Goal: Information Seeking & Learning: Learn about a topic

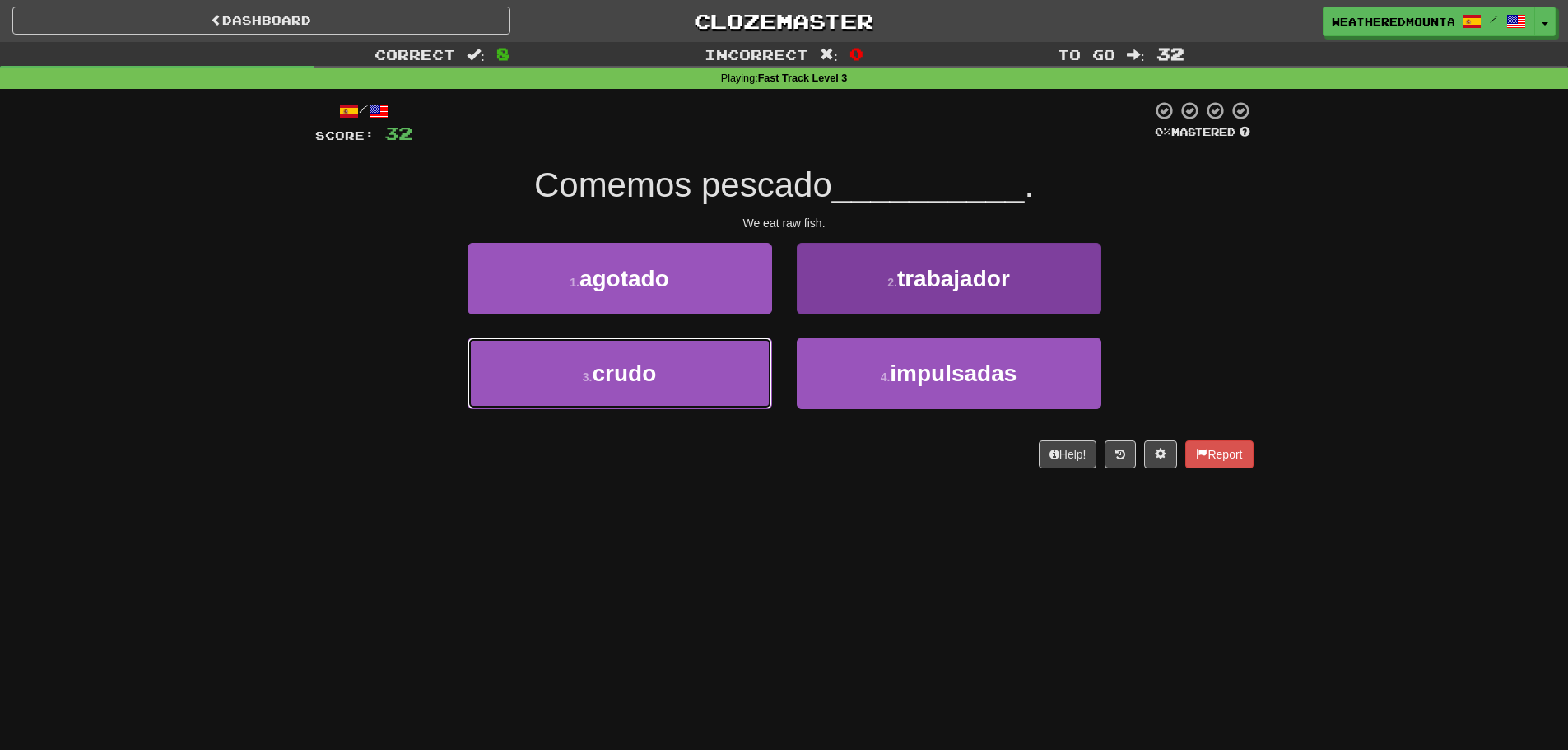
drag, startPoint x: 717, startPoint y: 396, endPoint x: 813, endPoint y: 355, distance: 104.4
click at [730, 391] on button "3 . crudo" at bounding box center [620, 373] width 305 height 72
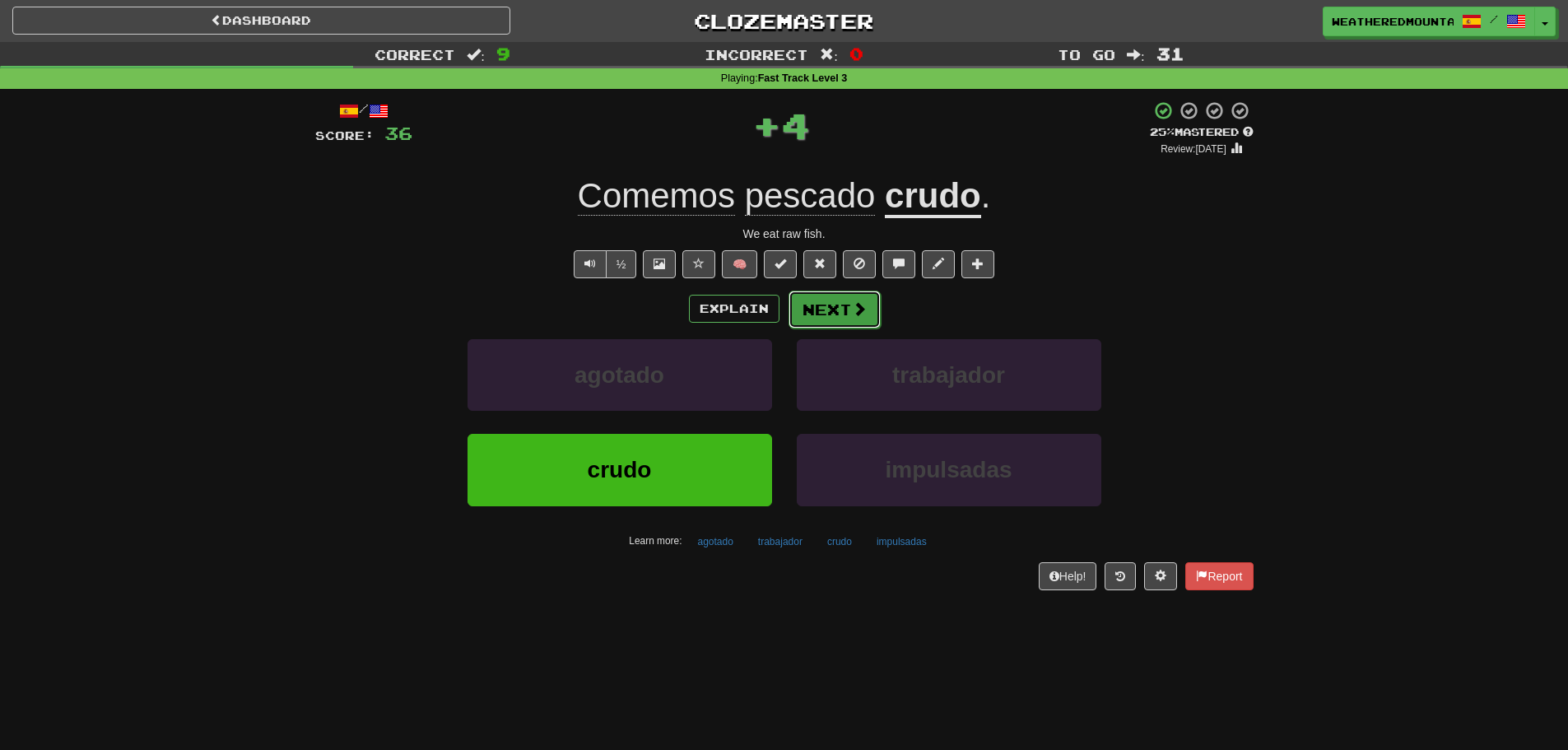
click at [852, 316] on span at bounding box center [859, 308] width 15 height 15
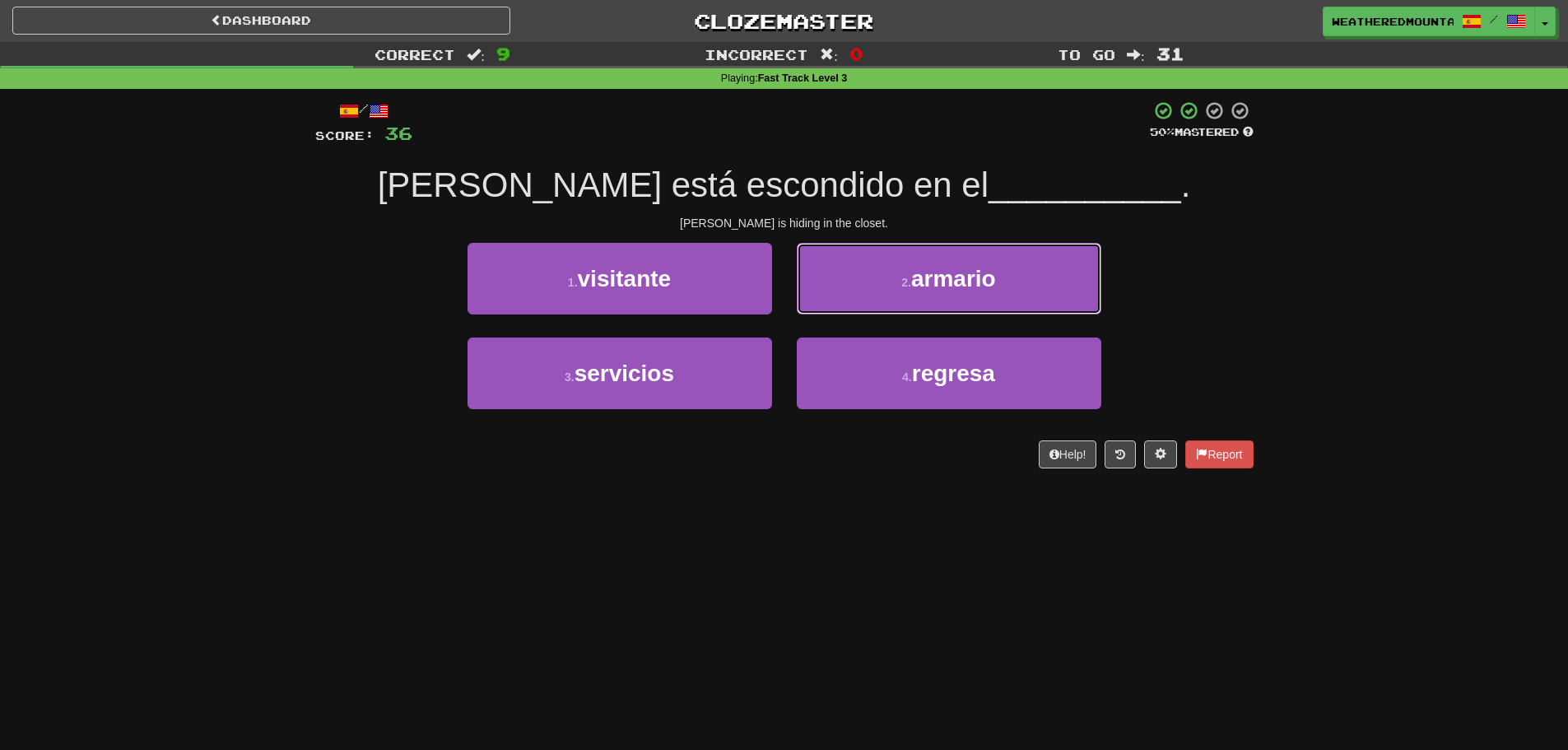
click at [814, 276] on button "2 . armario" at bounding box center [949, 278] width 305 height 72
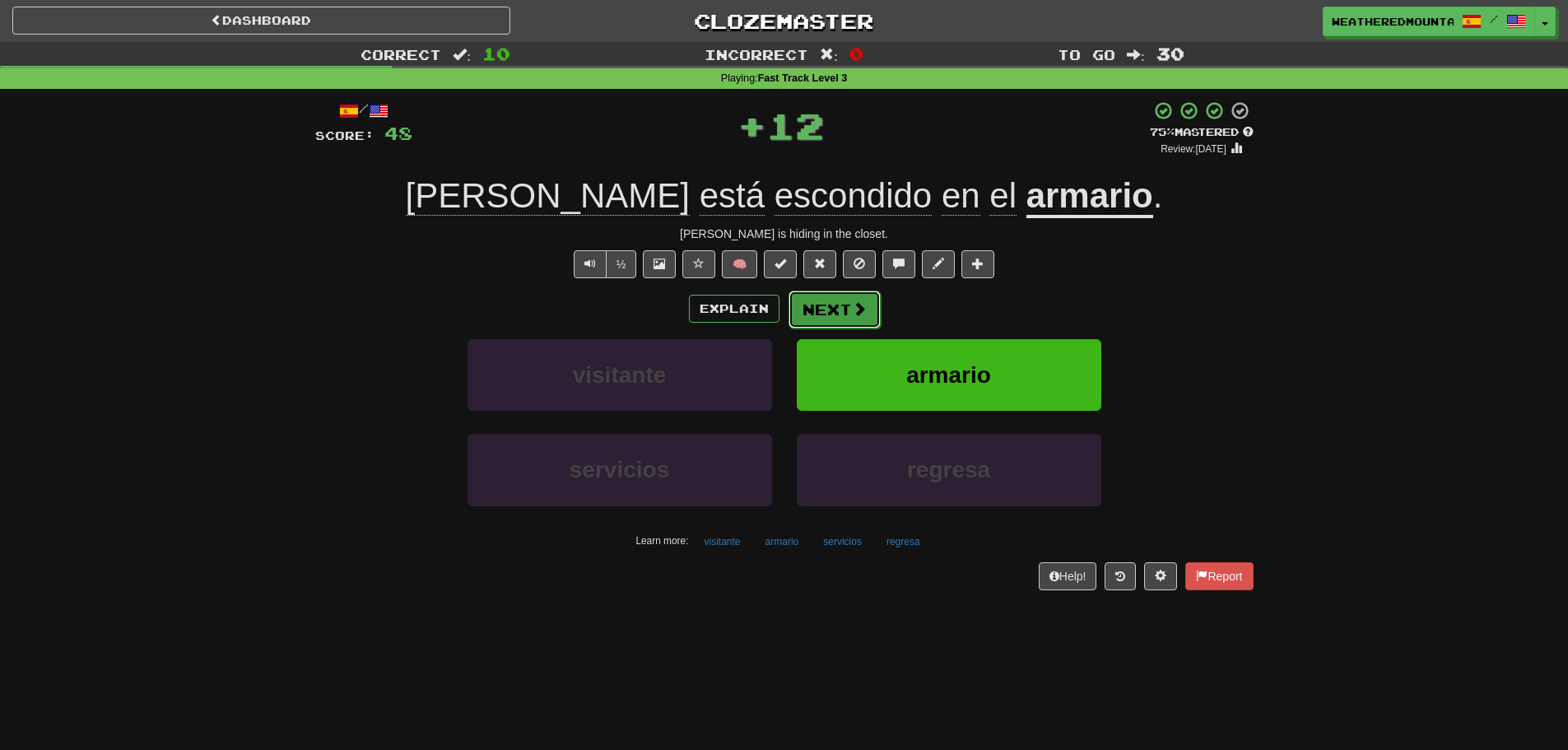
drag, startPoint x: 808, startPoint y: 313, endPoint x: 814, endPoint y: 320, distance: 9.2
click at [814, 320] on button "Next" at bounding box center [835, 310] width 92 height 38
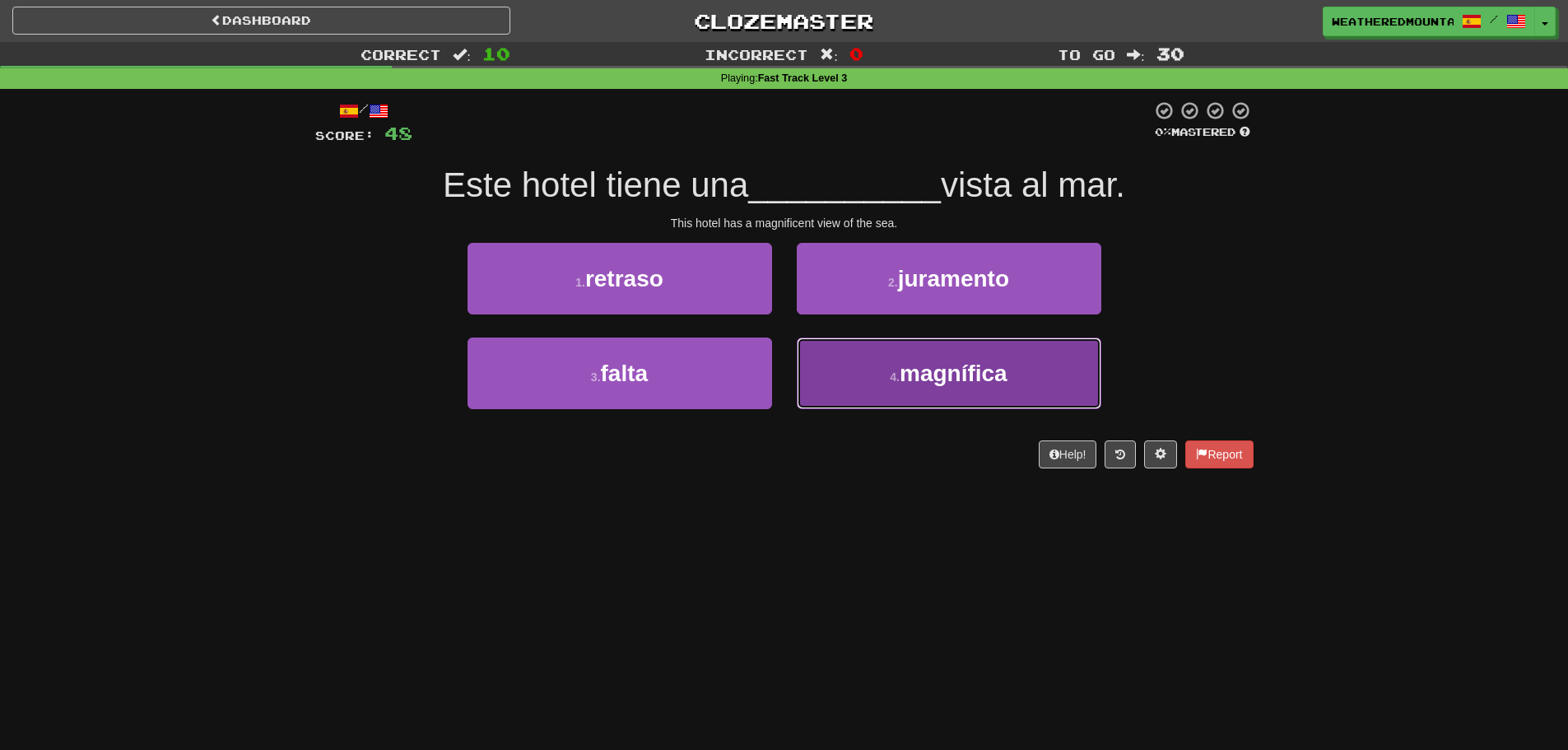
click at [853, 374] on button "4 . magnífica" at bounding box center [949, 373] width 305 height 72
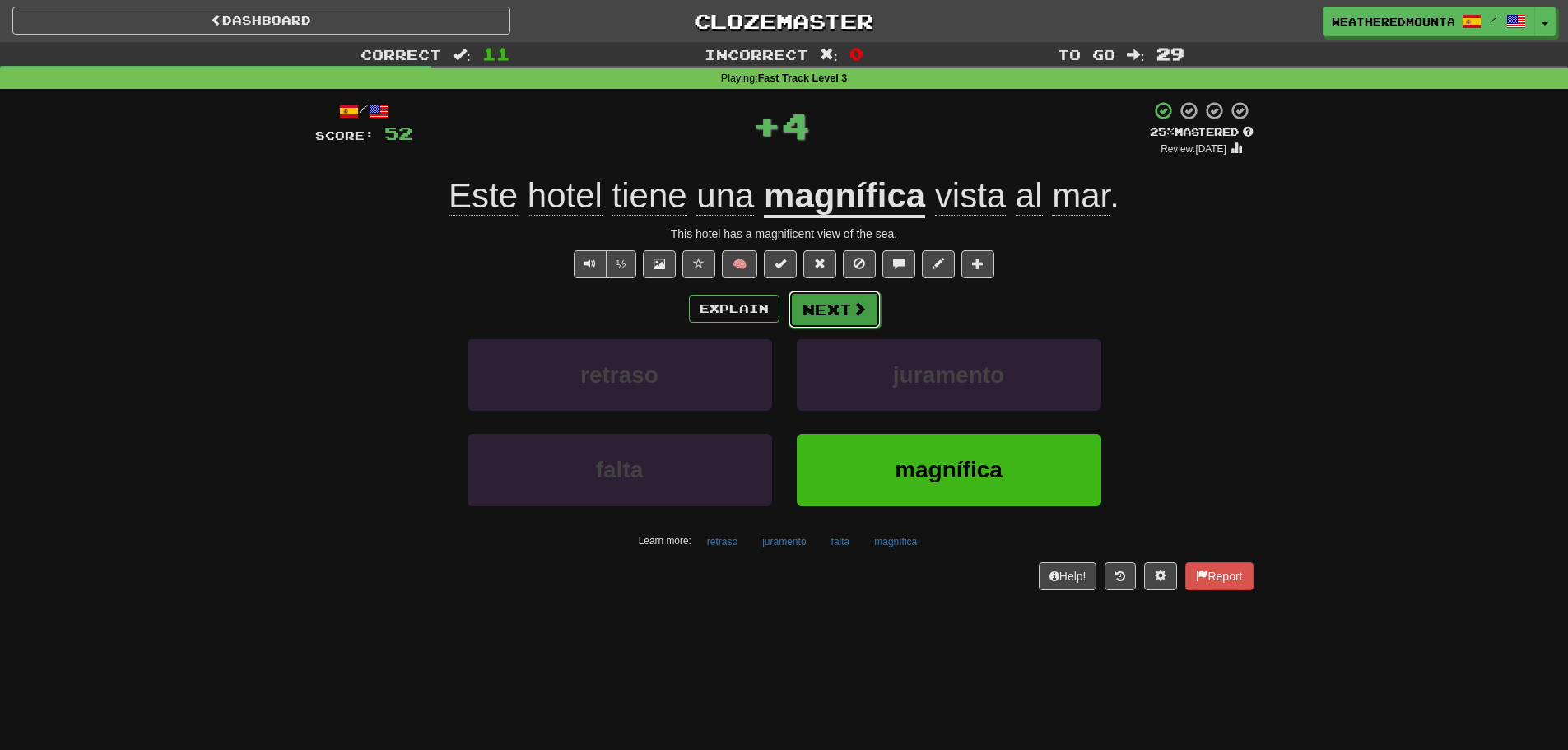
click at [857, 320] on button "Next" at bounding box center [835, 310] width 92 height 38
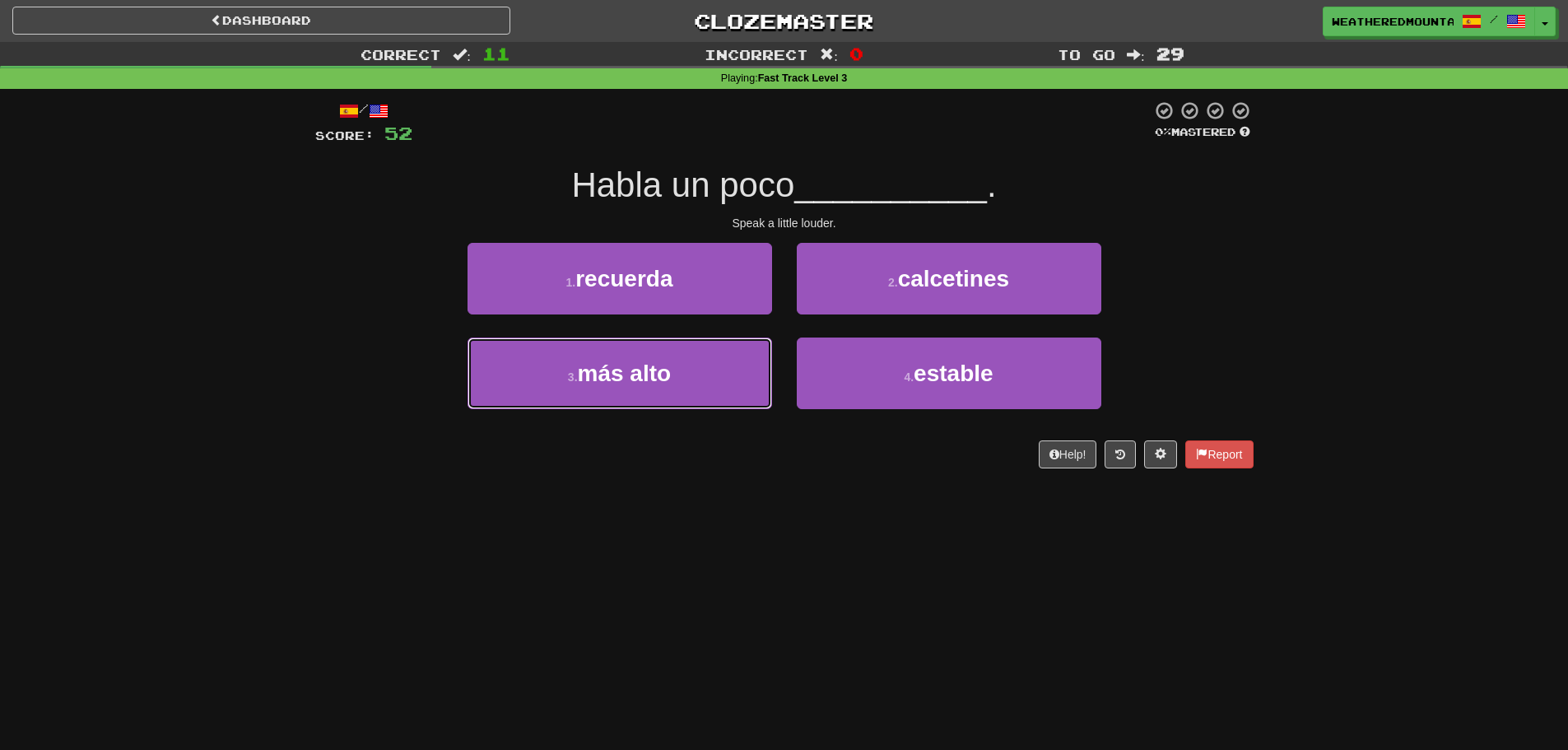
drag, startPoint x: 735, startPoint y: 359, endPoint x: 823, endPoint y: 332, distance: 92.0
click at [745, 355] on button "3 . más alto" at bounding box center [620, 373] width 305 height 72
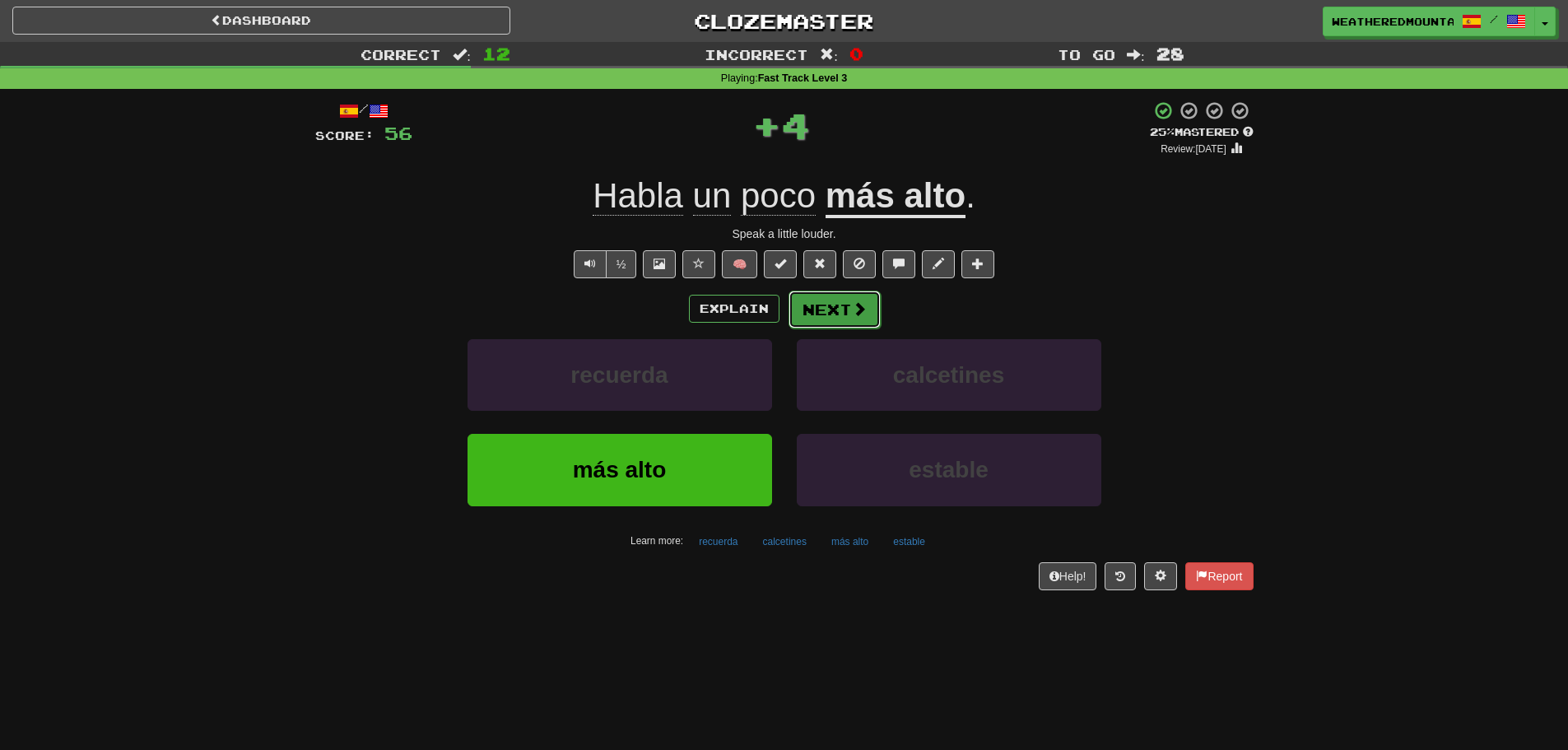
click at [841, 305] on button "Next" at bounding box center [835, 310] width 92 height 38
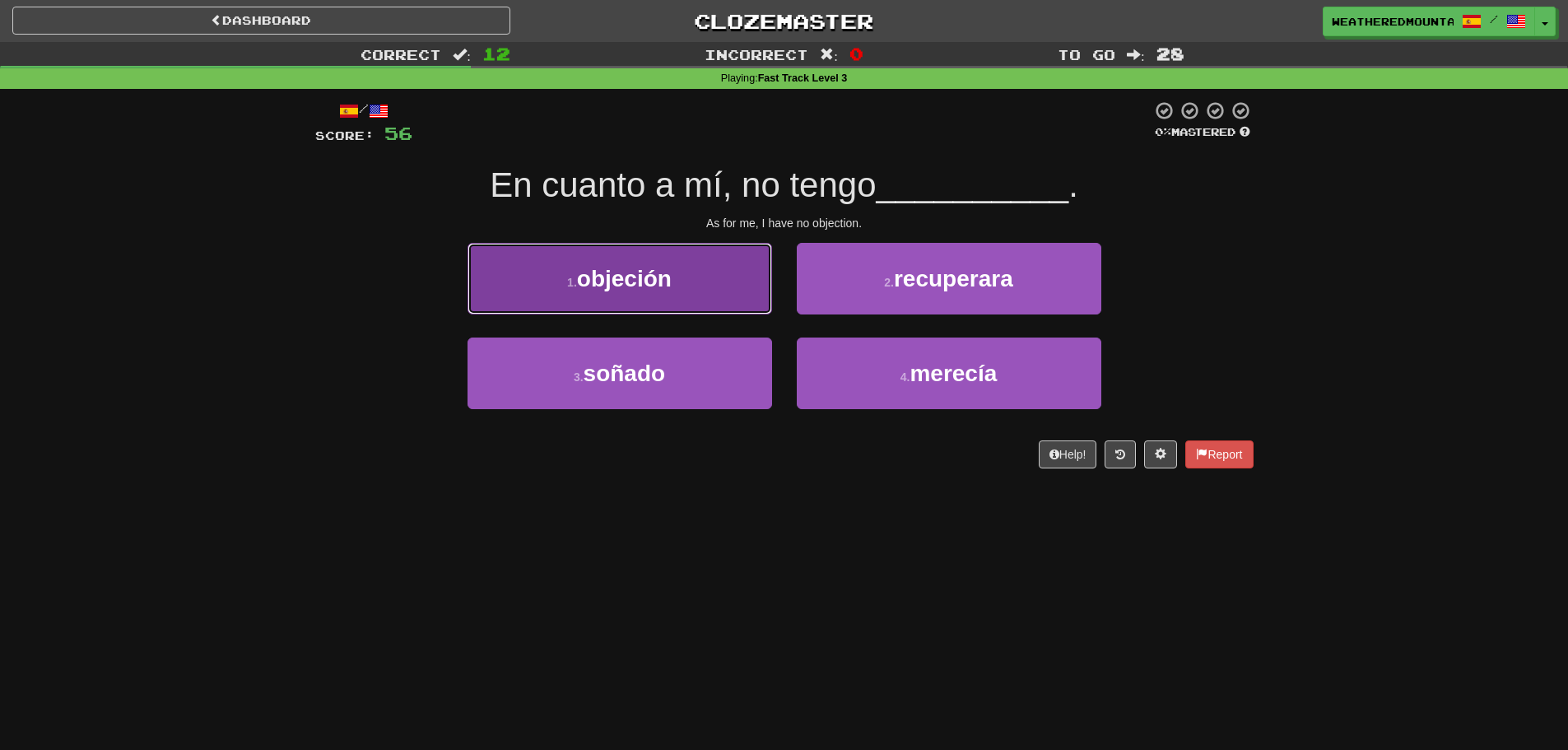
drag, startPoint x: 733, startPoint y: 291, endPoint x: 746, endPoint y: 291, distance: 13.0
click at [746, 291] on button "1 . objeción" at bounding box center [620, 278] width 305 height 72
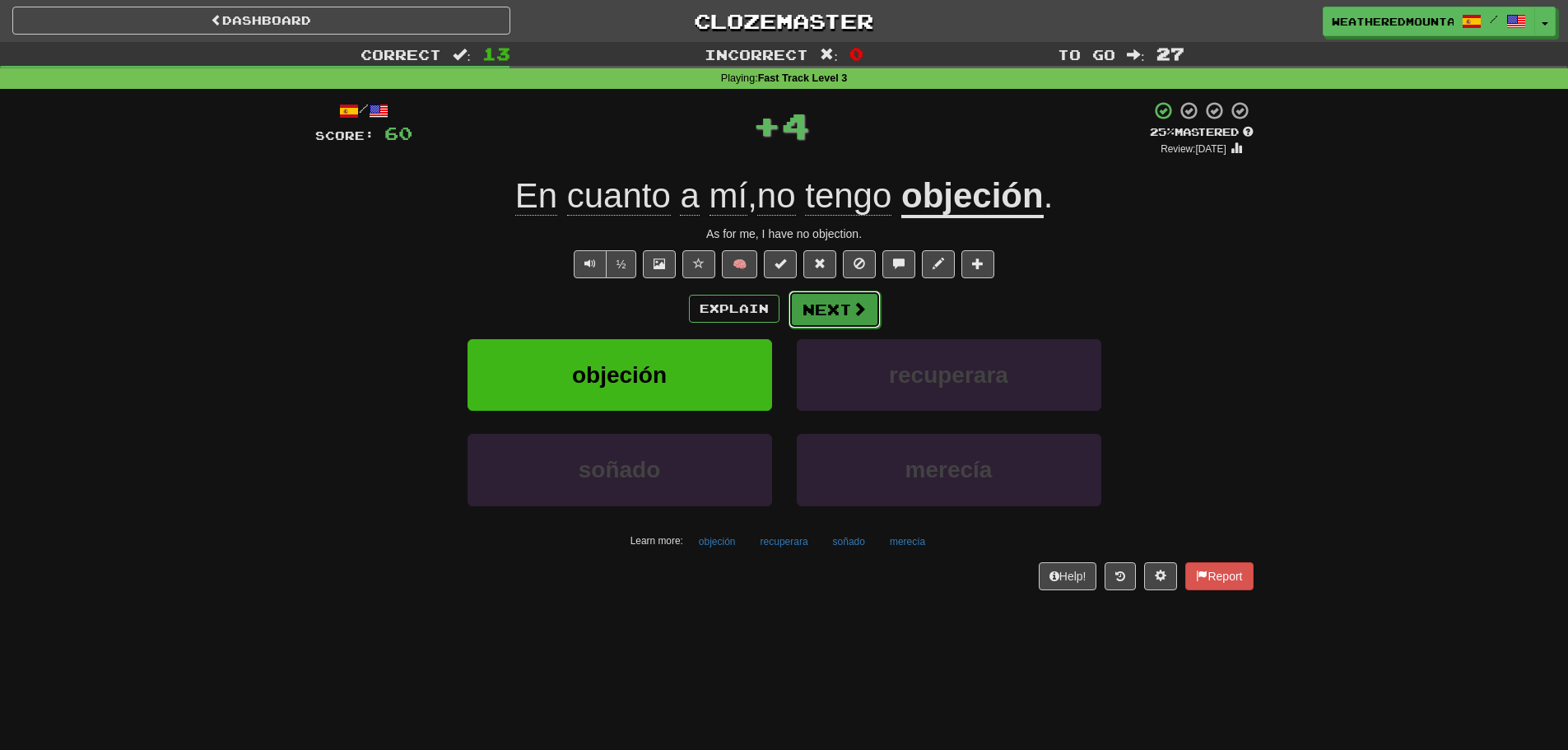
click at [832, 293] on button "Next" at bounding box center [835, 310] width 92 height 38
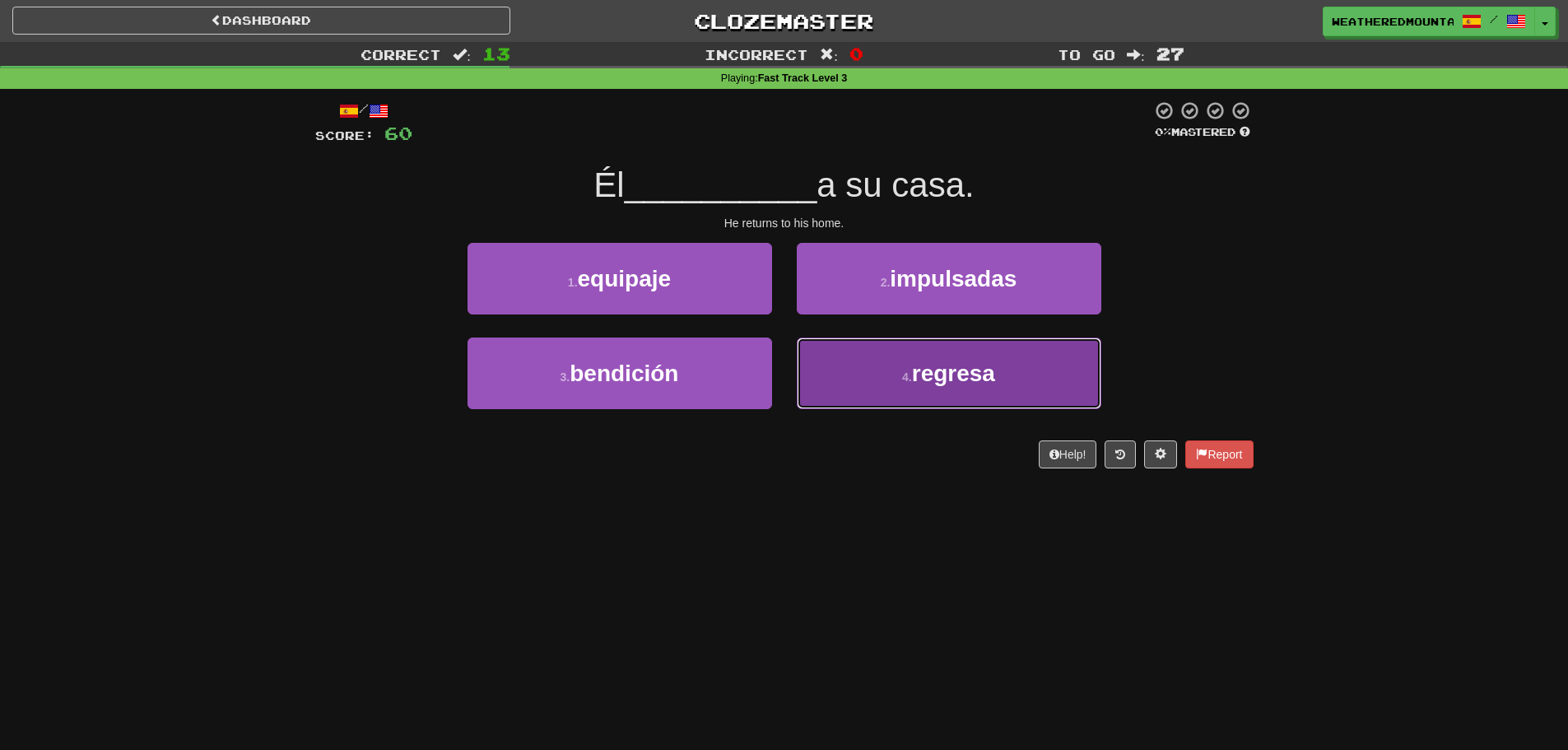
click at [838, 368] on button "4 . regresa" at bounding box center [949, 373] width 305 height 72
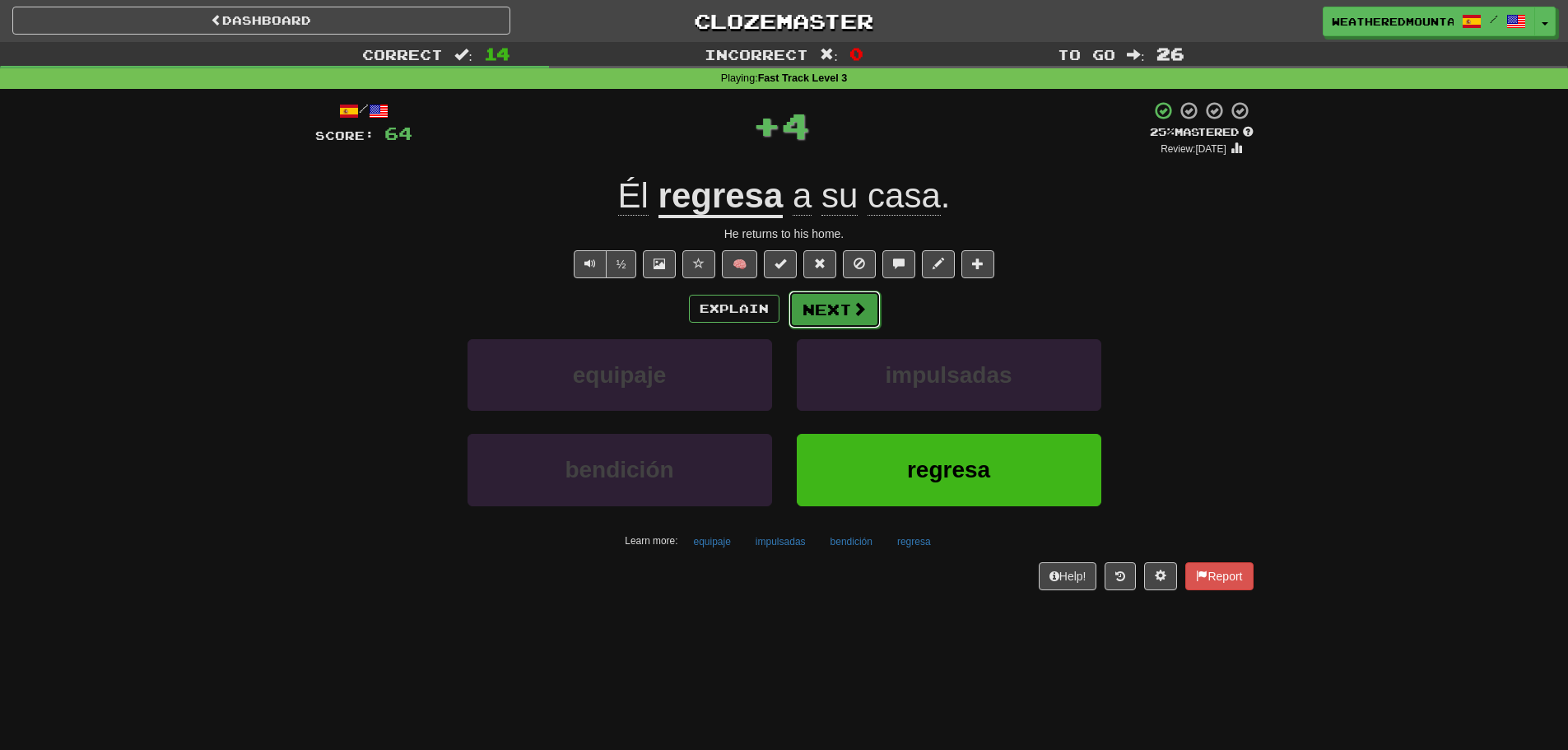
click at [818, 308] on button "Next" at bounding box center [835, 310] width 92 height 38
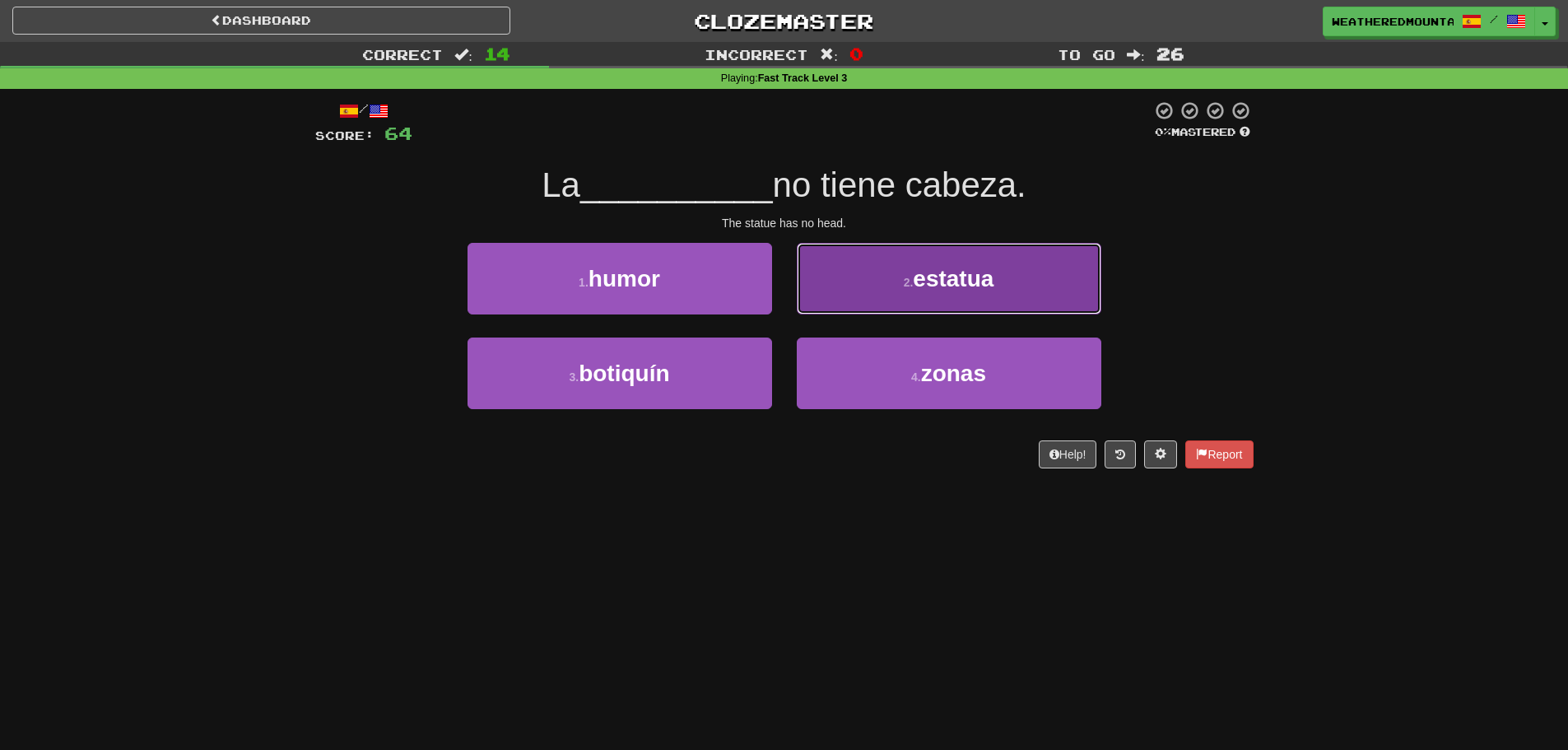
click at [842, 301] on button "2 . estatua" at bounding box center [949, 278] width 305 height 72
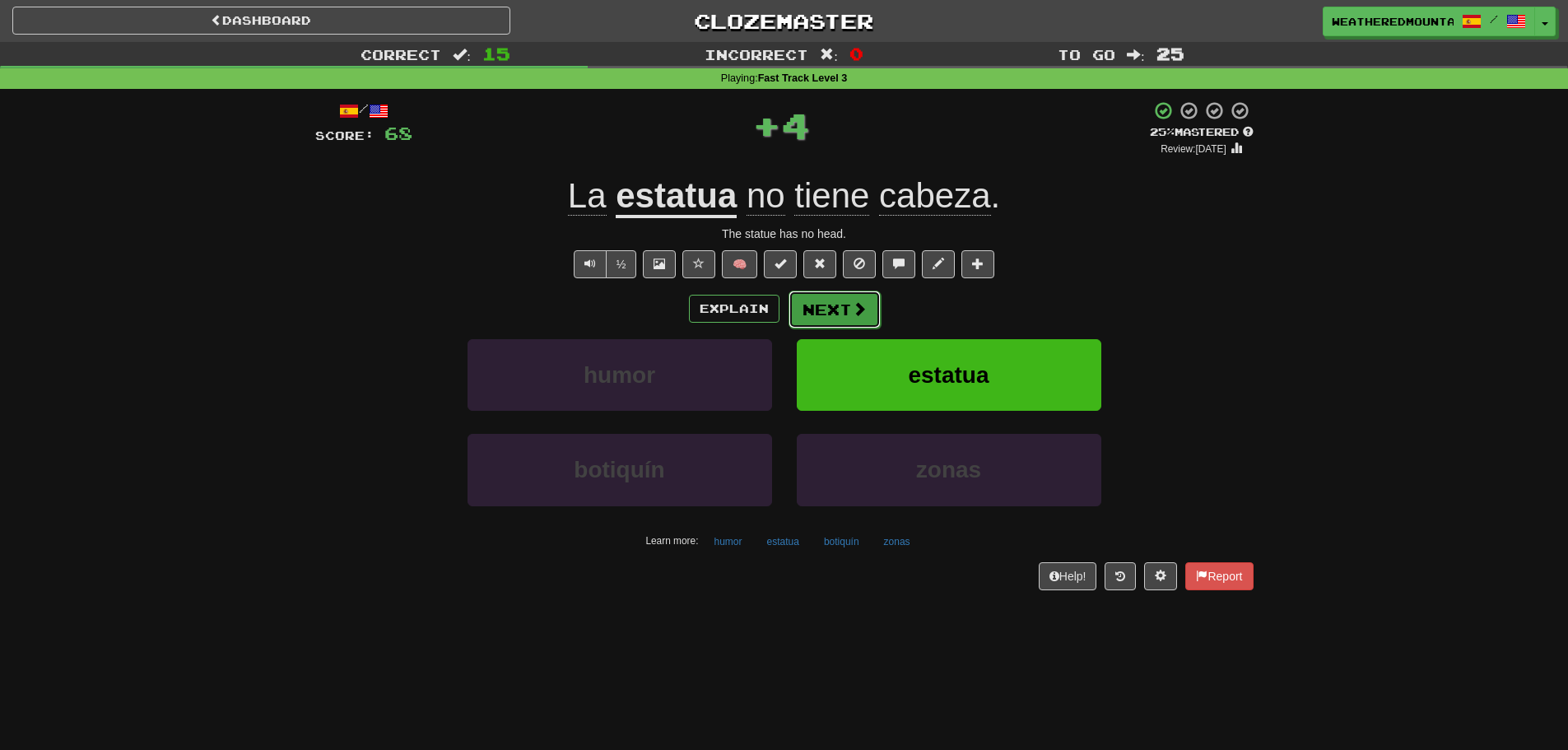
click at [829, 301] on button "Next" at bounding box center [835, 310] width 92 height 38
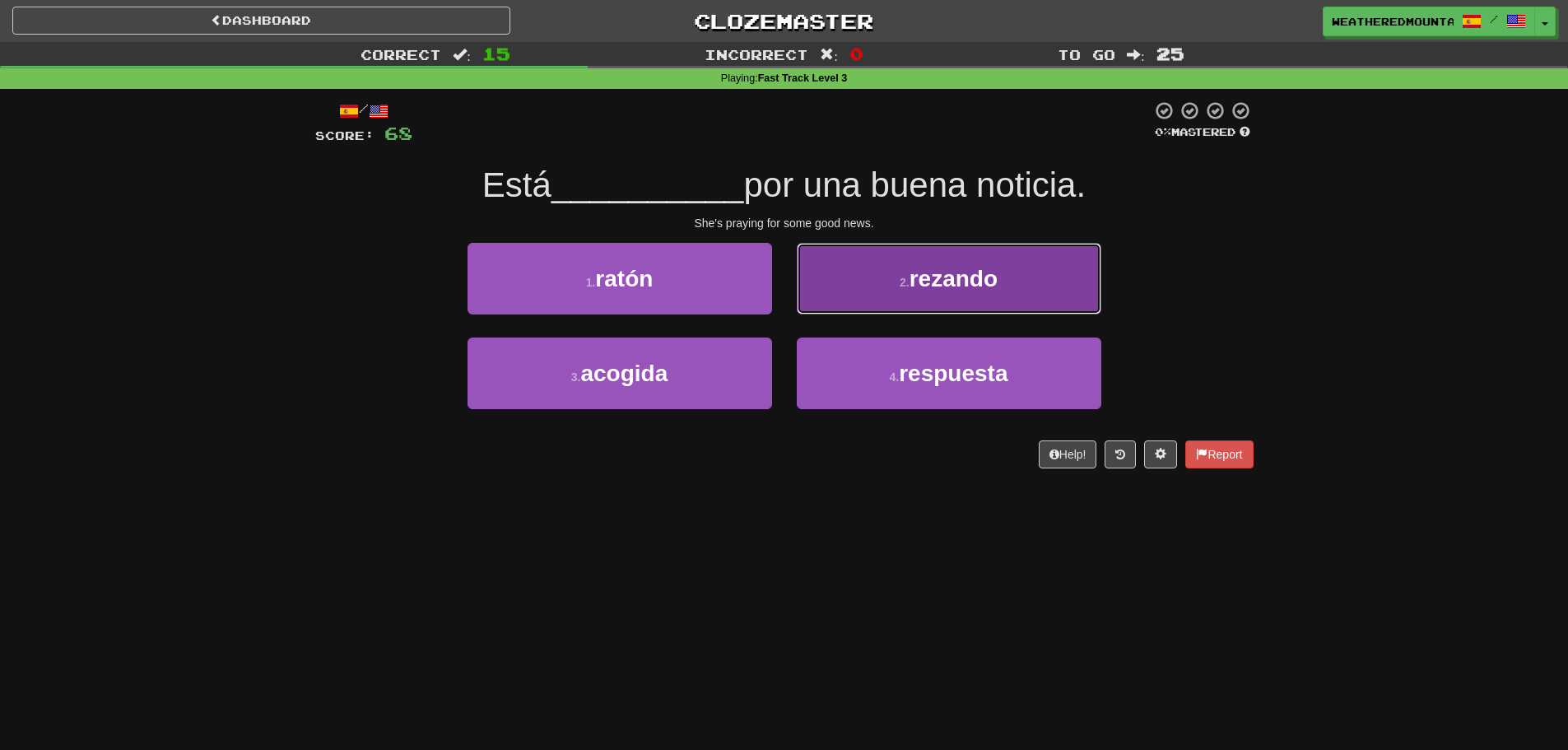
click at [829, 314] on button "2 . rezando" at bounding box center [949, 278] width 305 height 72
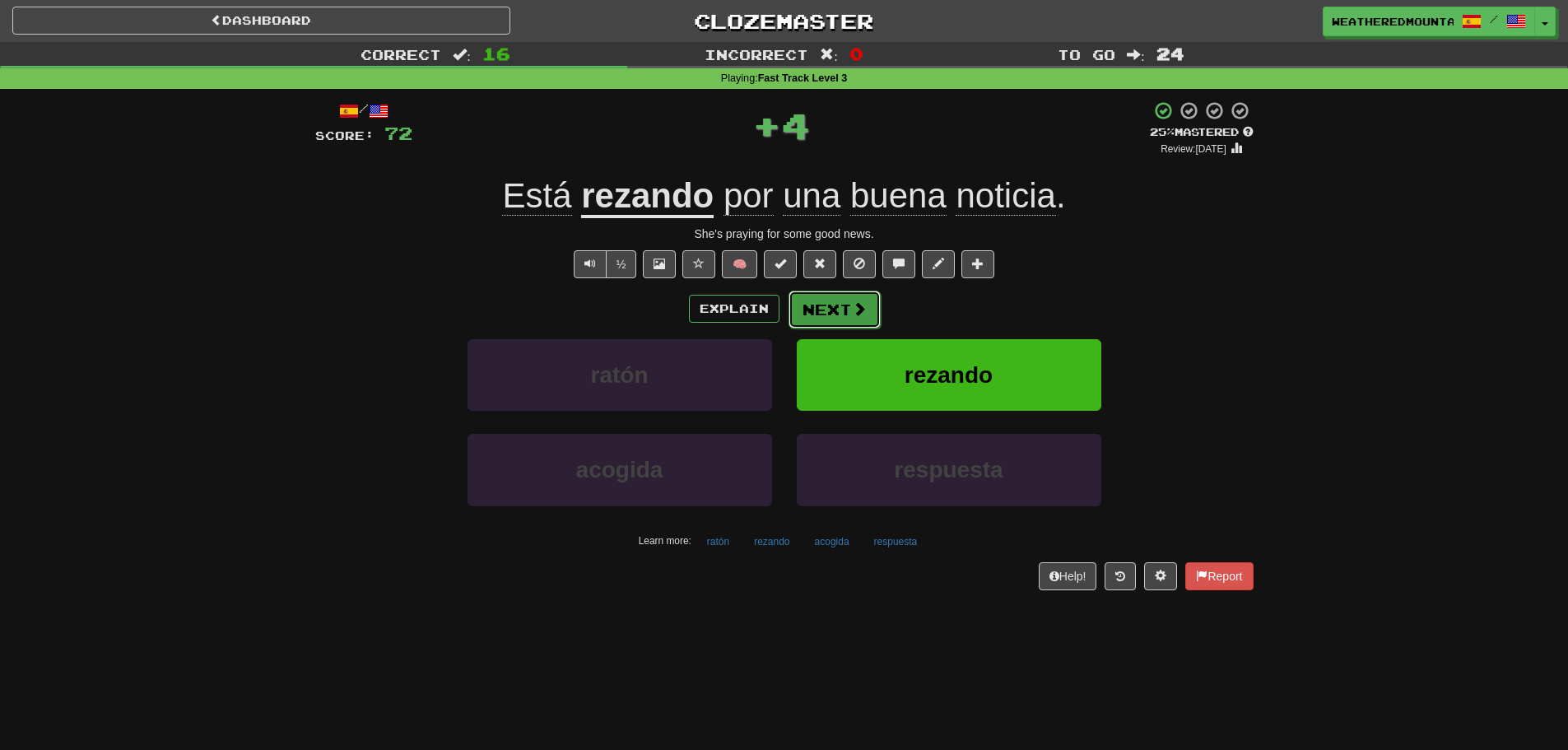
click at [818, 324] on button "Next" at bounding box center [835, 310] width 92 height 38
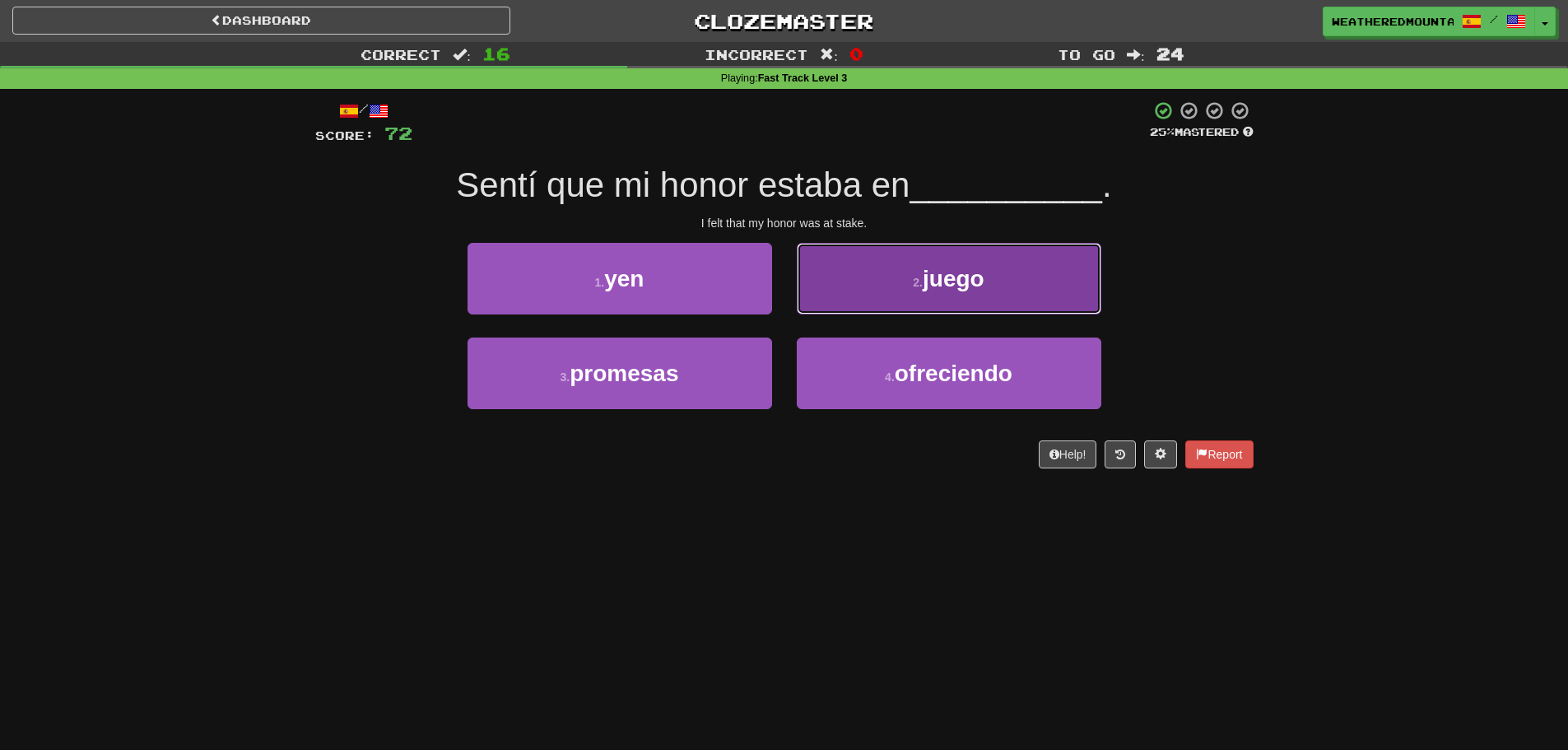
click at [829, 281] on button "2 . juego" at bounding box center [949, 278] width 305 height 72
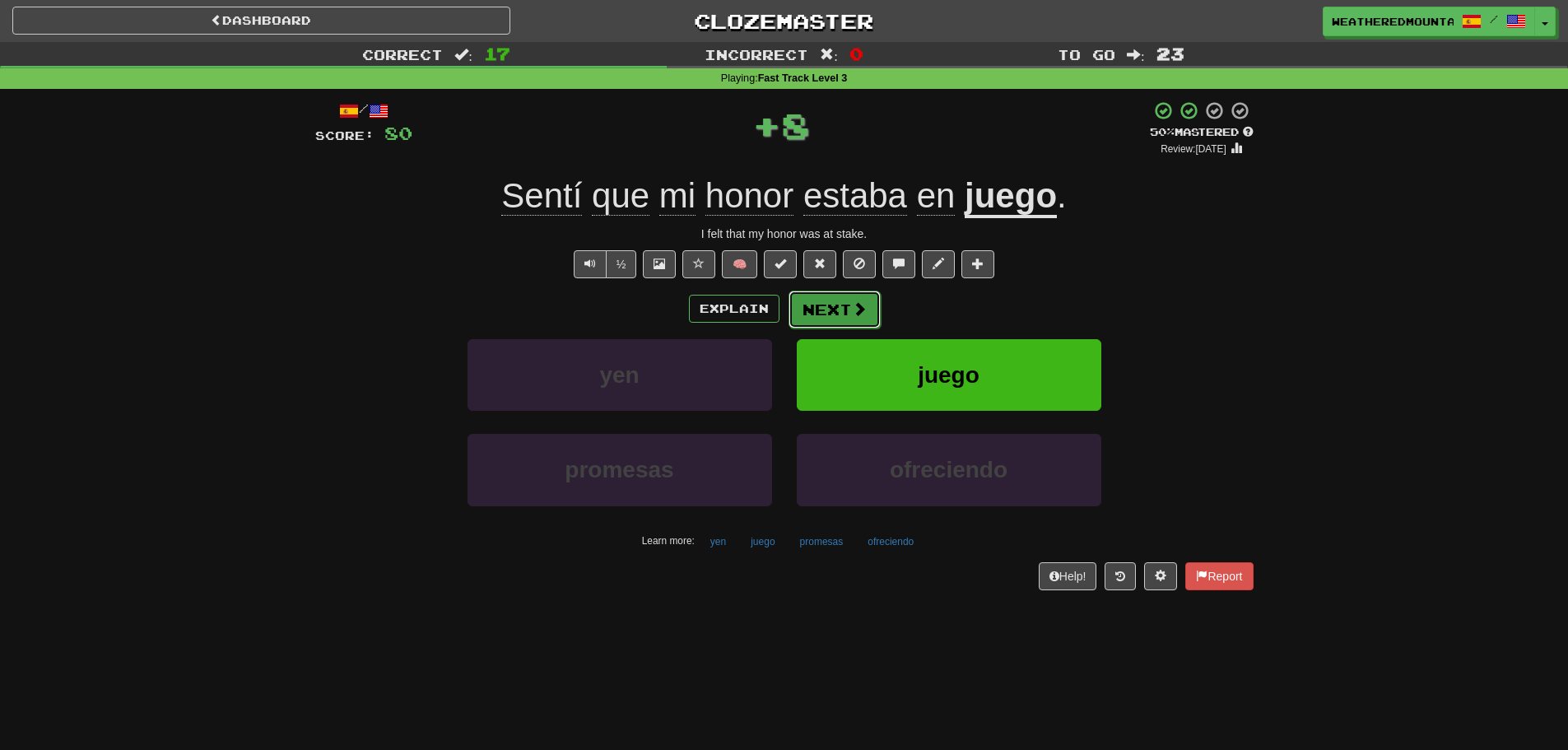
click at [814, 301] on button "Next" at bounding box center [835, 310] width 92 height 38
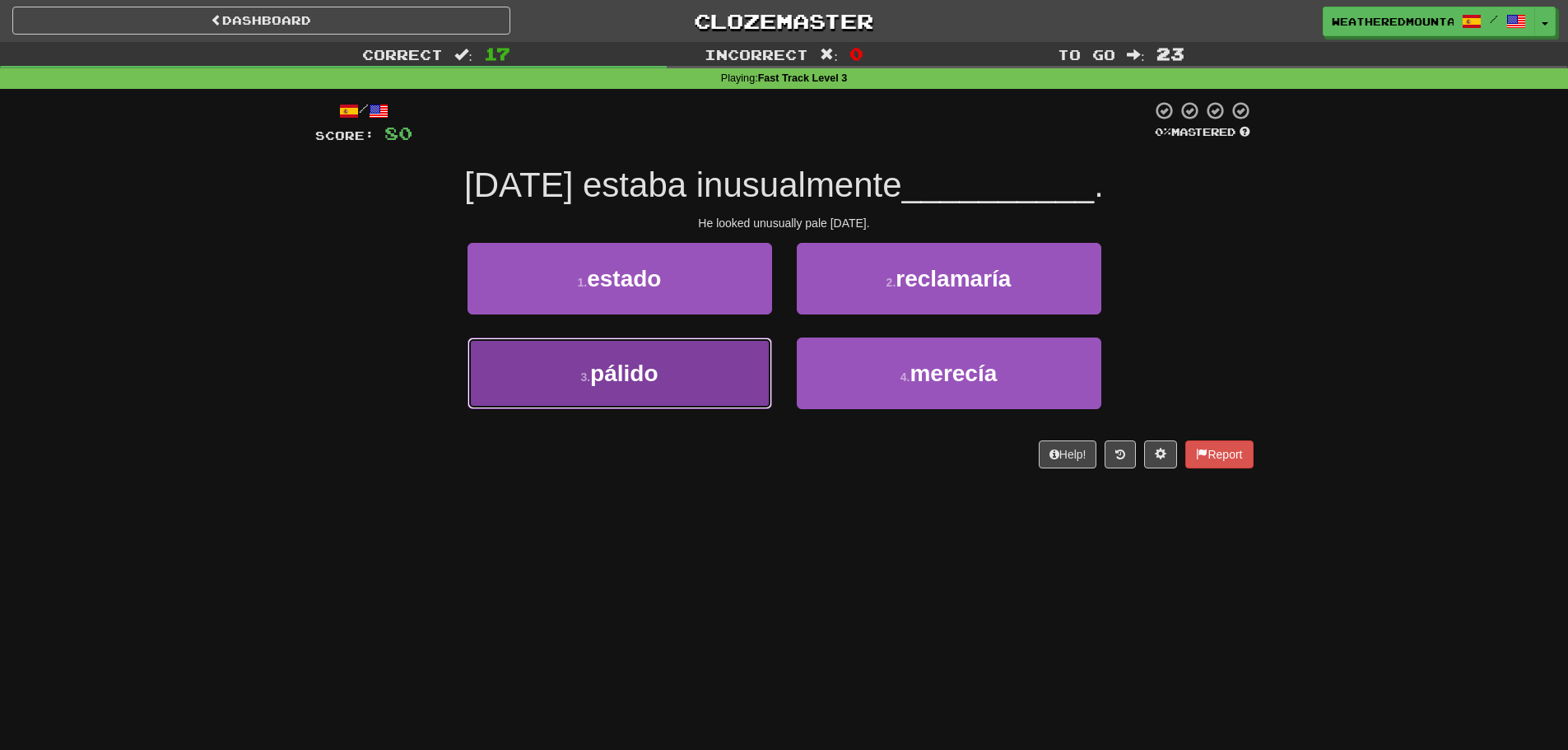
click at [765, 373] on button "3 . pálido" at bounding box center [620, 373] width 305 height 72
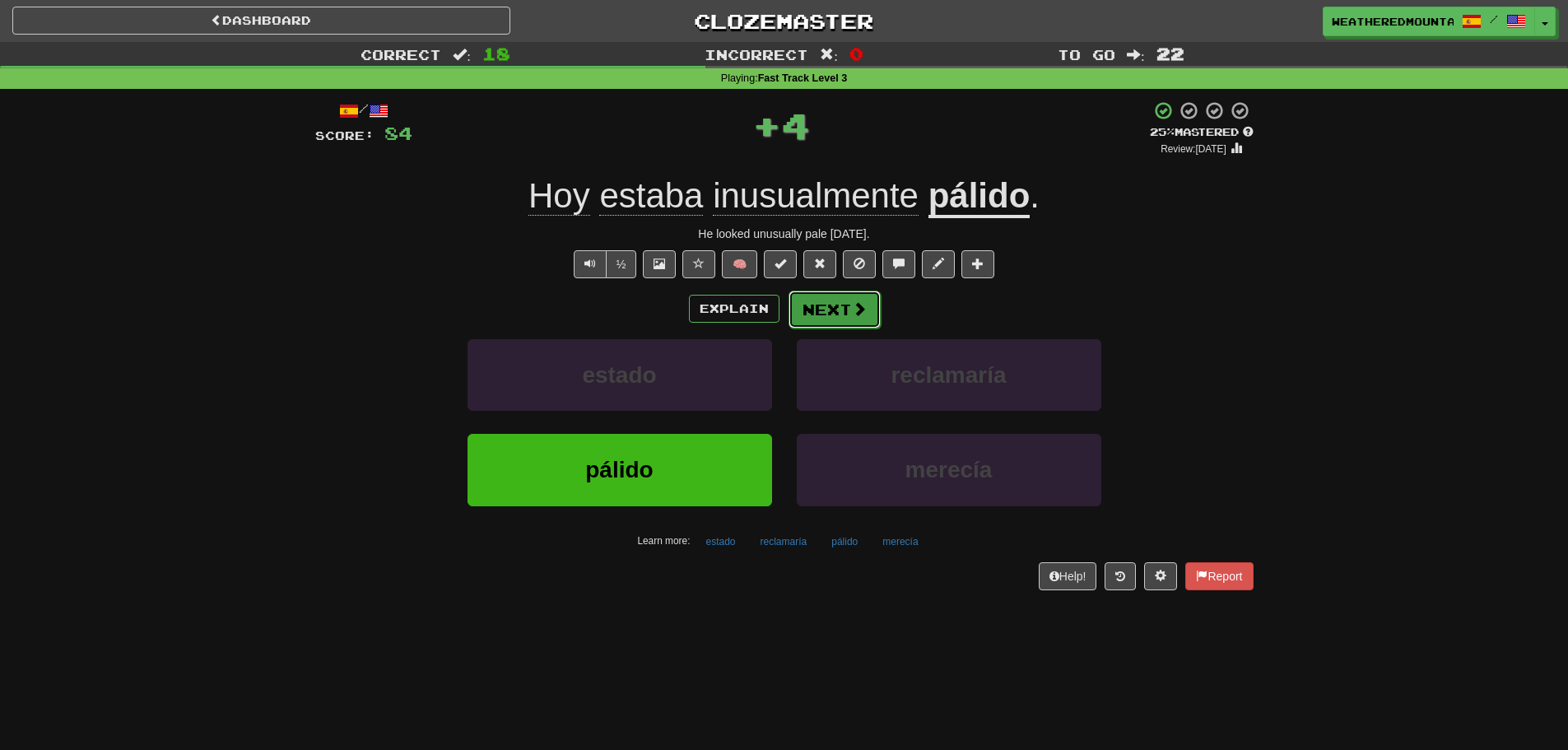
click at [815, 308] on button "Next" at bounding box center [835, 310] width 92 height 38
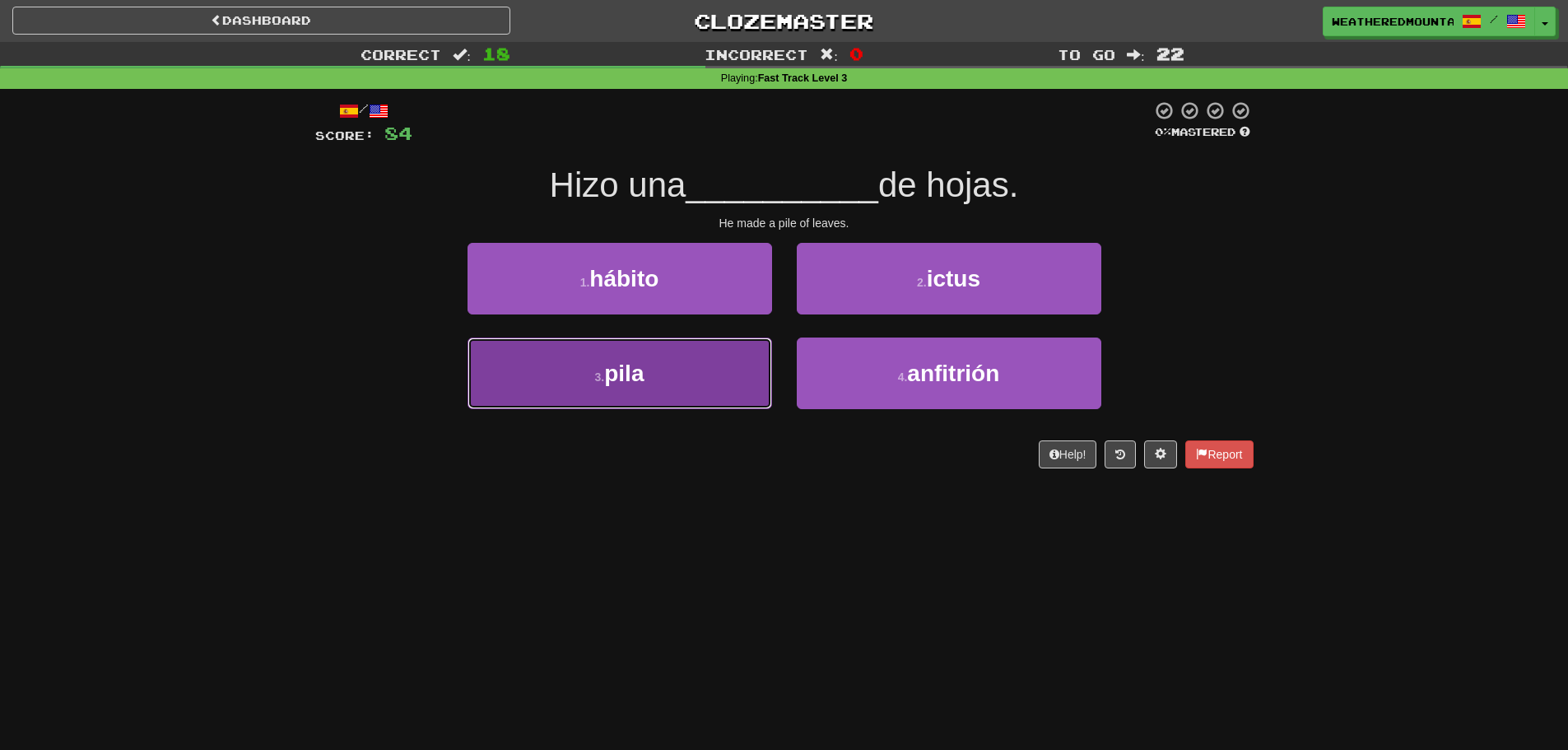
click at [755, 353] on button "3 . pila" at bounding box center [620, 373] width 305 height 72
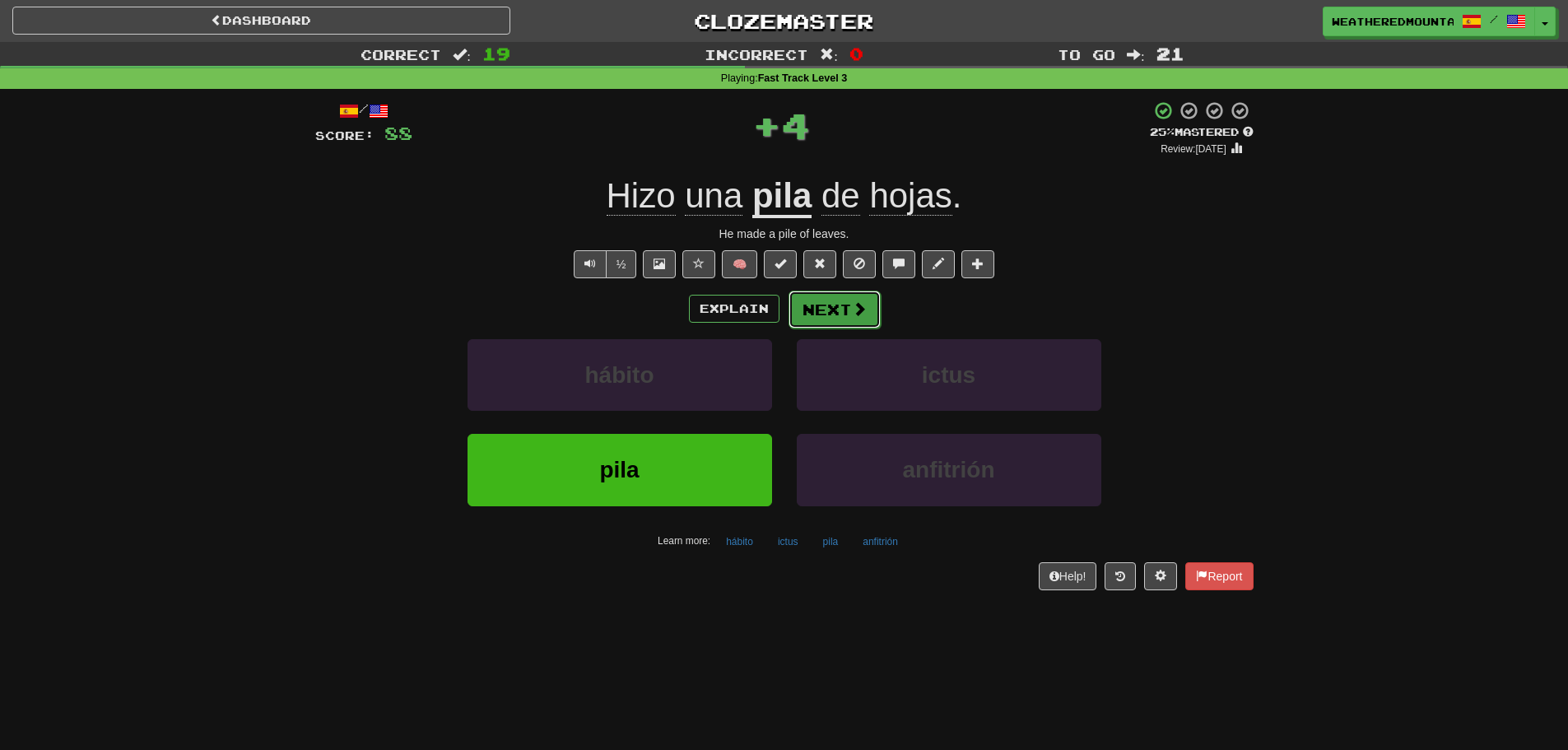
click at [803, 307] on button "Next" at bounding box center [835, 310] width 92 height 38
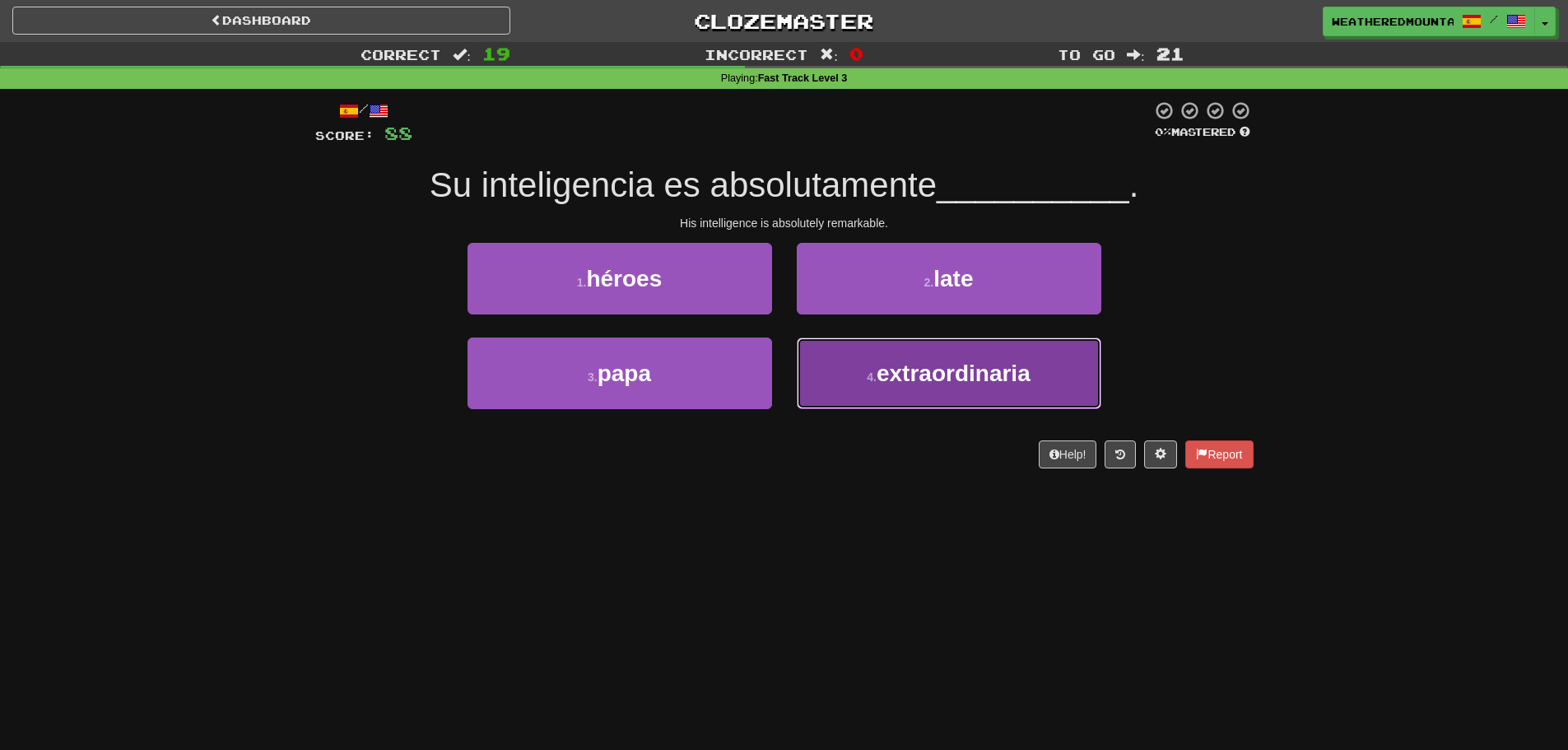
click at [800, 359] on button "4 . extraordinaria" at bounding box center [949, 373] width 305 height 72
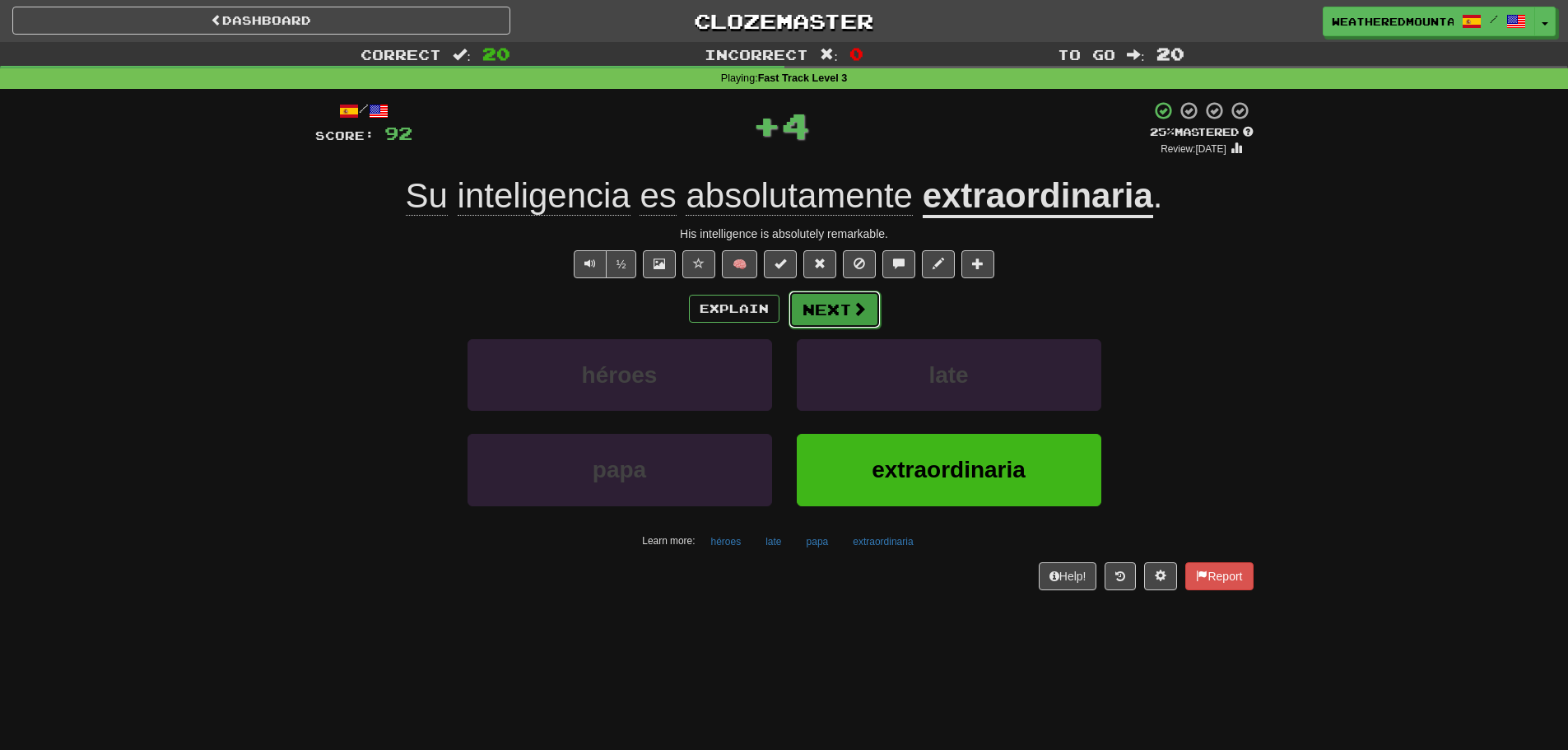
click at [801, 314] on button "Next" at bounding box center [835, 310] width 92 height 38
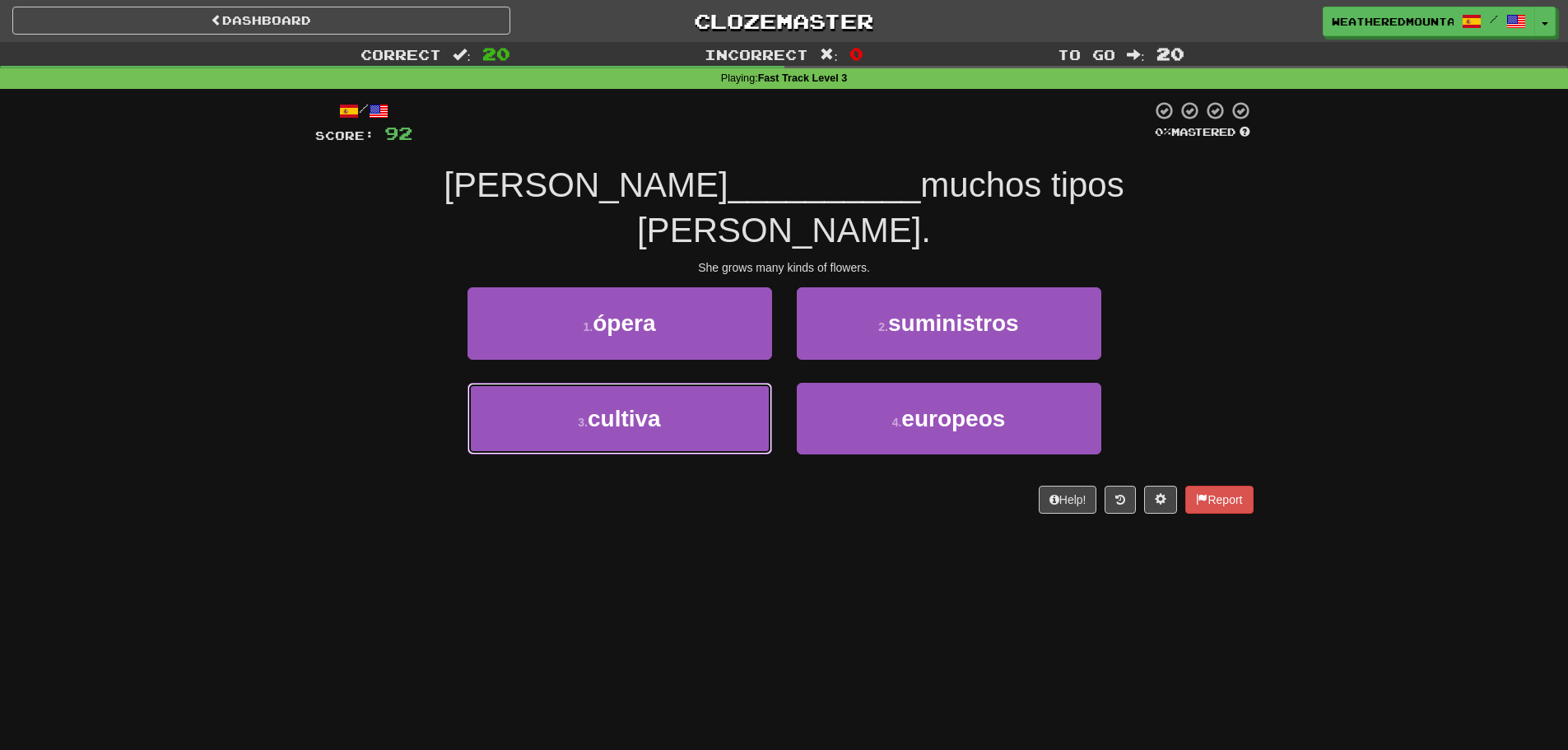
drag, startPoint x: 761, startPoint y: 362, endPoint x: 814, endPoint y: 338, distance: 58.2
click at [767, 383] on button "3 . cultiva" at bounding box center [620, 418] width 305 height 72
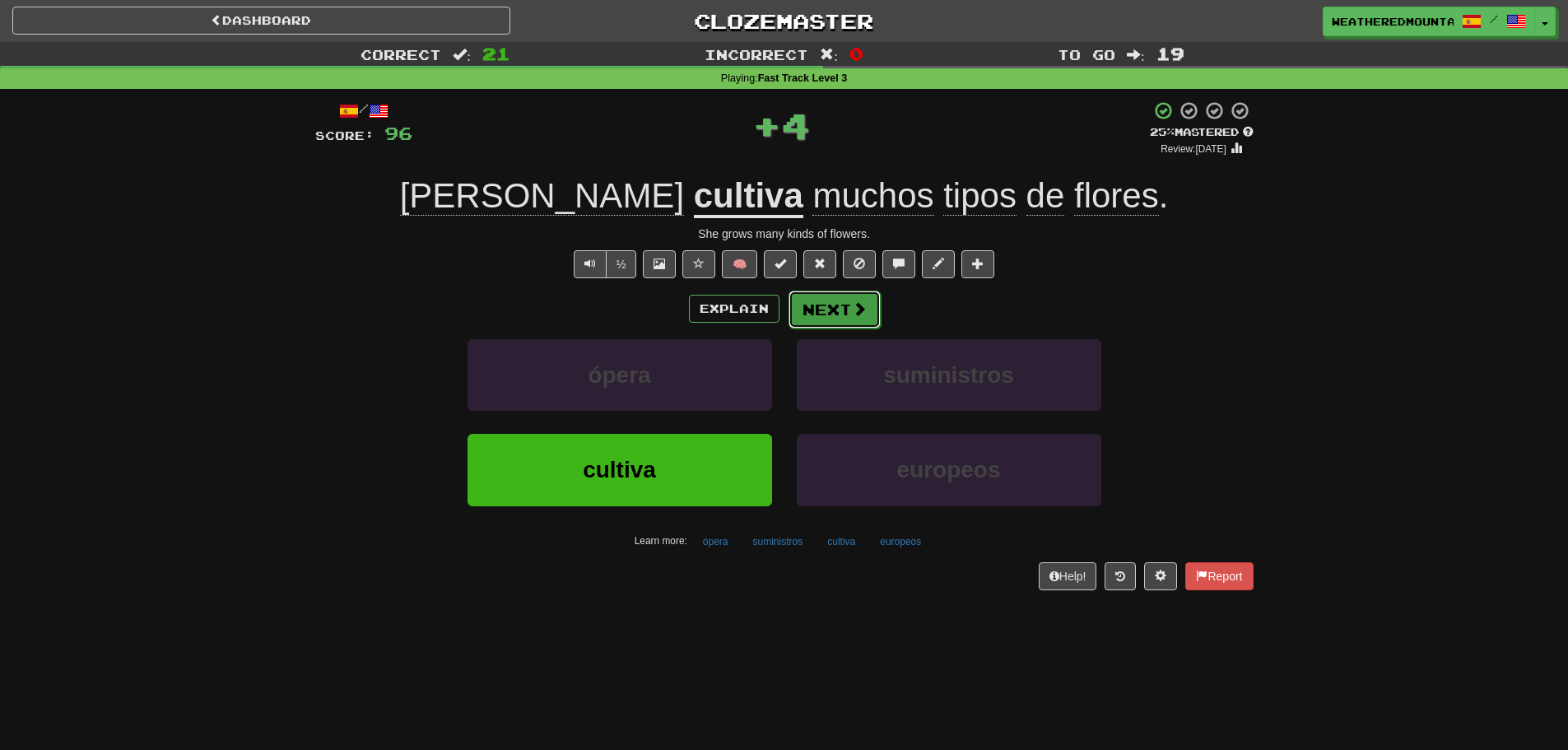
click at [831, 313] on button "Next" at bounding box center [835, 310] width 92 height 38
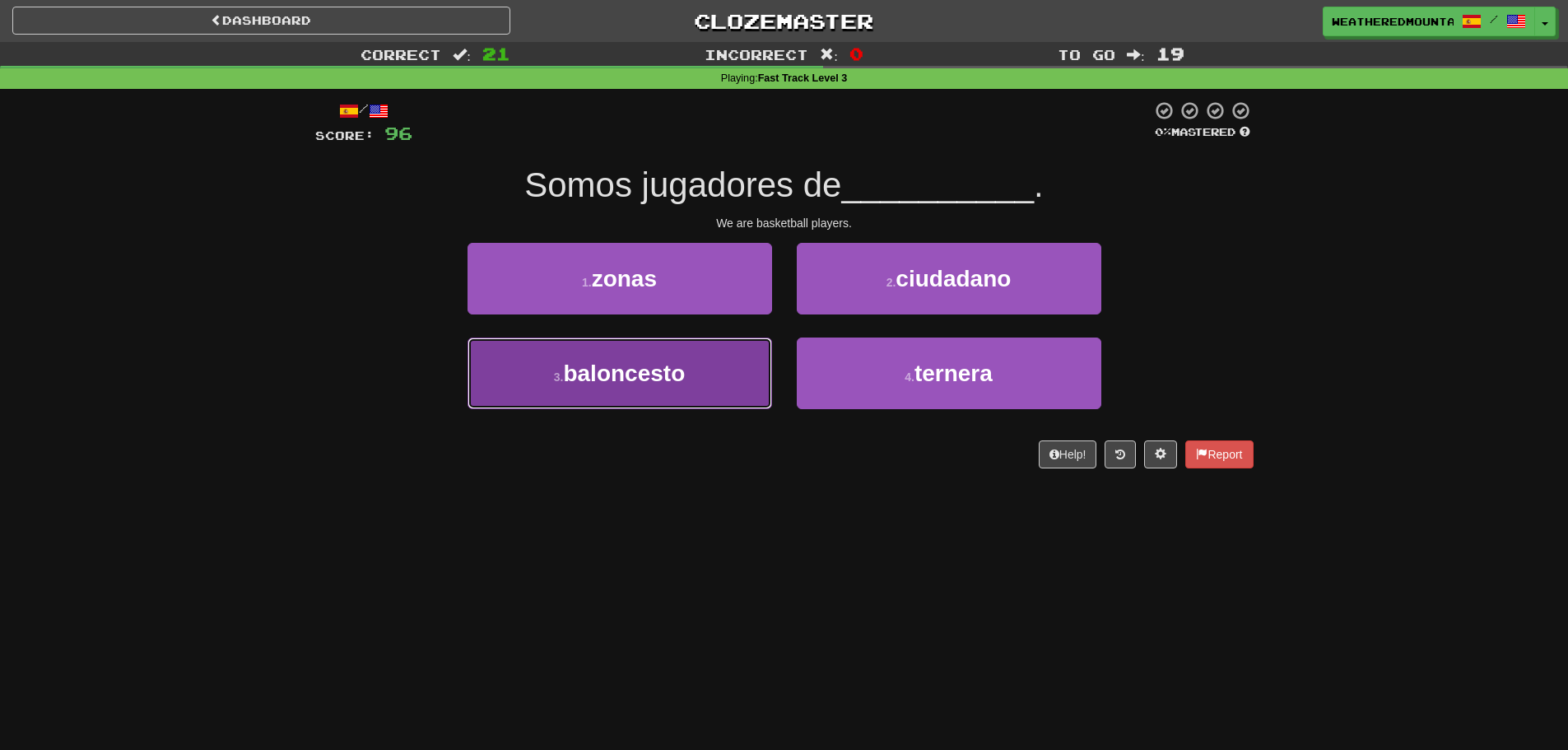
drag, startPoint x: 765, startPoint y: 354, endPoint x: 809, endPoint y: 308, distance: 63.7
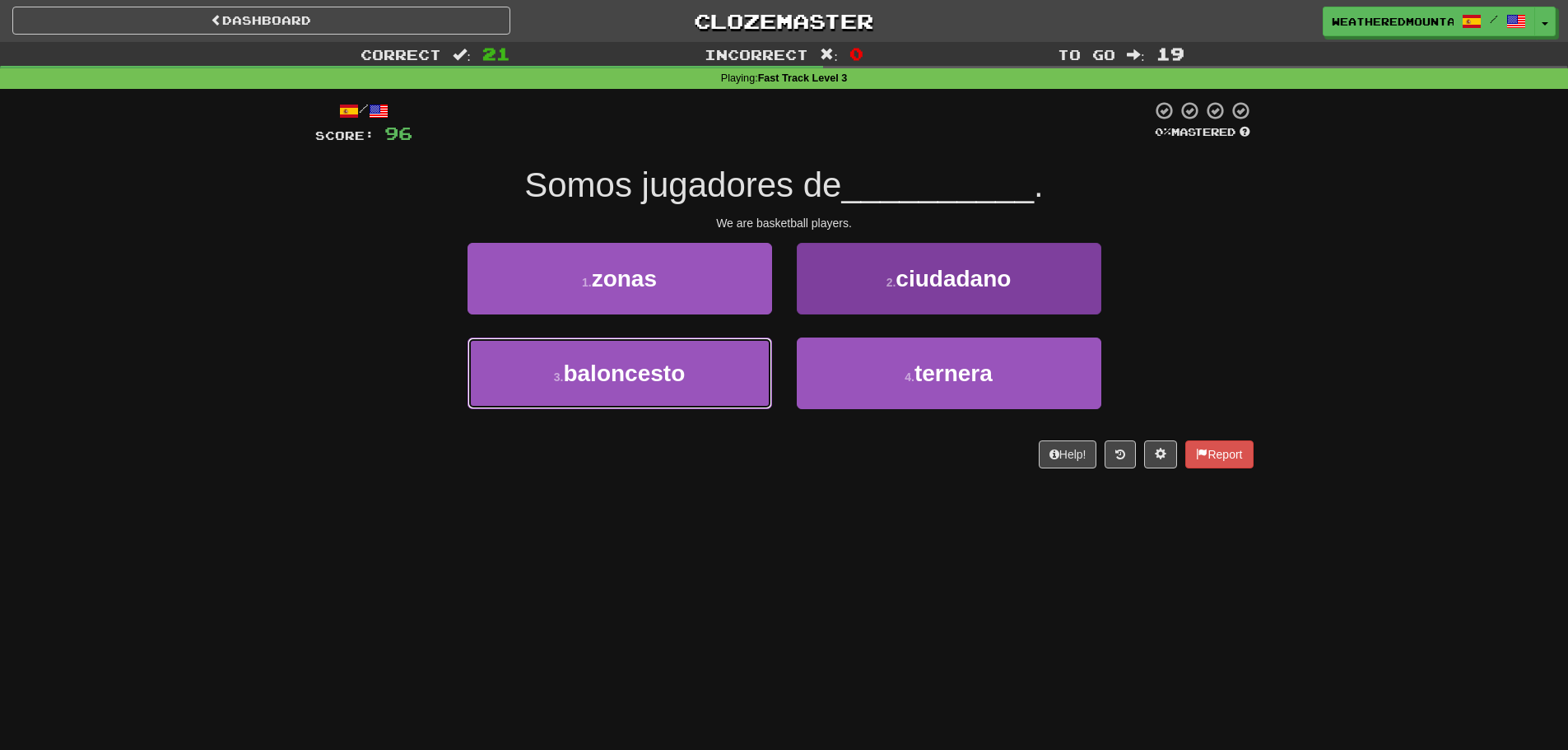
click at [774, 346] on div "3 . baloncesto" at bounding box center [620, 385] width 329 height 94
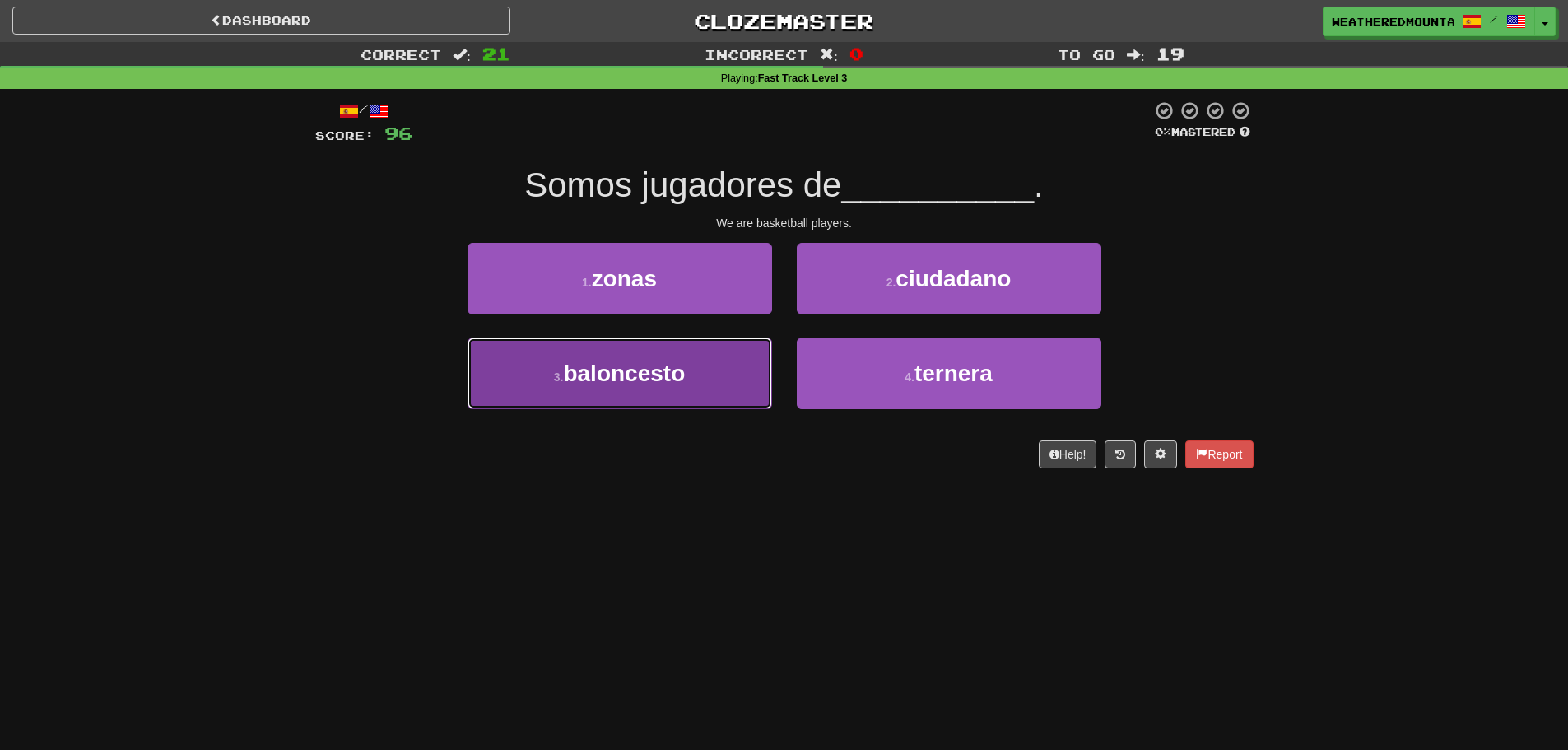
click at [770, 386] on button "3 . baloncesto" at bounding box center [620, 373] width 305 height 72
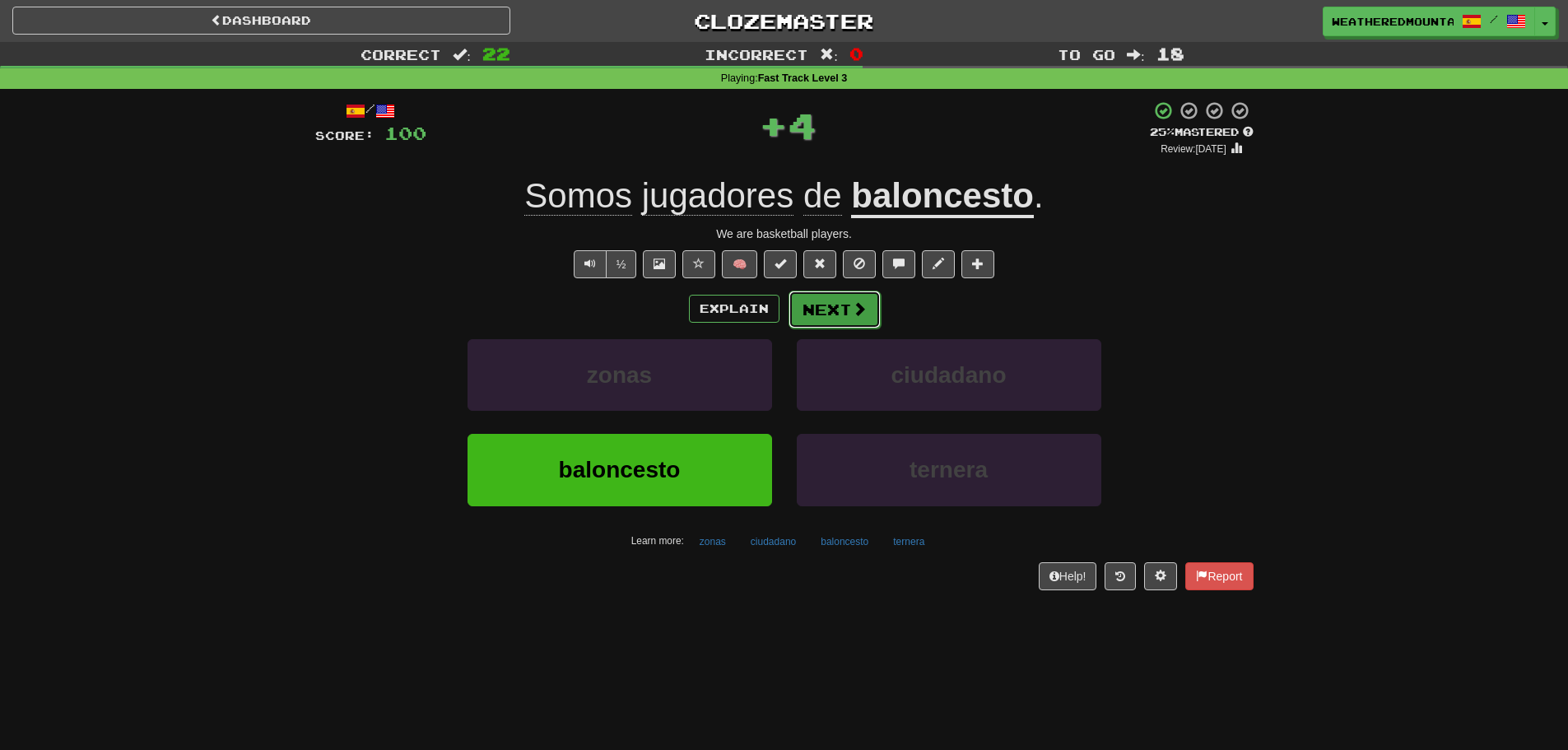
click at [826, 313] on button "Next" at bounding box center [835, 310] width 92 height 38
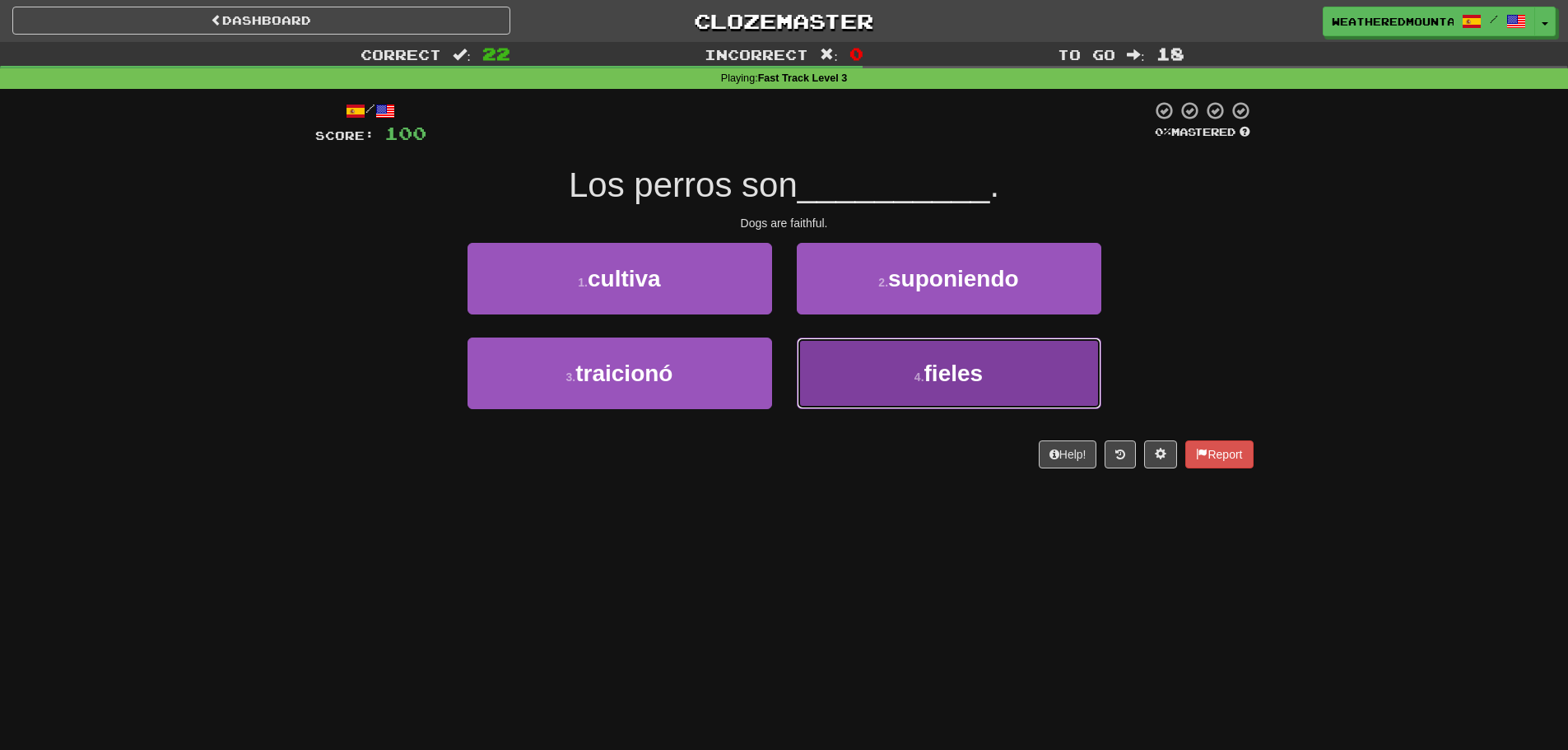
click at [833, 357] on button "4 . fieles" at bounding box center [949, 373] width 305 height 72
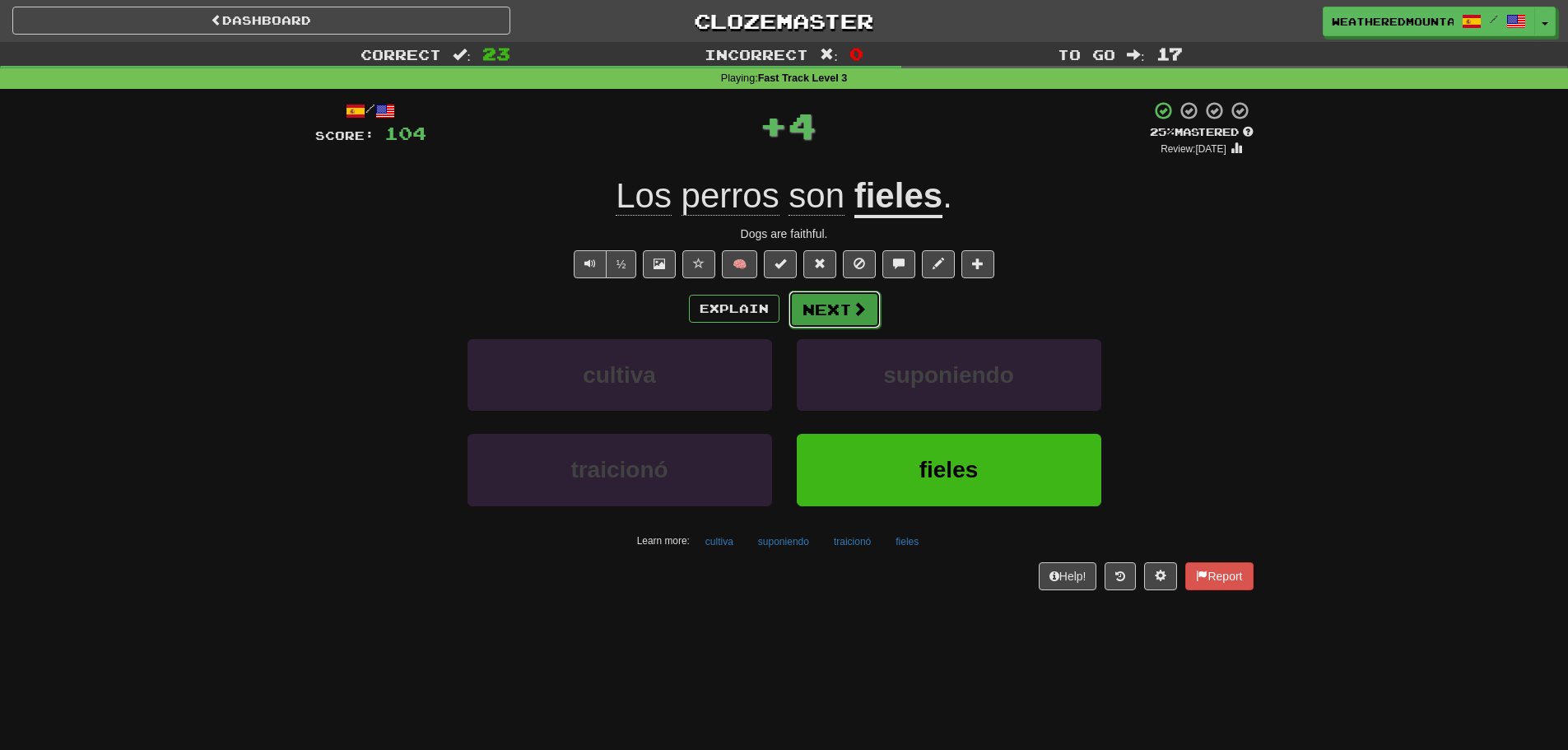
click at [832, 320] on button "Next" at bounding box center [835, 310] width 92 height 38
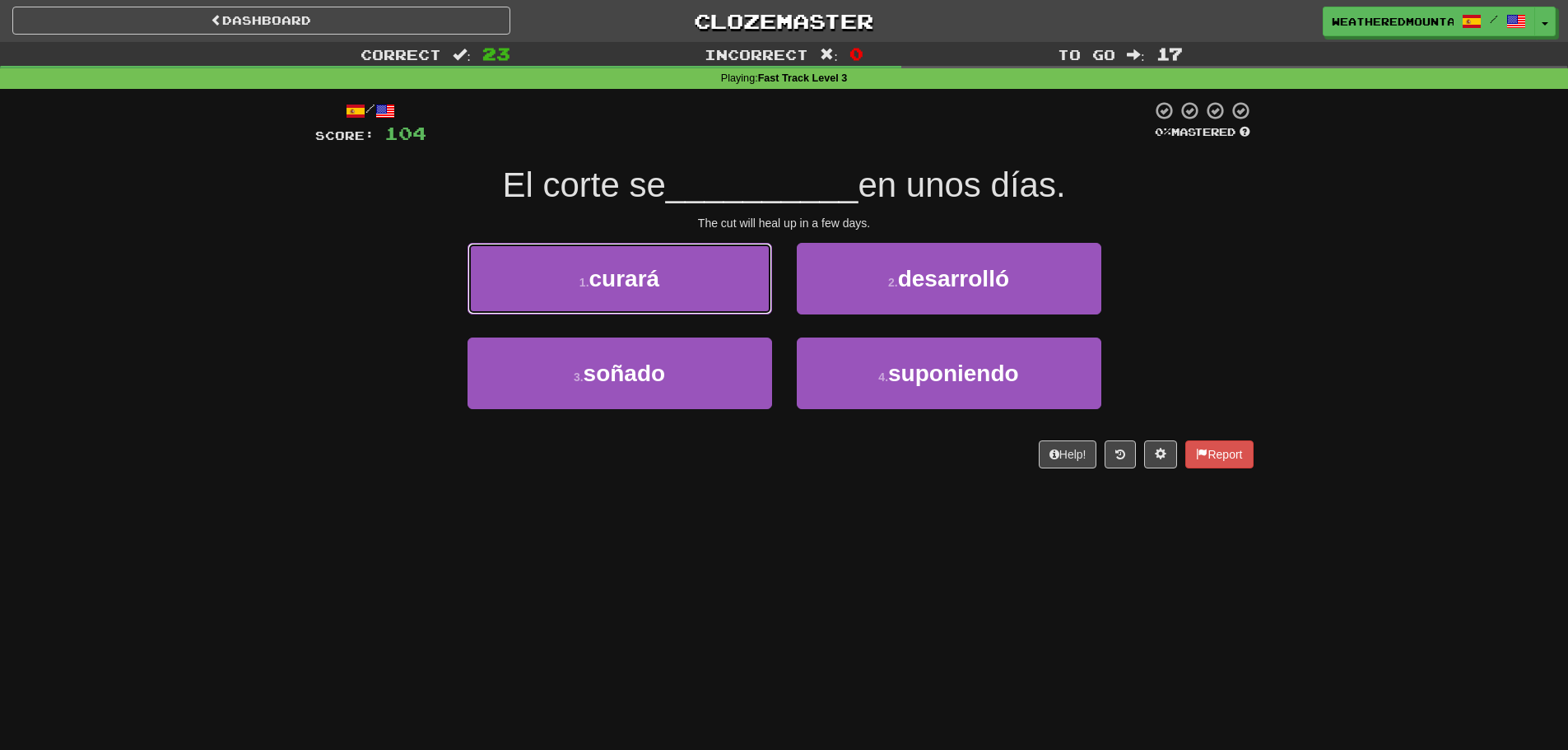
drag, startPoint x: 720, startPoint y: 277, endPoint x: 780, endPoint y: 288, distance: 61.0
click at [726, 277] on button "1 . curará" at bounding box center [620, 278] width 305 height 72
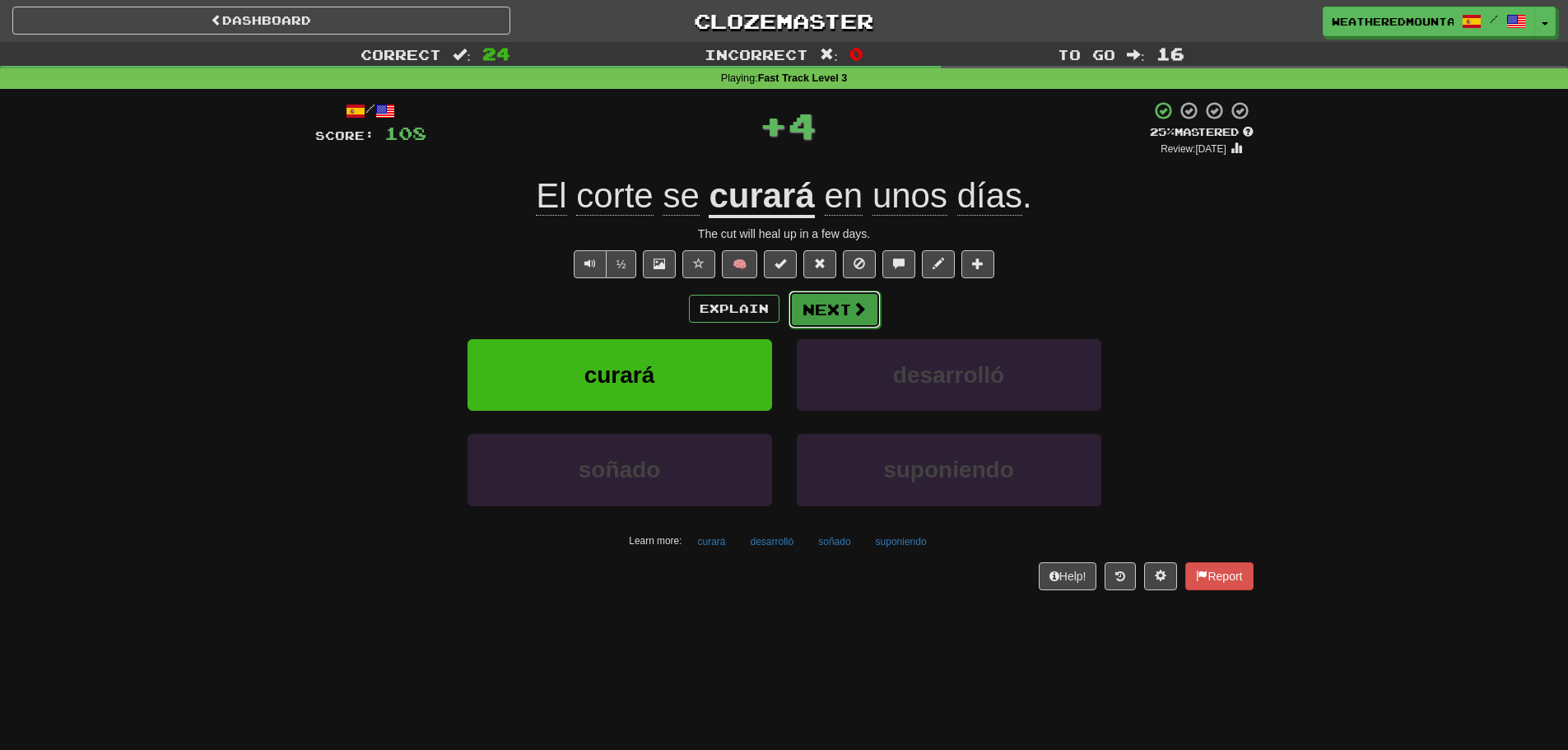
click at [830, 294] on button "Next" at bounding box center [835, 310] width 92 height 38
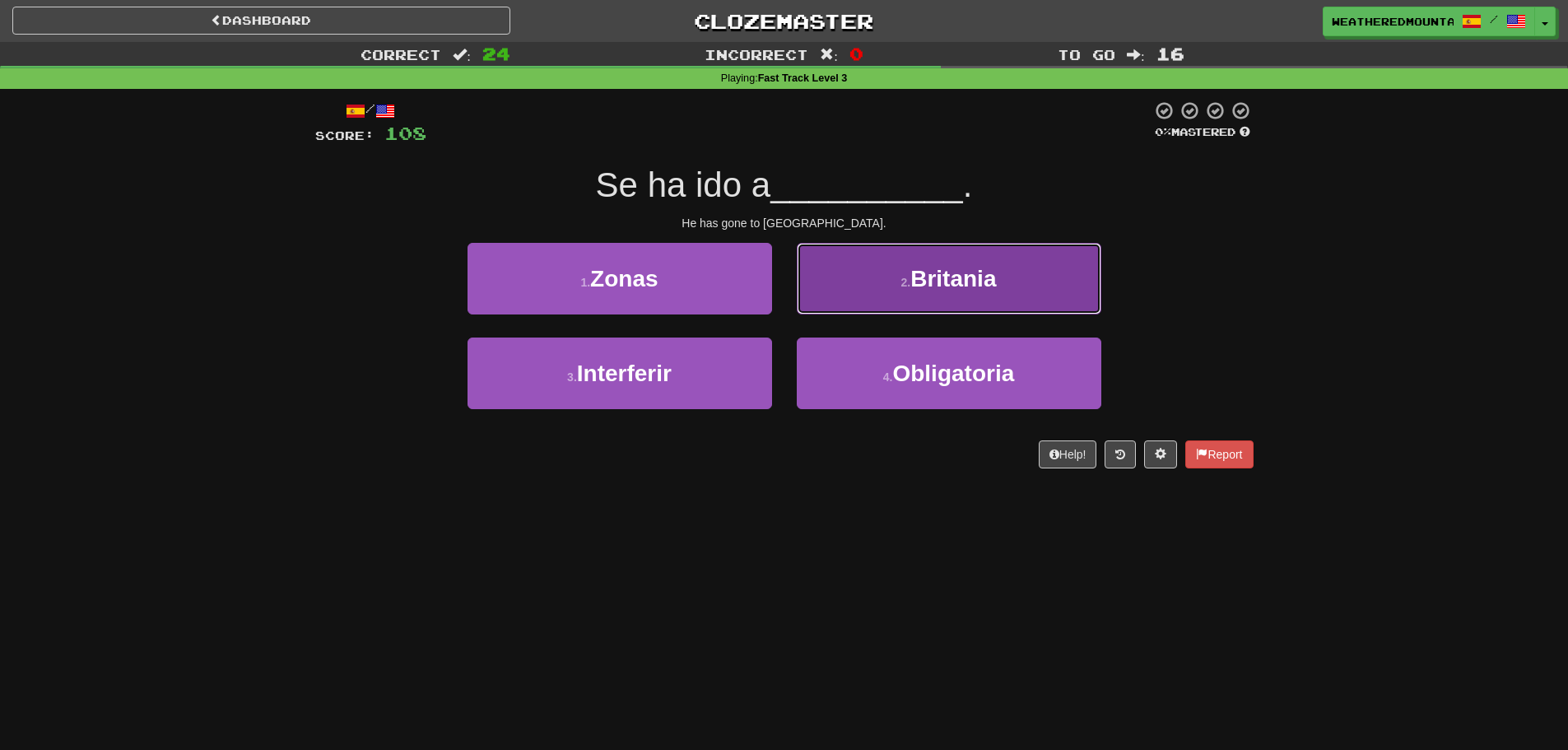
click at [822, 301] on button "2 . Britania" at bounding box center [949, 278] width 305 height 72
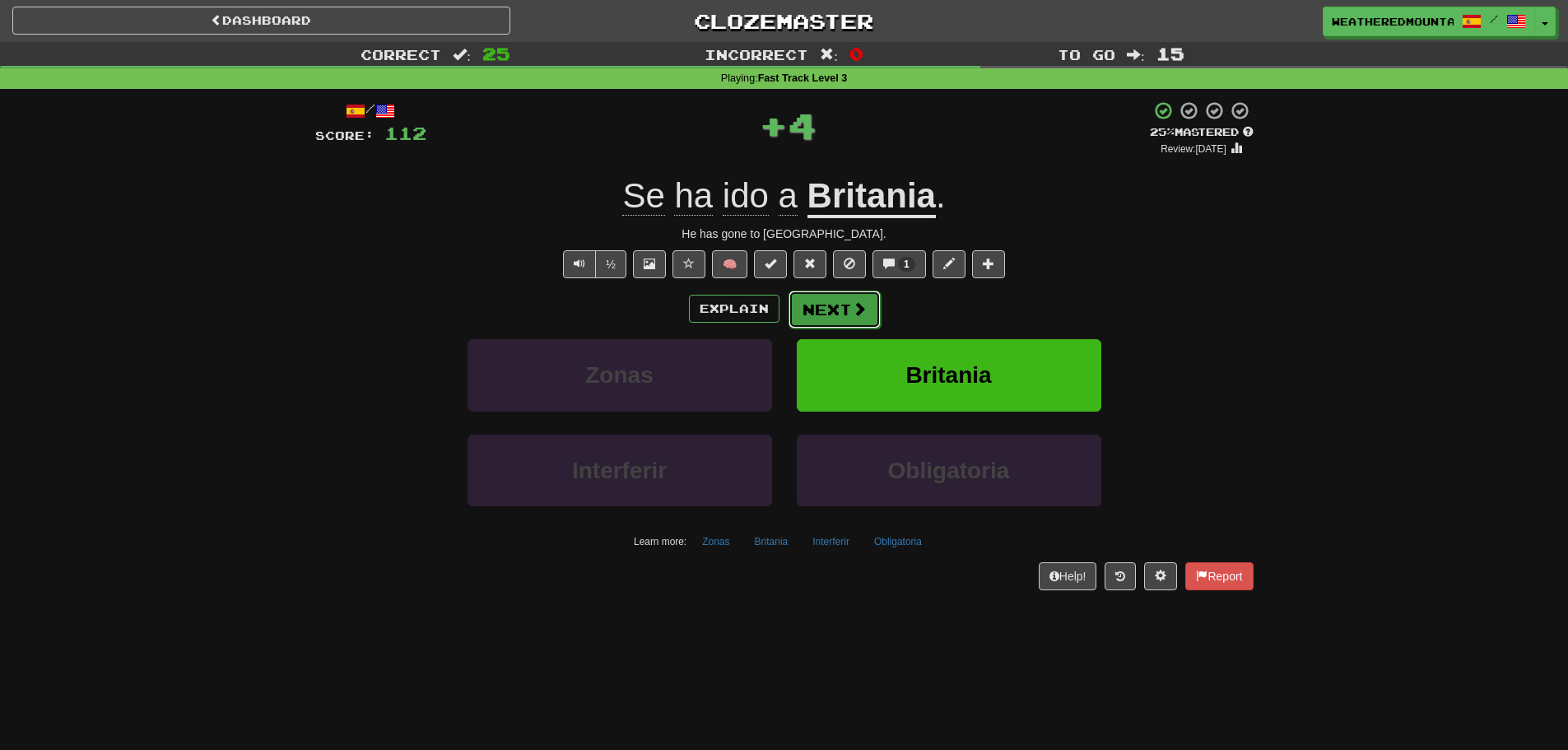
click at [820, 298] on button "Next" at bounding box center [835, 310] width 92 height 38
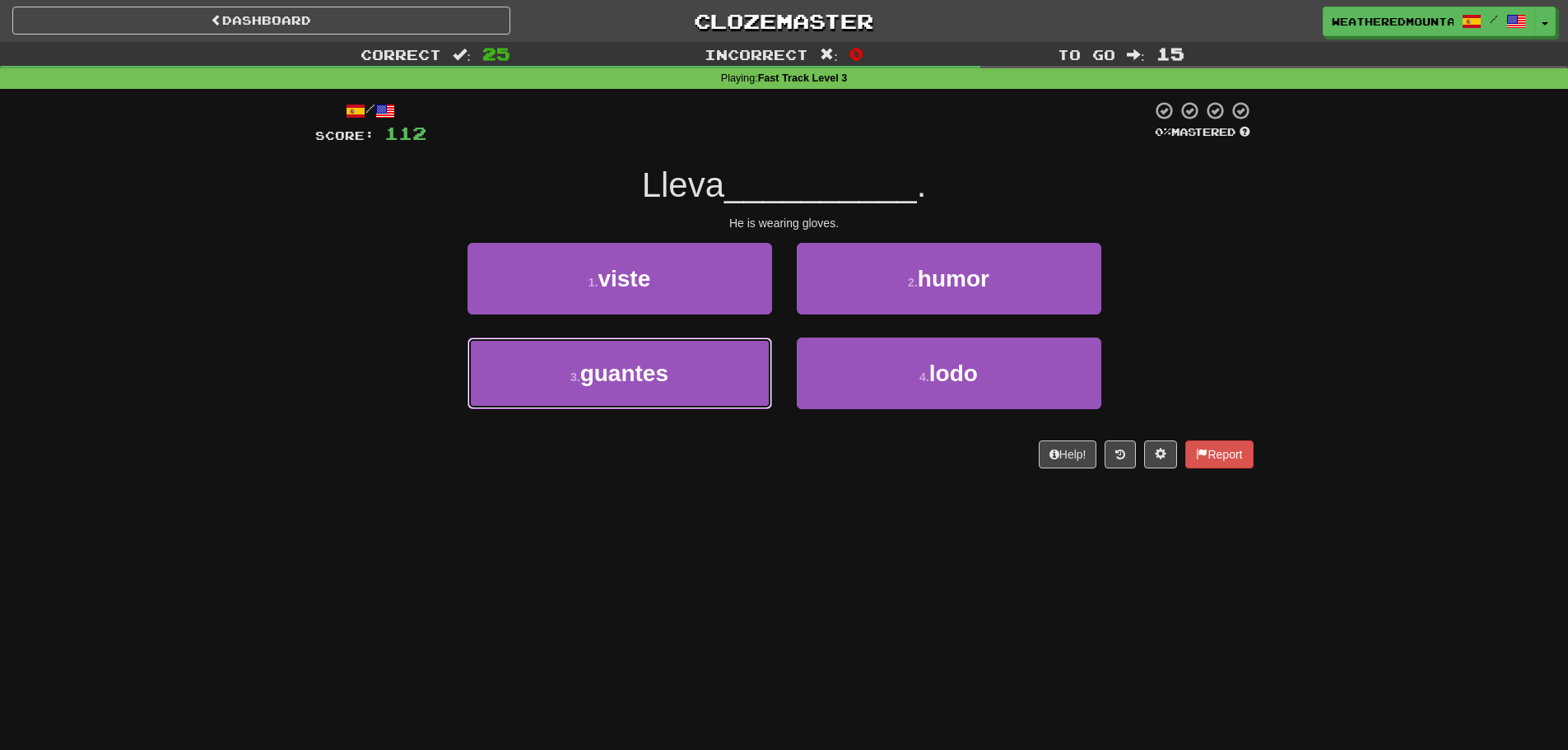
drag, startPoint x: 758, startPoint y: 349, endPoint x: 776, endPoint y: 336, distance: 22.2
click at [757, 352] on button "3 . guantes" at bounding box center [620, 373] width 305 height 72
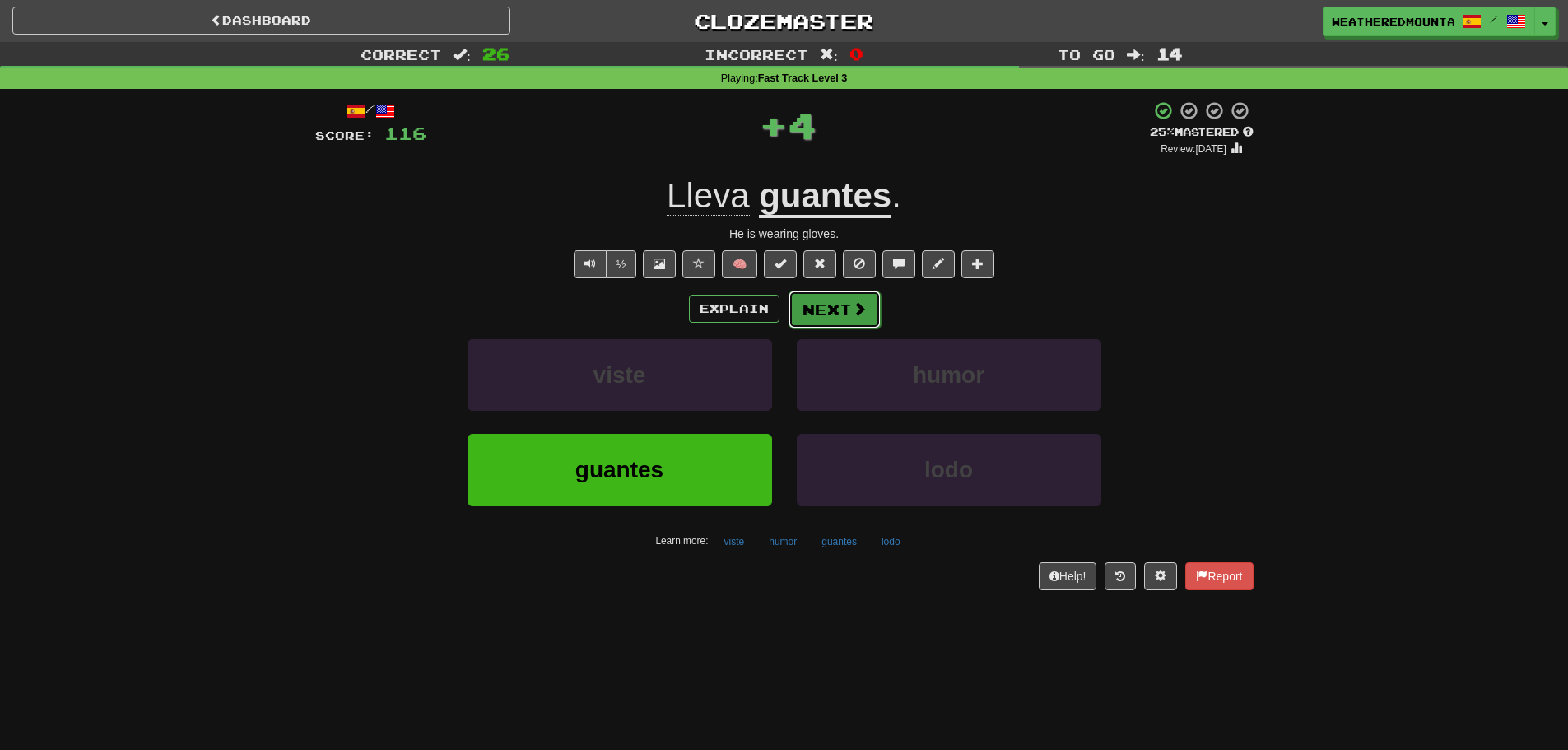
click at [791, 318] on button "Next" at bounding box center [835, 310] width 92 height 38
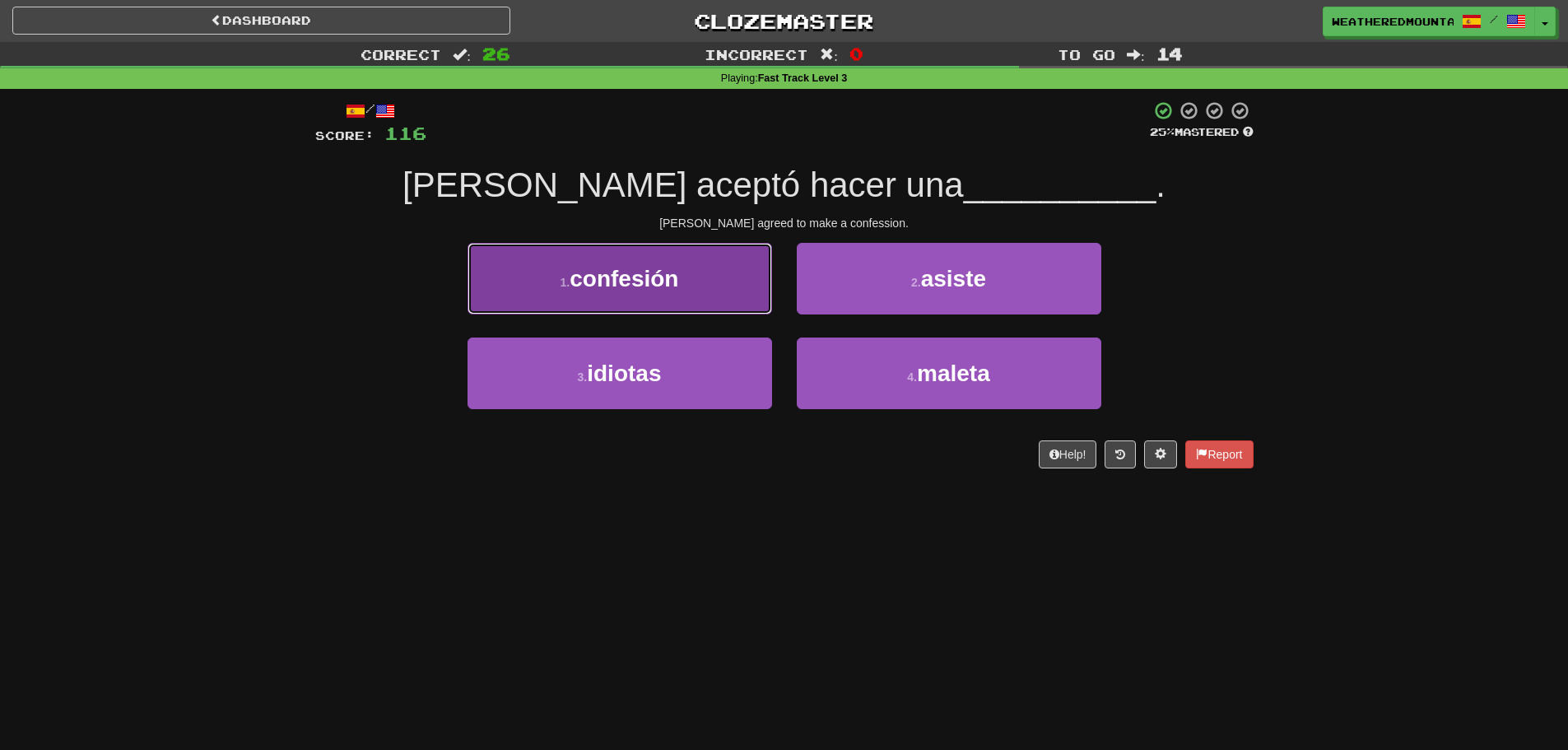
click at [747, 296] on button "1 . confesión" at bounding box center [620, 278] width 305 height 72
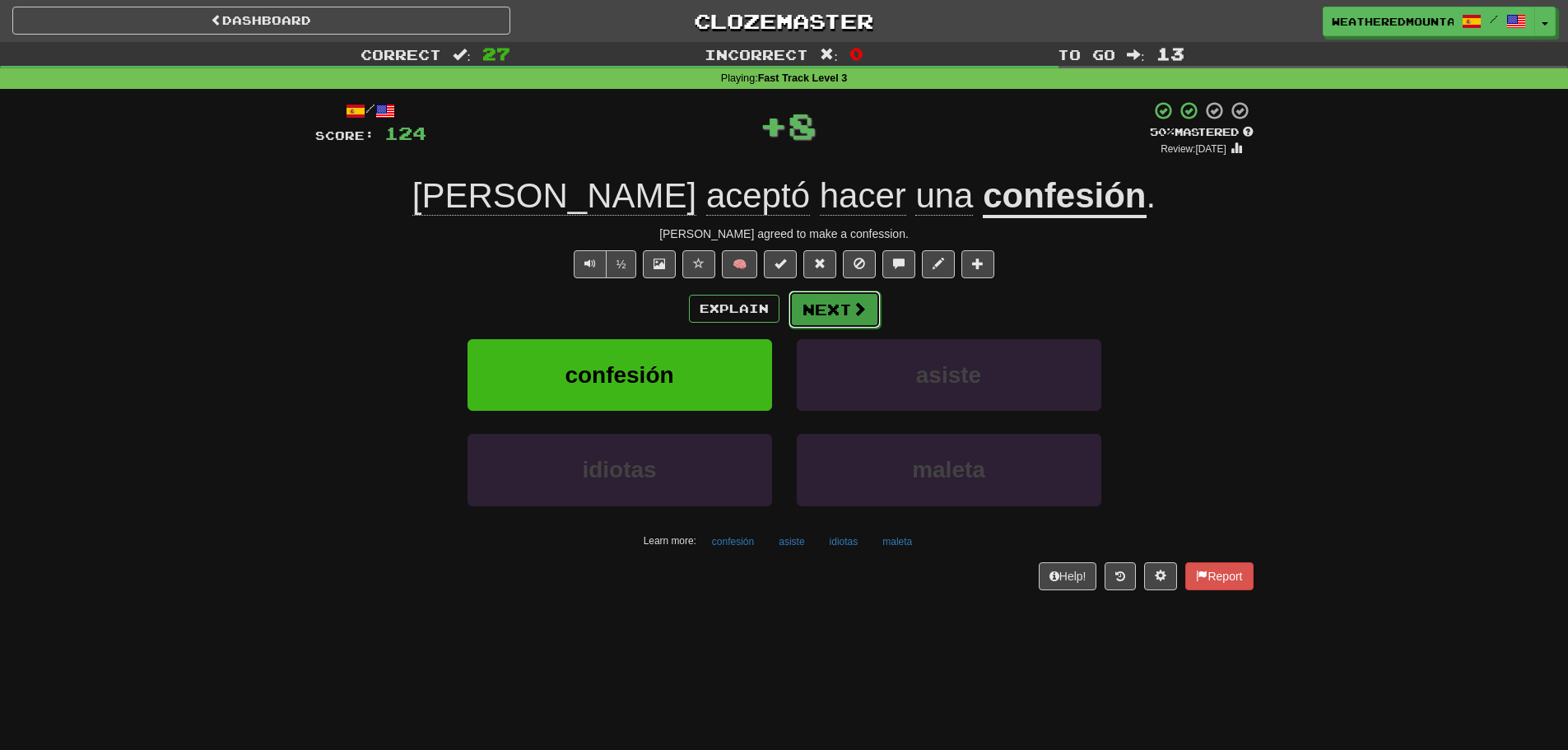
click at [807, 306] on button "Next" at bounding box center [835, 310] width 92 height 38
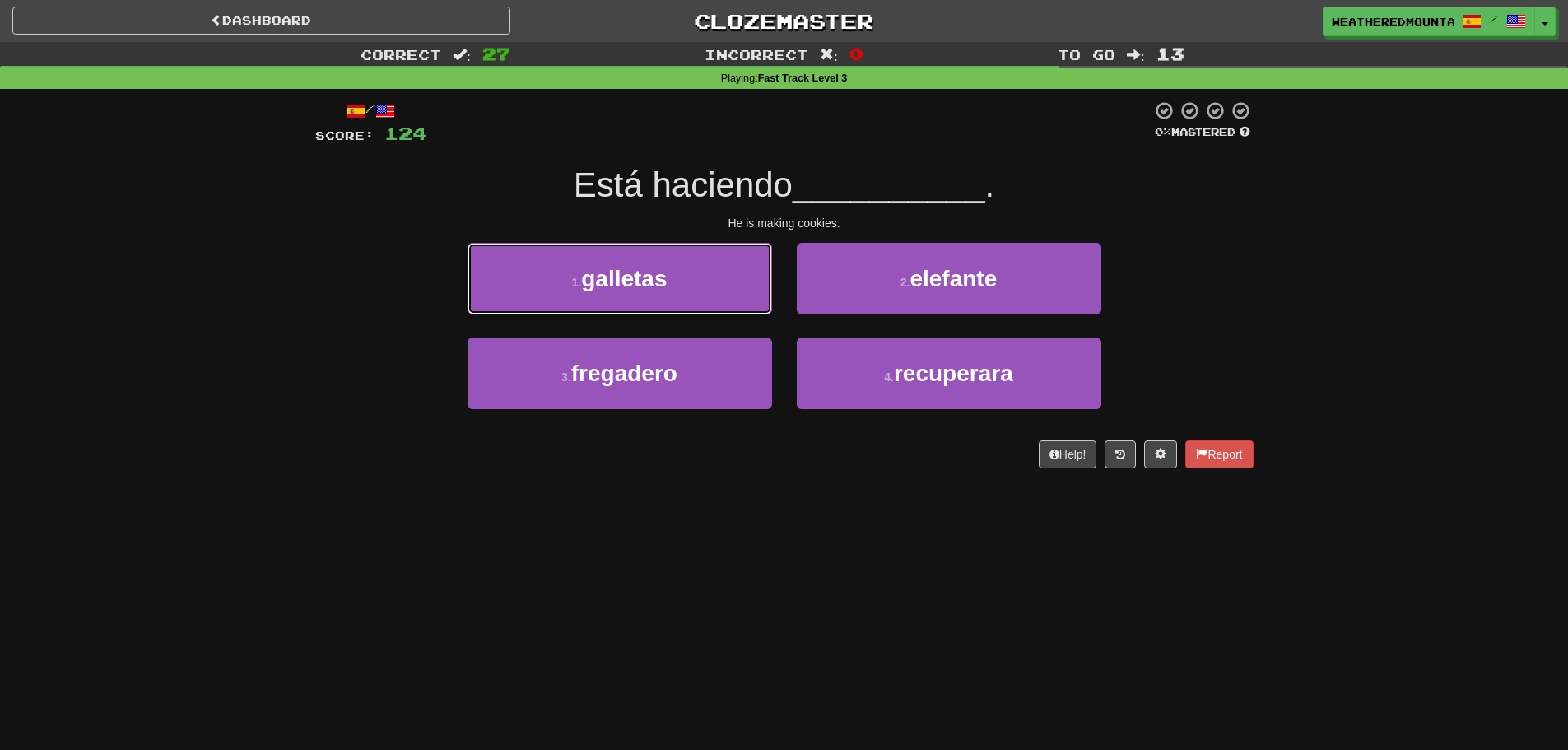
click at [732, 283] on button "1 . galletas" at bounding box center [620, 278] width 305 height 72
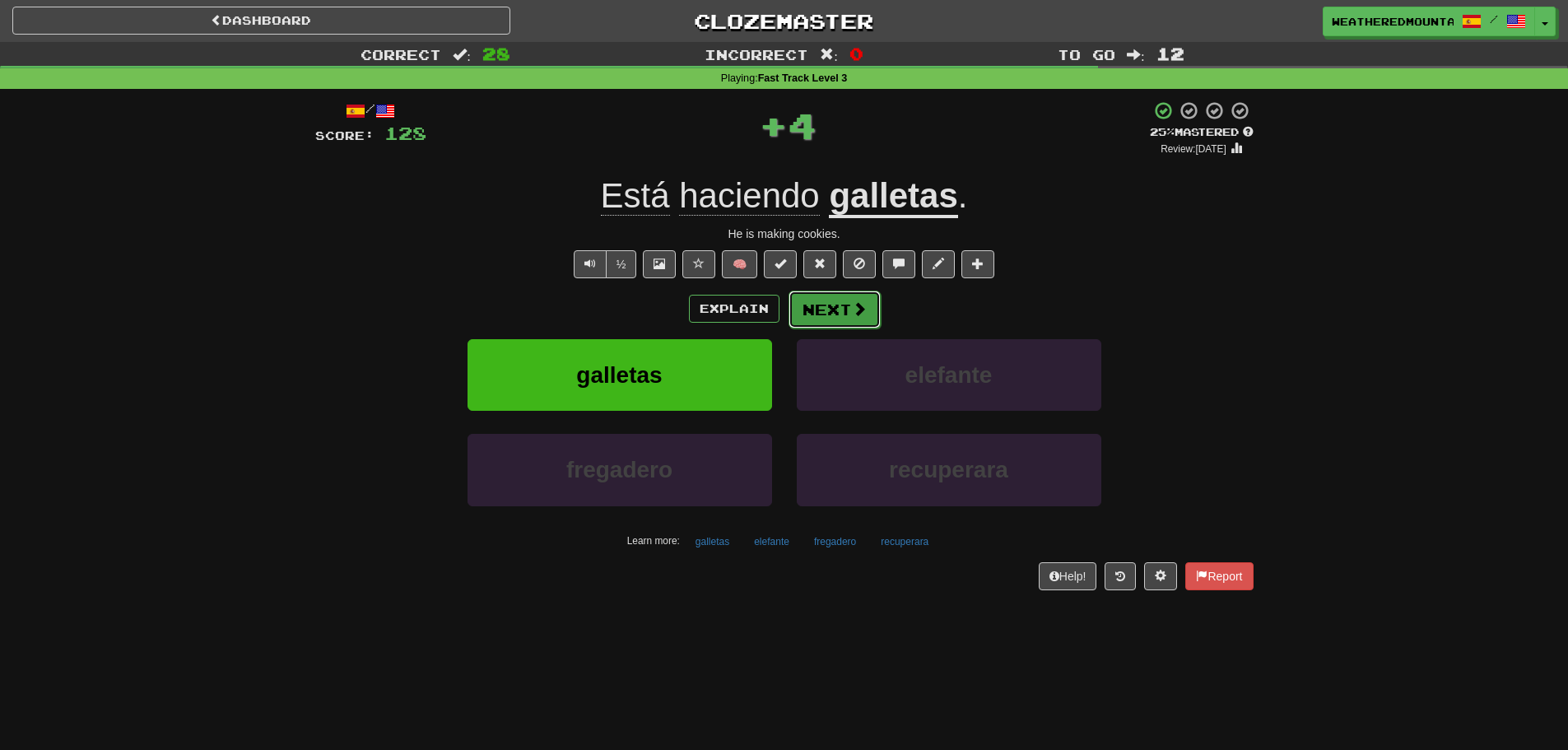
click at [790, 316] on button "Next" at bounding box center [835, 310] width 92 height 38
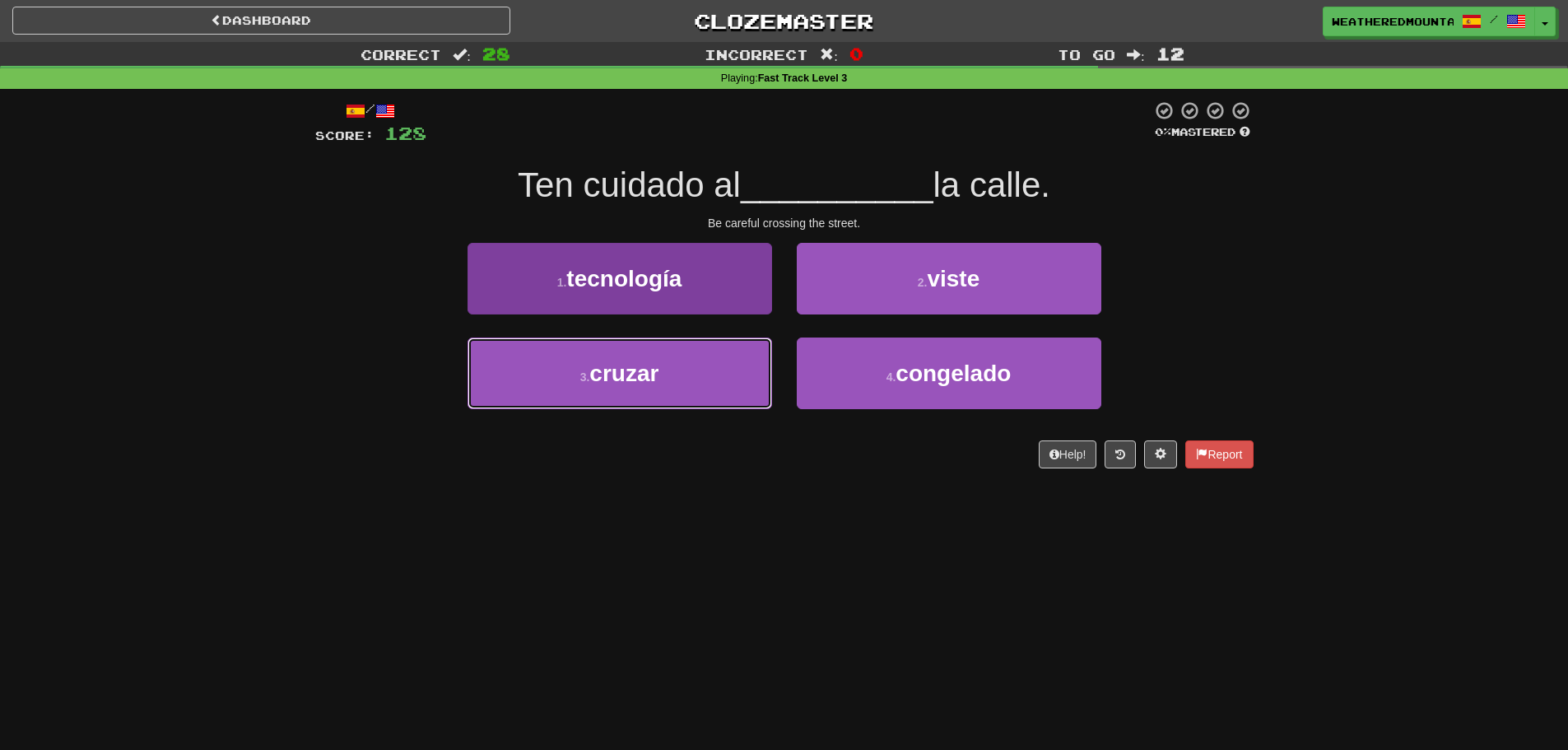
click at [756, 354] on button "3 . cruzar" at bounding box center [620, 373] width 305 height 72
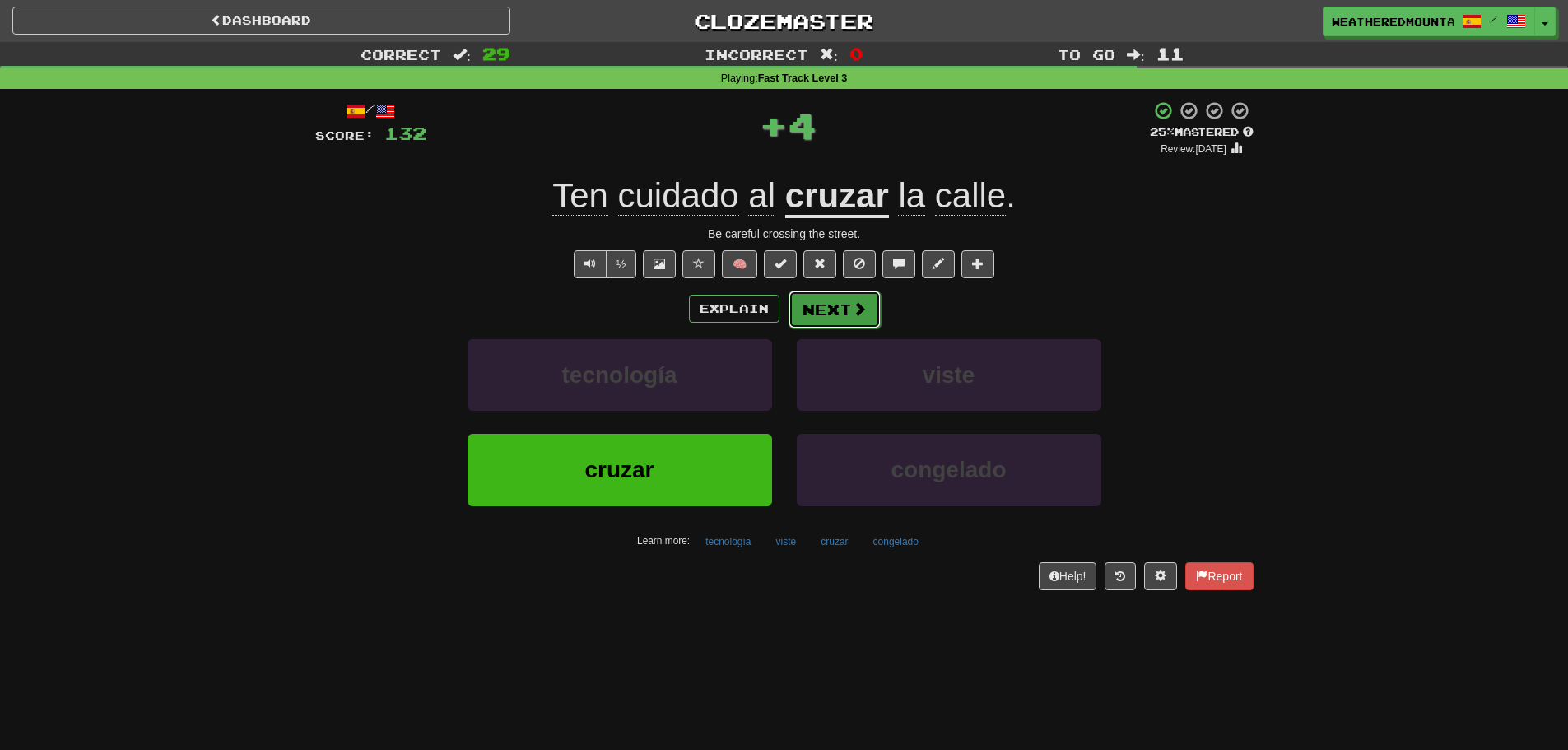
click at [794, 323] on button "Next" at bounding box center [835, 310] width 92 height 38
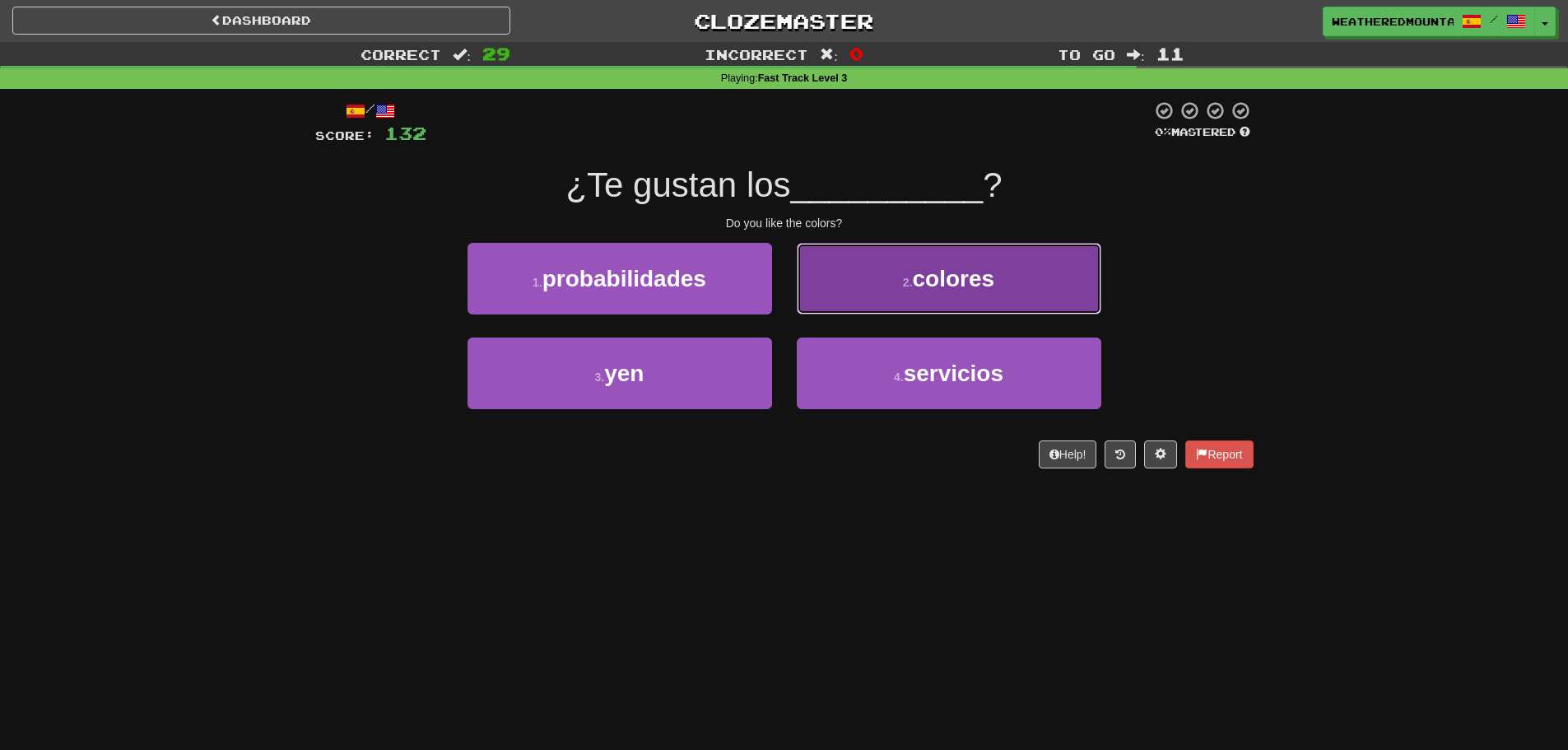
click at [811, 305] on button "2 . colores" at bounding box center [949, 278] width 305 height 72
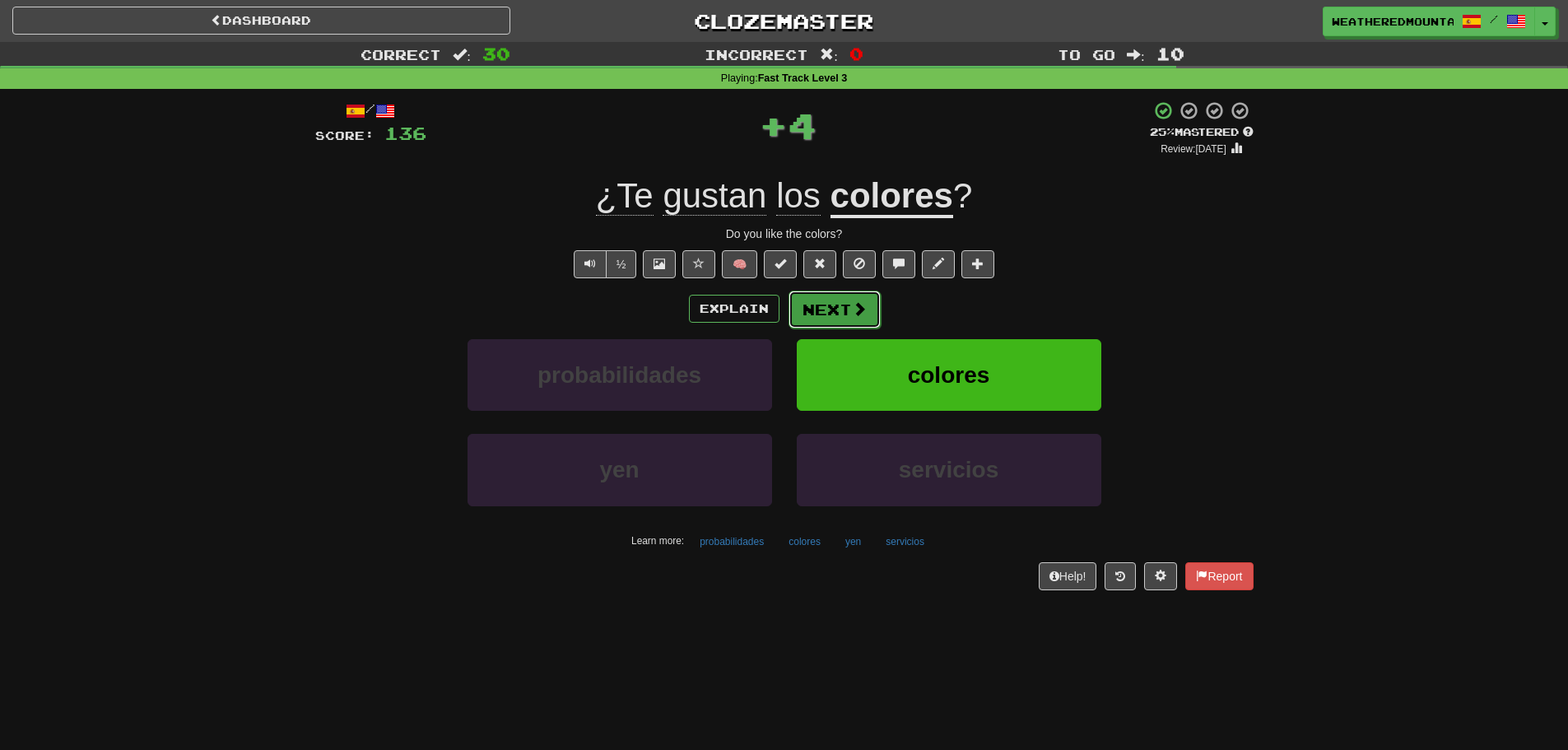
click at [810, 311] on button "Next" at bounding box center [835, 310] width 92 height 38
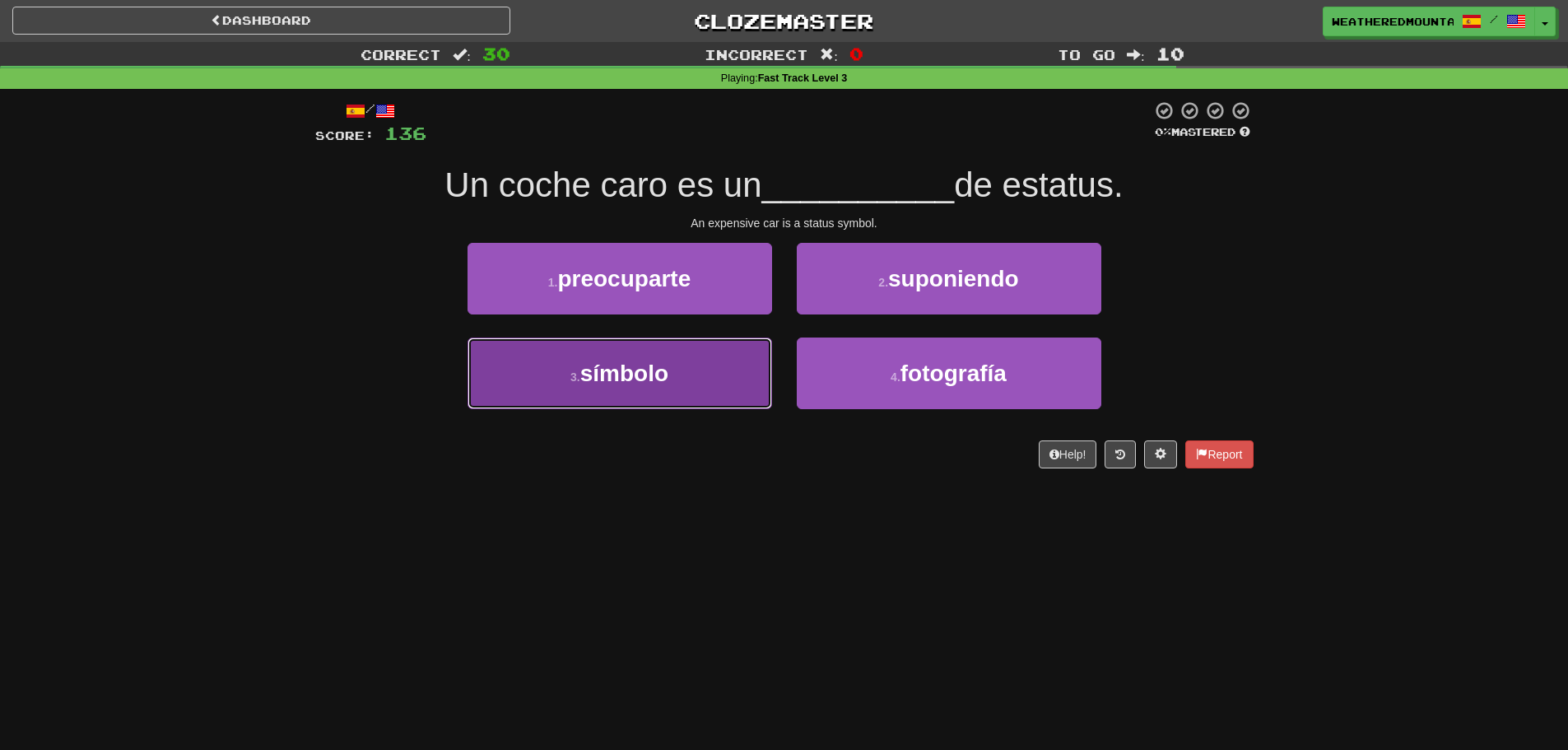
click at [766, 378] on button "3 . símbolo" at bounding box center [620, 373] width 305 height 72
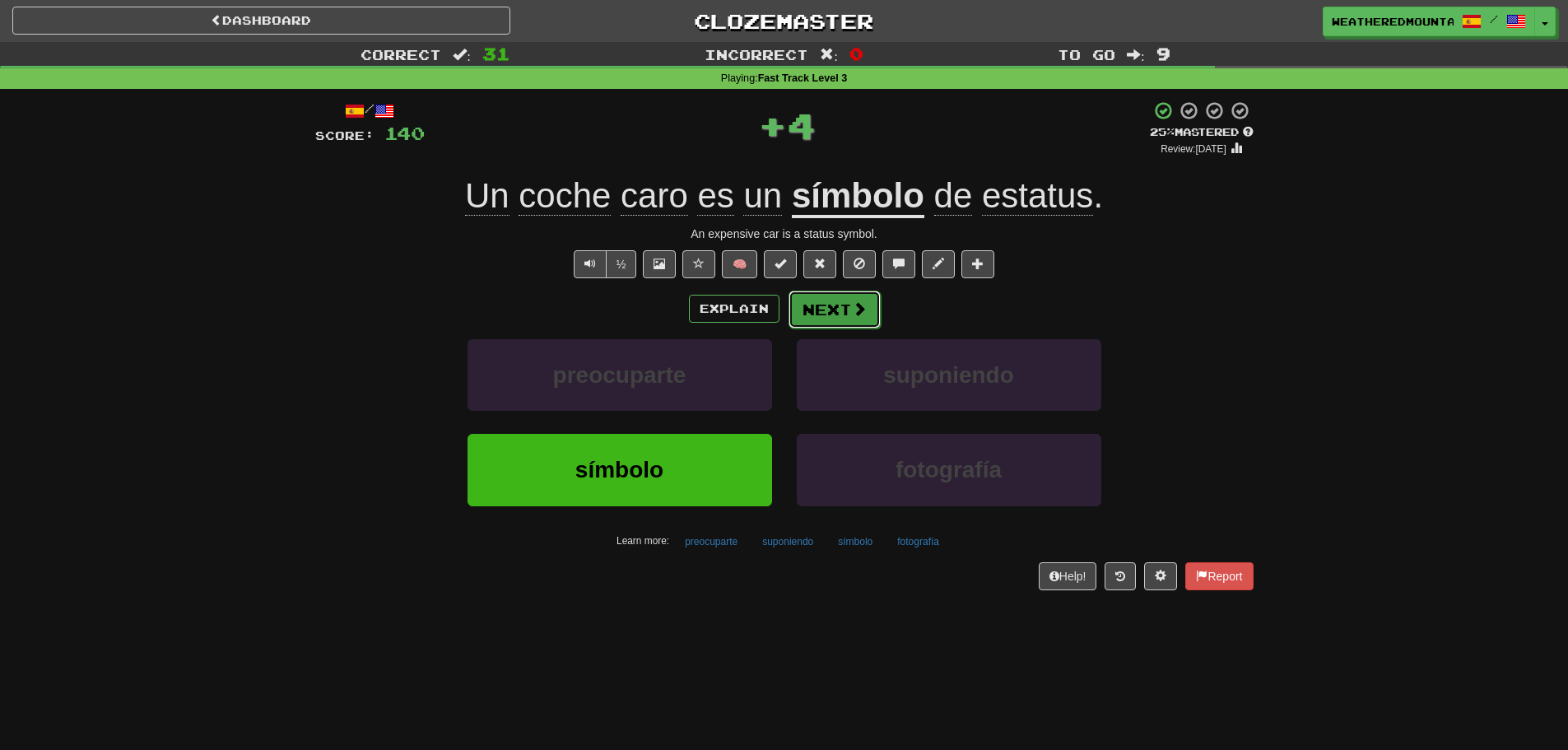
click at [808, 321] on button "Next" at bounding box center [835, 310] width 92 height 38
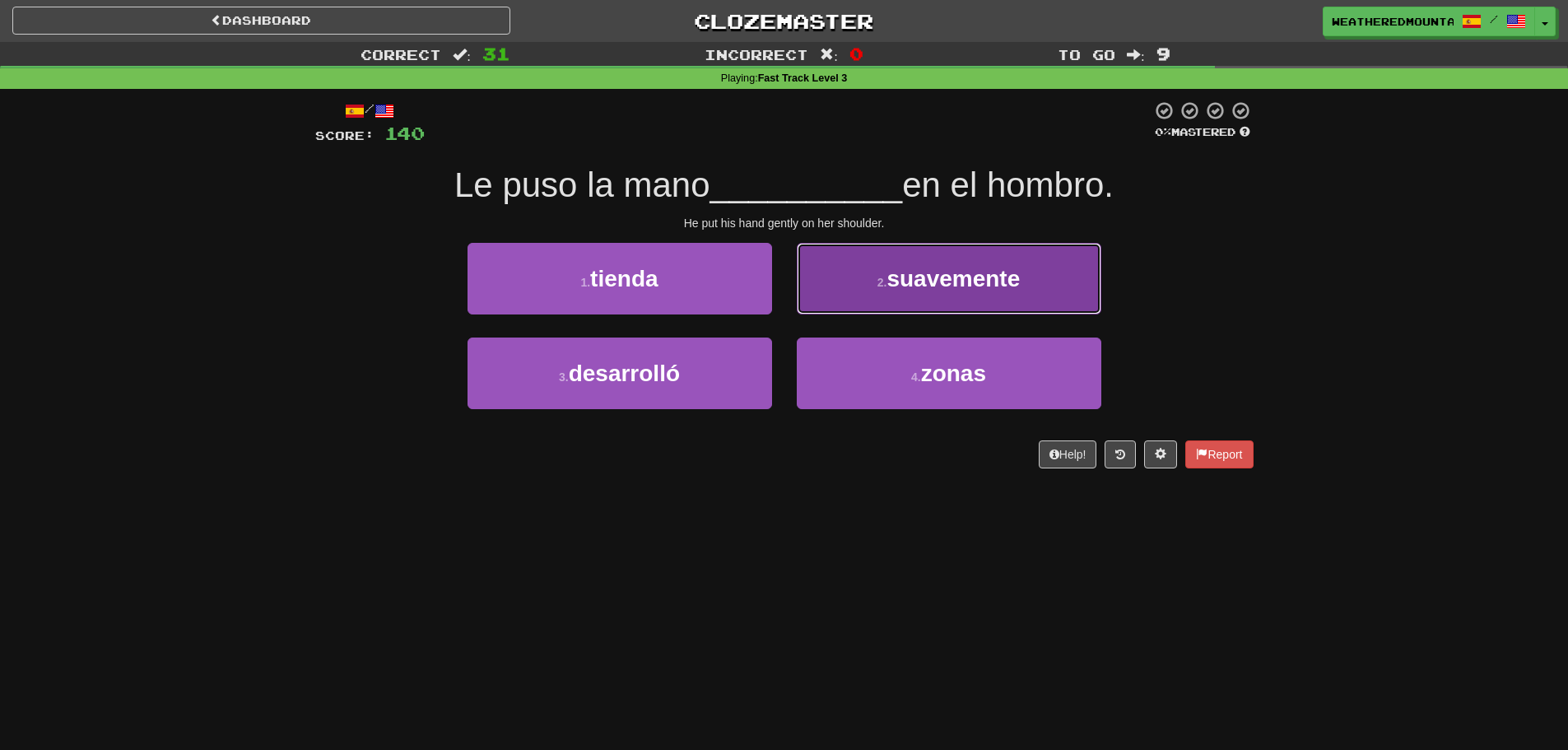
click at [818, 301] on button "2 . suavemente" at bounding box center [949, 278] width 305 height 72
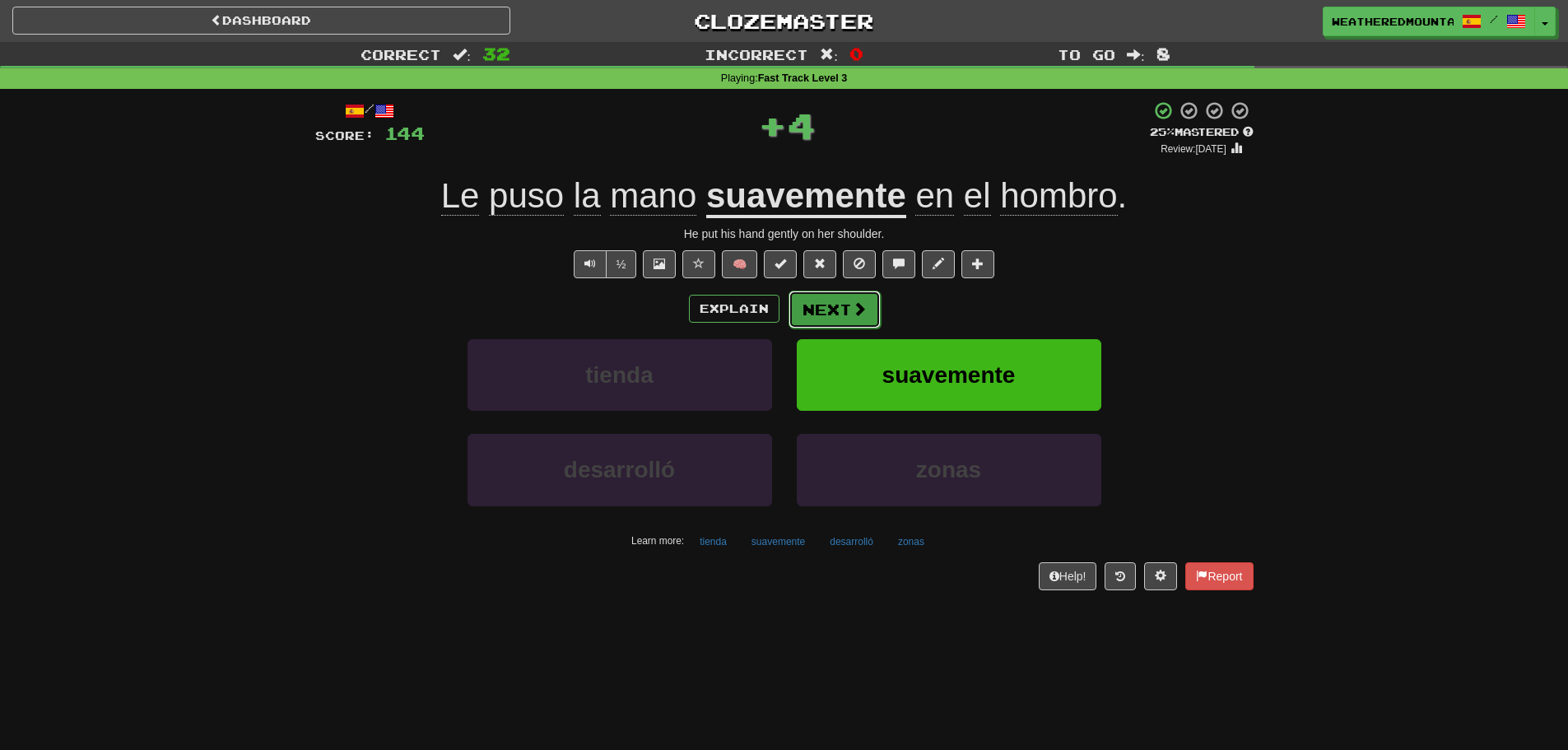
click at [806, 304] on button "Next" at bounding box center [835, 310] width 92 height 38
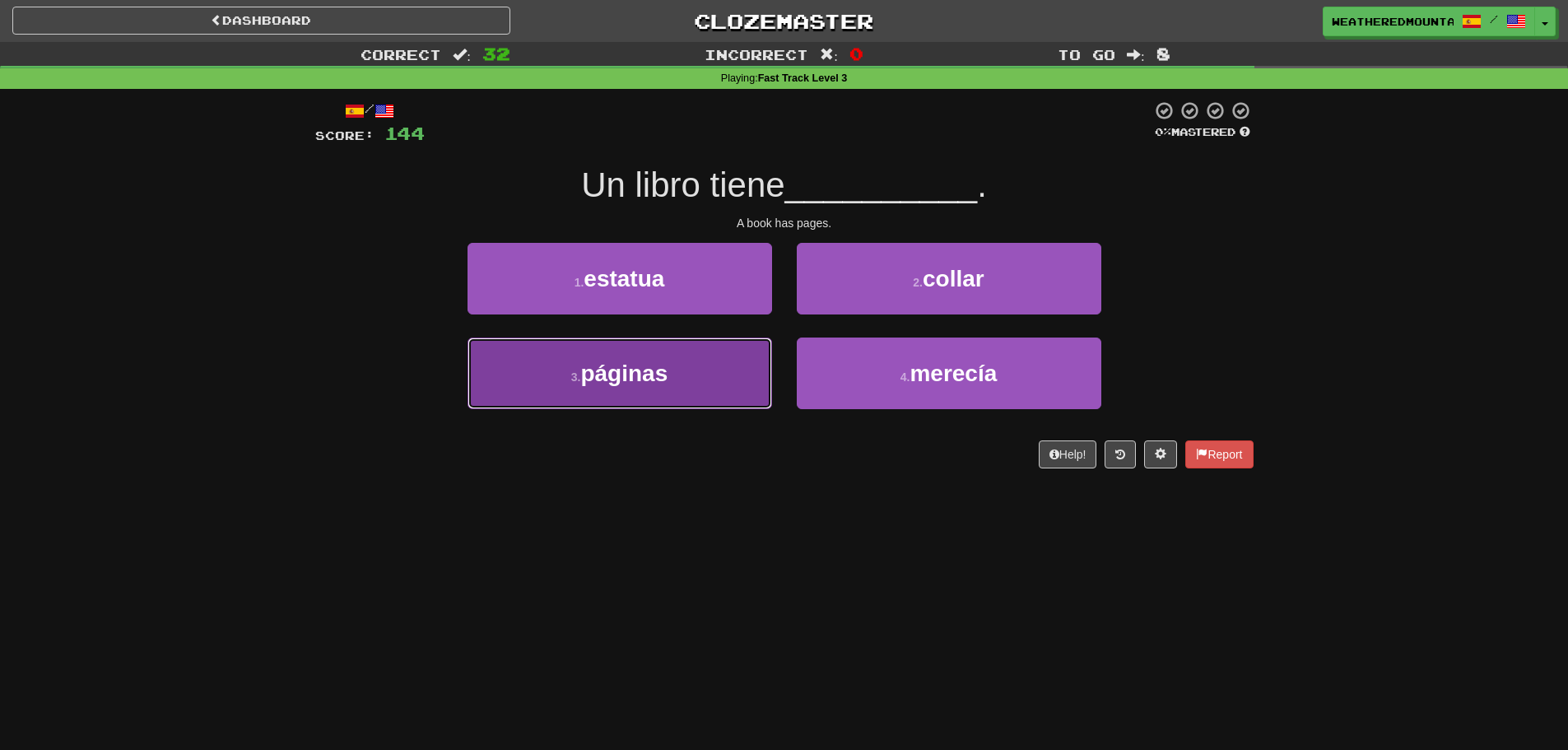
drag, startPoint x: 755, startPoint y: 368, endPoint x: 796, endPoint y: 340, distance: 49.6
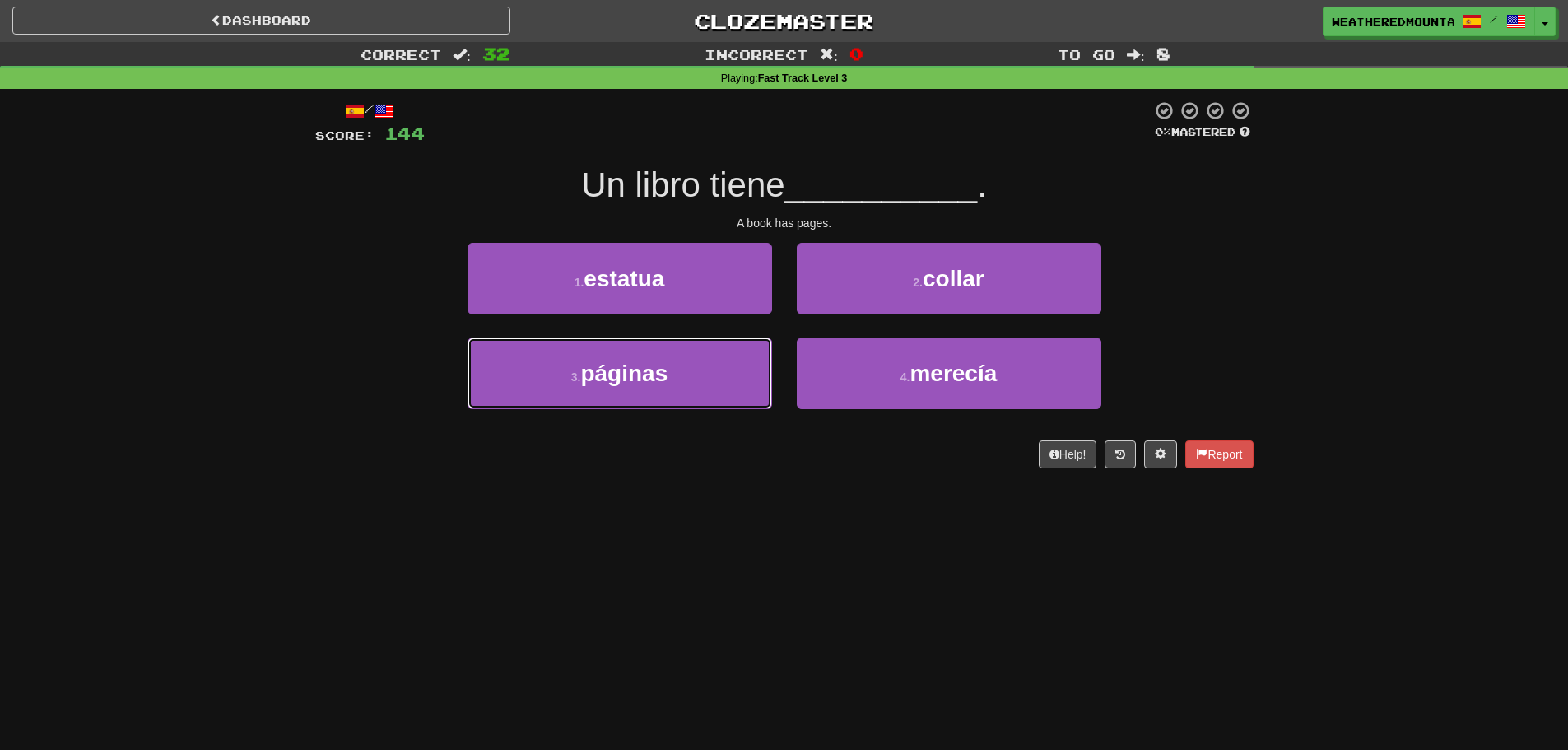
click at [758, 366] on button "3 . páginas" at bounding box center [620, 373] width 305 height 72
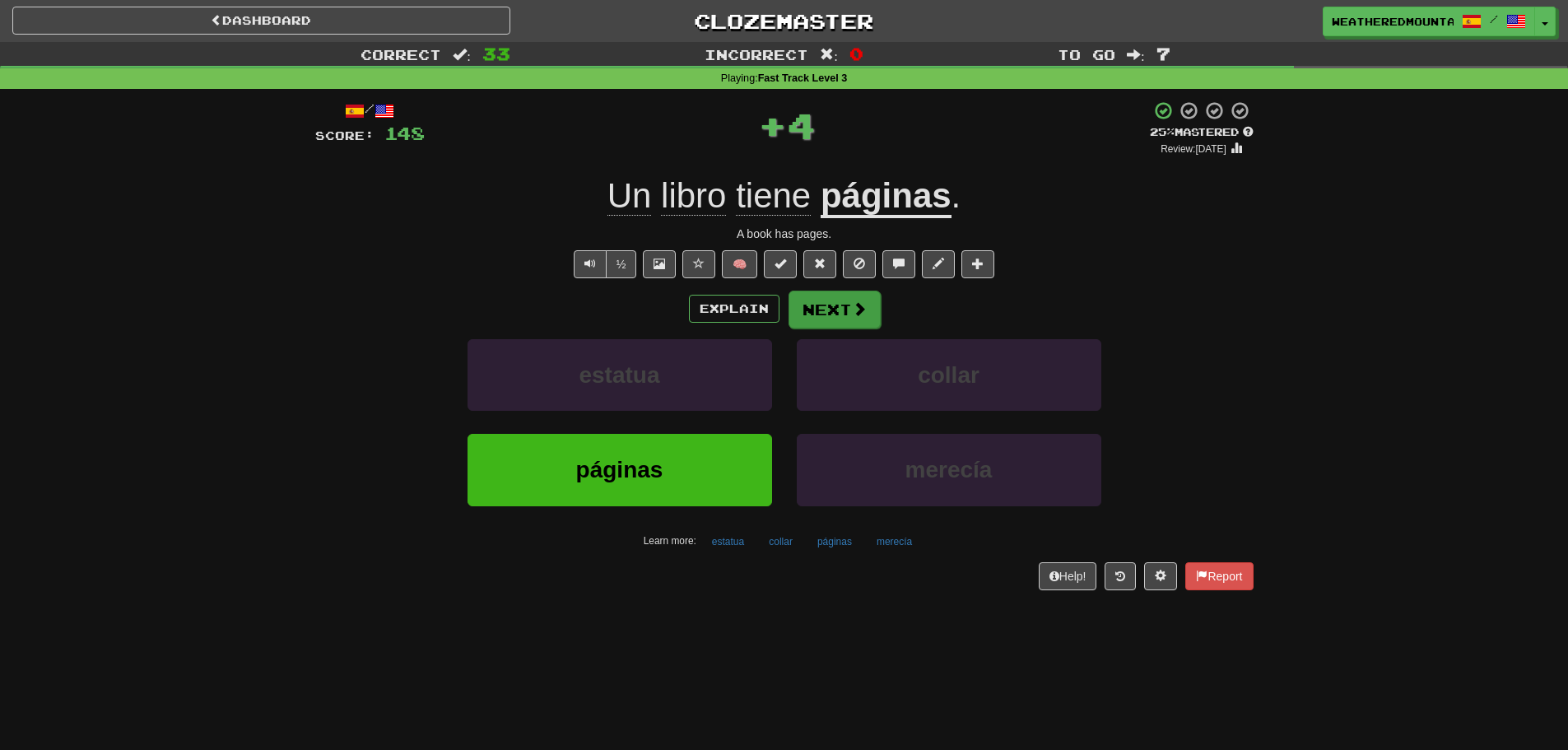
drag, startPoint x: 799, startPoint y: 332, endPoint x: 803, endPoint y: 322, distance: 10.8
click at [803, 325] on div "Explain Next estatua collar páginas merecía Learn more: estatua collar páginas …" at bounding box center [784, 422] width 939 height 264
click at [803, 322] on button "Next" at bounding box center [835, 310] width 92 height 38
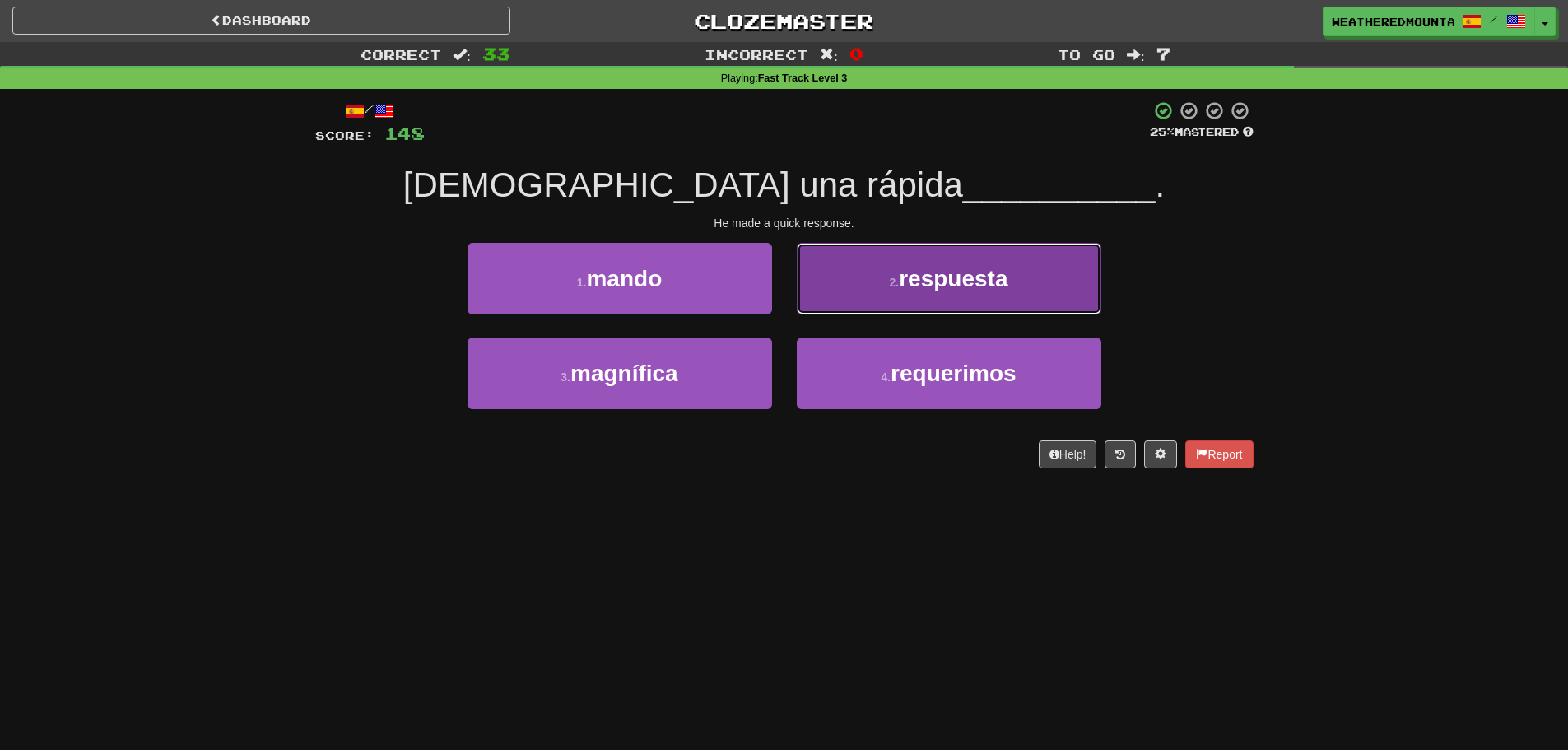
click at [809, 294] on button "2 . respuesta" at bounding box center [949, 278] width 305 height 72
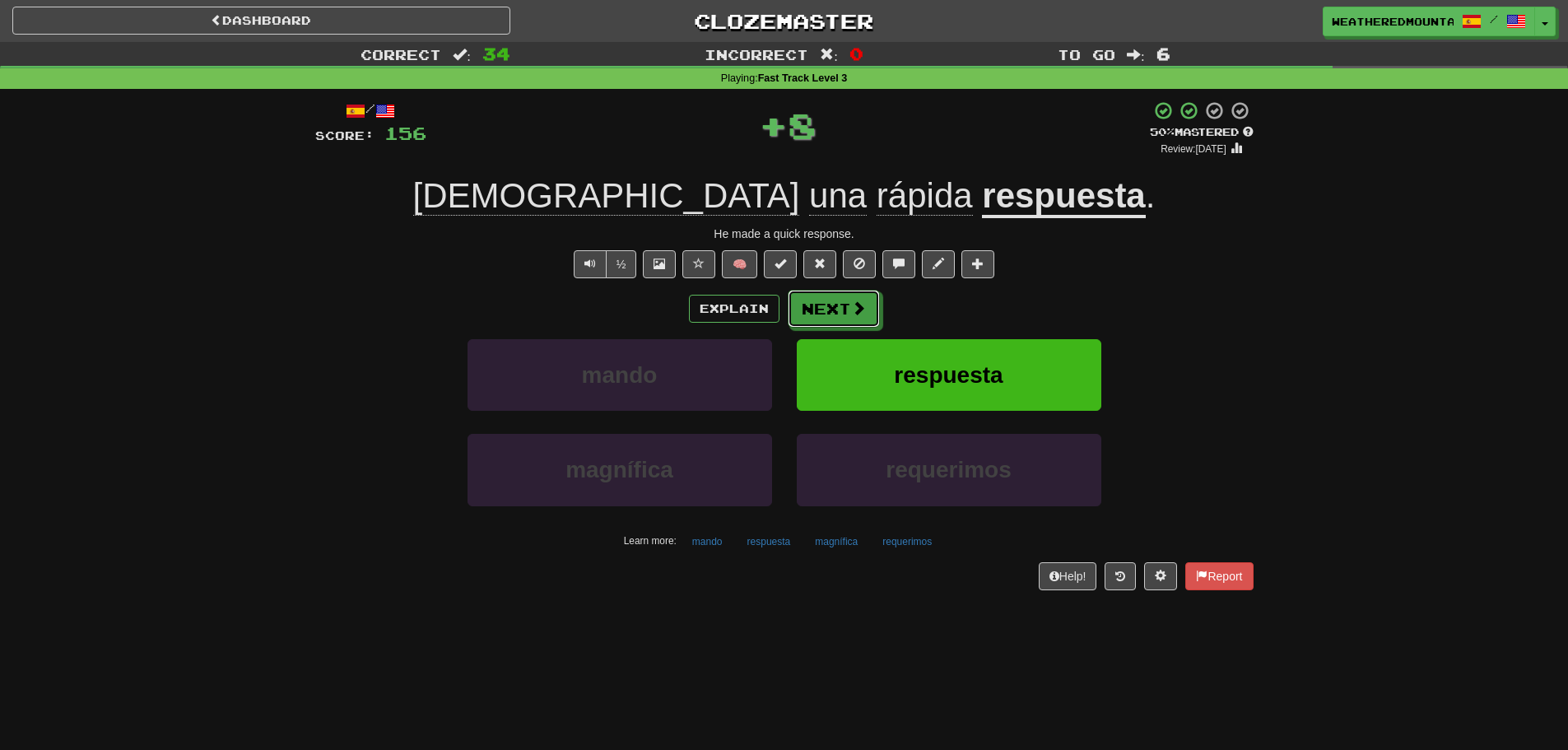
click at [809, 294] on button "Next" at bounding box center [834, 309] width 92 height 38
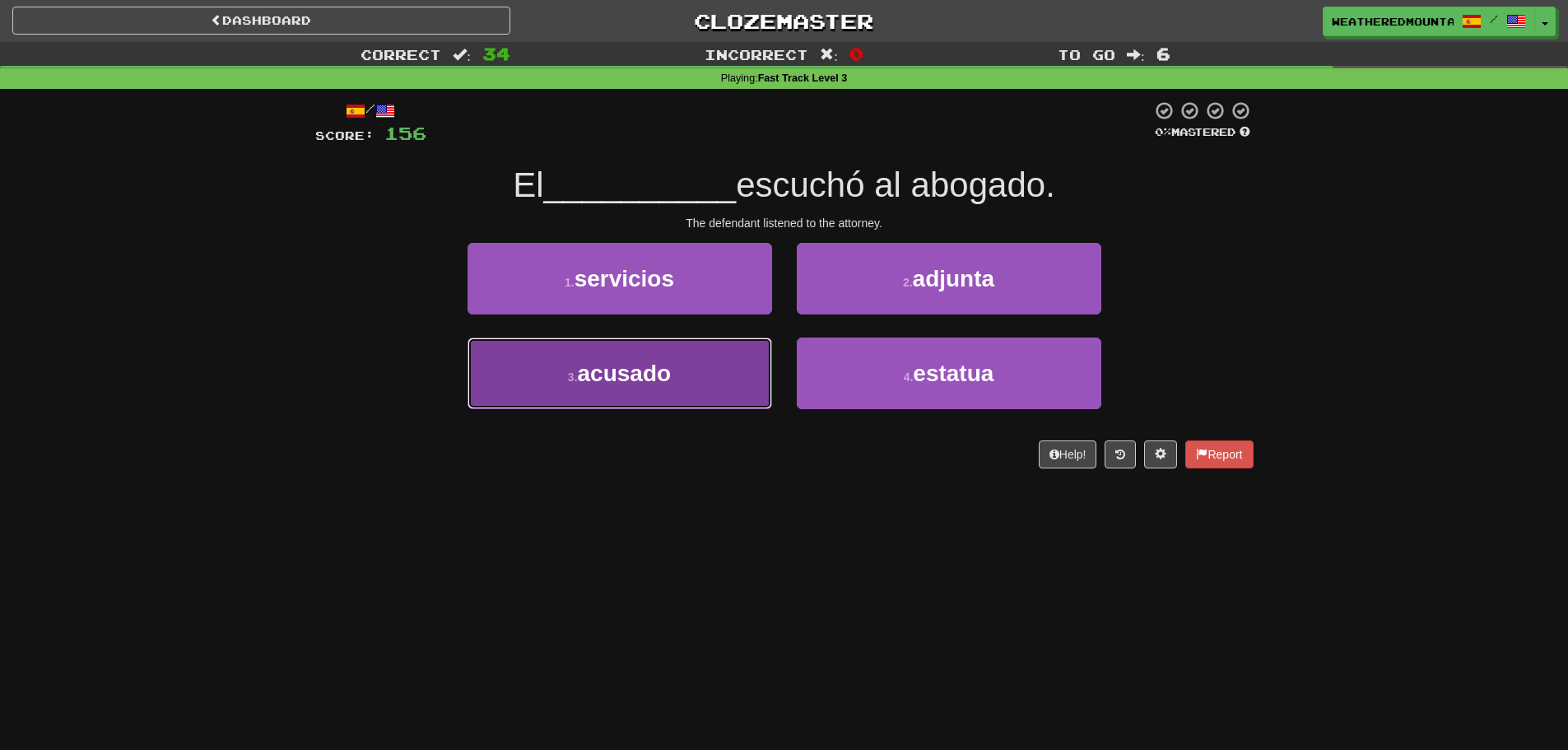
click at [748, 359] on button "3 . acusado" at bounding box center [620, 373] width 305 height 72
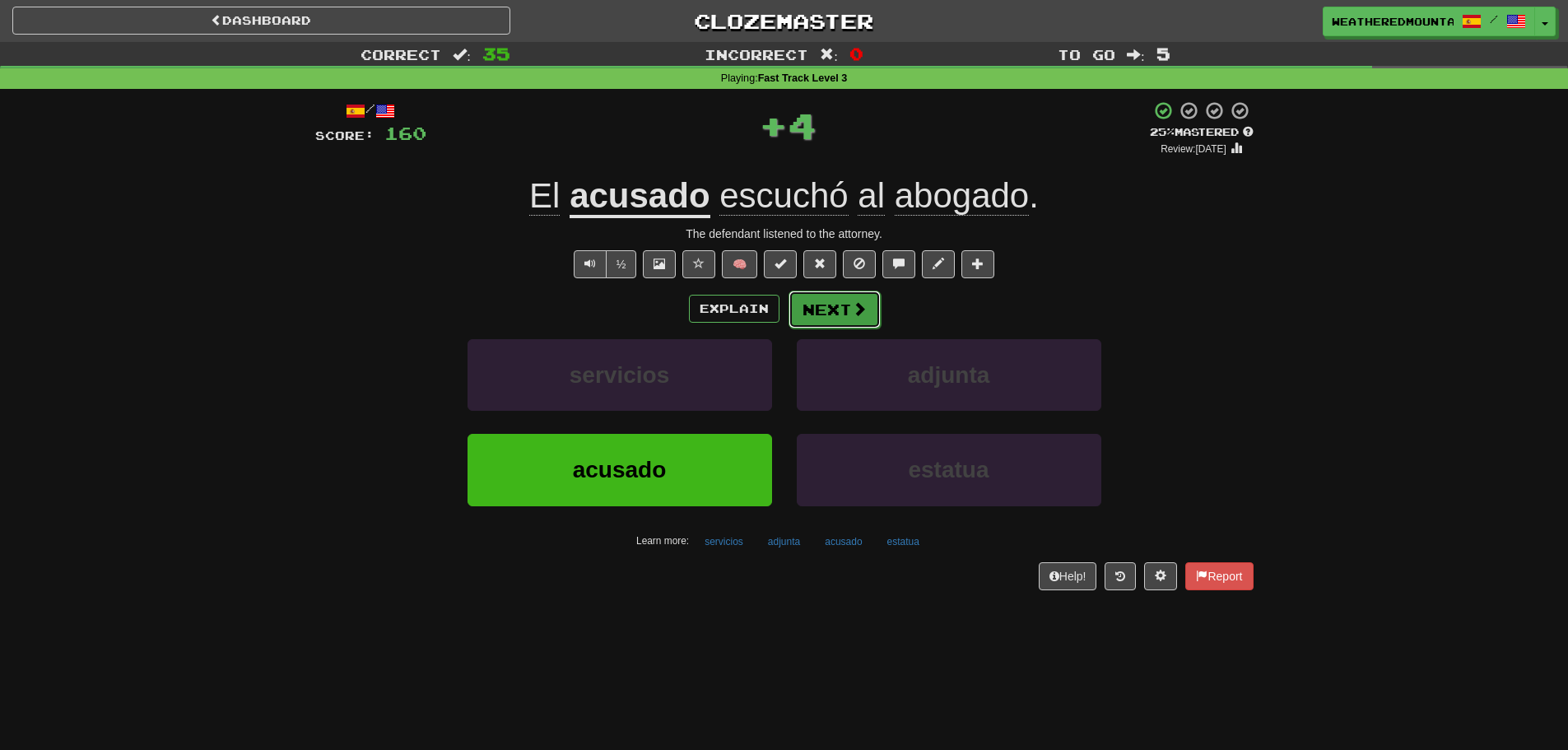
click at [798, 323] on button "Next" at bounding box center [835, 310] width 92 height 38
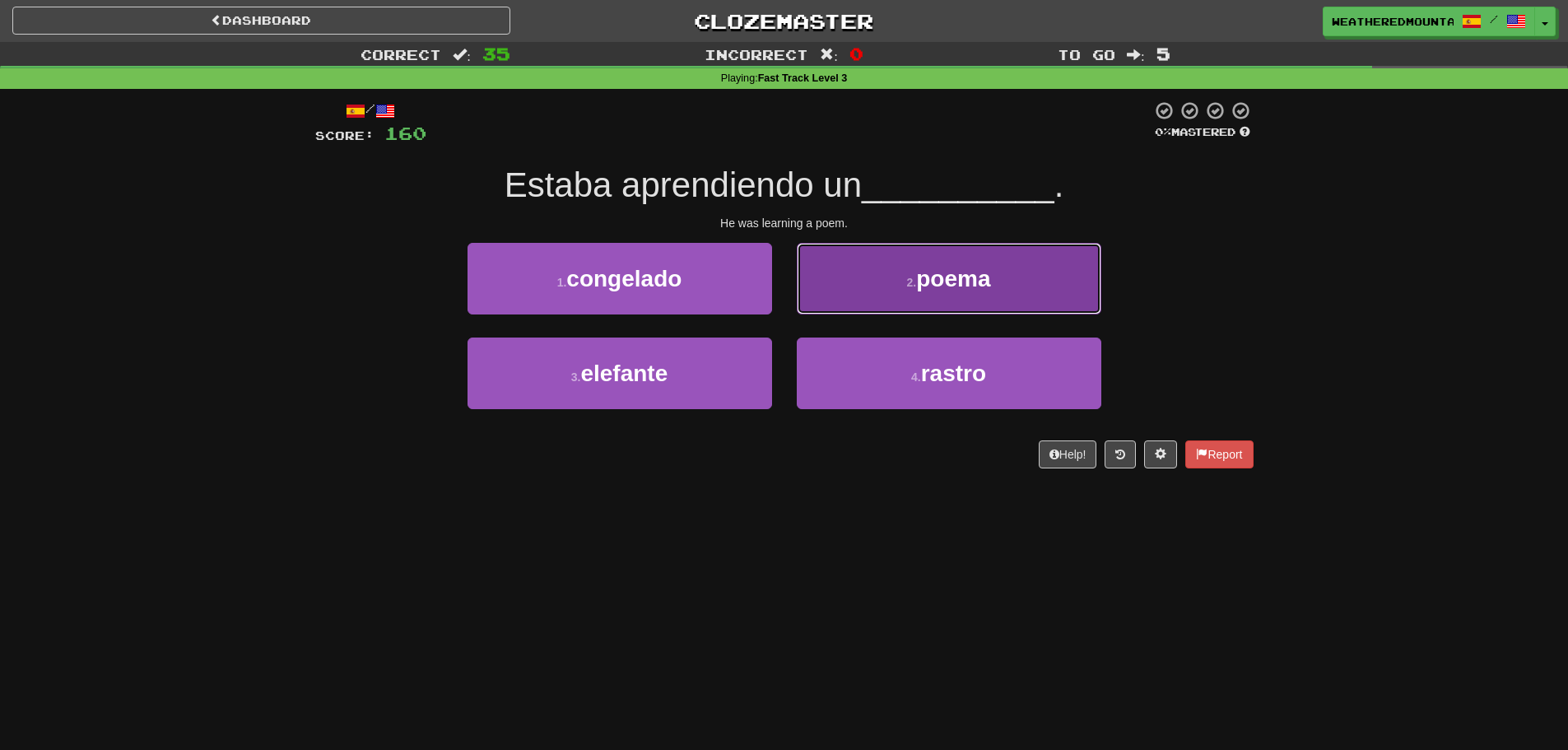
click at [820, 298] on button "2 . poema" at bounding box center [949, 278] width 305 height 72
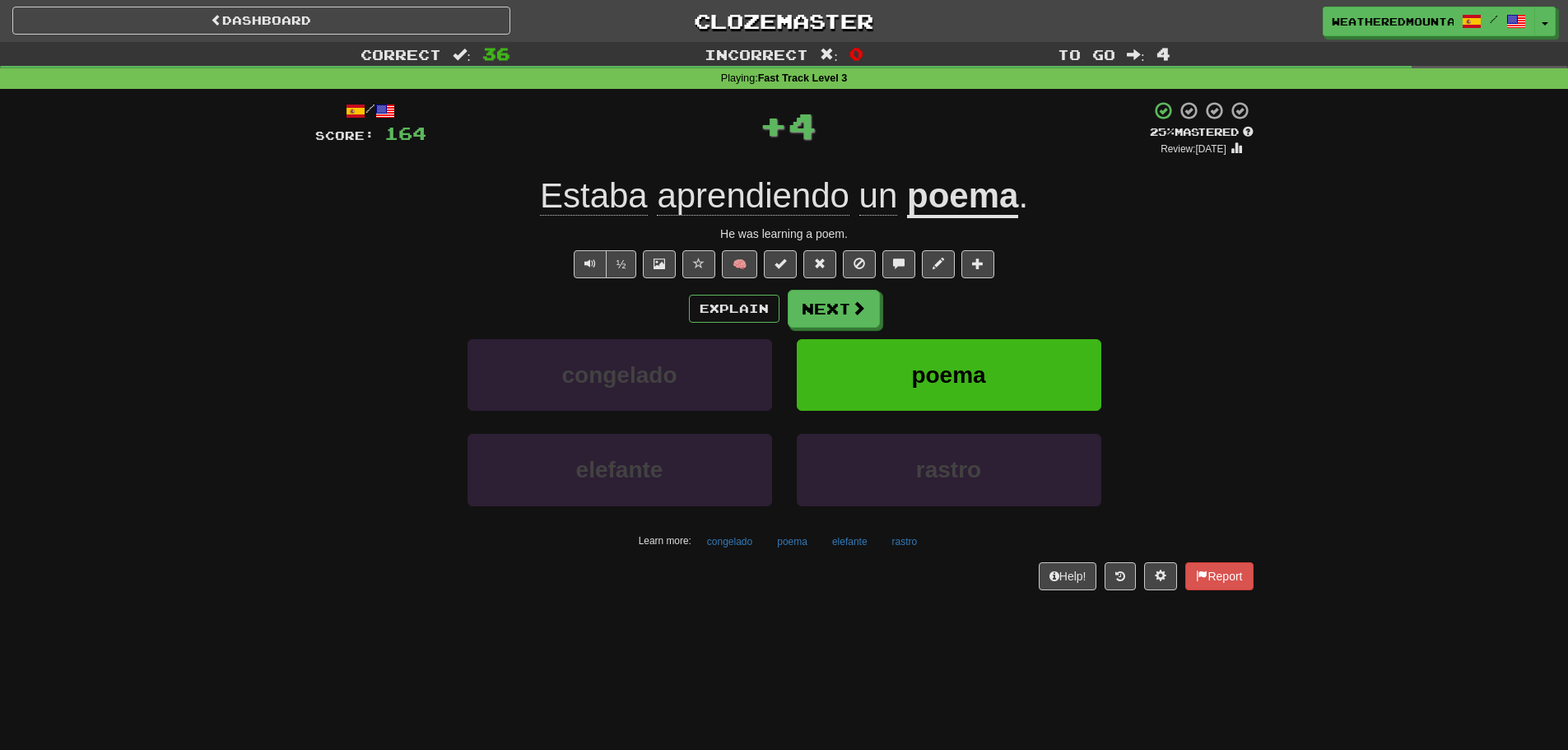
click at [823, 294] on button "Next" at bounding box center [834, 309] width 92 height 38
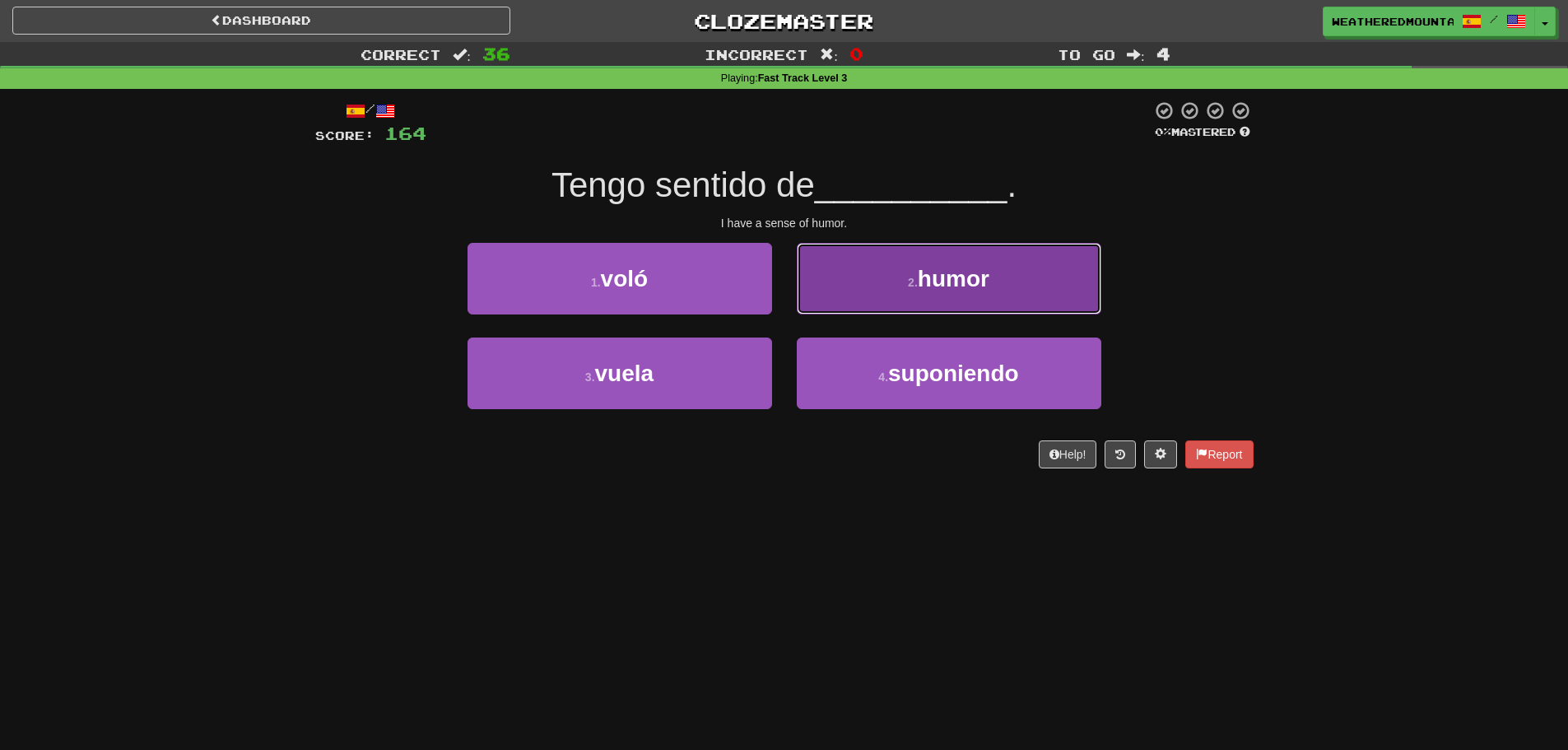
click at [810, 303] on button "2 . humor" at bounding box center [949, 278] width 305 height 72
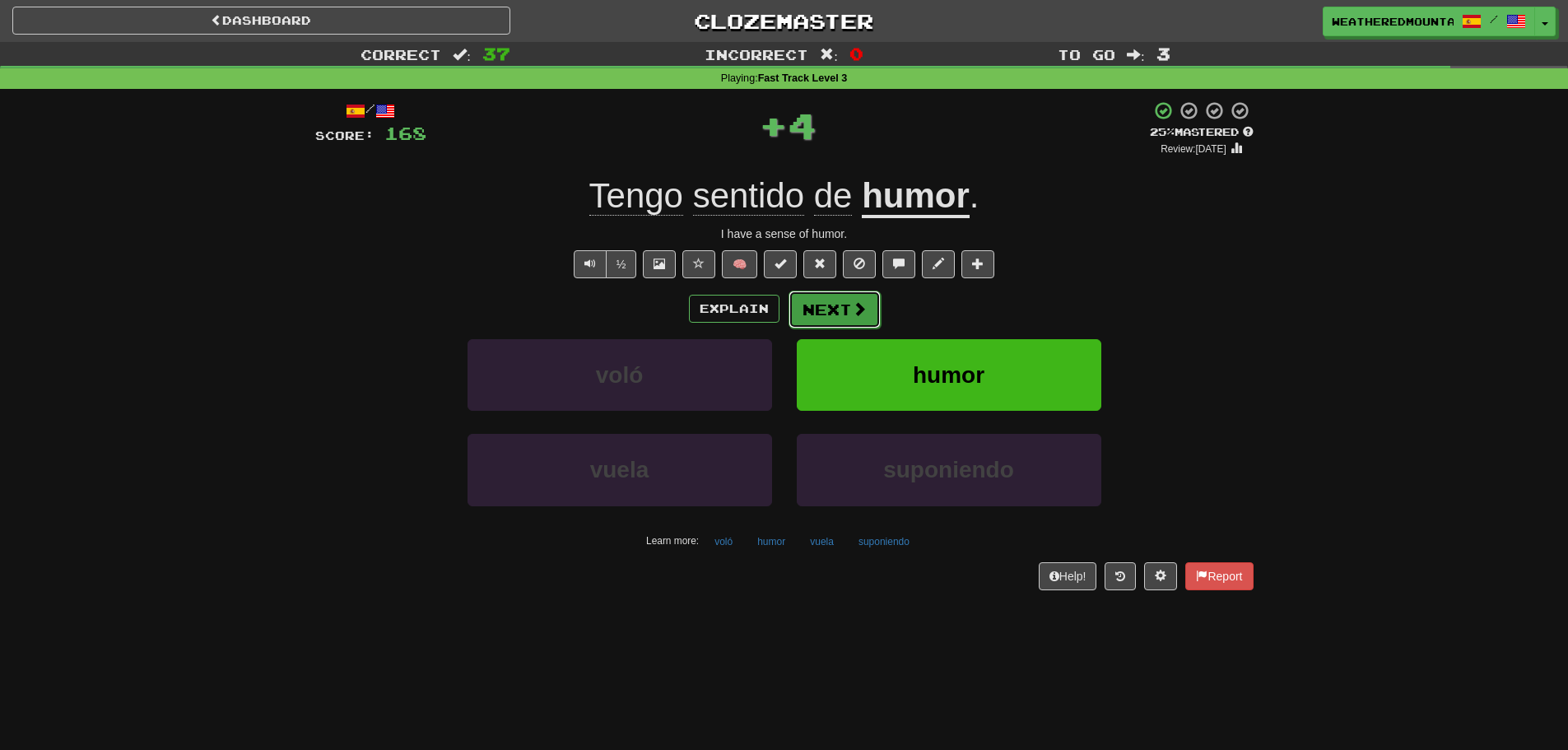
click at [816, 303] on button "Next" at bounding box center [835, 310] width 92 height 38
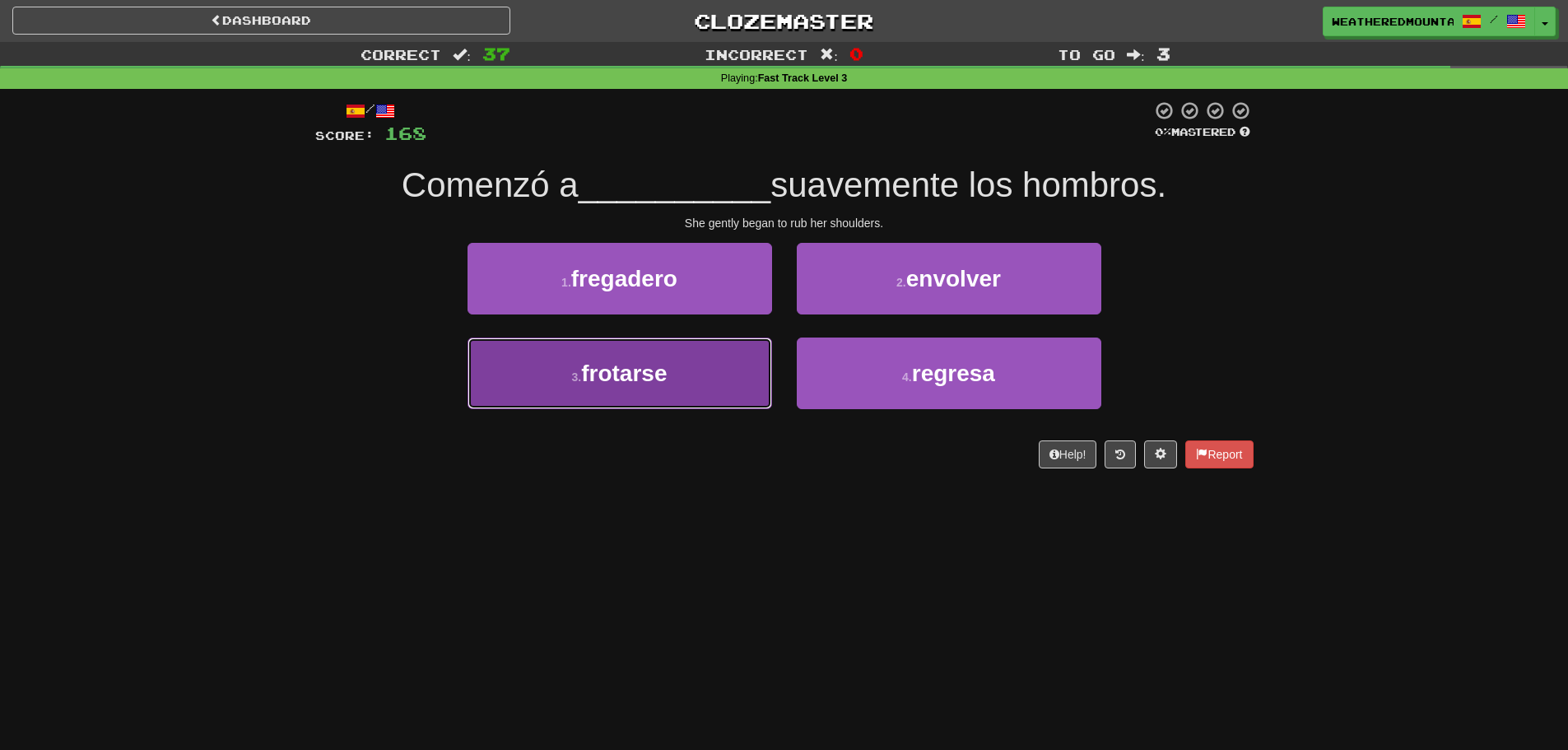
click at [753, 349] on button "3 . frotarse" at bounding box center [620, 373] width 305 height 72
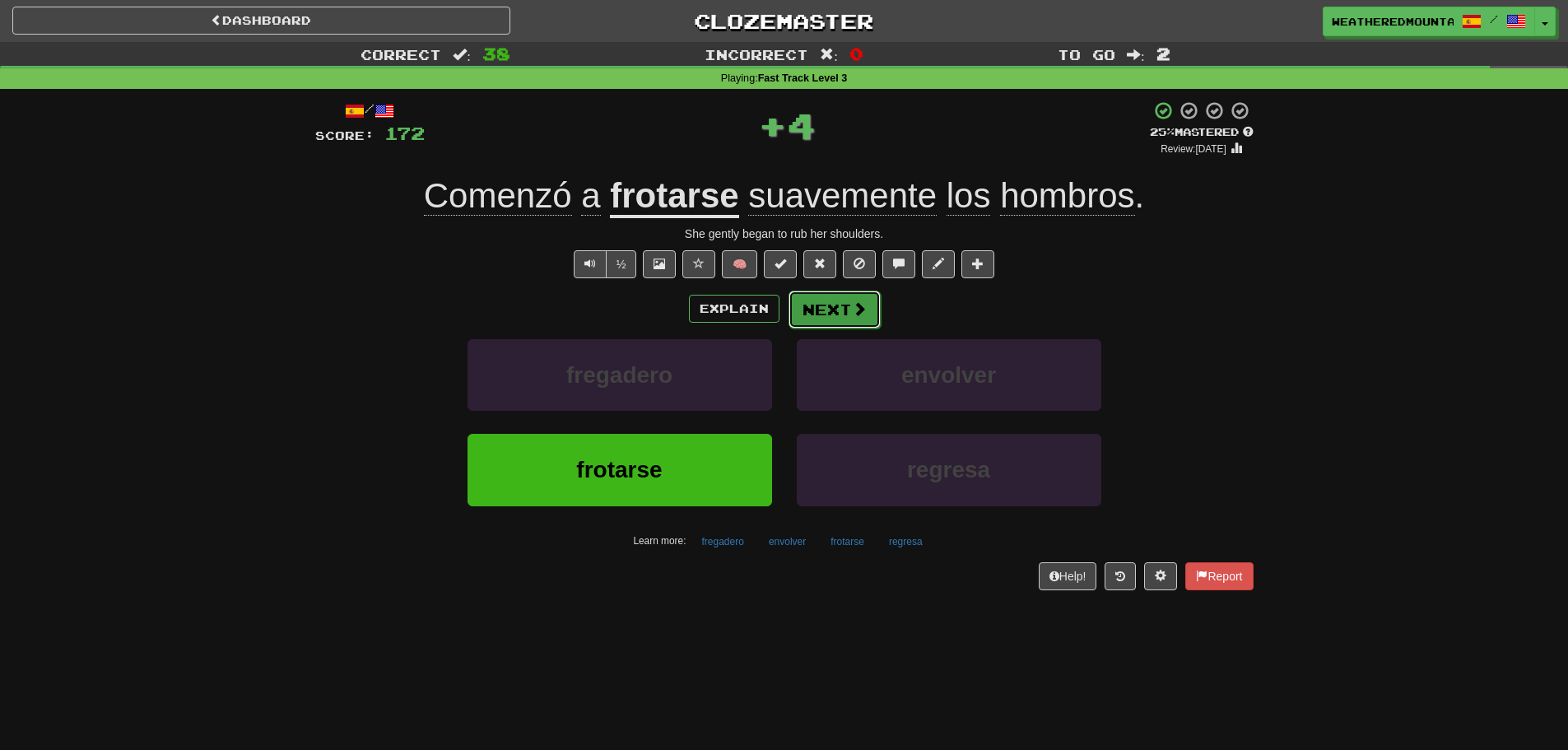
click at [813, 307] on button "Next" at bounding box center [835, 310] width 92 height 38
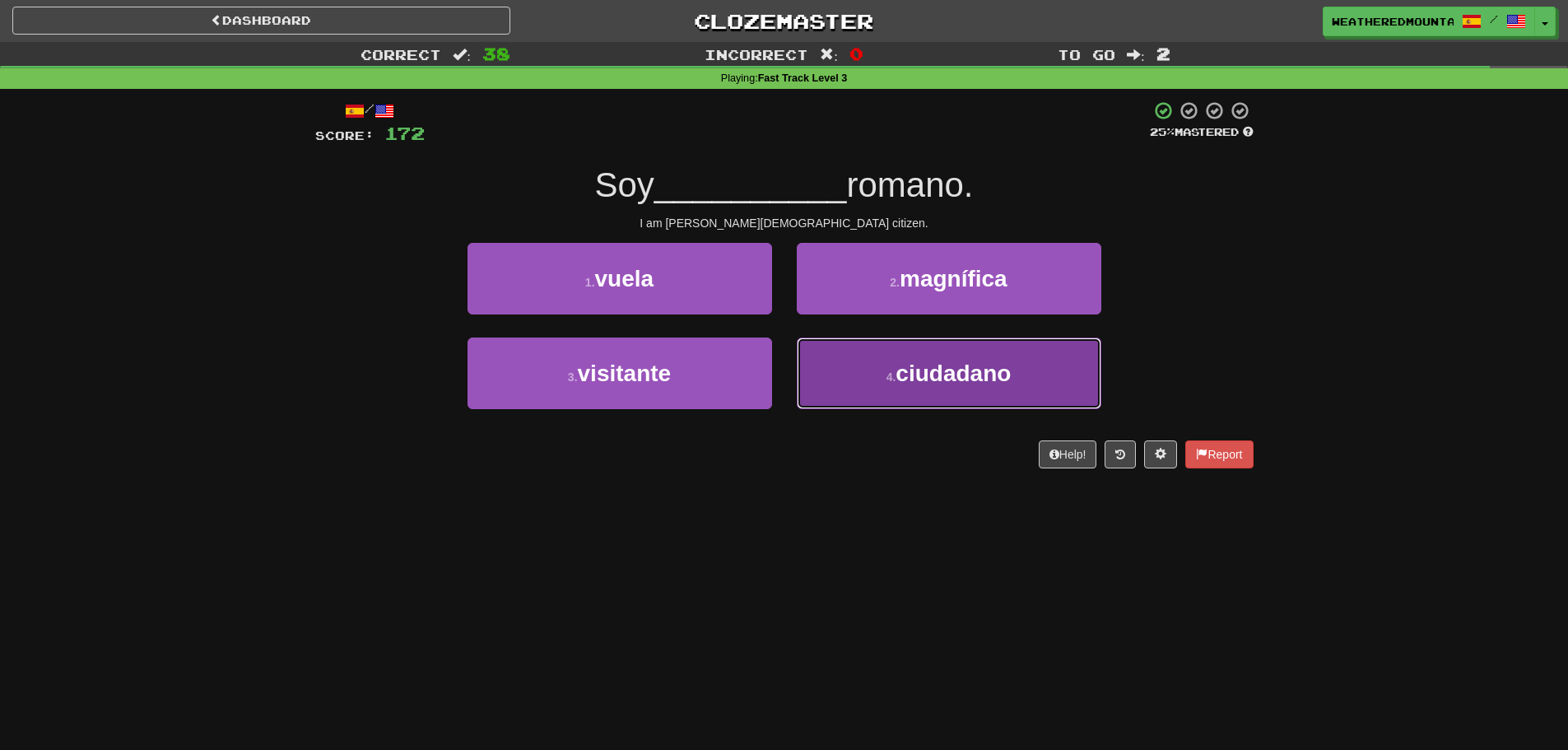
drag, startPoint x: 832, startPoint y: 359, endPoint x: 830, endPoint y: 343, distance: 16.1
click at [834, 358] on button "4 . ciudadano" at bounding box center [949, 373] width 305 height 72
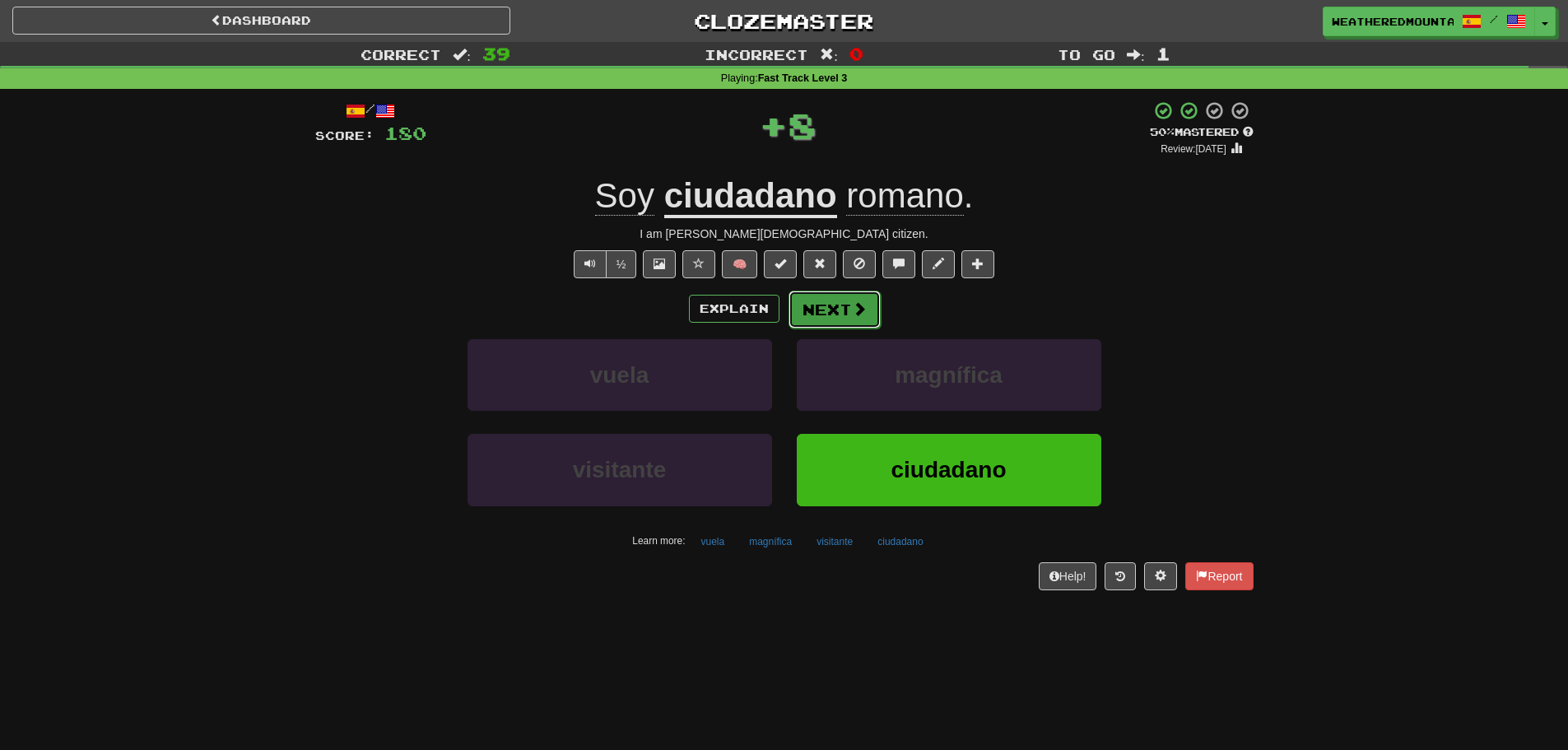
click at [815, 323] on button "Next" at bounding box center [835, 310] width 92 height 38
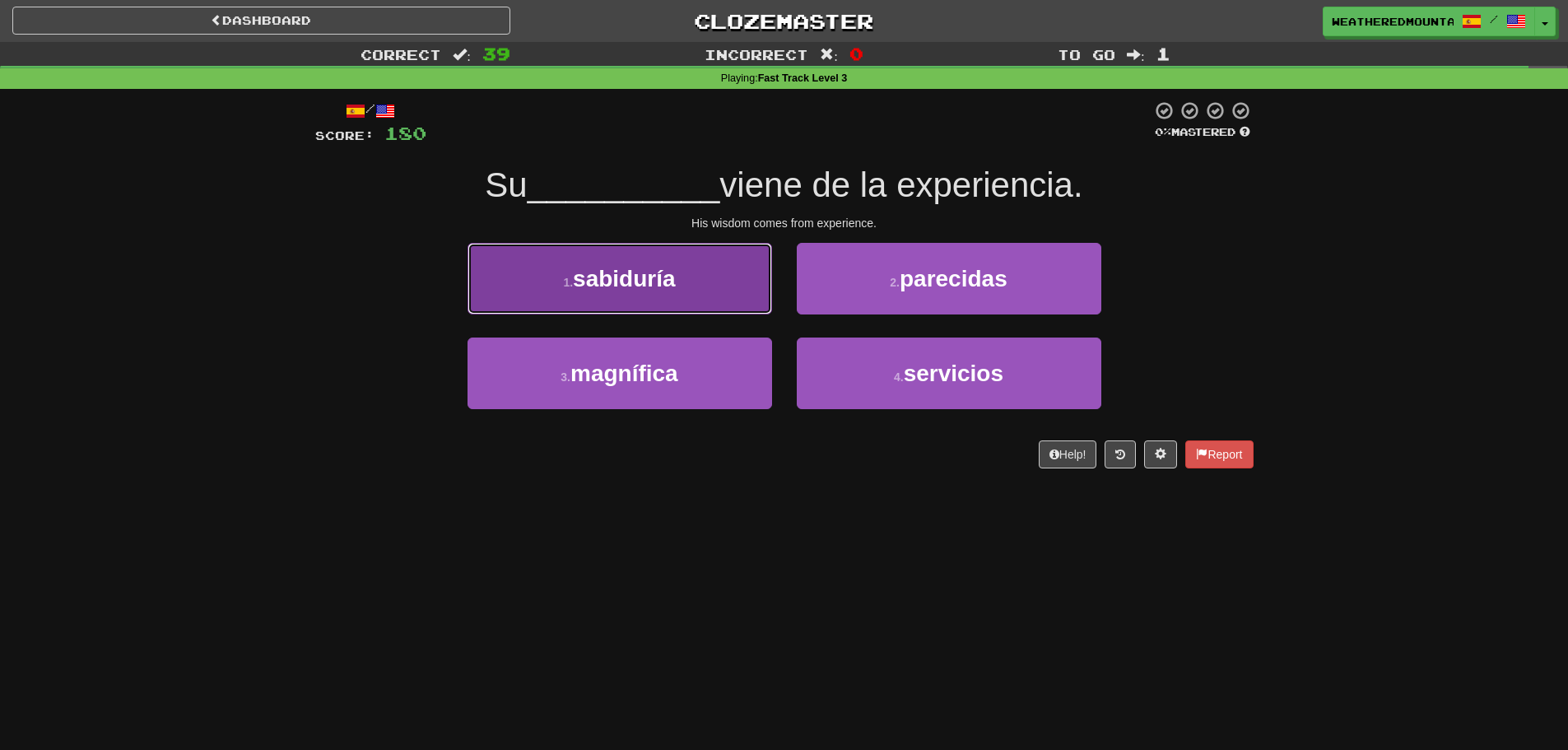
click at [732, 293] on button "1 . sabiduría" at bounding box center [620, 278] width 305 height 72
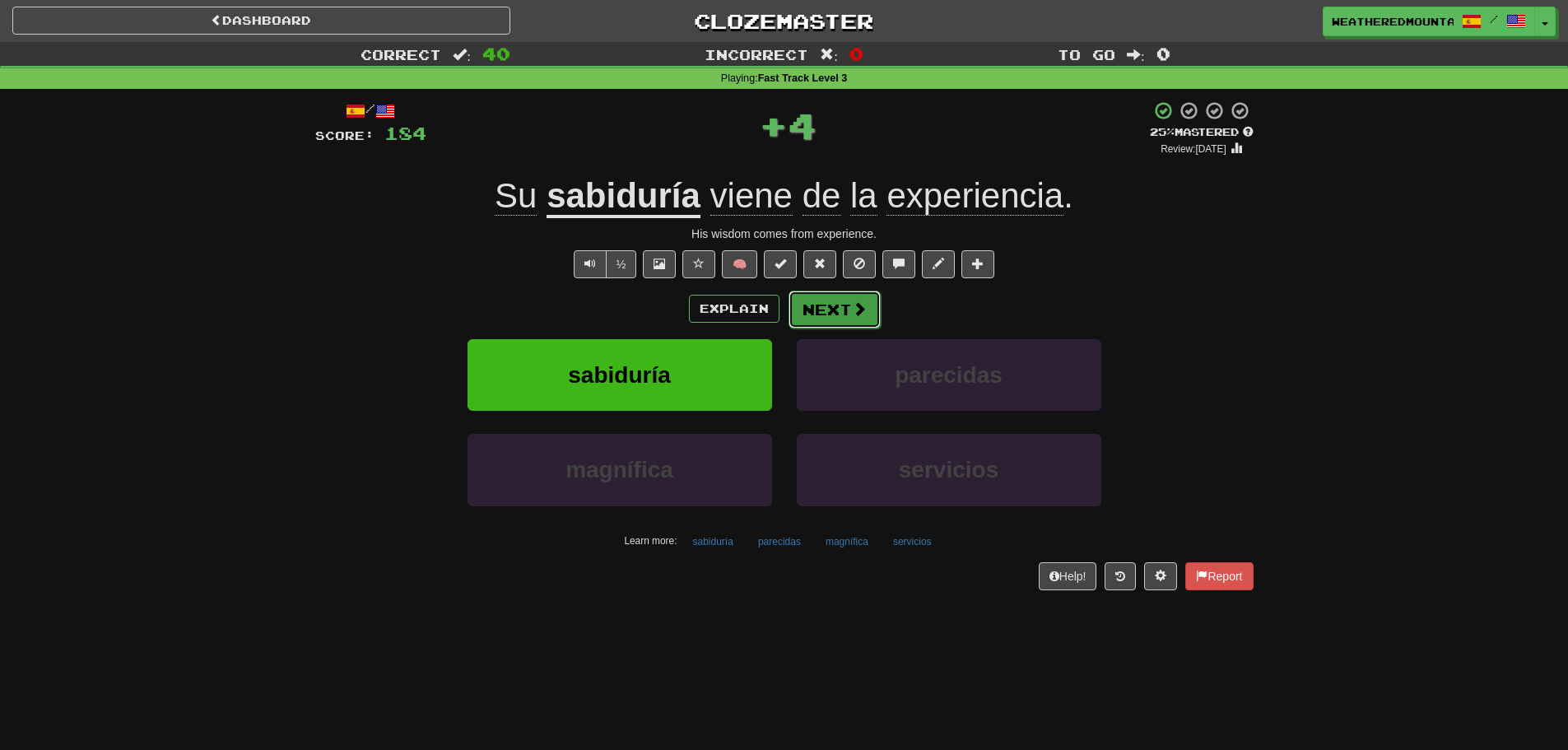
click at [805, 307] on button "Next" at bounding box center [835, 310] width 92 height 38
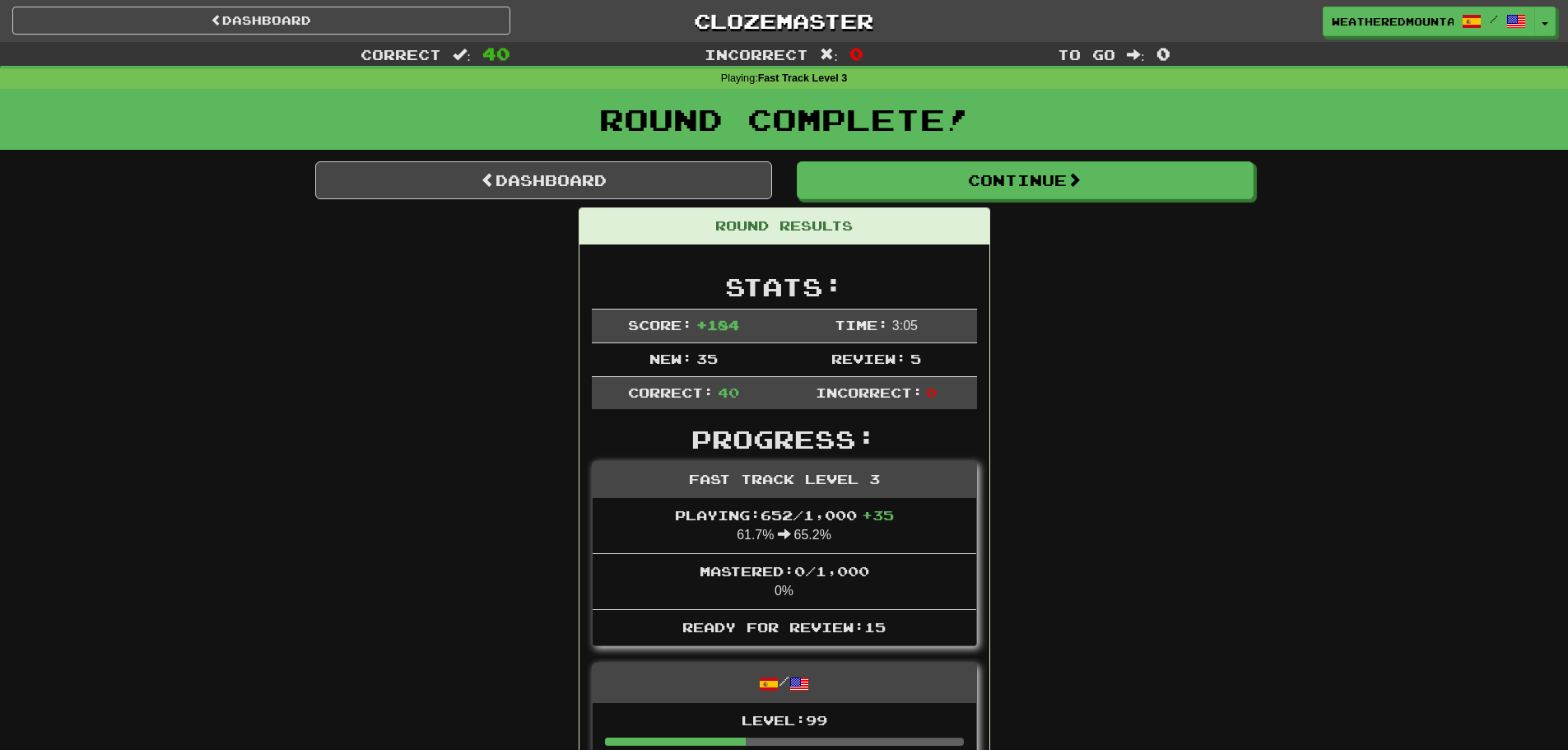
click at [581, 158] on div "Round Complete!" at bounding box center [784, 126] width 1568 height 73
click at [589, 169] on link "Dashboard" at bounding box center [544, 180] width 457 height 38
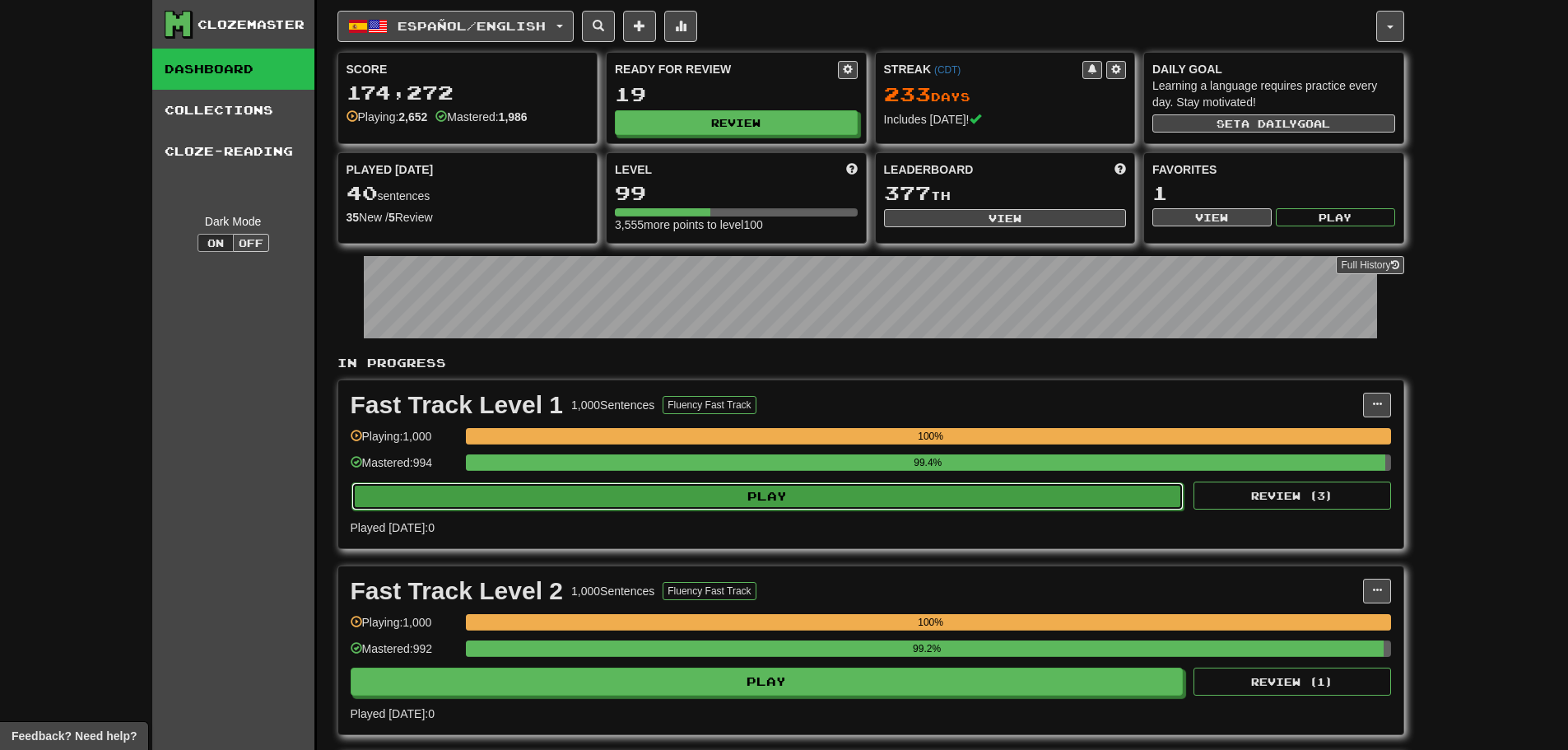
click at [668, 495] on button "Play" at bounding box center [768, 496] width 833 height 28
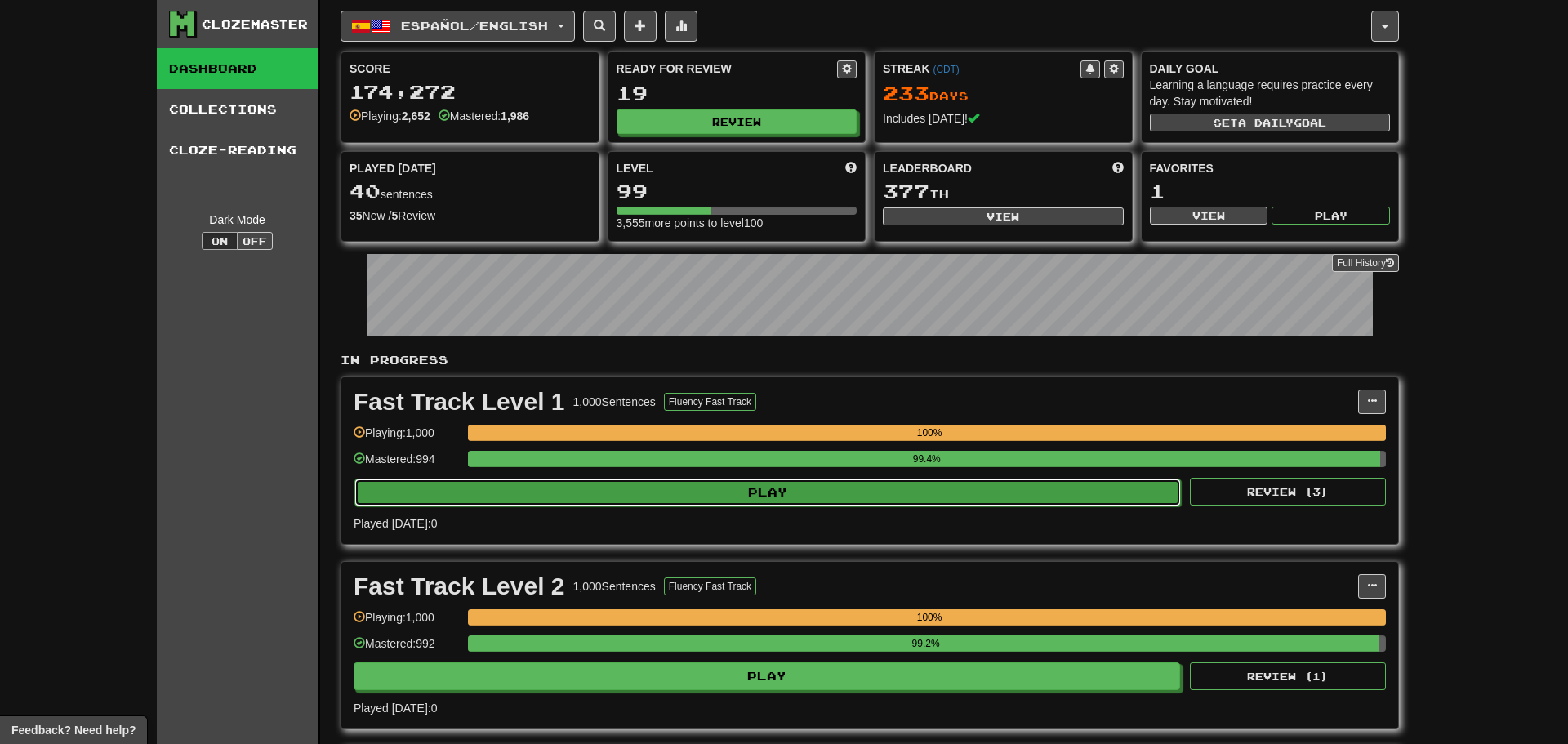
select select "**"
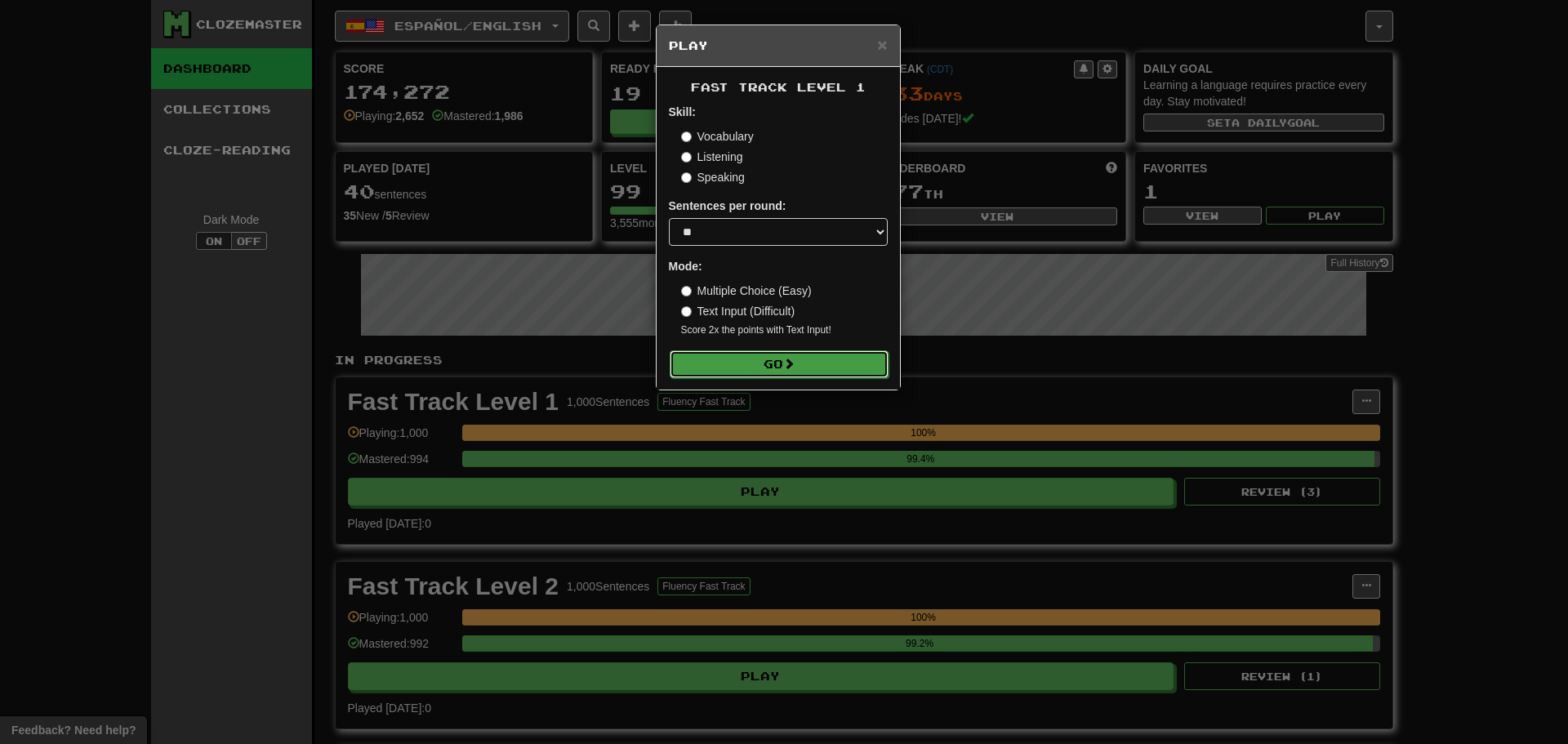
click at [785, 356] on button "Go" at bounding box center [778, 364] width 219 height 27
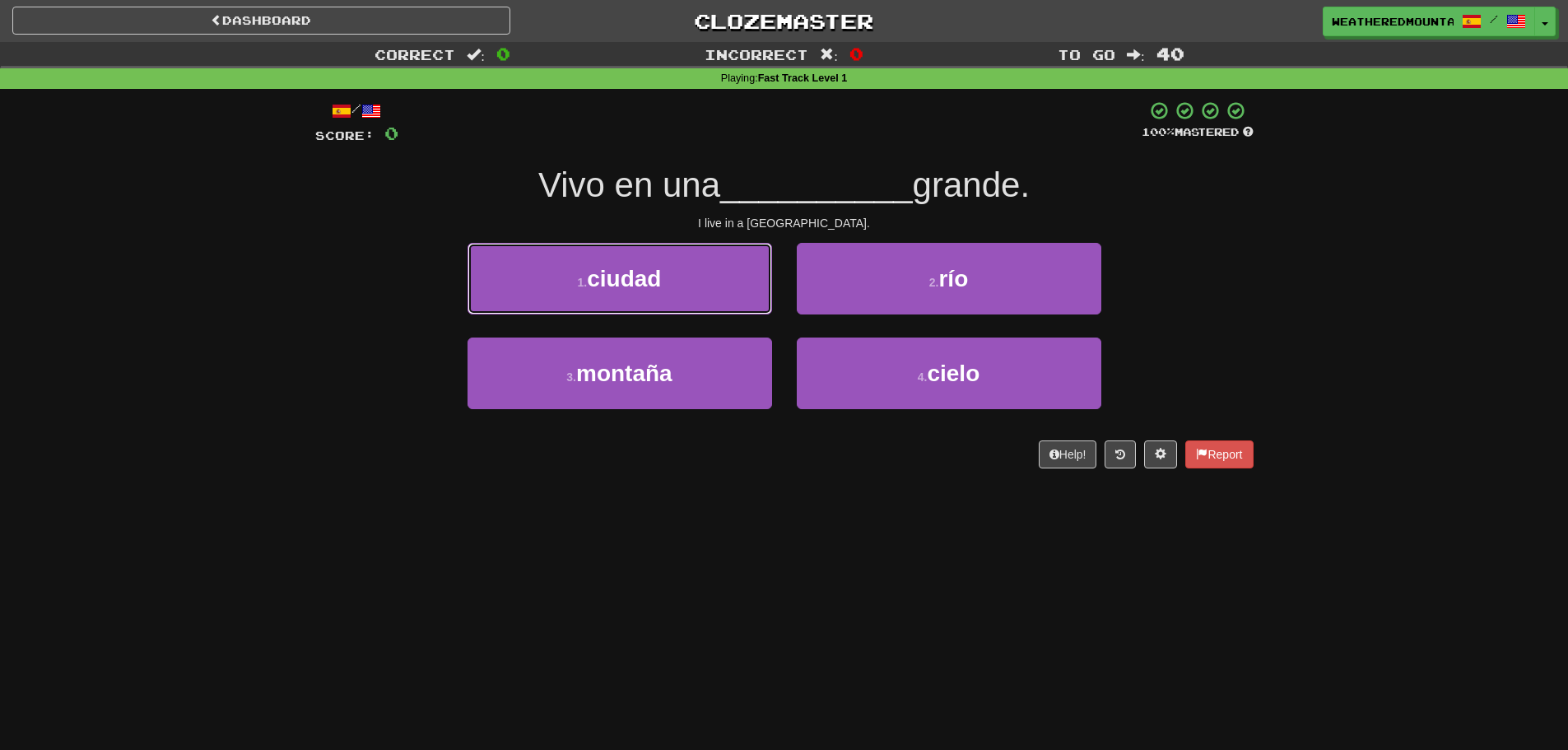
drag, startPoint x: 752, startPoint y: 281, endPoint x: 771, endPoint y: 287, distance: 19.9
click at [763, 284] on button "1 . ciudad" at bounding box center [620, 278] width 305 height 72
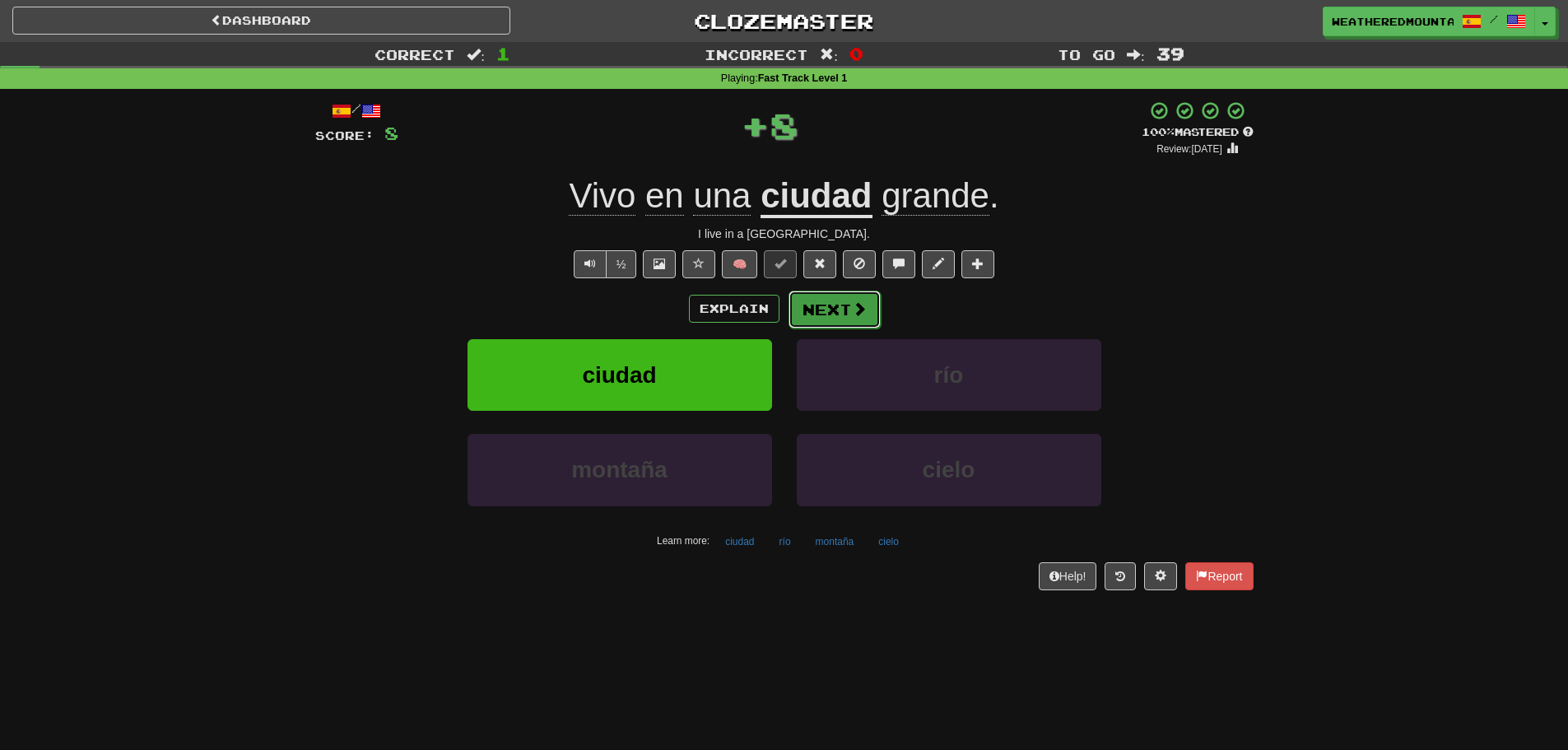
click at [839, 296] on button "Next" at bounding box center [835, 310] width 92 height 38
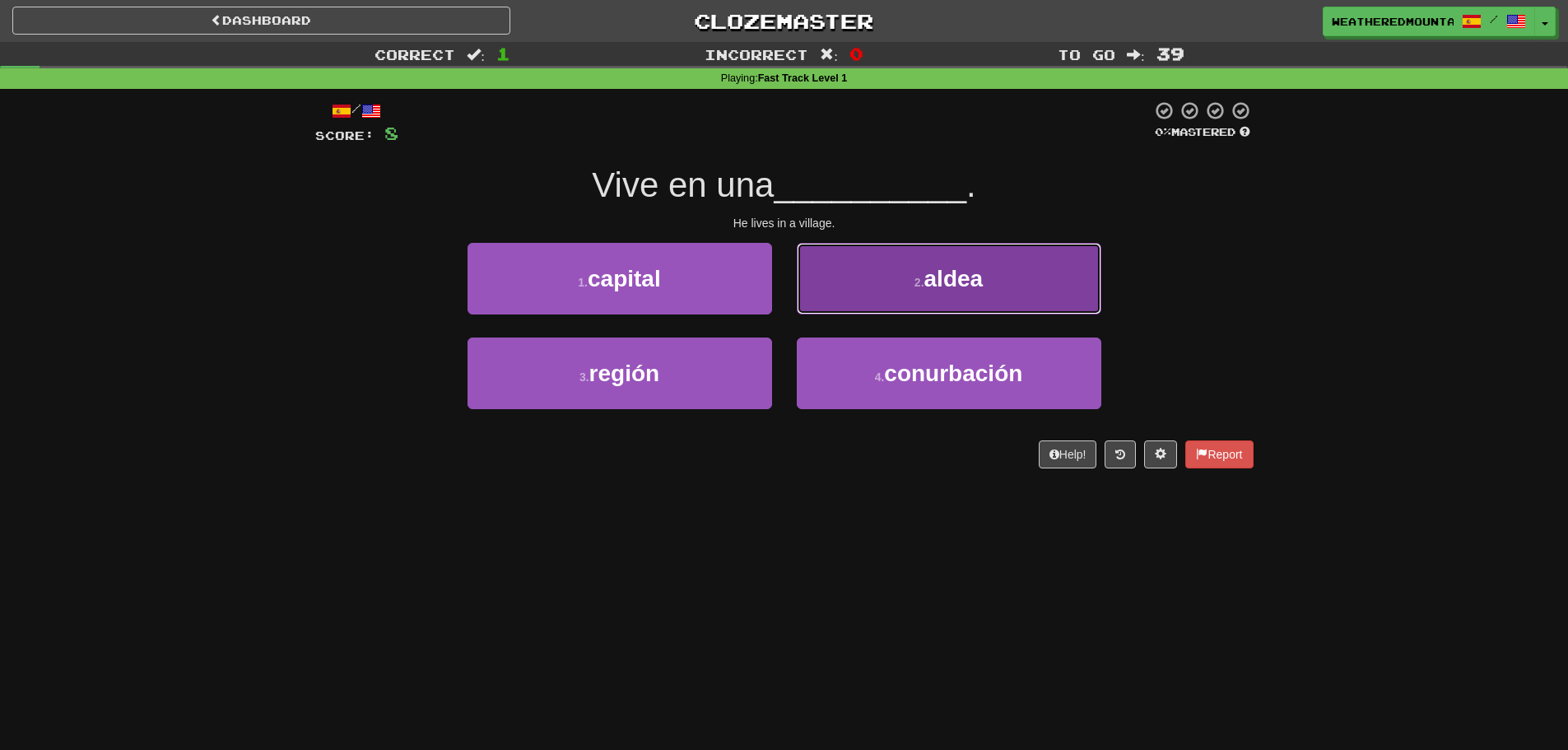
click at [824, 293] on button "2 . [GEOGRAPHIC_DATA]" at bounding box center [949, 278] width 305 height 72
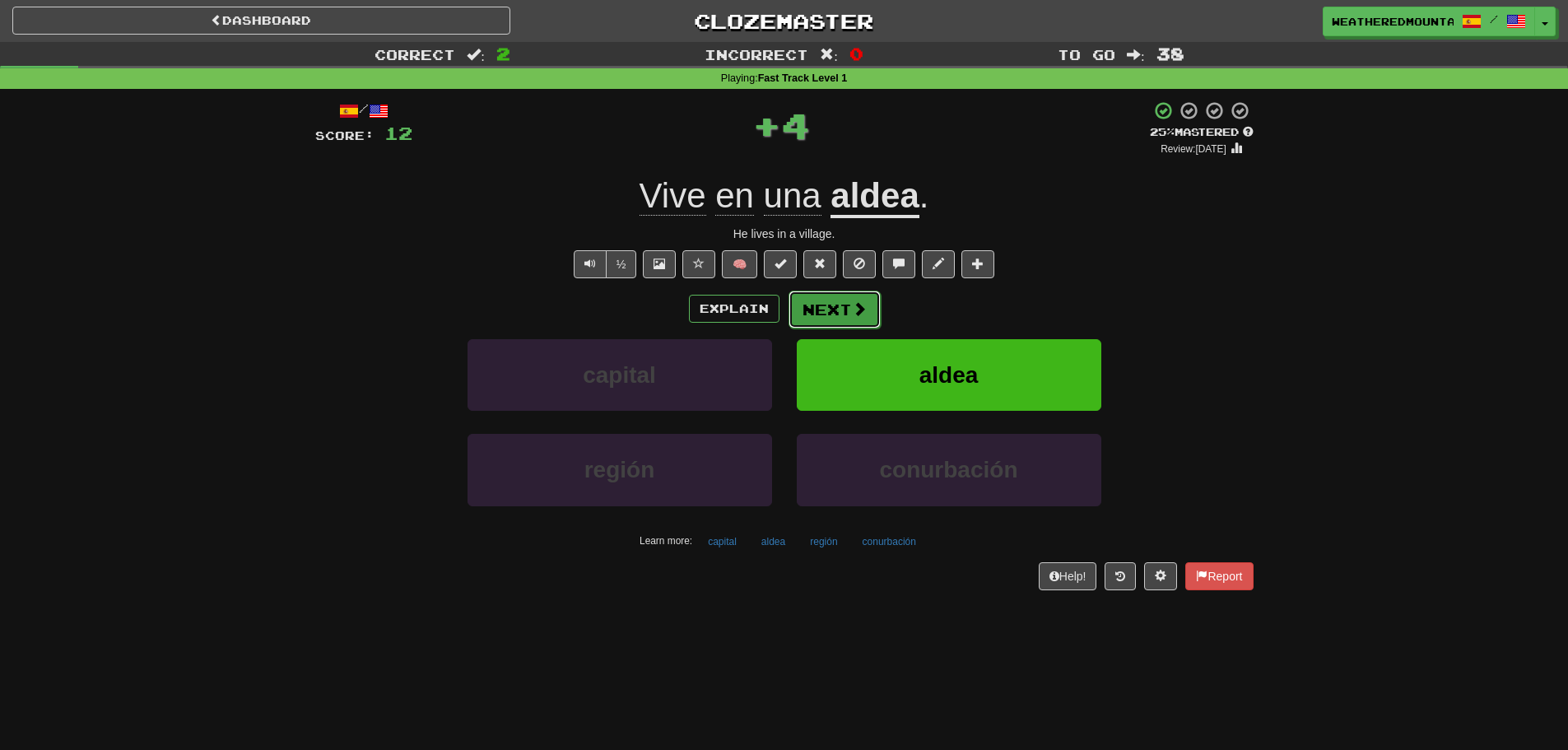
click at [852, 309] on span at bounding box center [859, 308] width 15 height 15
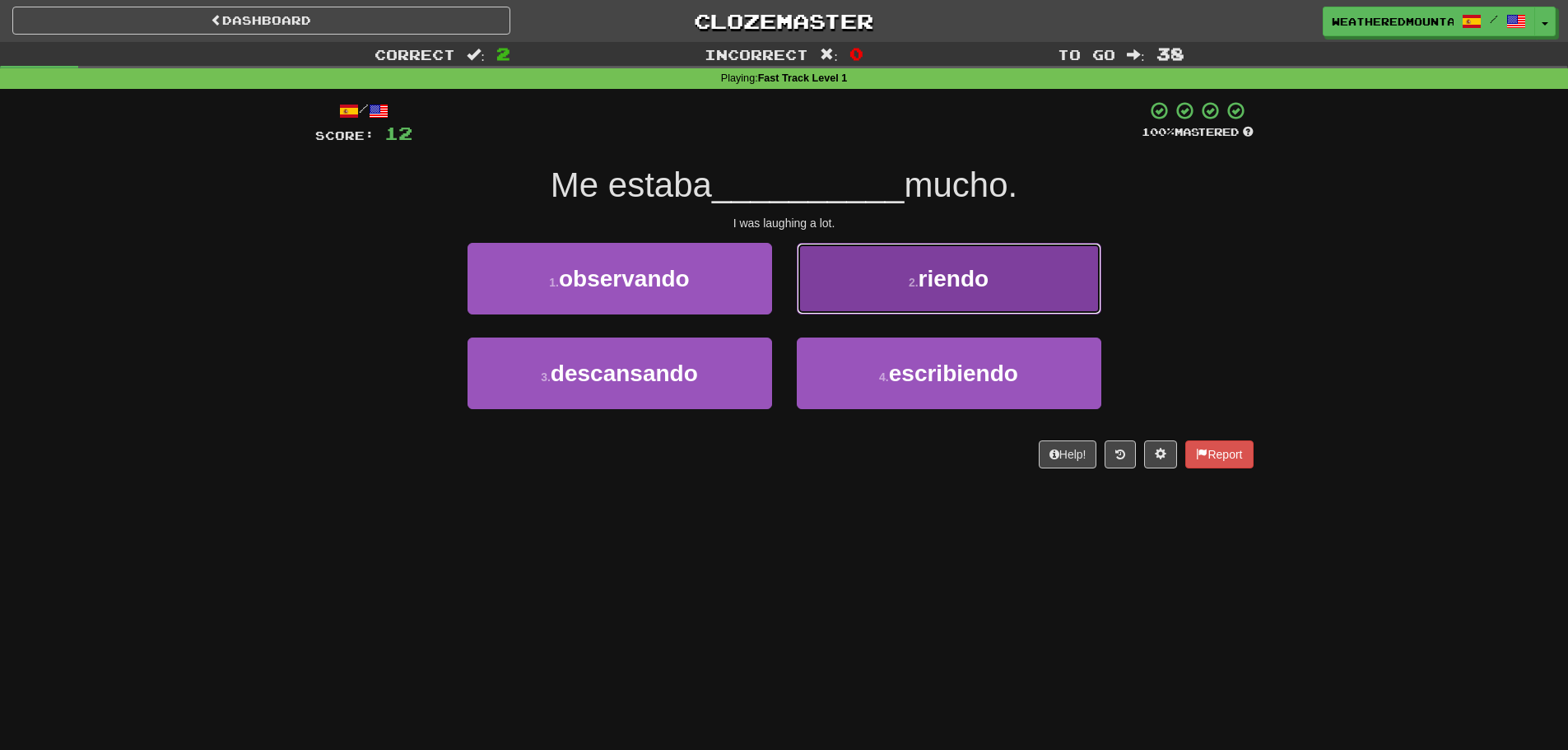
click at [827, 308] on button "2 . riendo" at bounding box center [949, 278] width 305 height 72
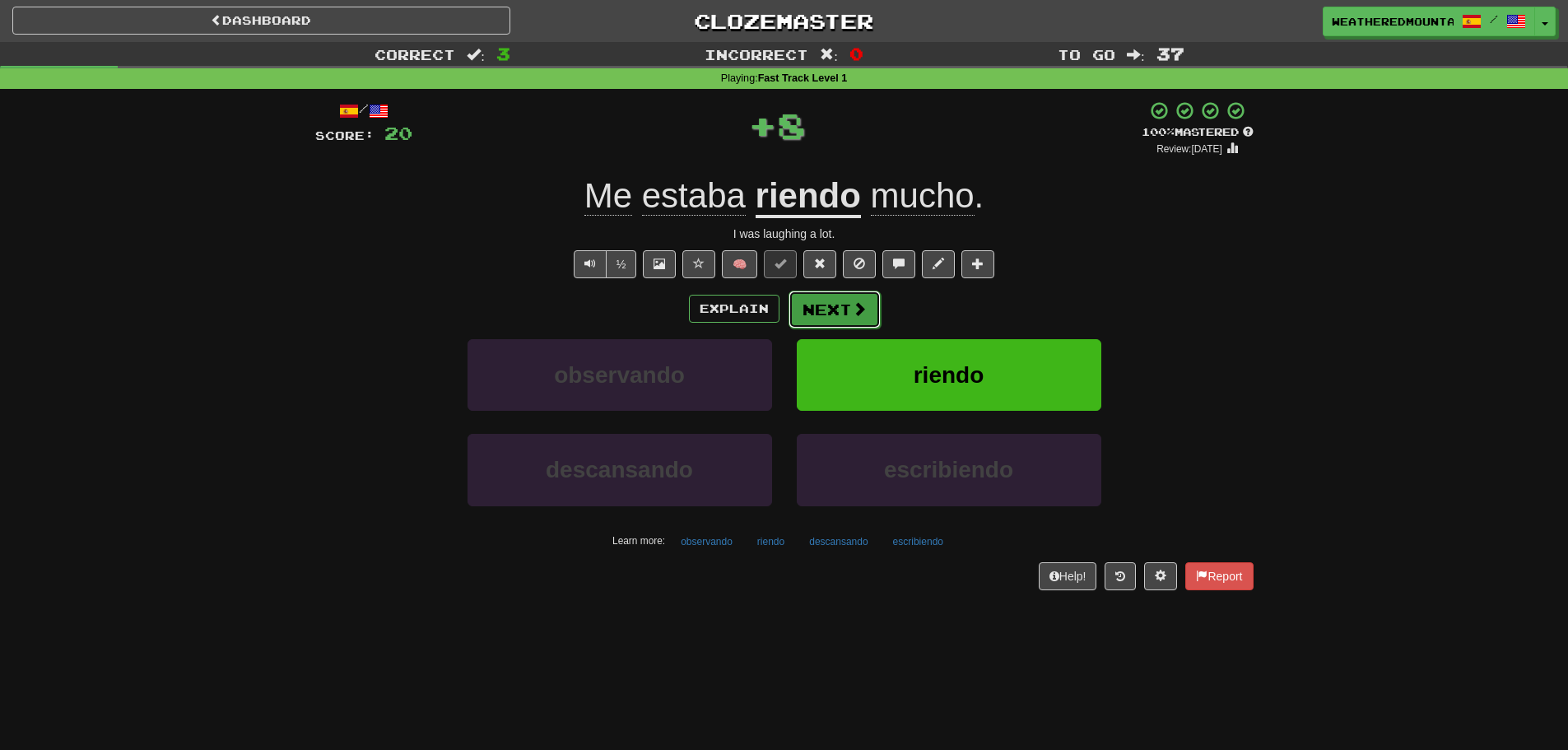
click at [825, 315] on button "Next" at bounding box center [835, 310] width 92 height 38
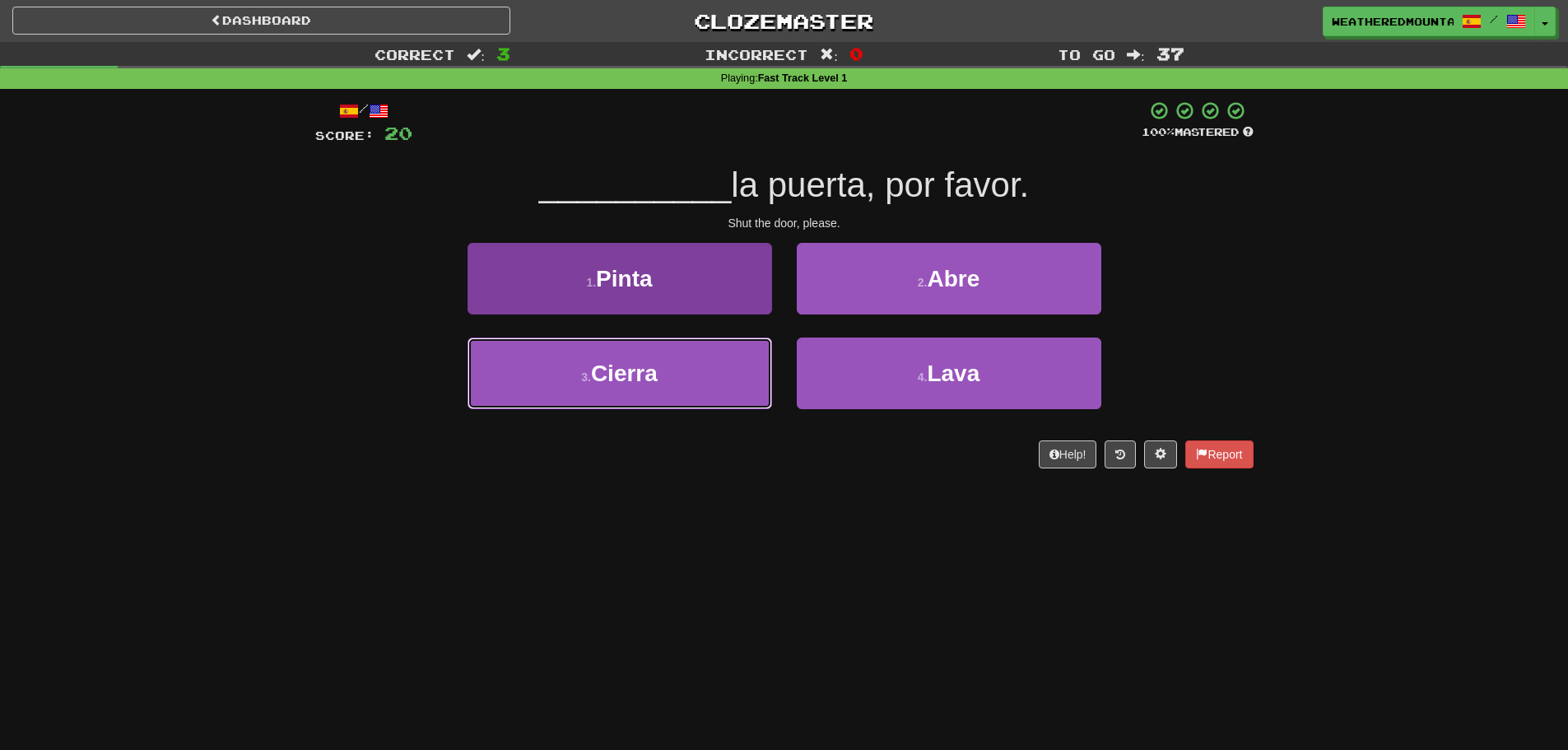
click at [753, 360] on button "3 . [GEOGRAPHIC_DATA]" at bounding box center [620, 373] width 305 height 72
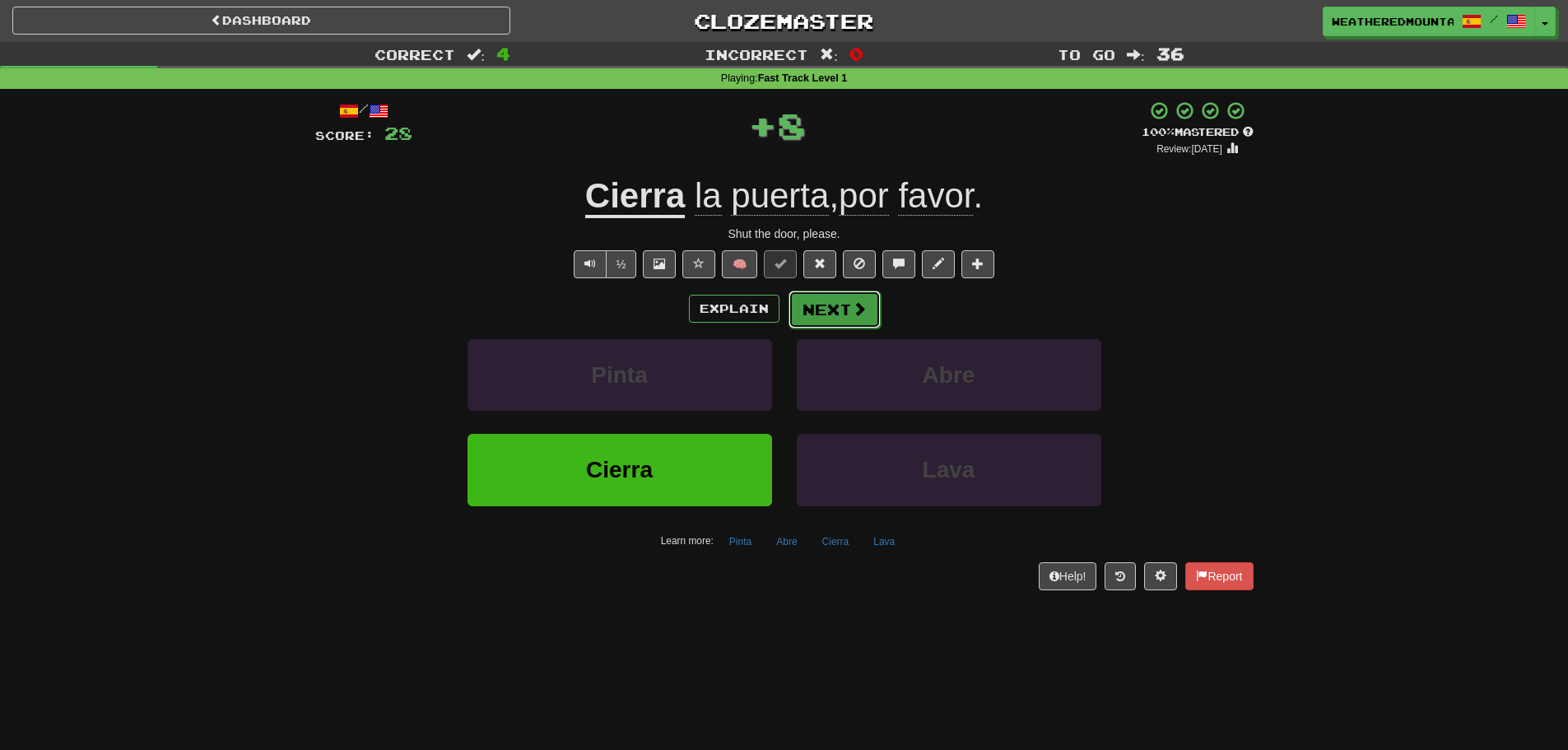
click at [793, 322] on button "Next" at bounding box center [835, 310] width 92 height 38
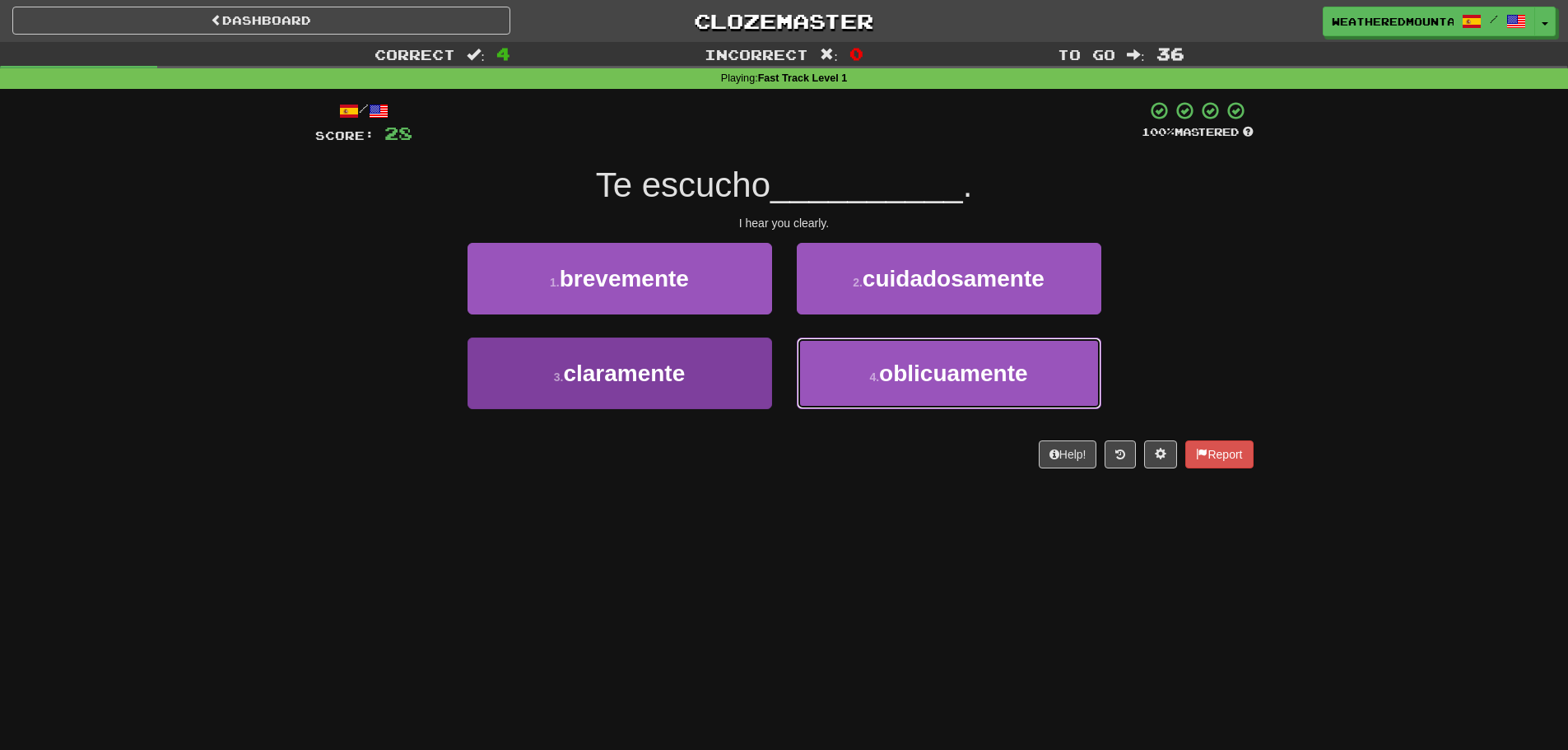
drag, startPoint x: 845, startPoint y: 364, endPoint x: 755, endPoint y: 352, distance: 90.8
click at [764, 352] on div "3 . claramente 4 . oblicuamente" at bounding box center [784, 385] width 988 height 94
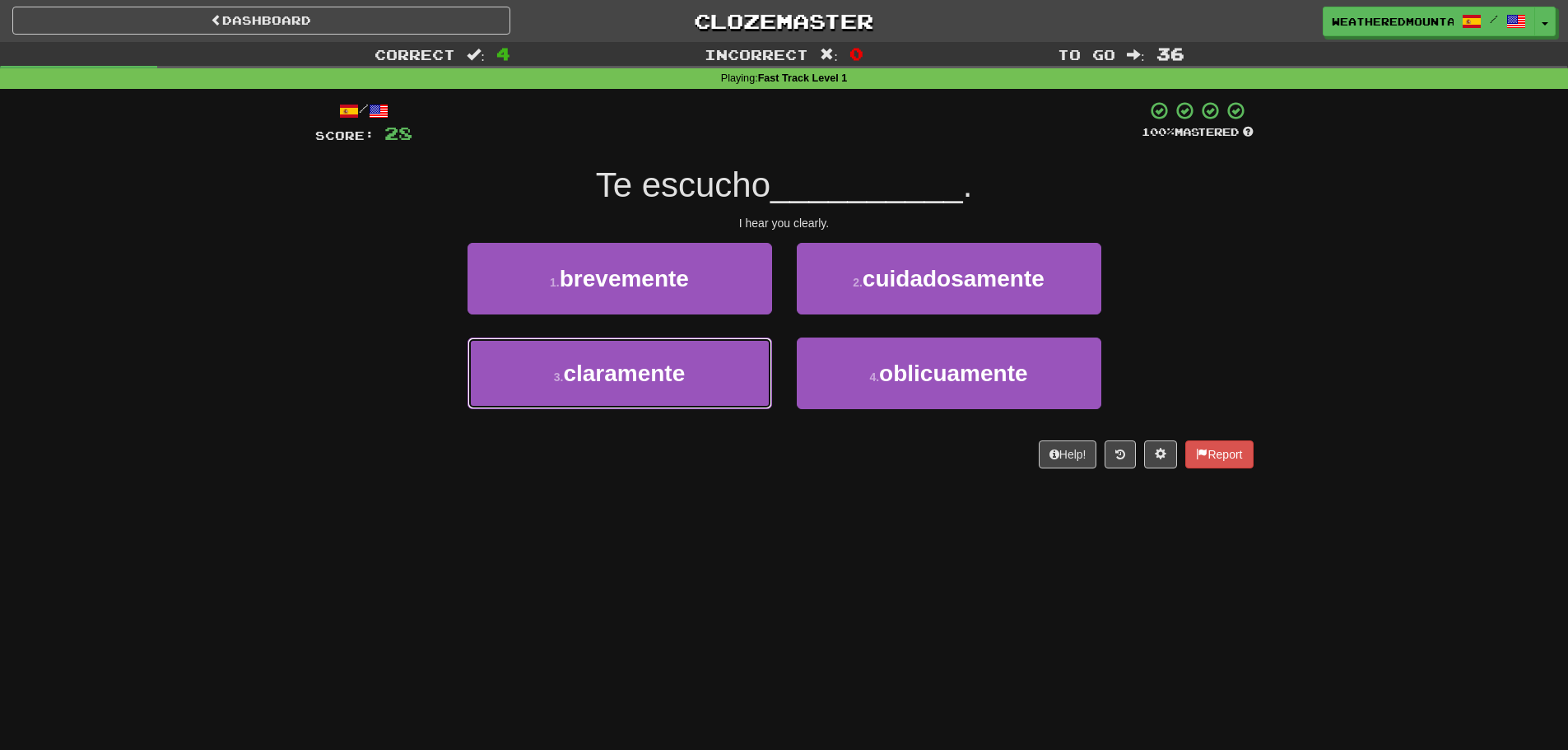
drag, startPoint x: 755, startPoint y: 352, endPoint x: 776, endPoint y: 333, distance: 28.3
click at [755, 354] on button "3 . claramente" at bounding box center [620, 373] width 305 height 72
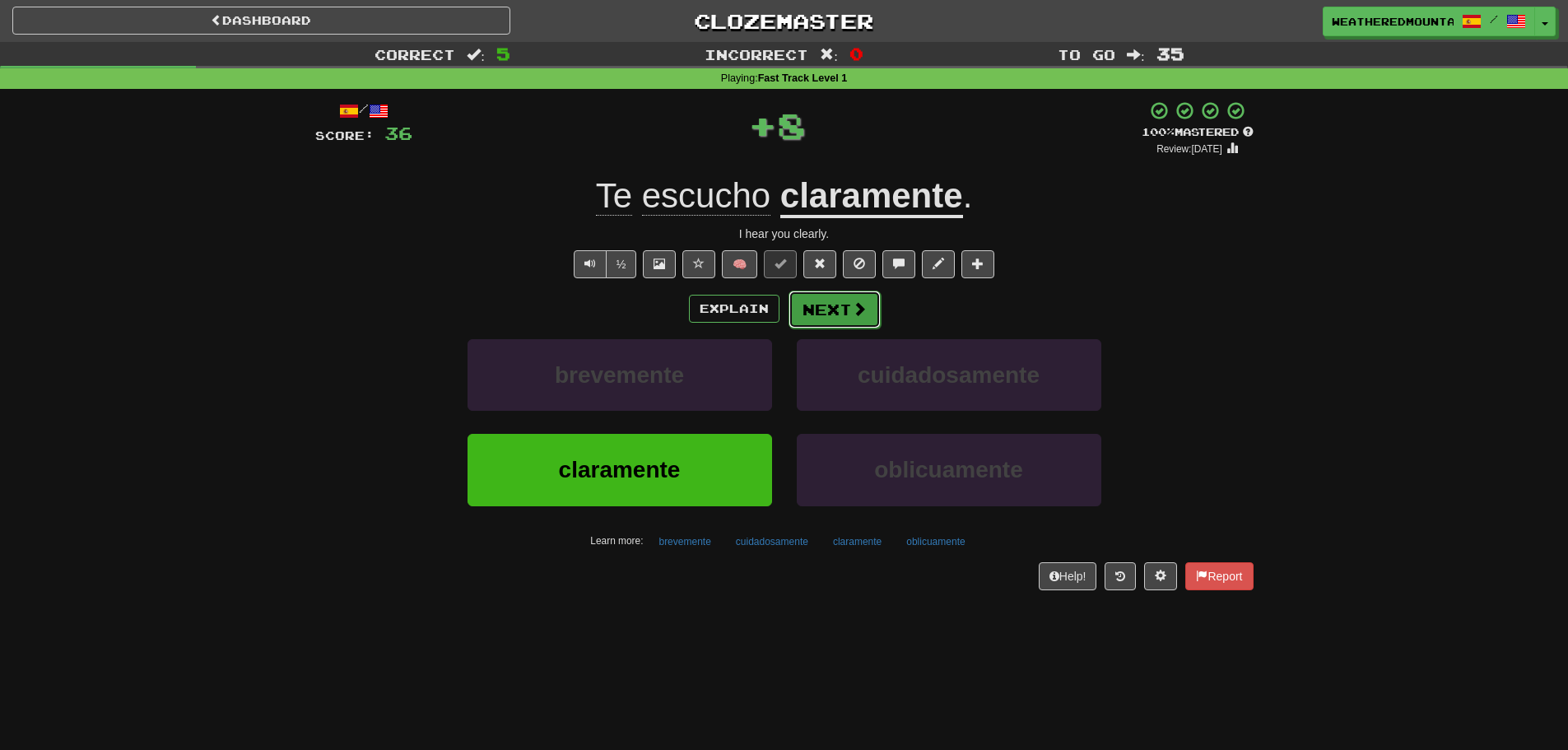
click at [797, 309] on button "Next" at bounding box center [835, 310] width 92 height 38
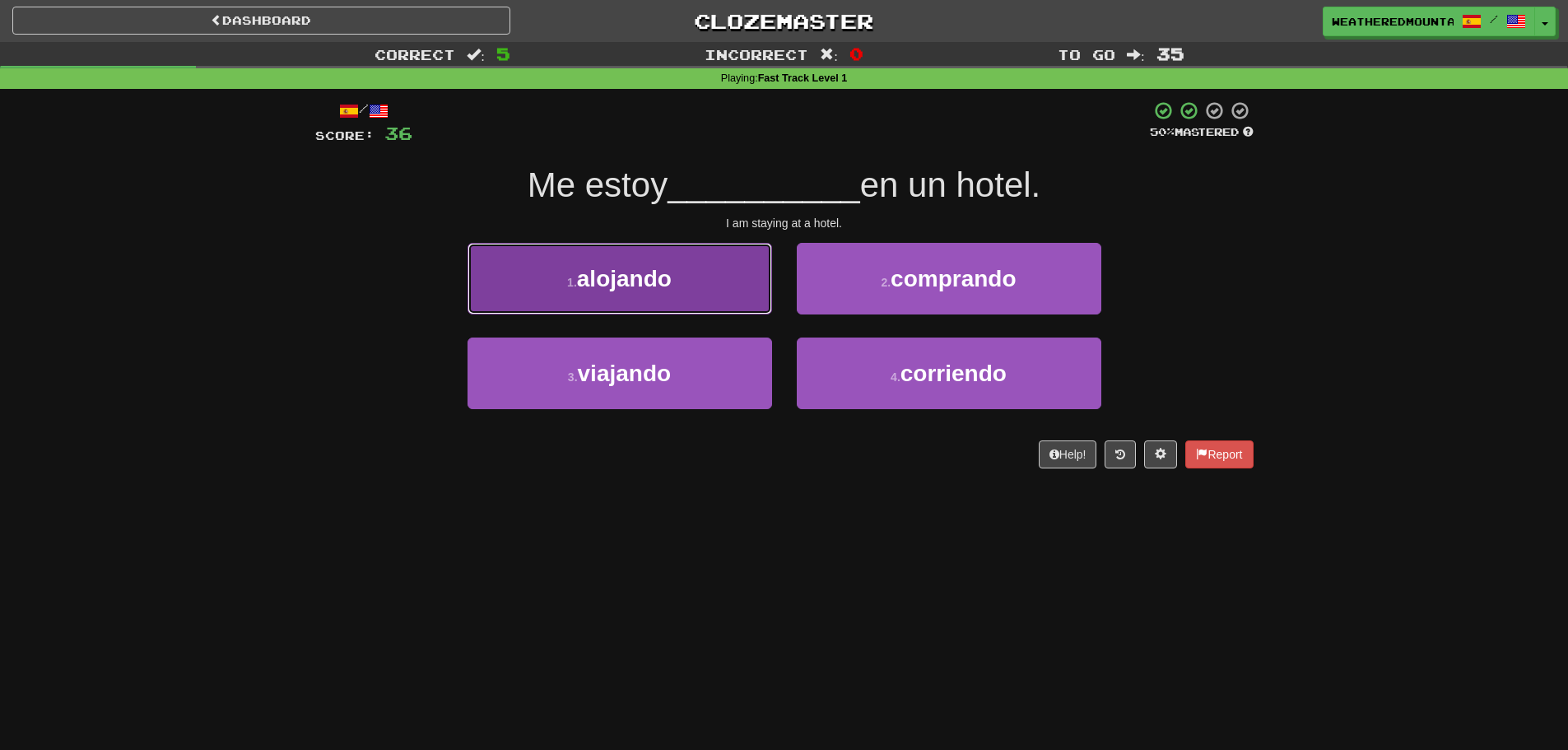
click at [731, 295] on button "1 . alojando" at bounding box center [620, 278] width 305 height 72
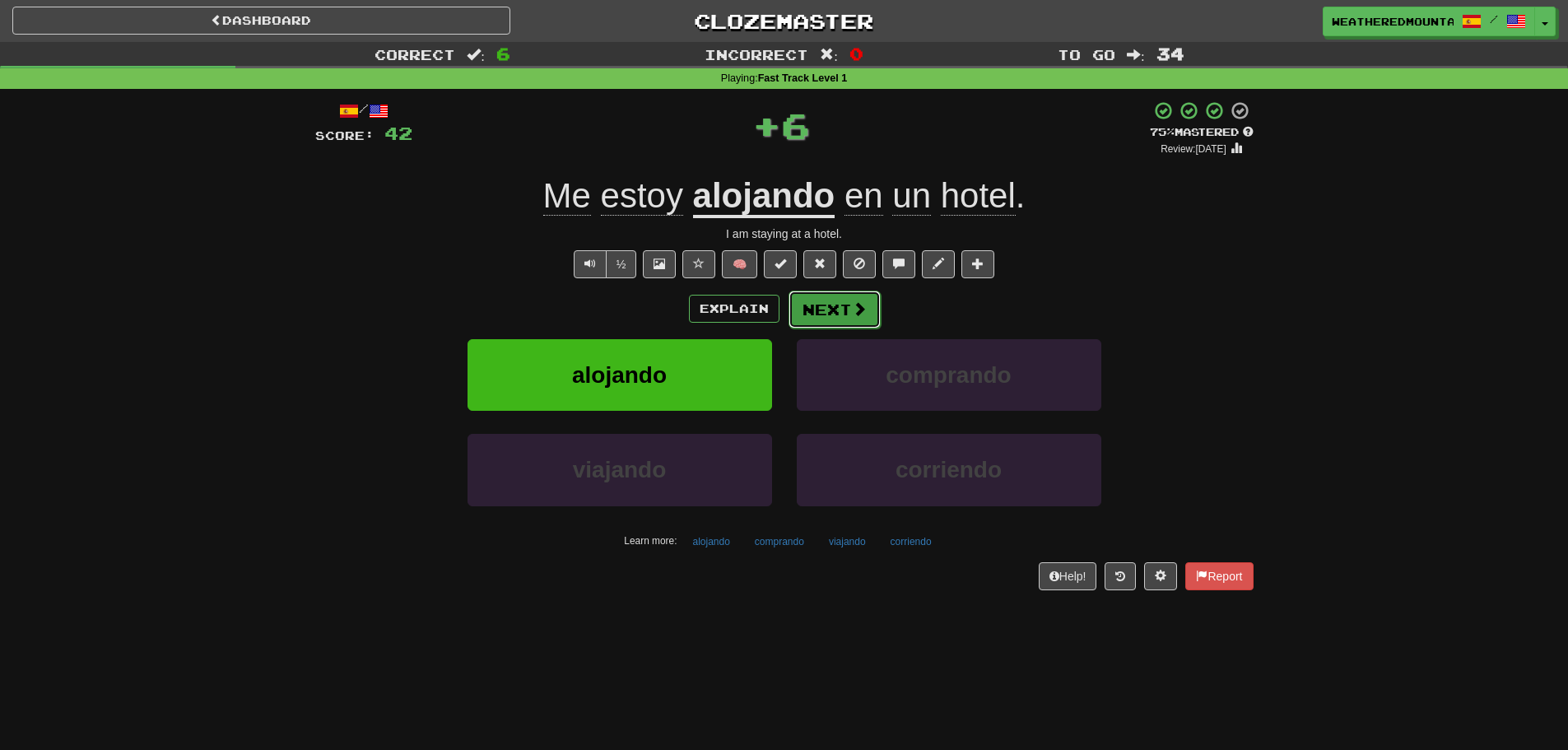
click at [802, 307] on button "Next" at bounding box center [835, 310] width 92 height 38
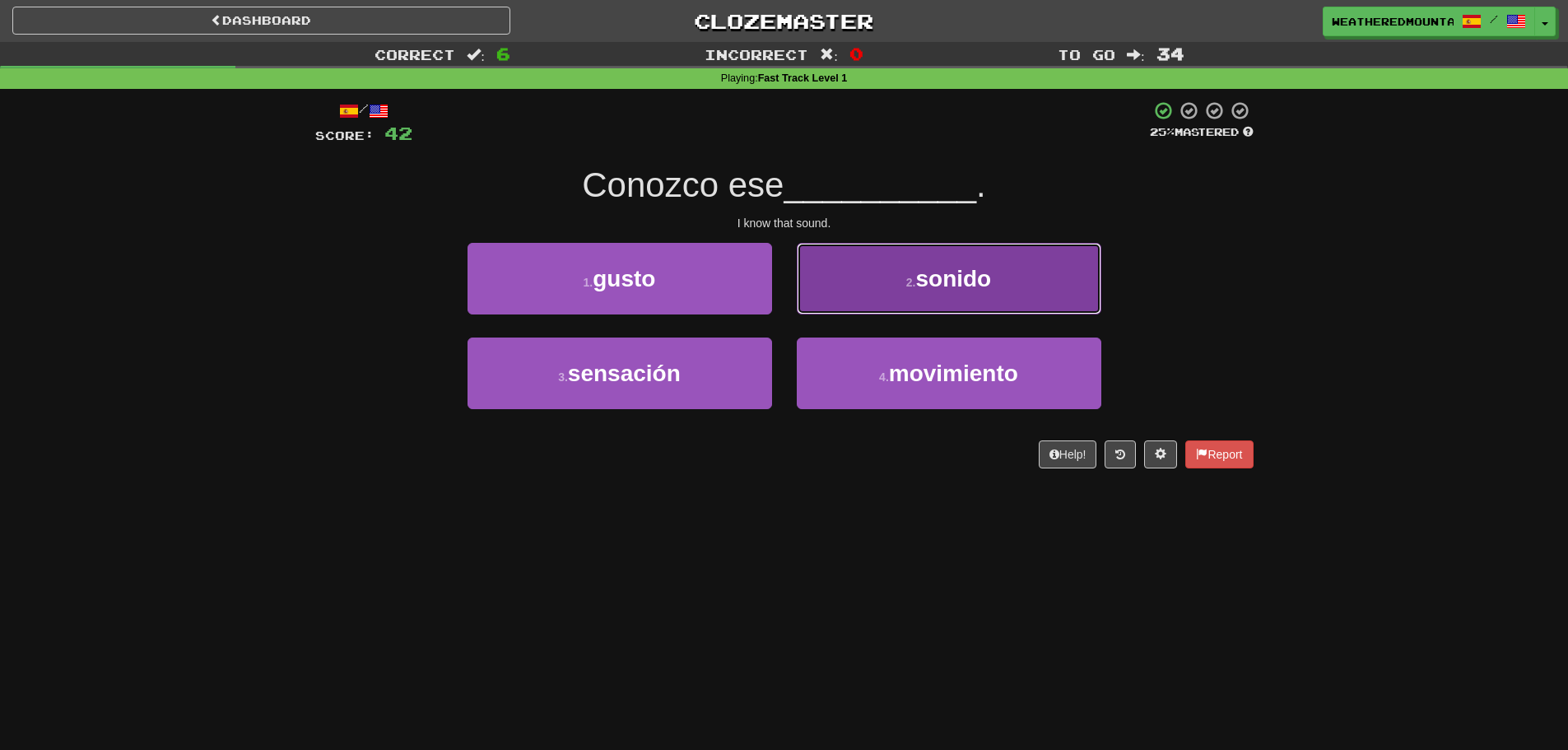
click at [806, 305] on button "2 . sonido" at bounding box center [949, 278] width 305 height 72
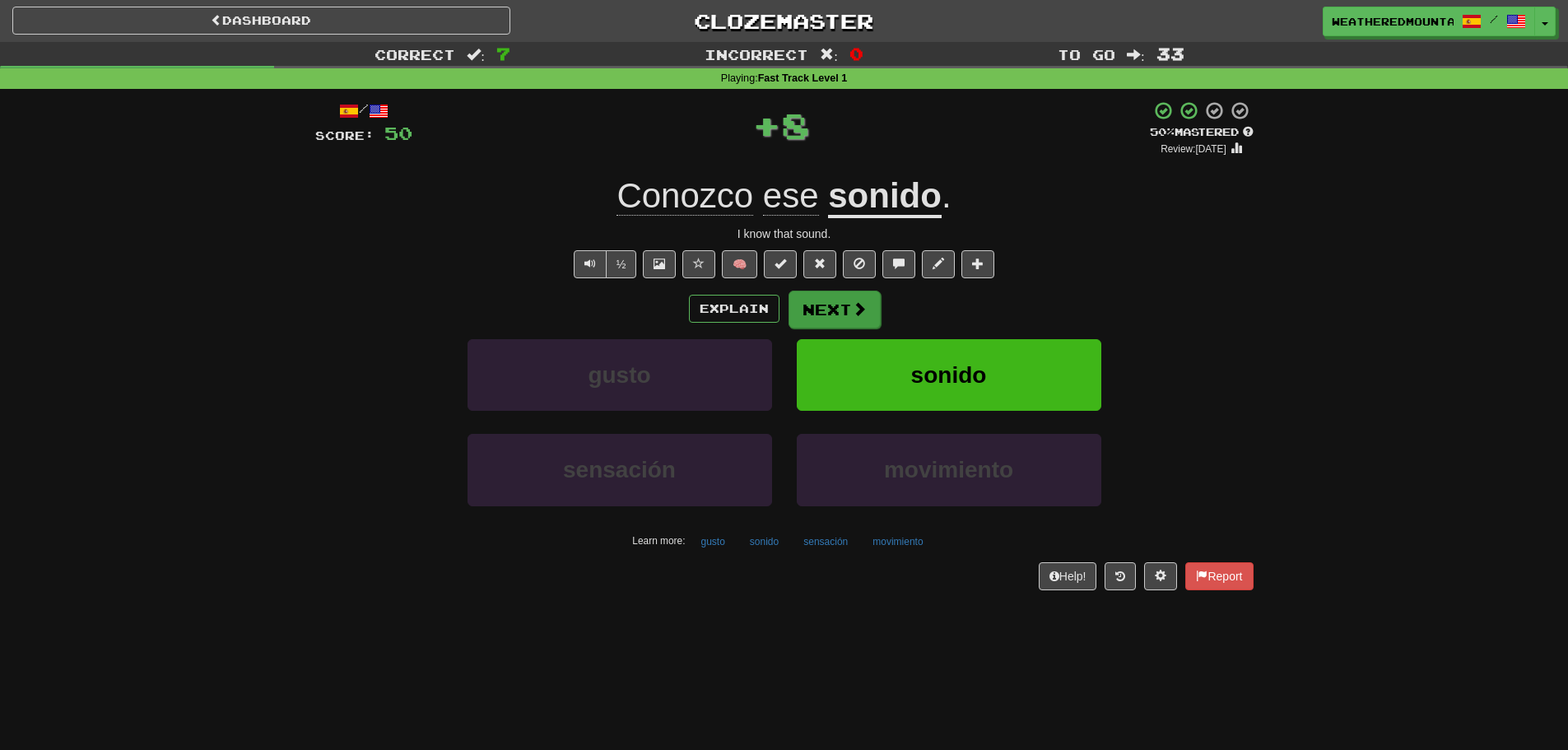
click at [798, 307] on button "Next" at bounding box center [835, 310] width 92 height 38
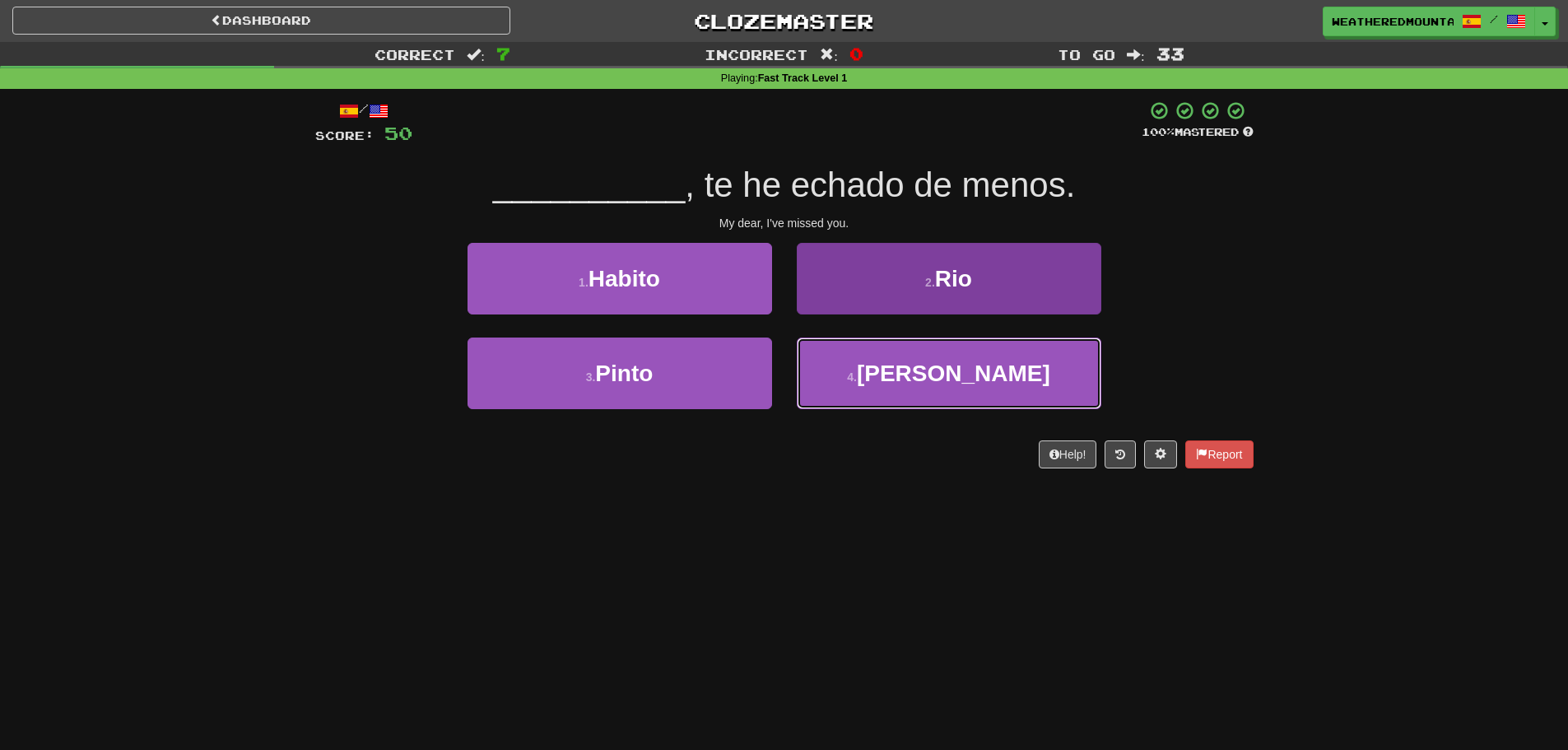
click at [818, 364] on button "4 . [GEOGRAPHIC_DATA]" at bounding box center [949, 373] width 305 height 72
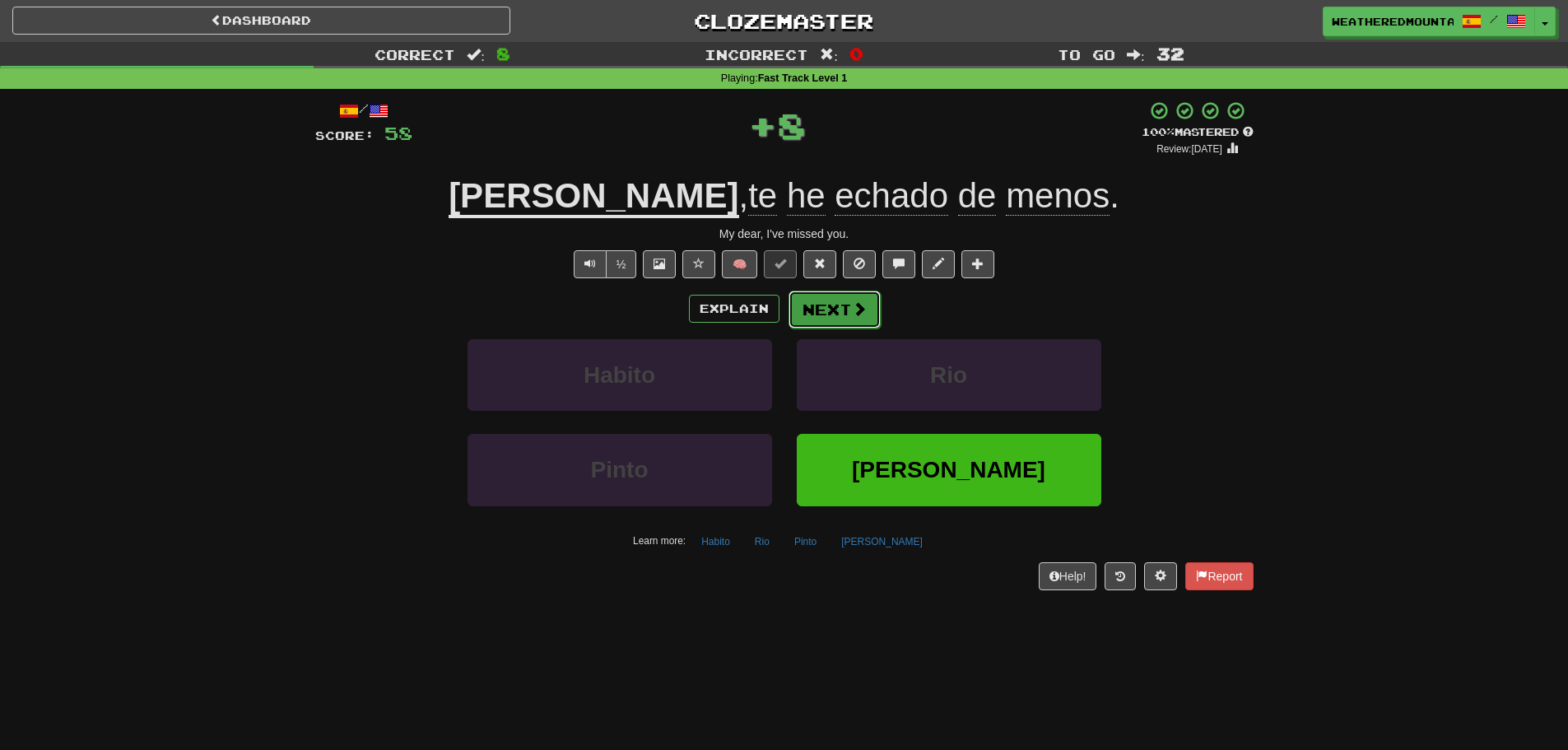
click at [803, 312] on button "Next" at bounding box center [835, 310] width 92 height 38
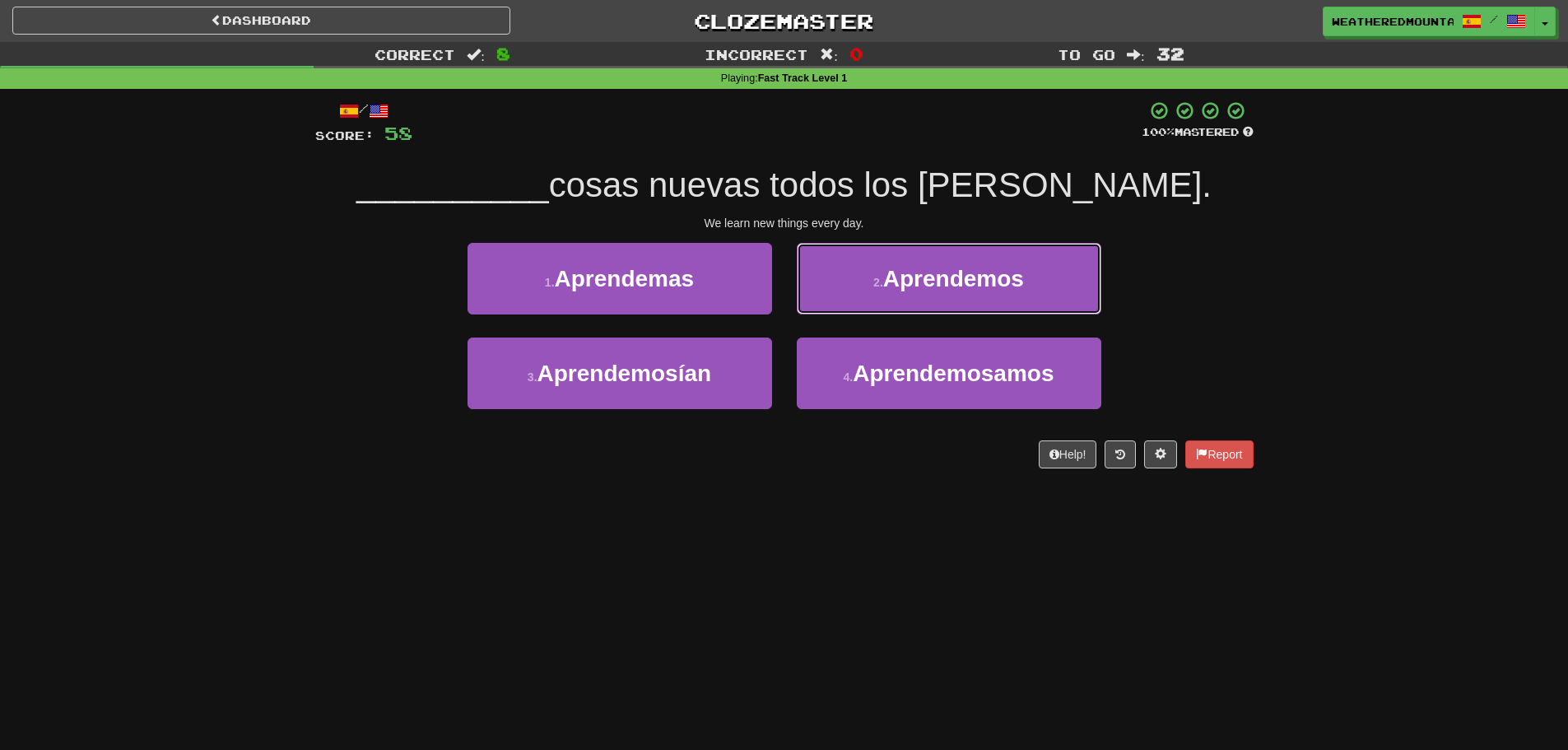
click at [840, 285] on button "2 . Aprendemos" at bounding box center [949, 278] width 305 height 72
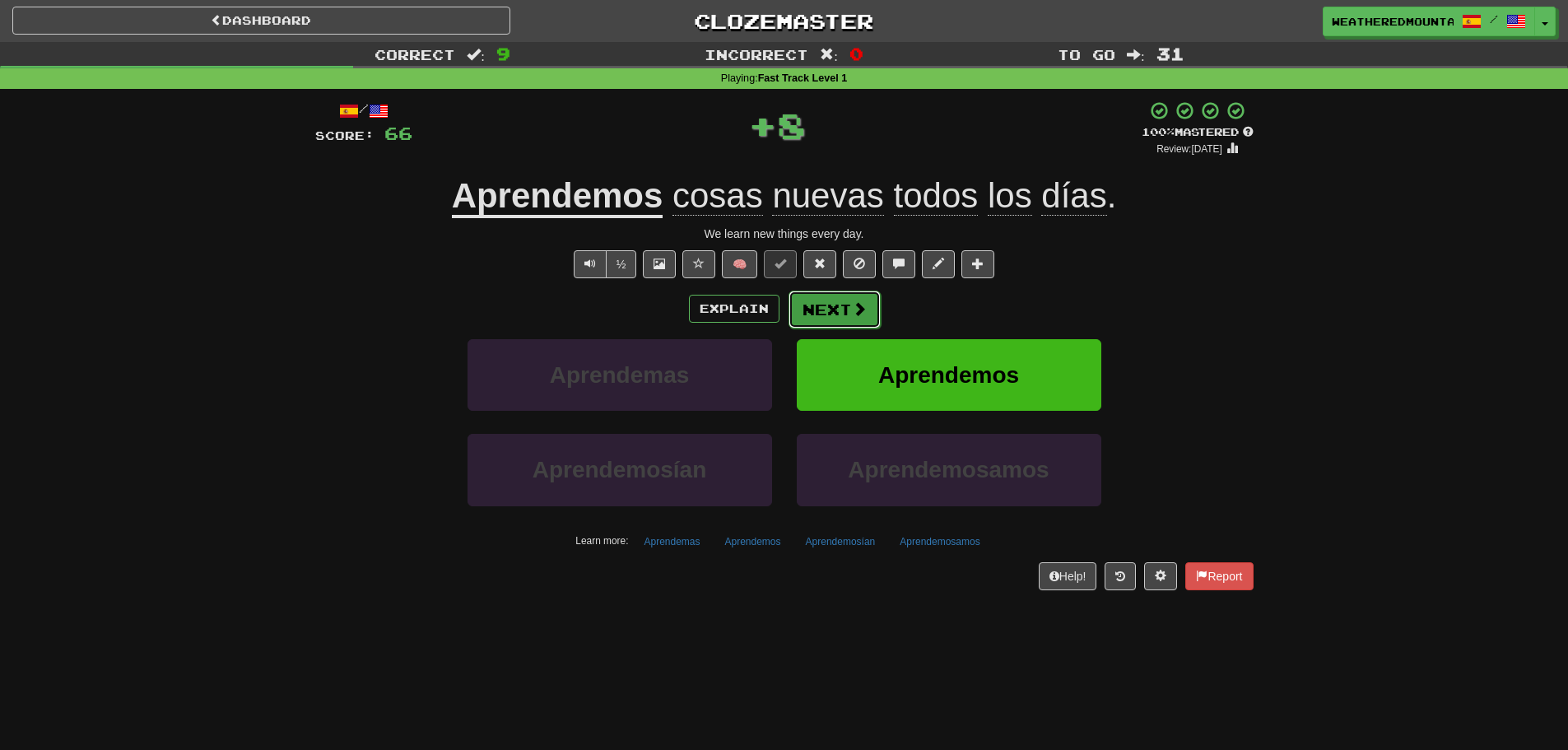
drag, startPoint x: 826, startPoint y: 290, endPoint x: 831, endPoint y: 298, distance: 9.4
click at [831, 298] on button "Next" at bounding box center [835, 310] width 92 height 38
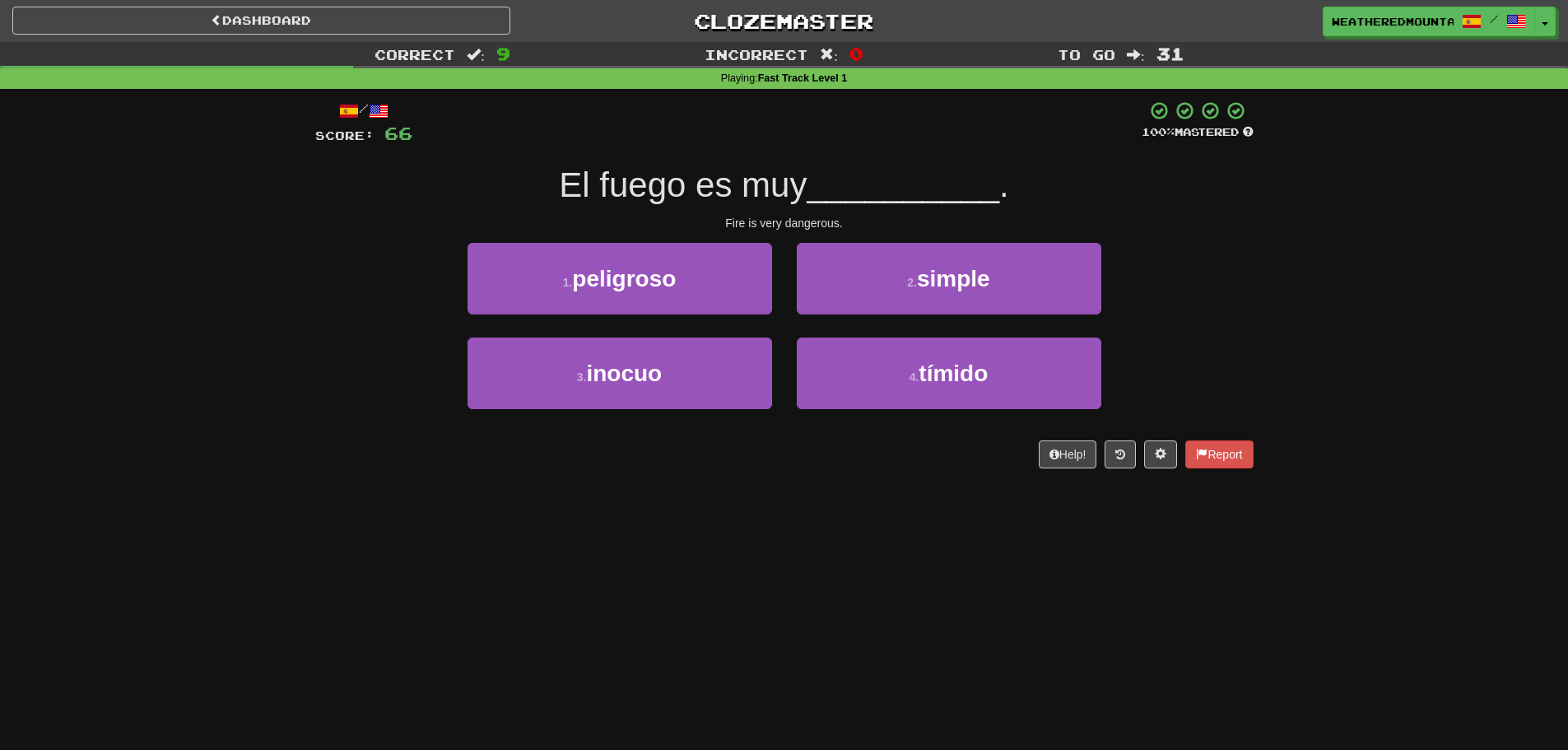
click at [831, 302] on button "2 . simple" at bounding box center [949, 278] width 305 height 72
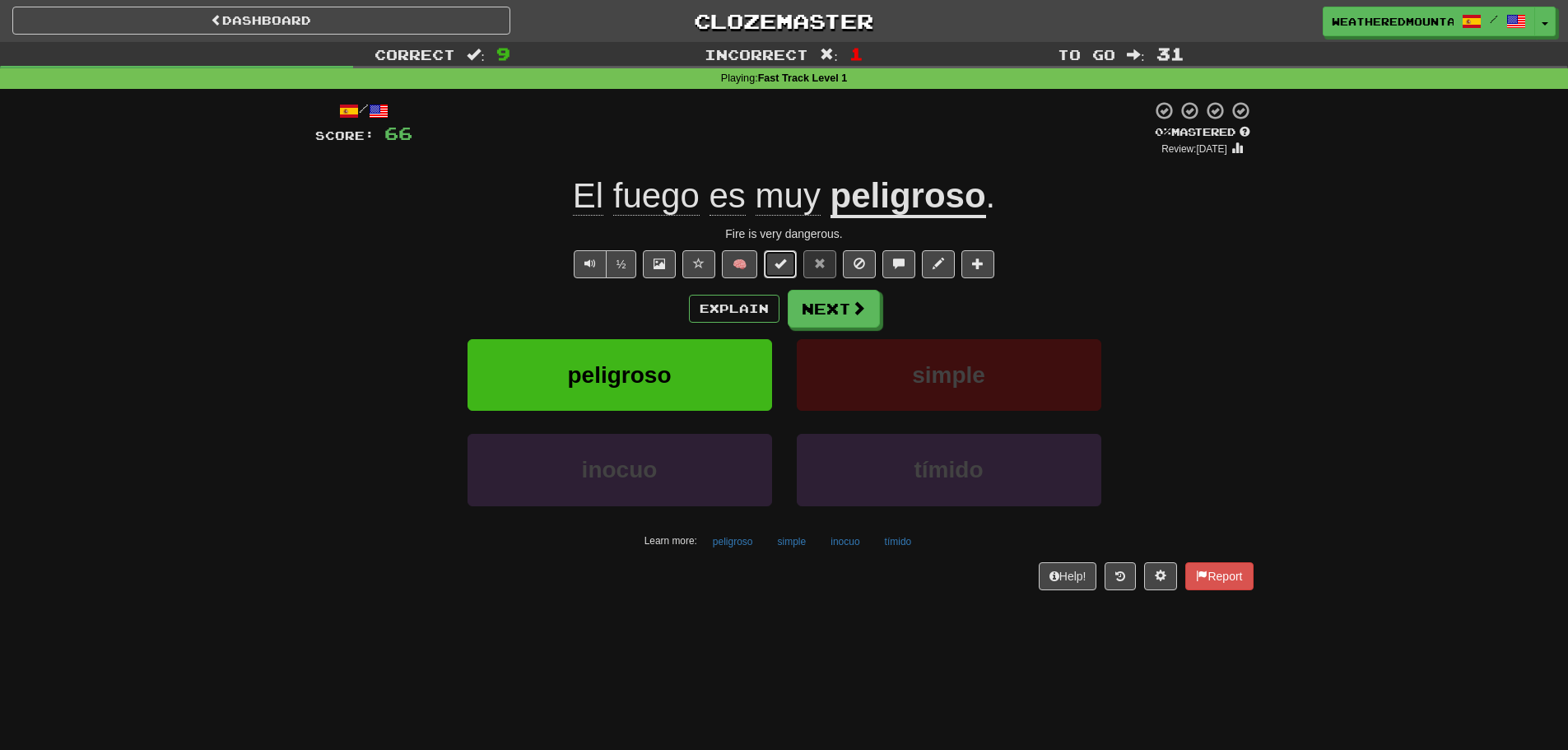
click at [781, 259] on span at bounding box center [779, 263] width 11 height 11
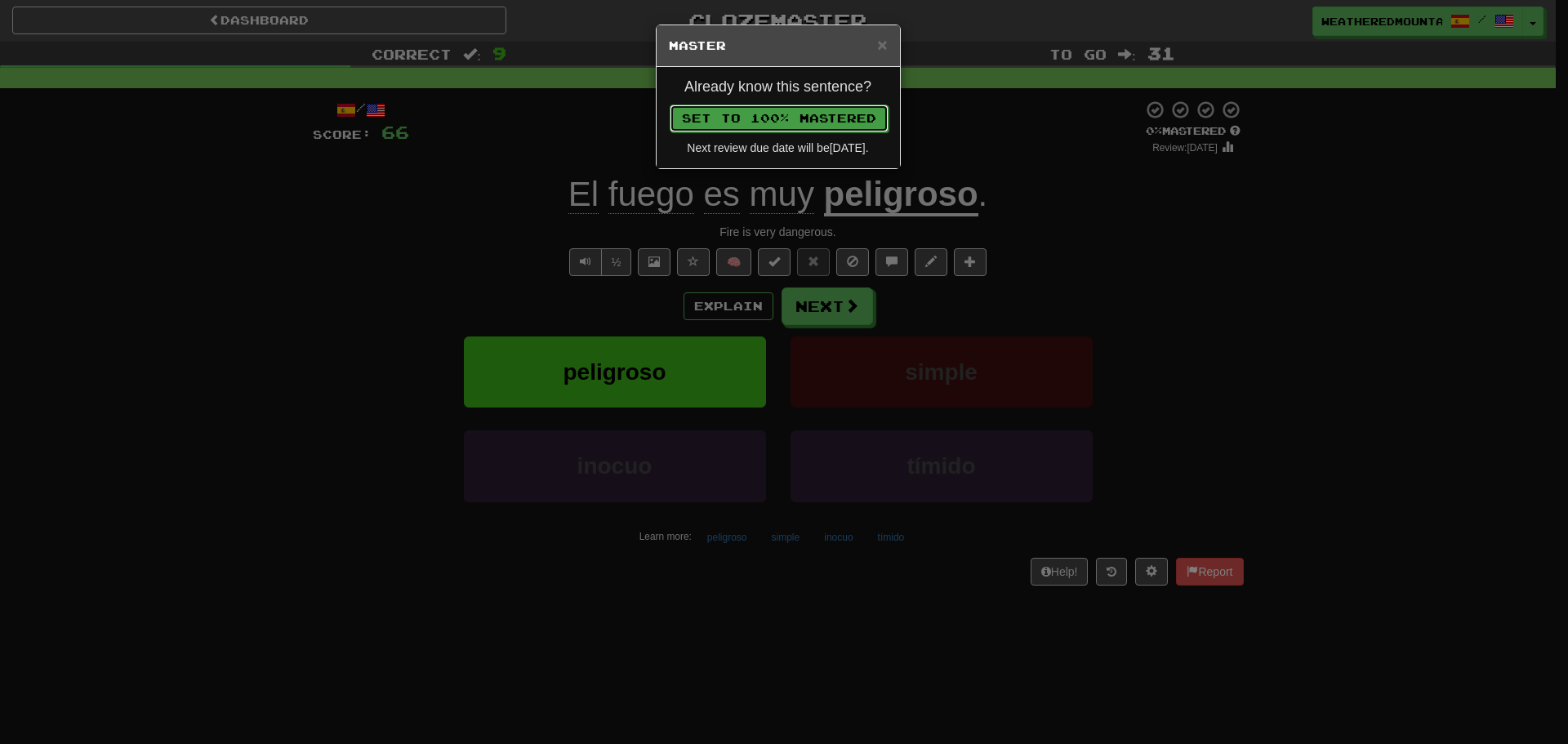
click at [814, 123] on button "Set to 100% Mastered" at bounding box center [778, 119] width 219 height 27
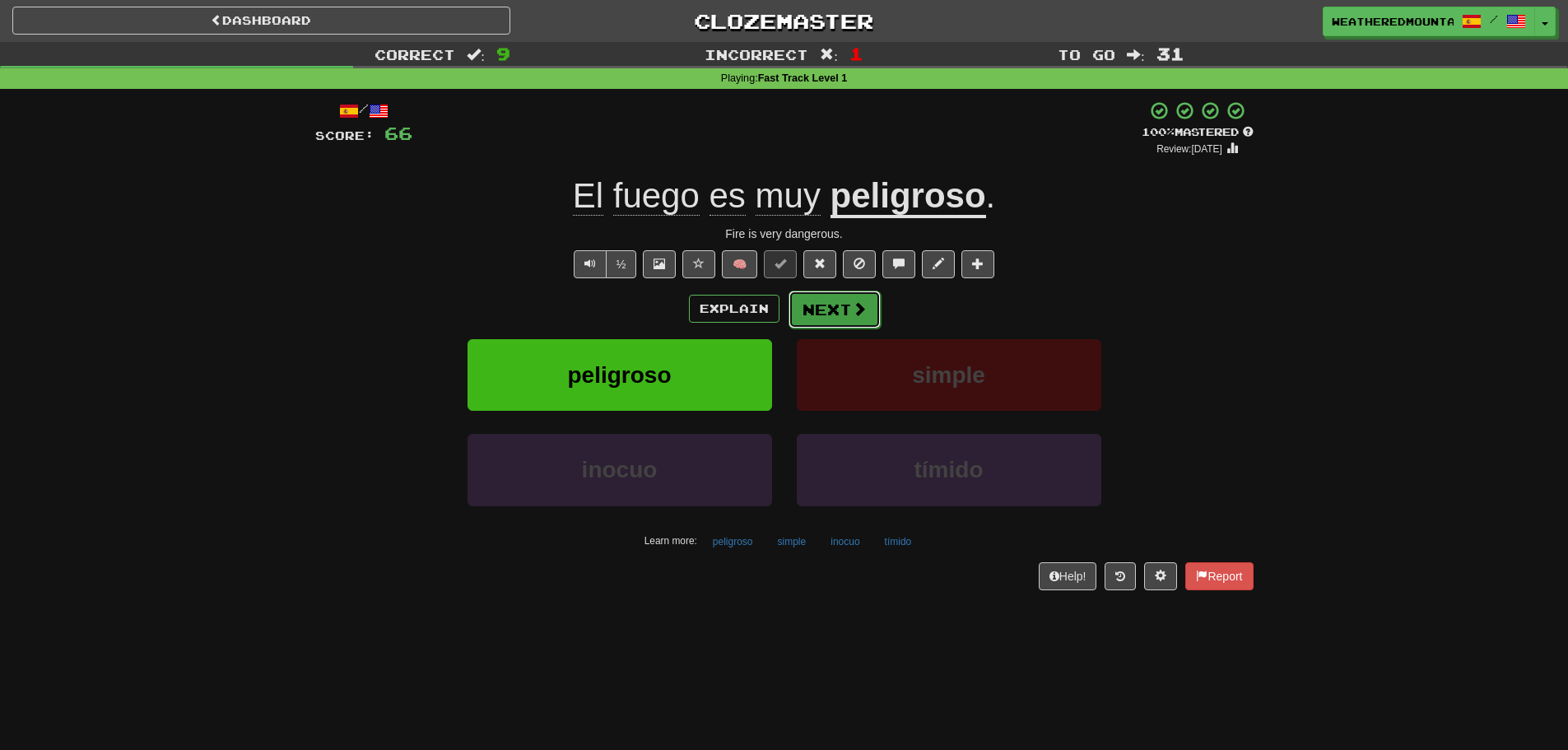
click at [829, 312] on button "Next" at bounding box center [835, 310] width 92 height 38
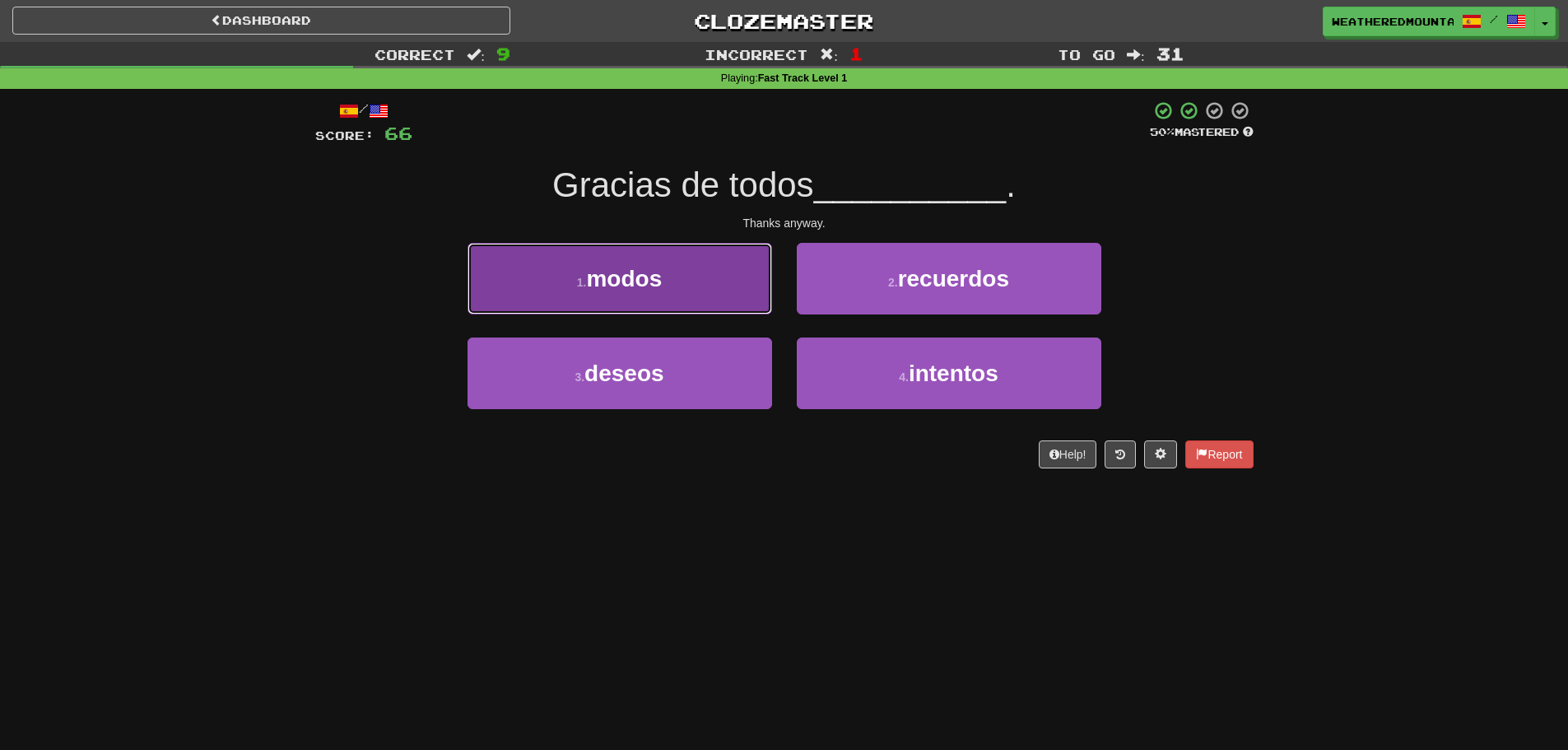
click at [745, 282] on button "1 . modos" at bounding box center [620, 278] width 305 height 72
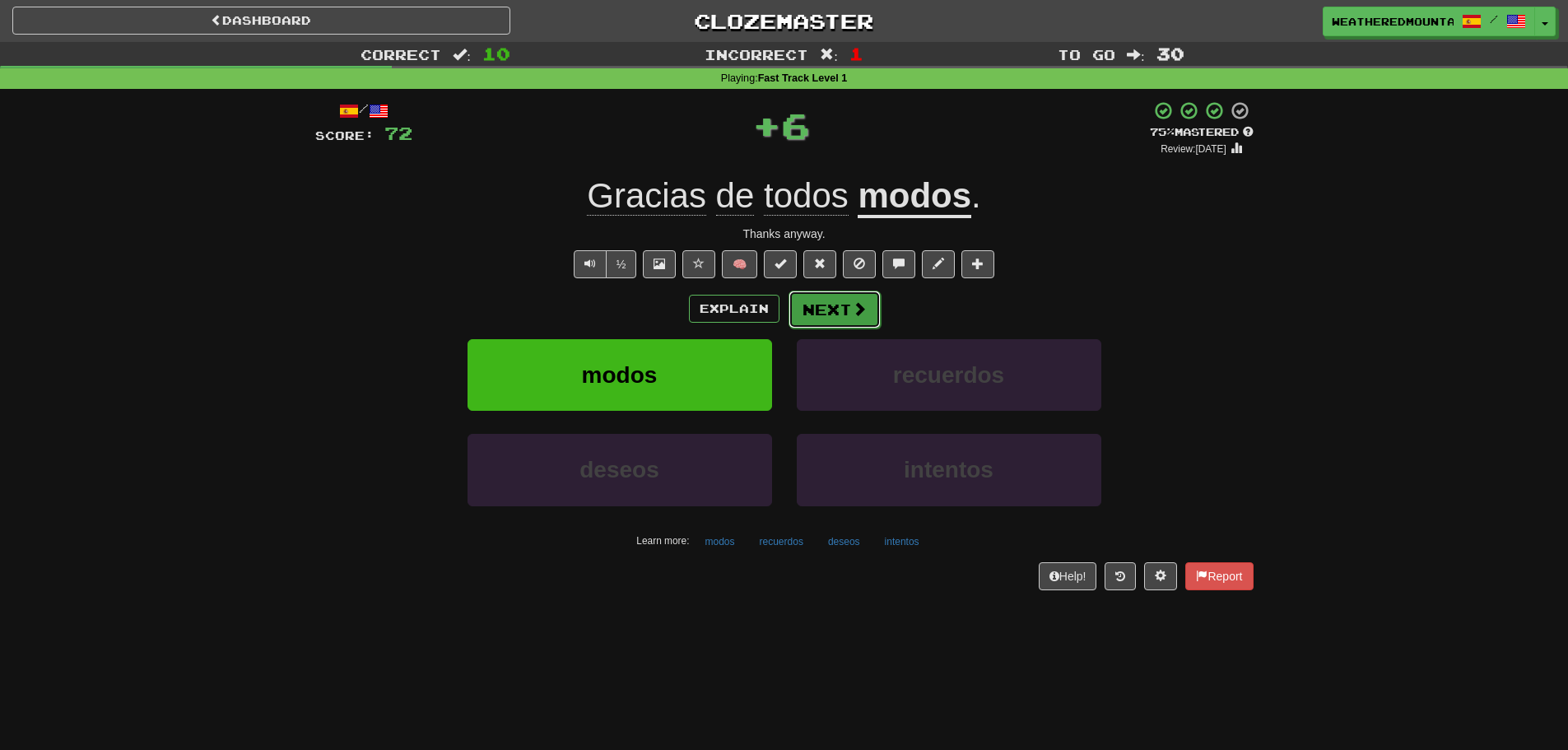
click at [791, 302] on button "Next" at bounding box center [835, 310] width 92 height 38
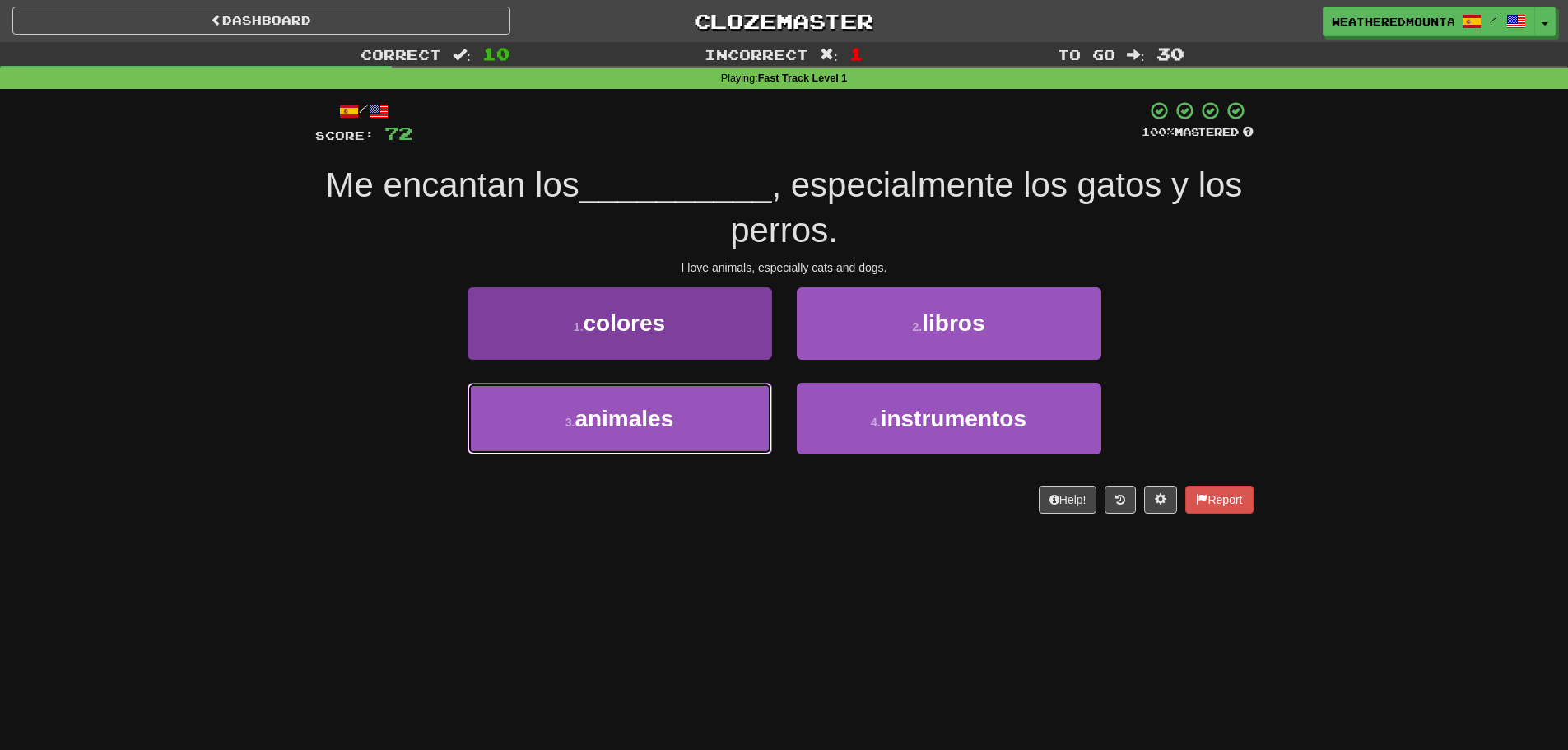
click at [770, 414] on button "3 . animales" at bounding box center [620, 418] width 305 height 72
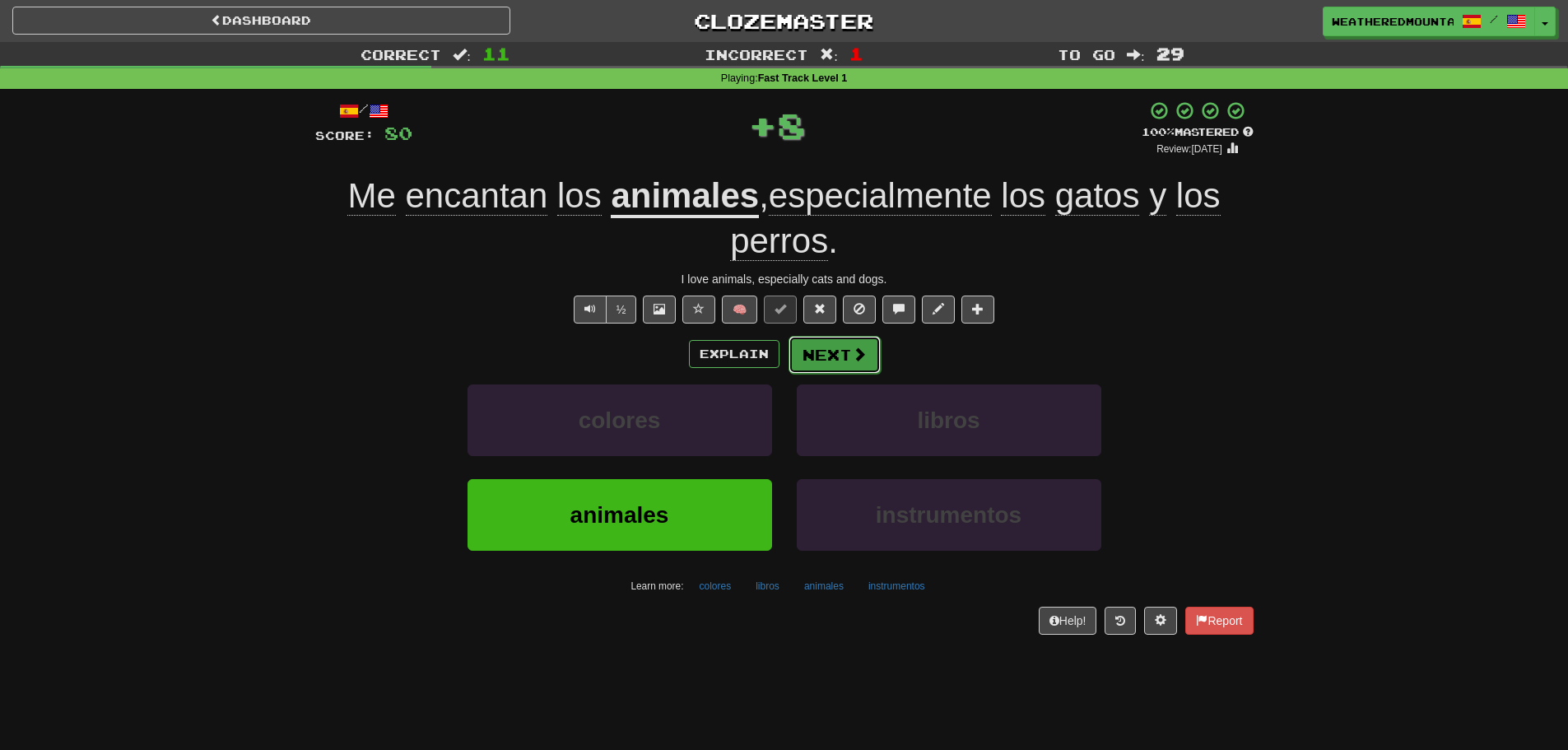
click at [808, 369] on button "Next" at bounding box center [835, 355] width 92 height 38
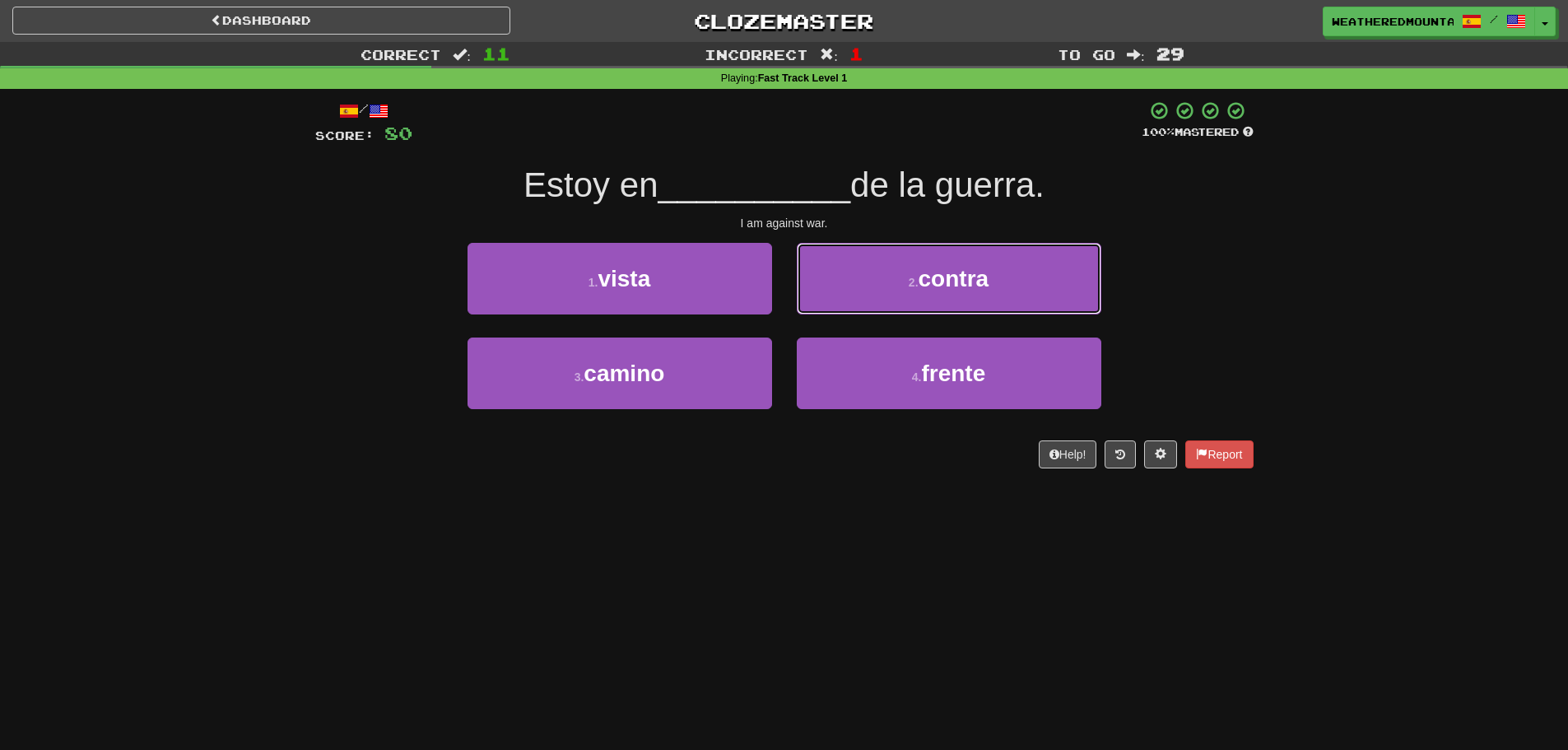
click at [806, 314] on div "2 . contra" at bounding box center [949, 289] width 329 height 94
click at [802, 321] on div "2 . contra" at bounding box center [949, 289] width 329 height 94
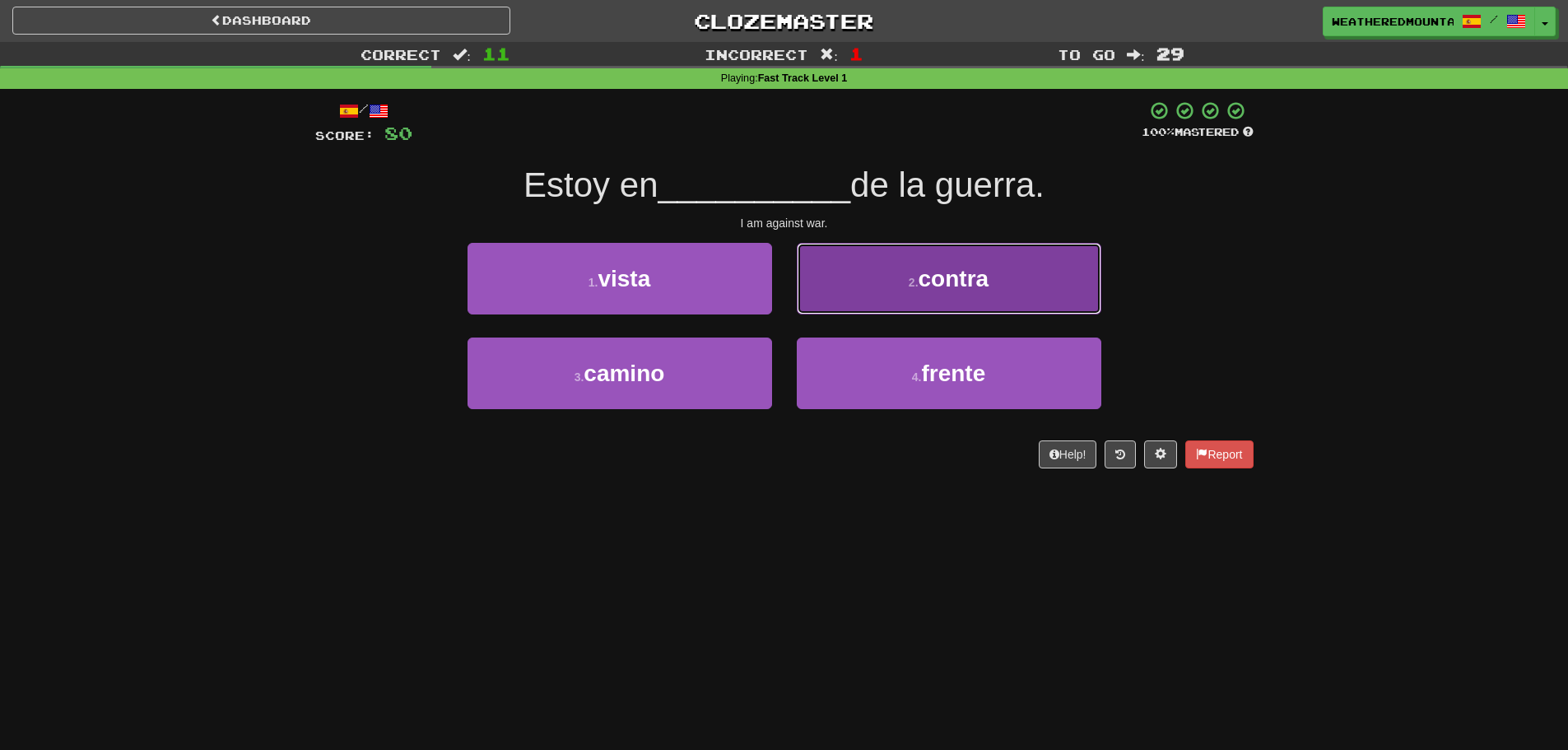
click at [805, 303] on button "2 . contra" at bounding box center [949, 278] width 305 height 72
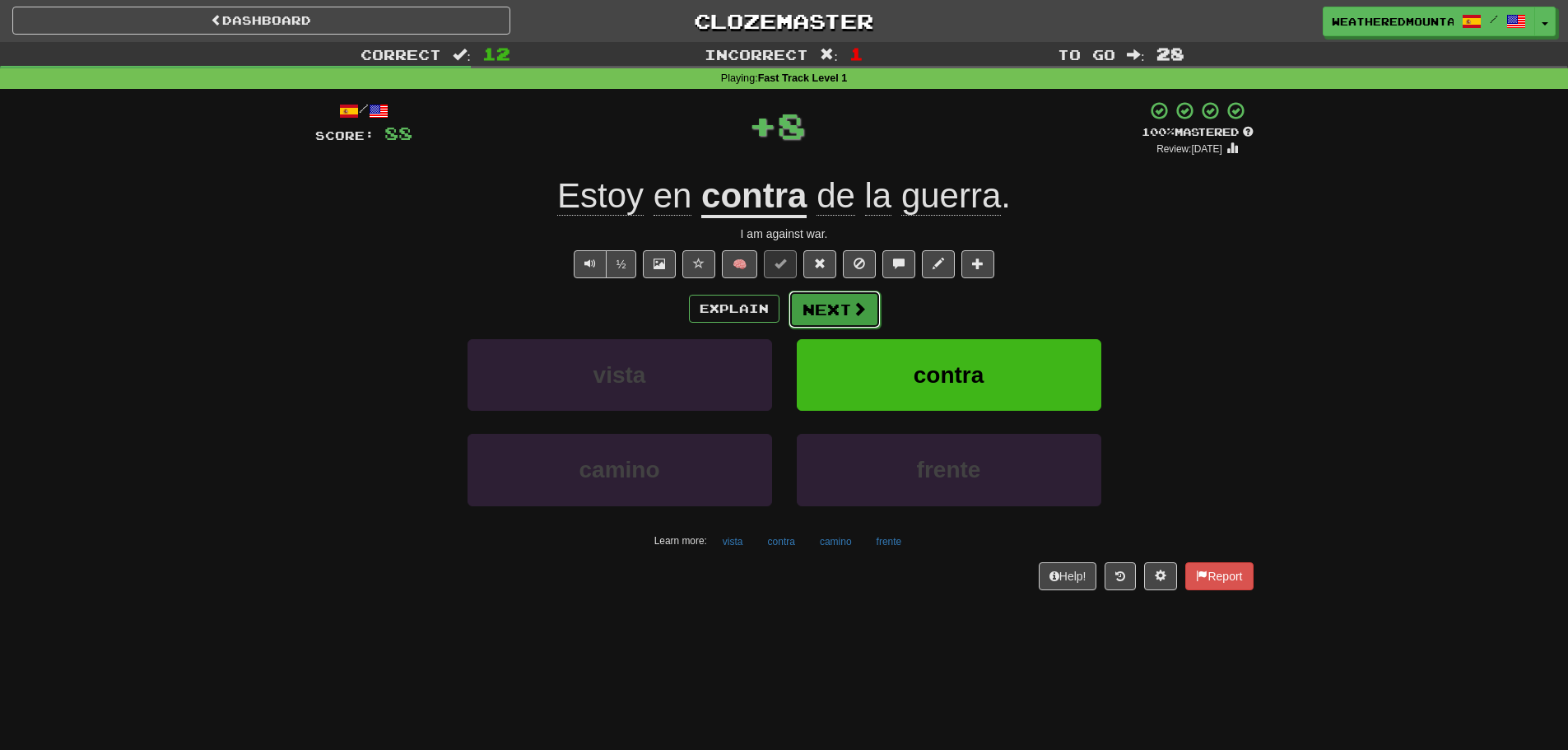
click at [801, 301] on button "Next" at bounding box center [835, 310] width 92 height 38
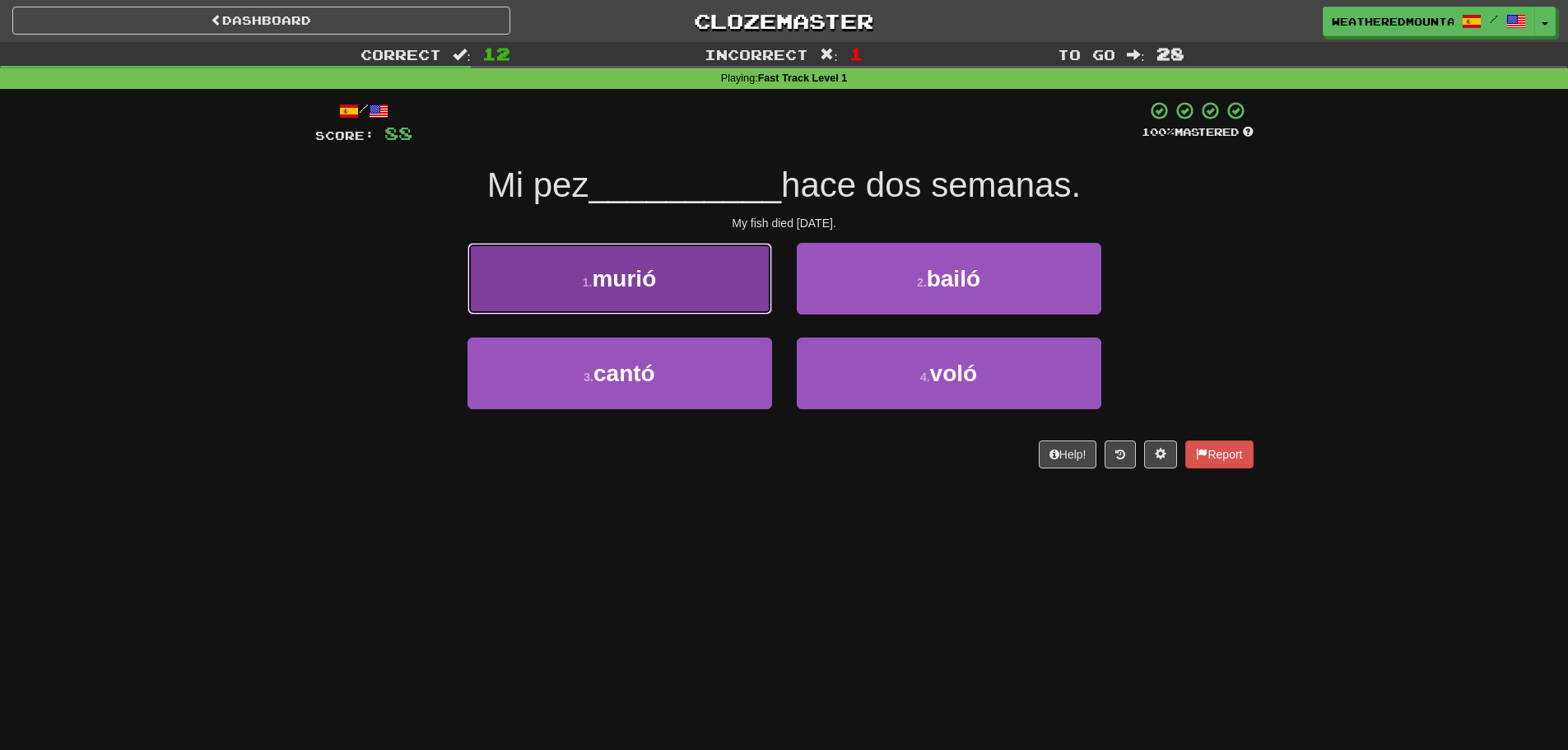
click at [743, 287] on button "1 . murió" at bounding box center [620, 278] width 305 height 72
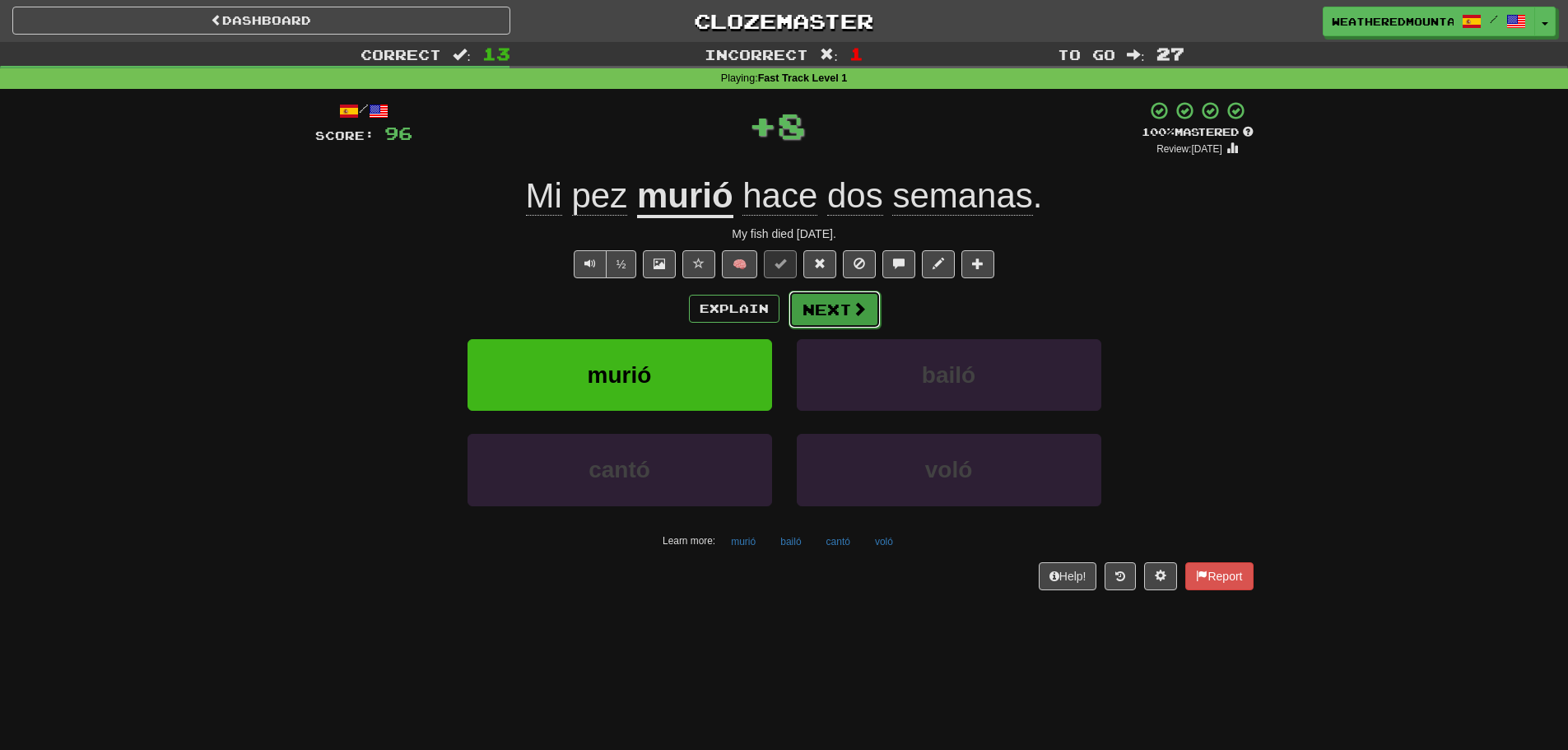
click at [820, 297] on button "Next" at bounding box center [835, 310] width 92 height 38
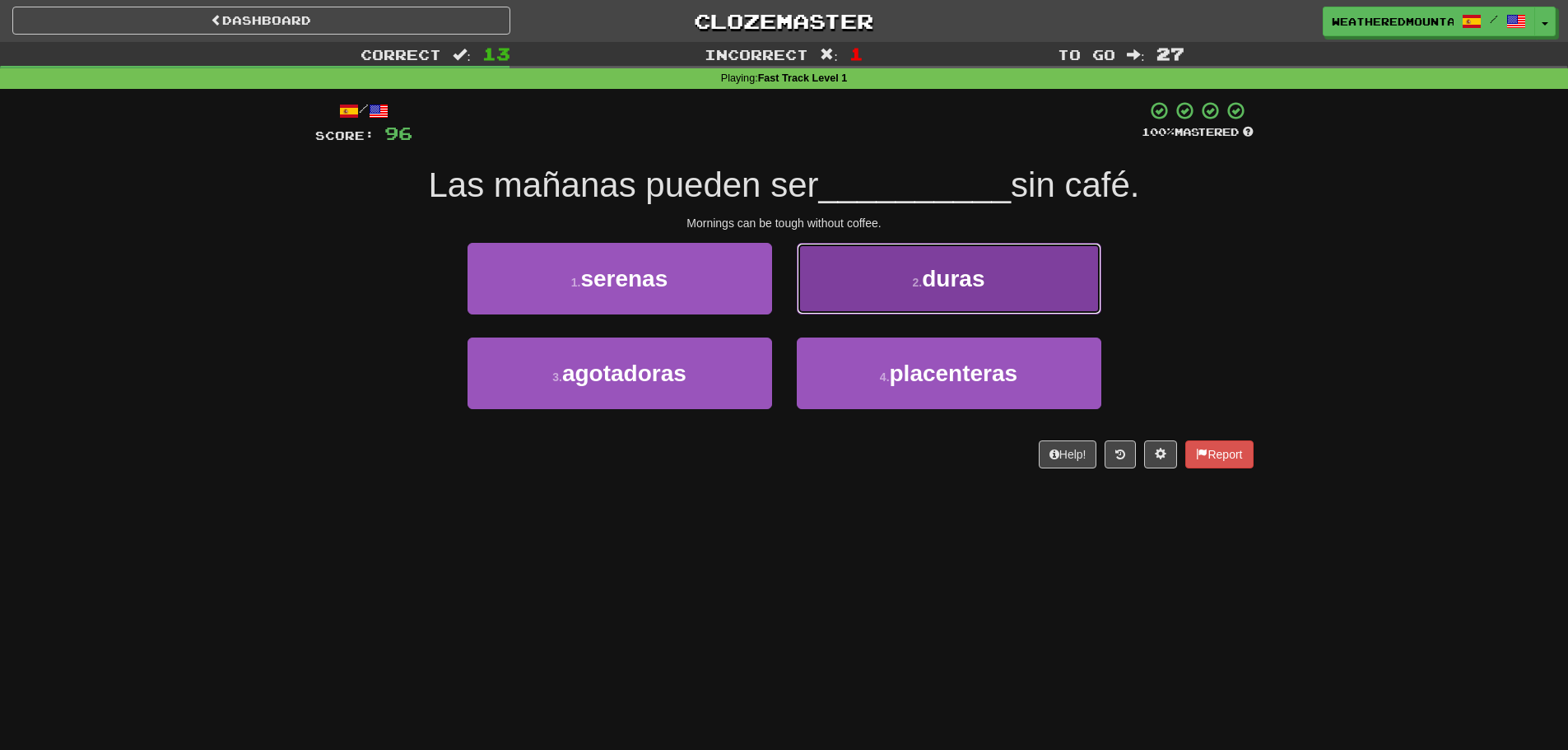
click at [803, 282] on button "2 . duras" at bounding box center [949, 278] width 305 height 72
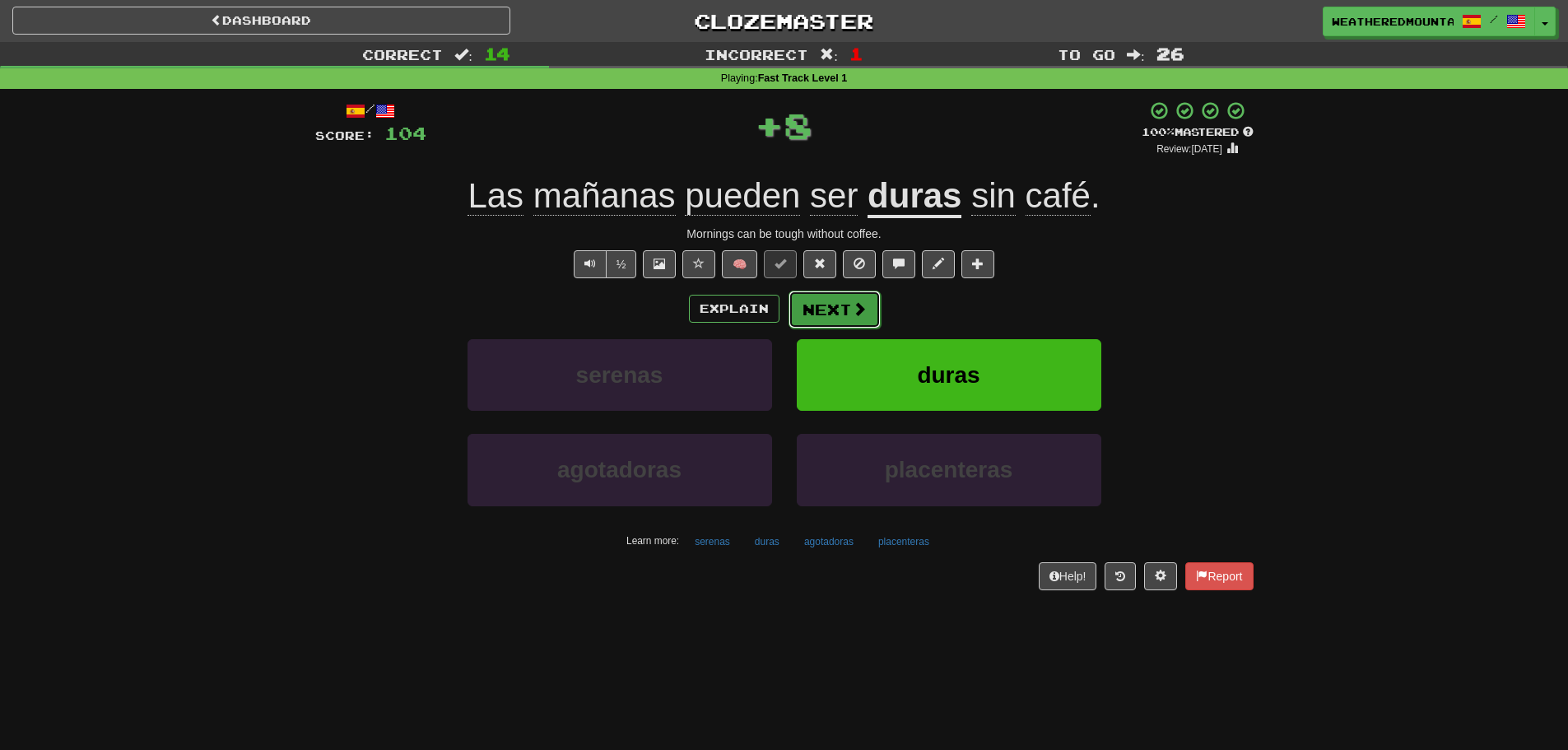
click at [793, 290] on div "Explain Next" at bounding box center [784, 309] width 939 height 38
click at [801, 304] on button "Next" at bounding box center [835, 310] width 92 height 38
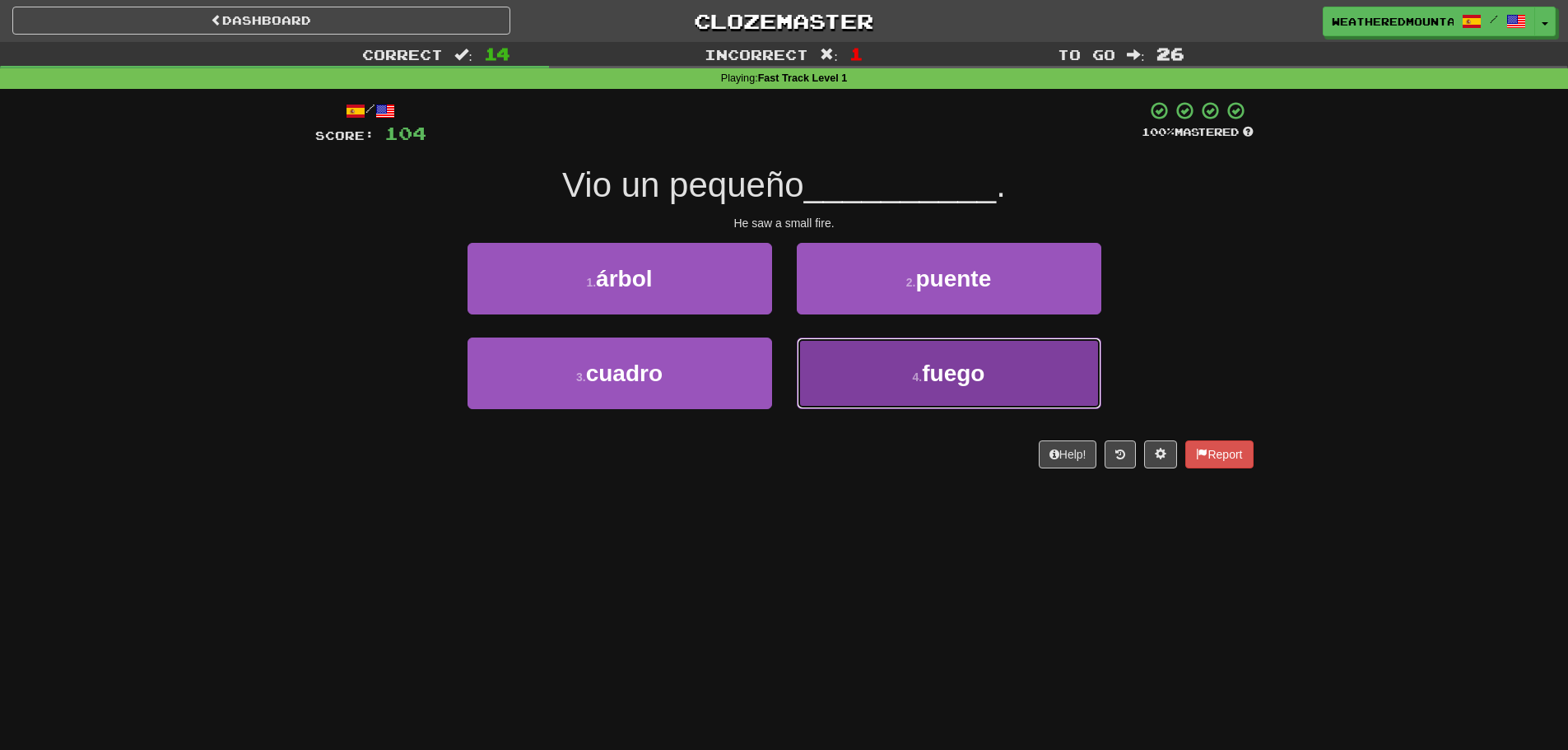
drag, startPoint x: 854, startPoint y: 345, endPoint x: 846, endPoint y: 329, distance: 17.9
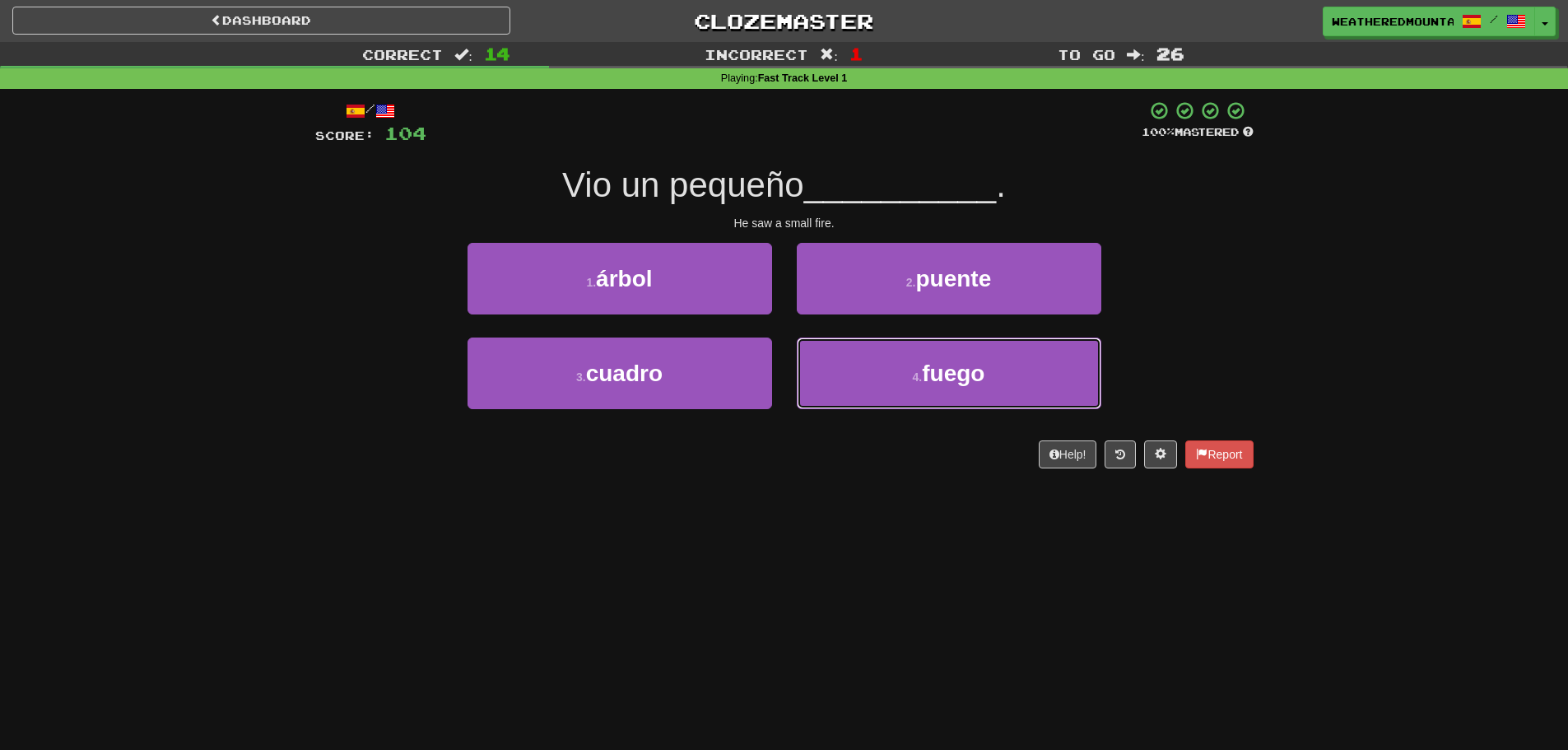
click at [853, 341] on button "4 . fuego" at bounding box center [949, 373] width 305 height 72
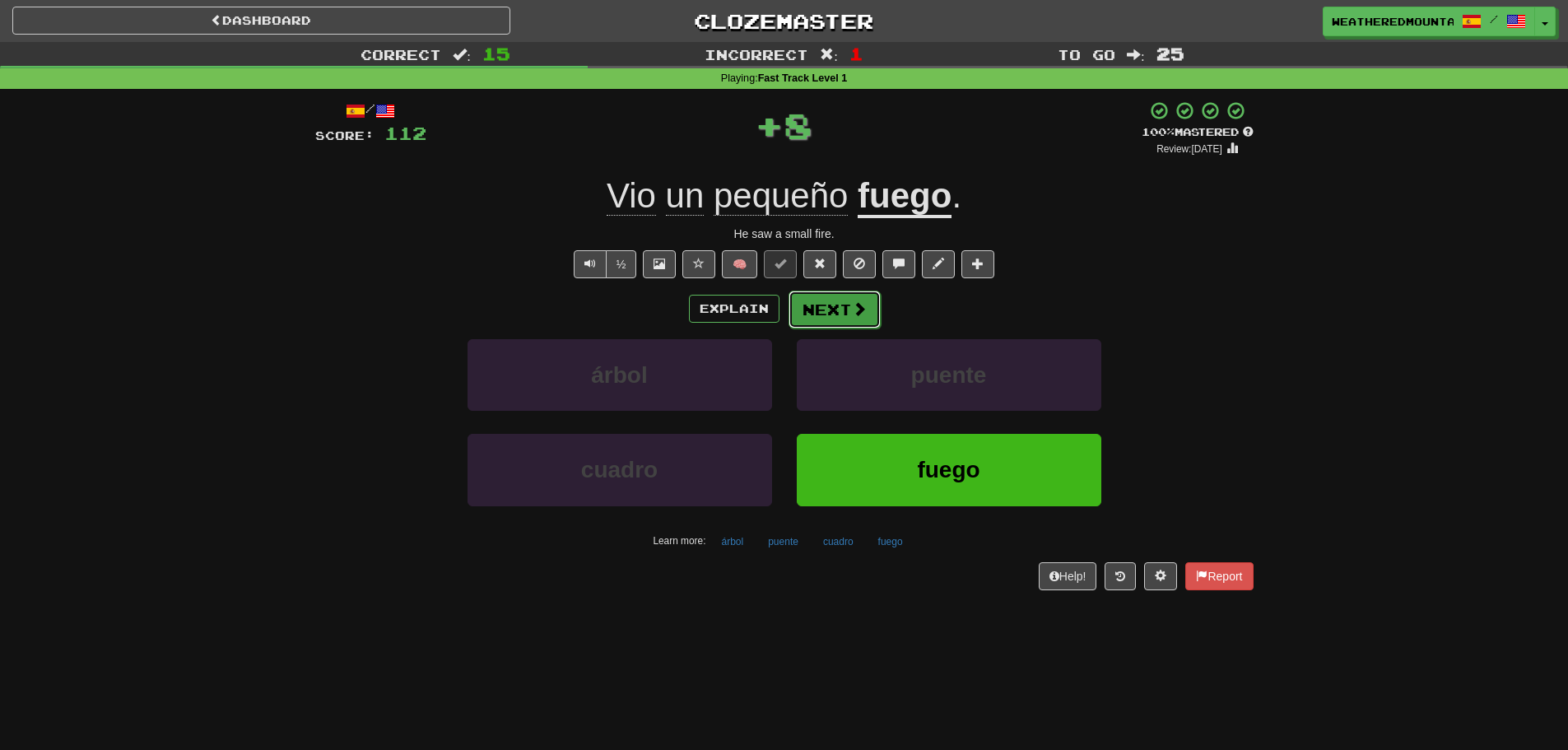
click at [829, 303] on button "Next" at bounding box center [835, 310] width 92 height 38
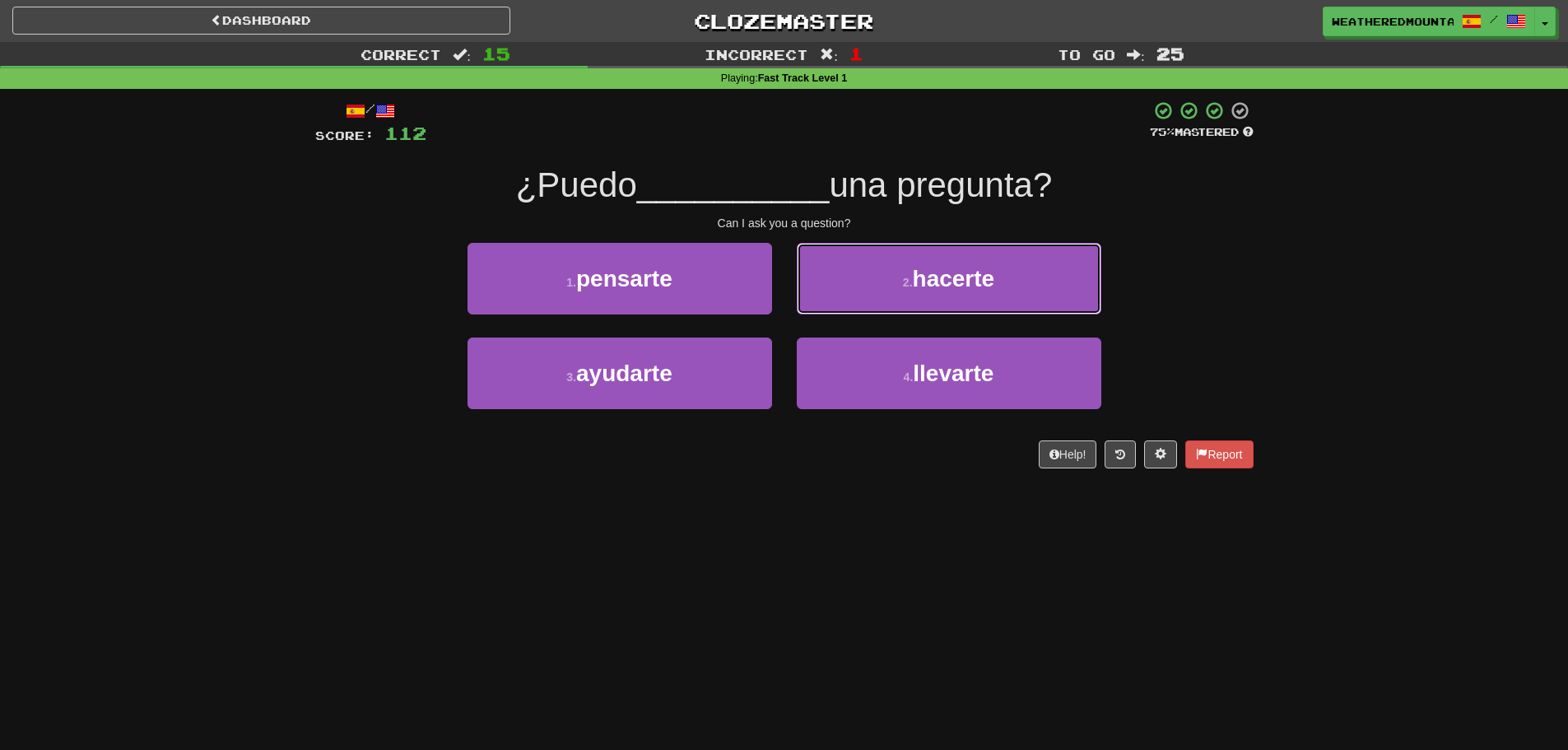
click at [829, 289] on button "2 . hacerte" at bounding box center [949, 278] width 305 height 72
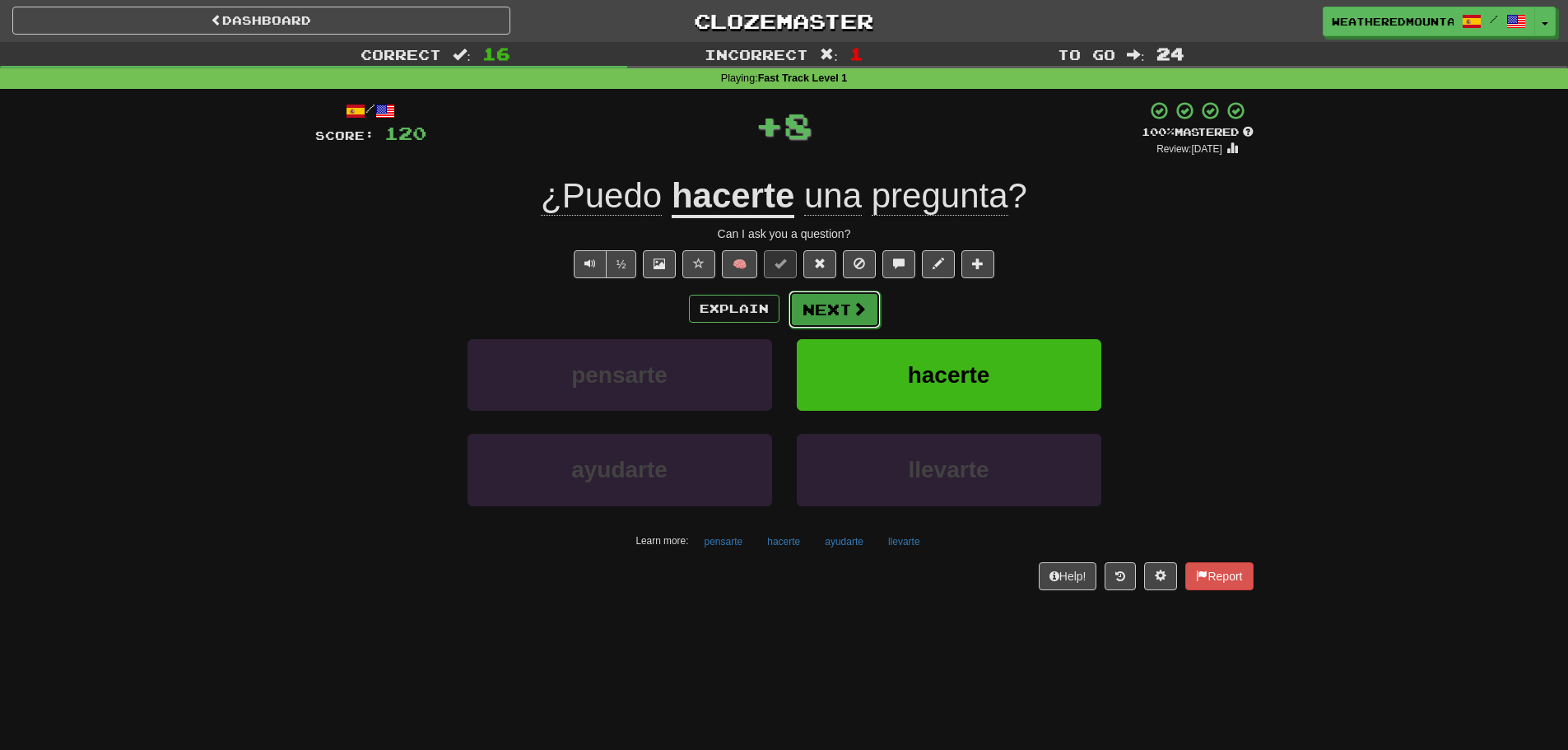
click at [823, 301] on button "Next" at bounding box center [835, 310] width 92 height 38
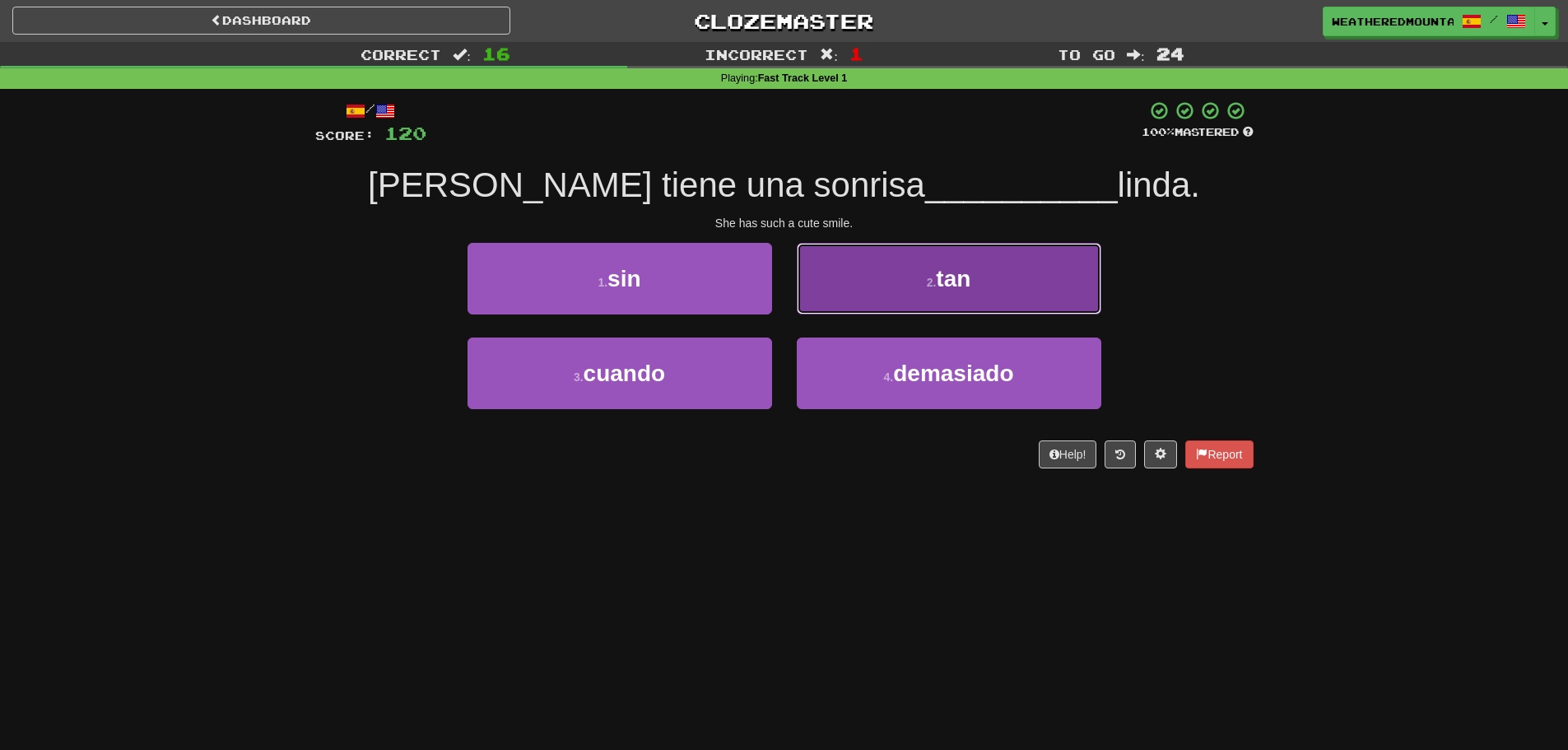
click at [806, 299] on button "2 . tan" at bounding box center [949, 278] width 305 height 72
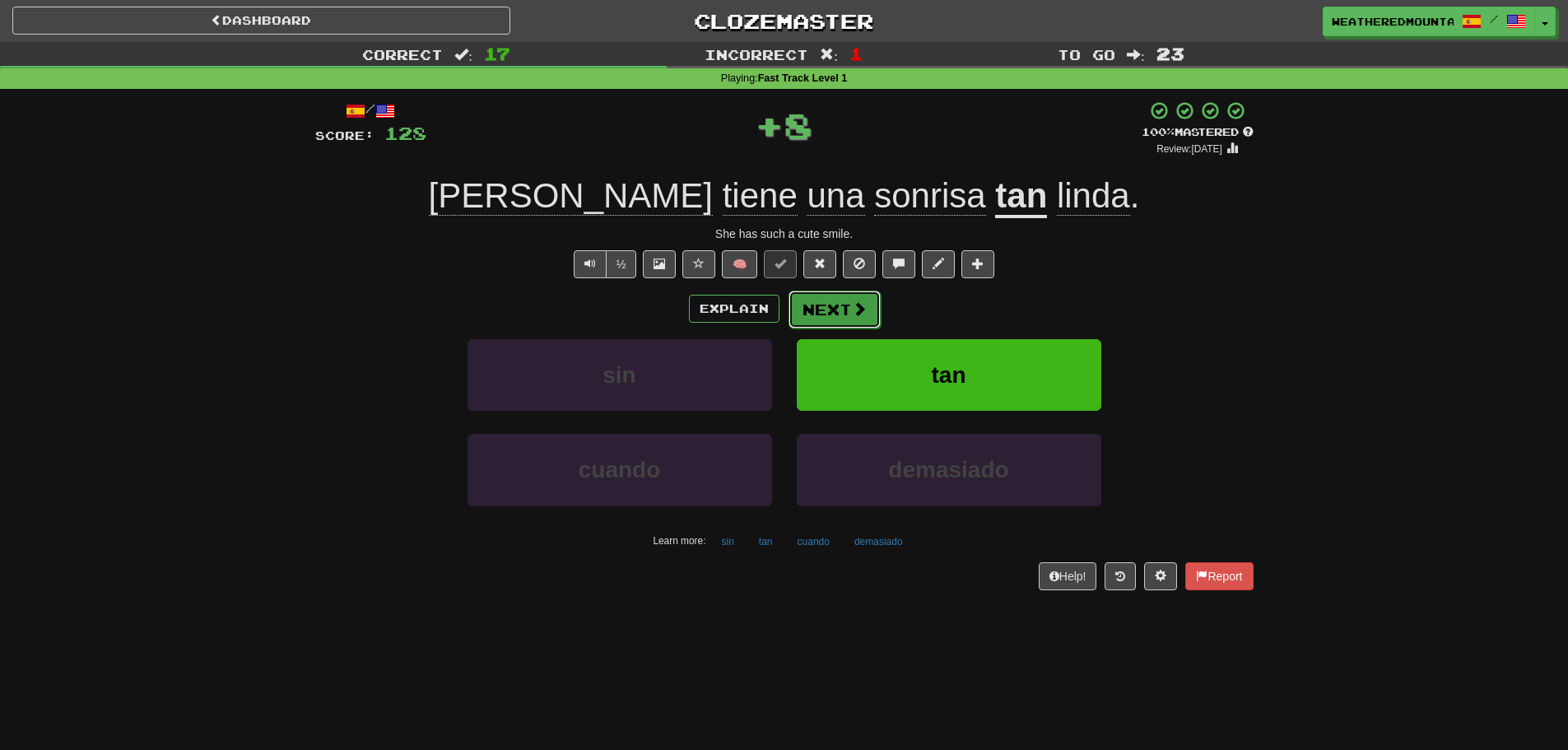
click at [807, 298] on button "Next" at bounding box center [835, 310] width 92 height 38
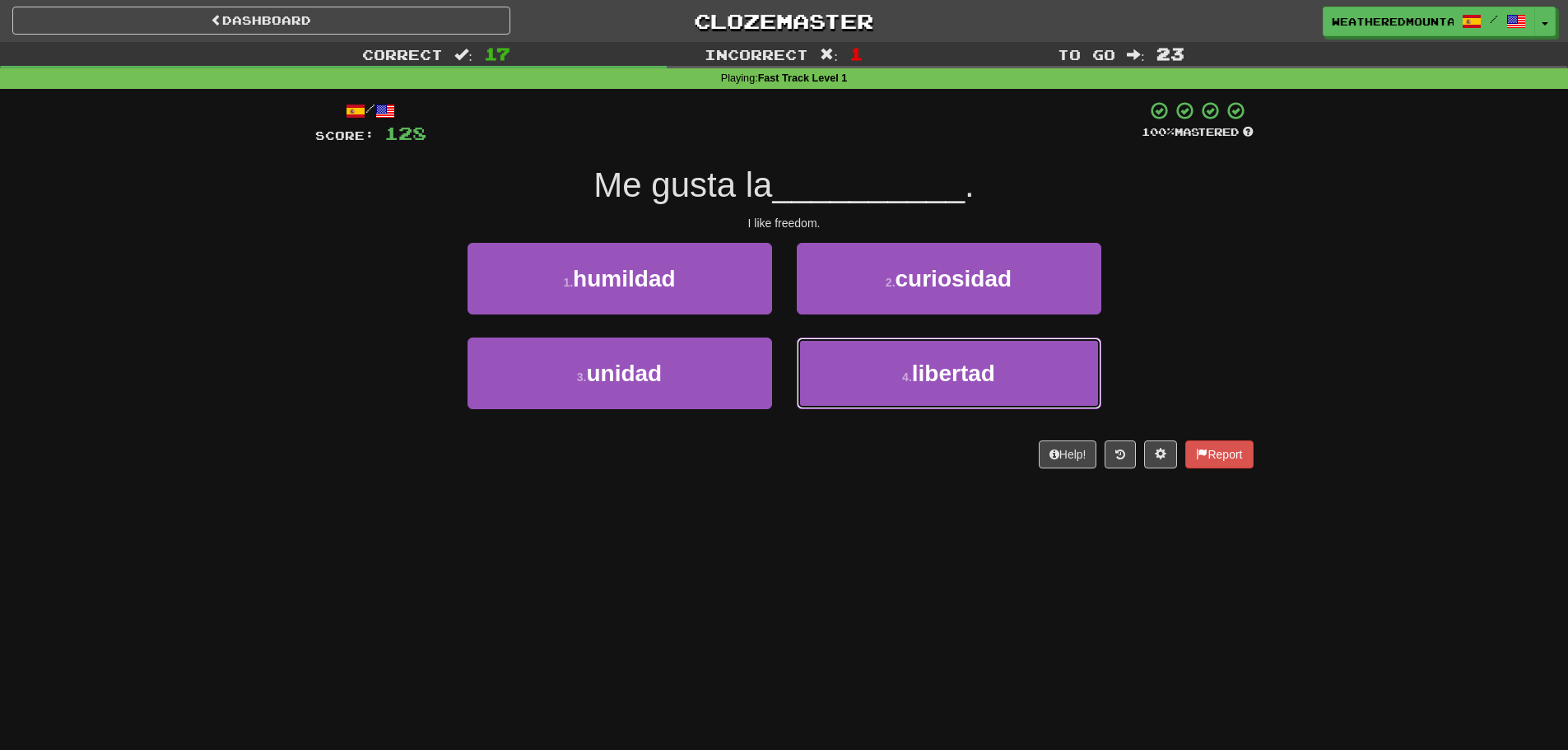
drag, startPoint x: 833, startPoint y: 365, endPoint x: 823, endPoint y: 331, distance: 35.4
click at [834, 361] on button "4 . libertad" at bounding box center [949, 373] width 305 height 72
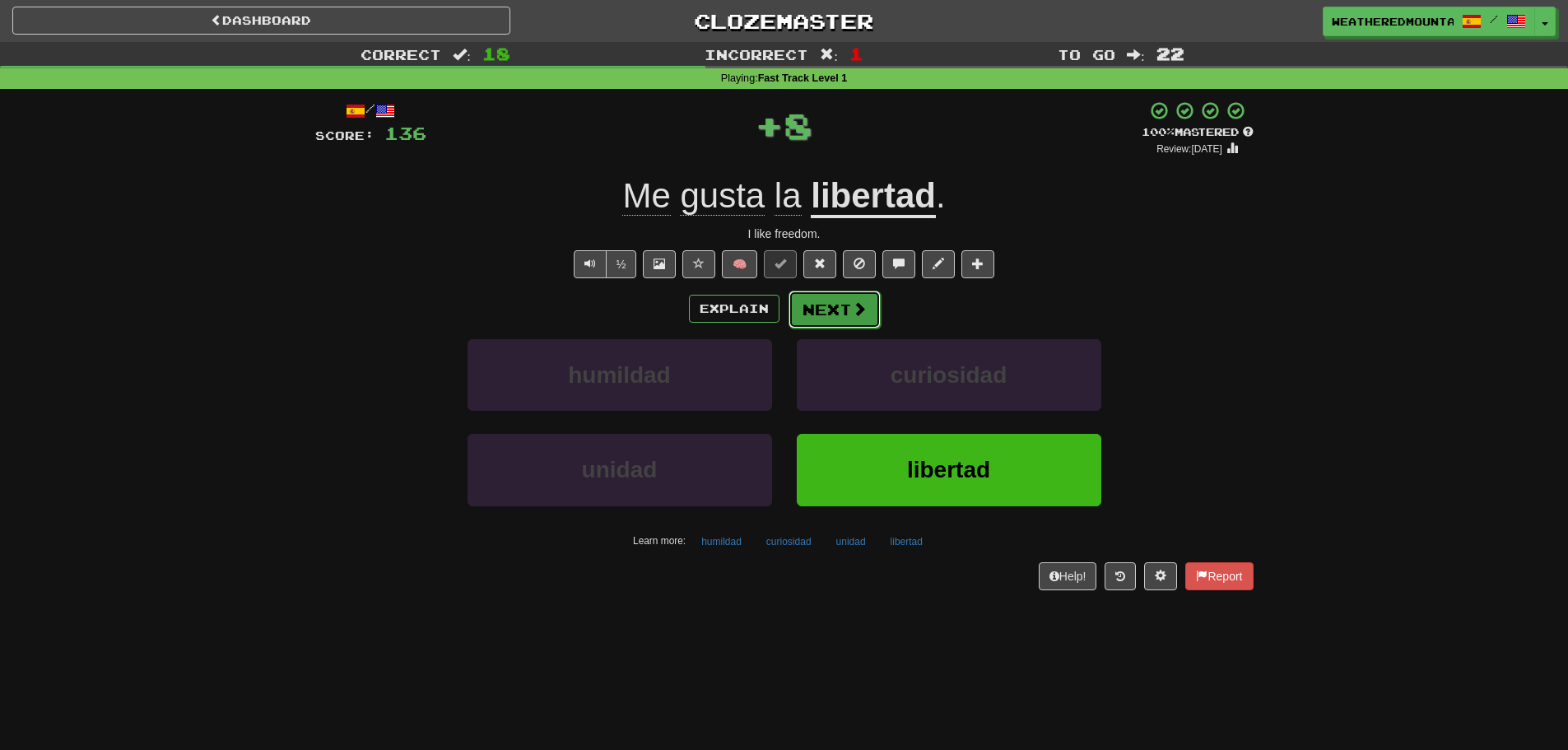
drag, startPoint x: 823, startPoint y: 331, endPoint x: 817, endPoint y: 315, distance: 17.1
click at [817, 315] on button "Next" at bounding box center [835, 310] width 92 height 38
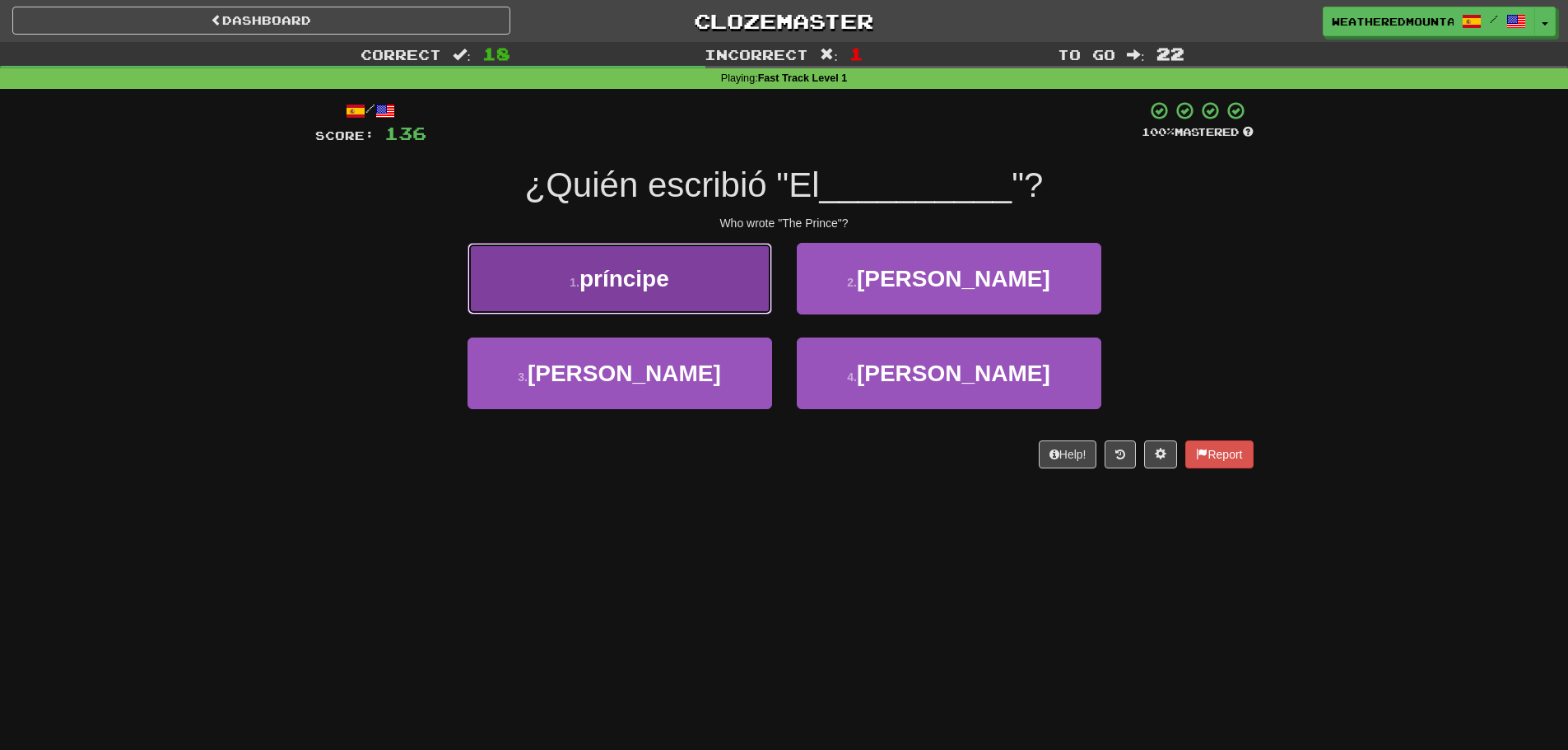
click at [745, 301] on button "1 . príncipe" at bounding box center [620, 278] width 305 height 72
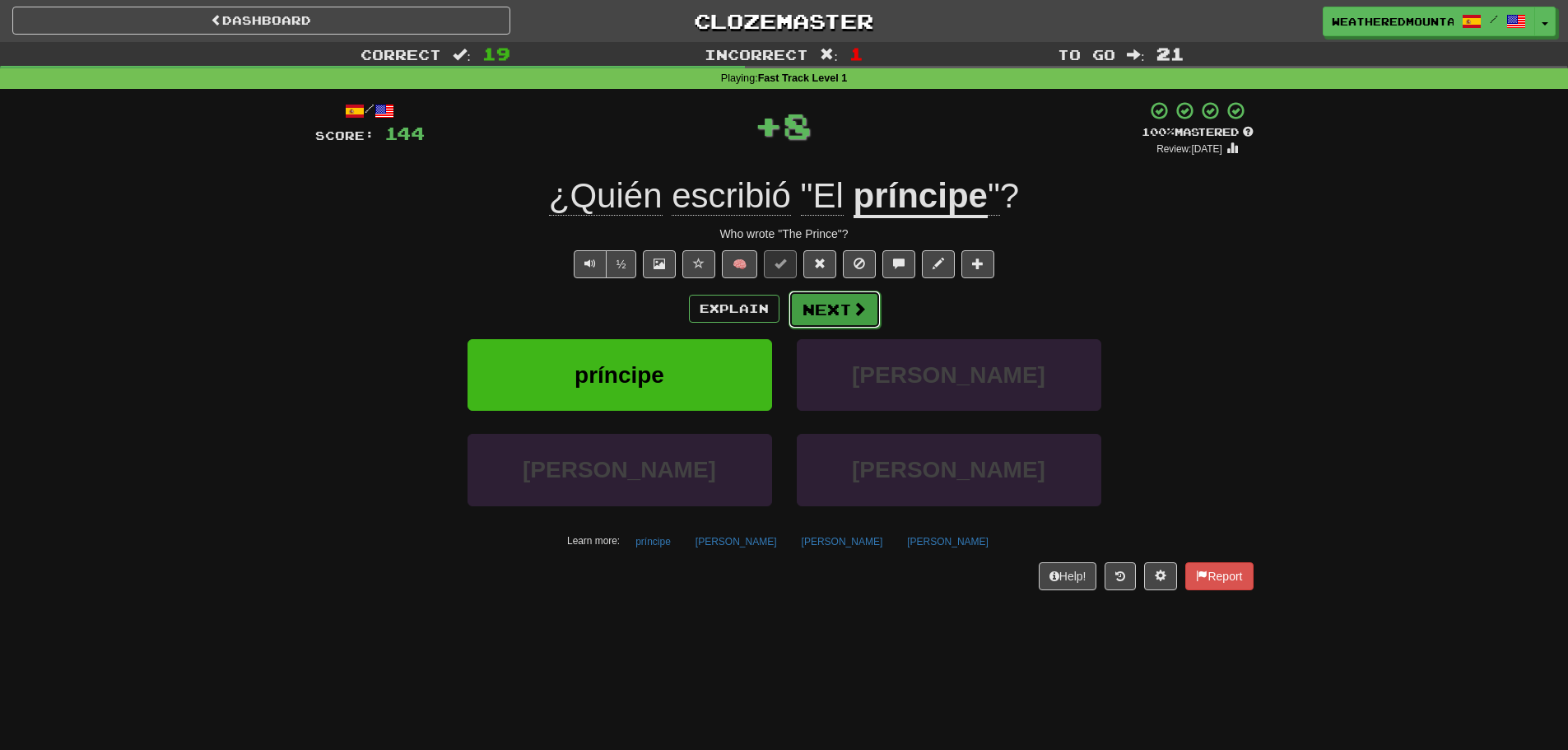
click at [820, 298] on button "Next" at bounding box center [835, 310] width 92 height 38
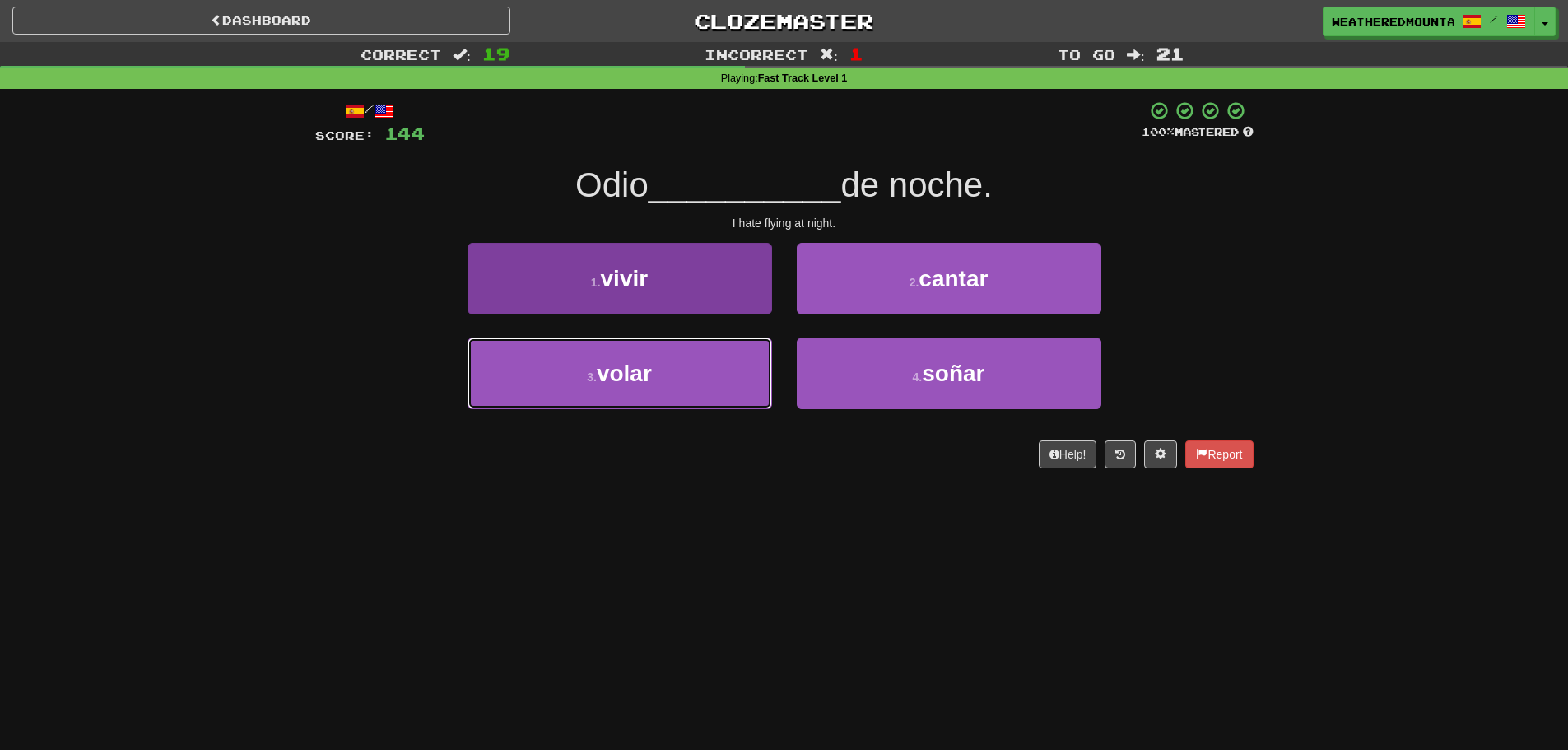
click at [758, 364] on button "3 . volar" at bounding box center [620, 373] width 305 height 72
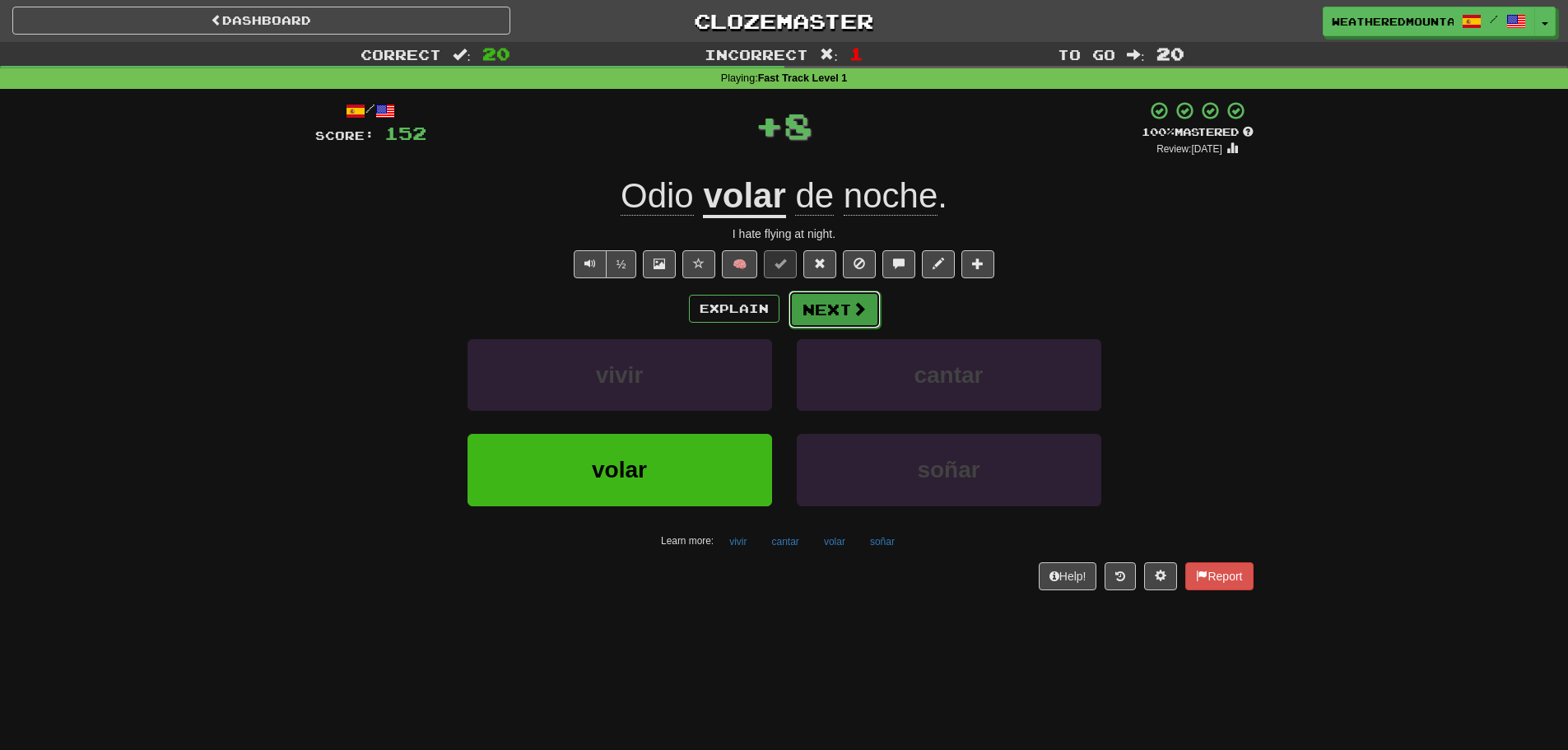
click at [812, 327] on button "Next" at bounding box center [835, 310] width 92 height 38
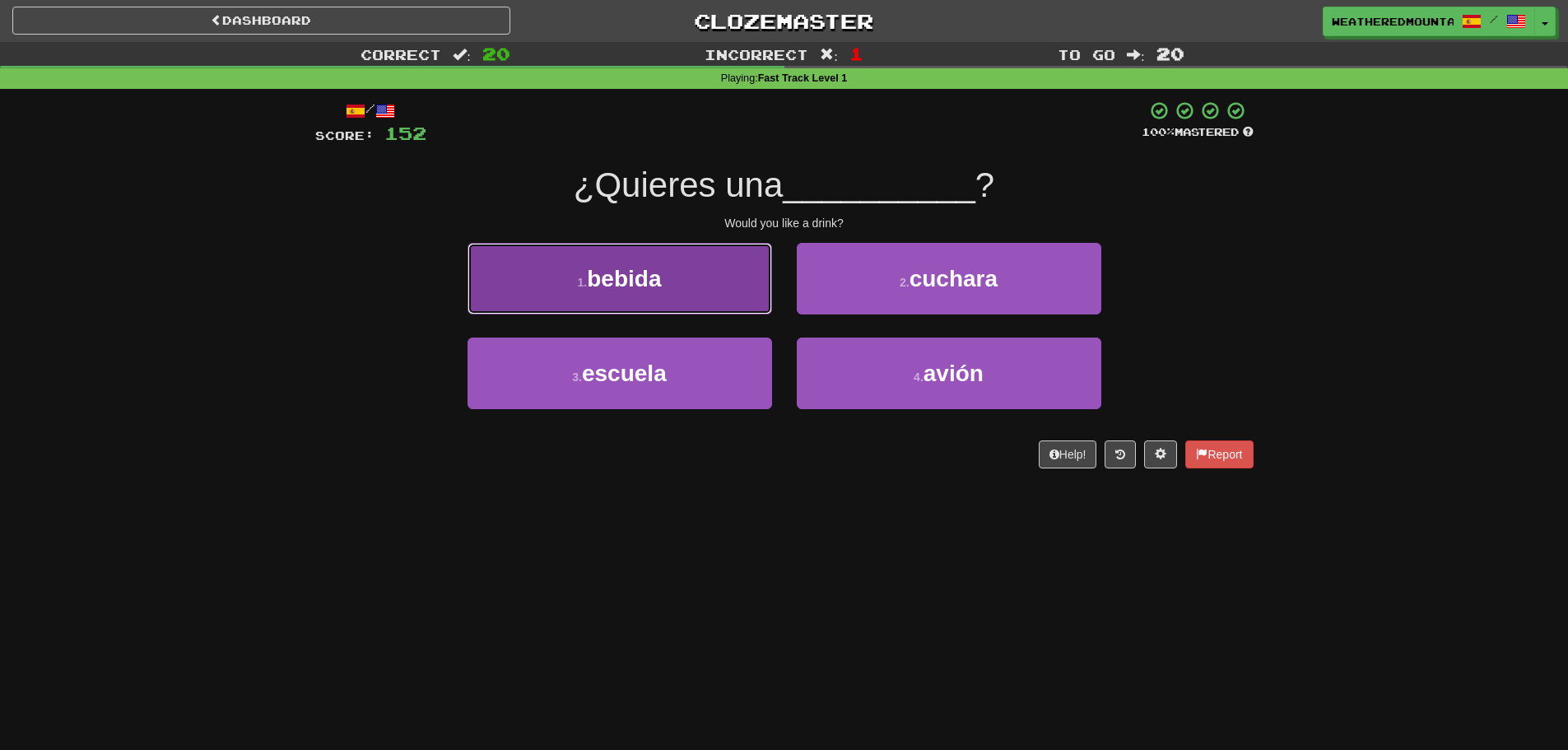
click at [747, 305] on button "1 . bebida" at bounding box center [620, 278] width 305 height 72
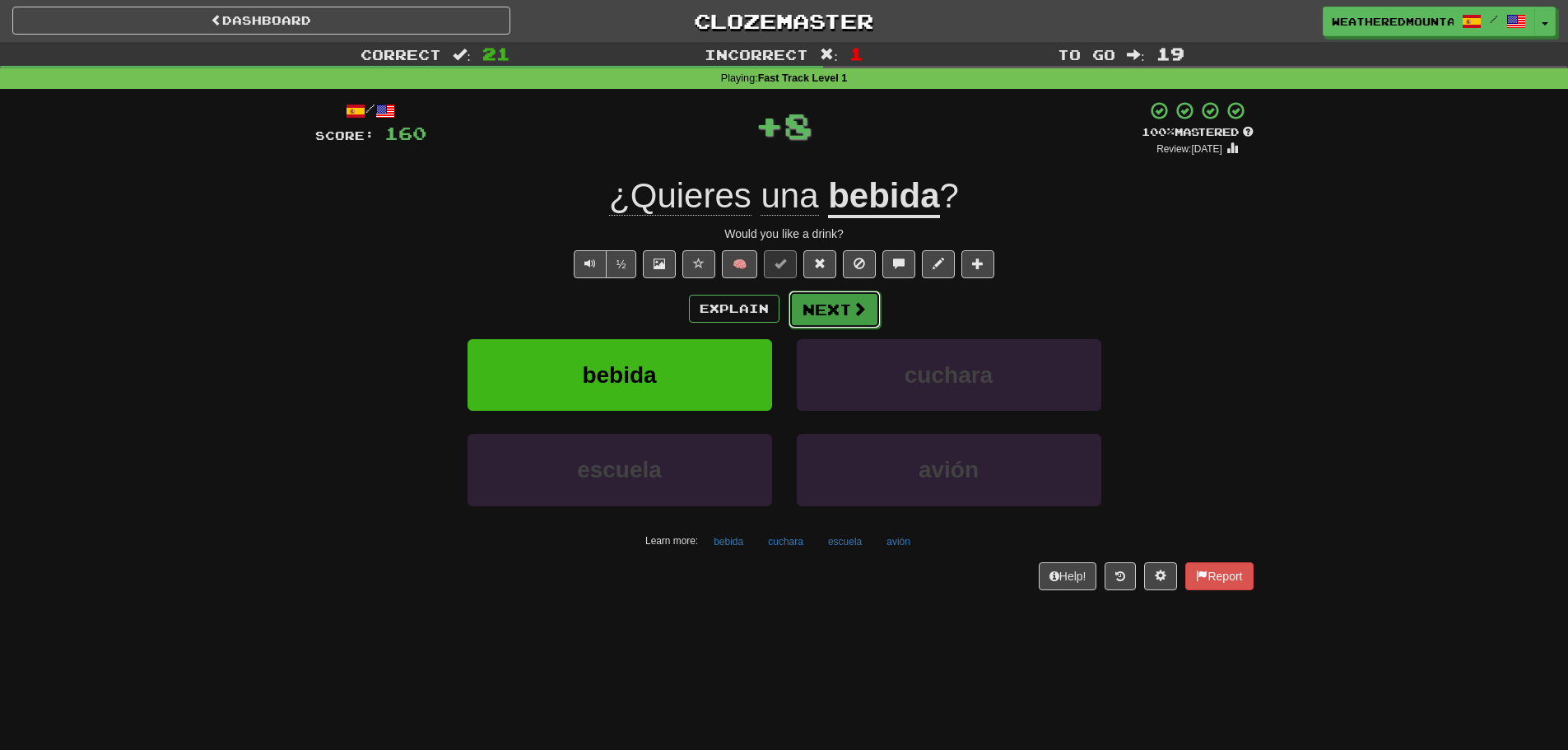
click at [792, 317] on button "Next" at bounding box center [835, 310] width 92 height 38
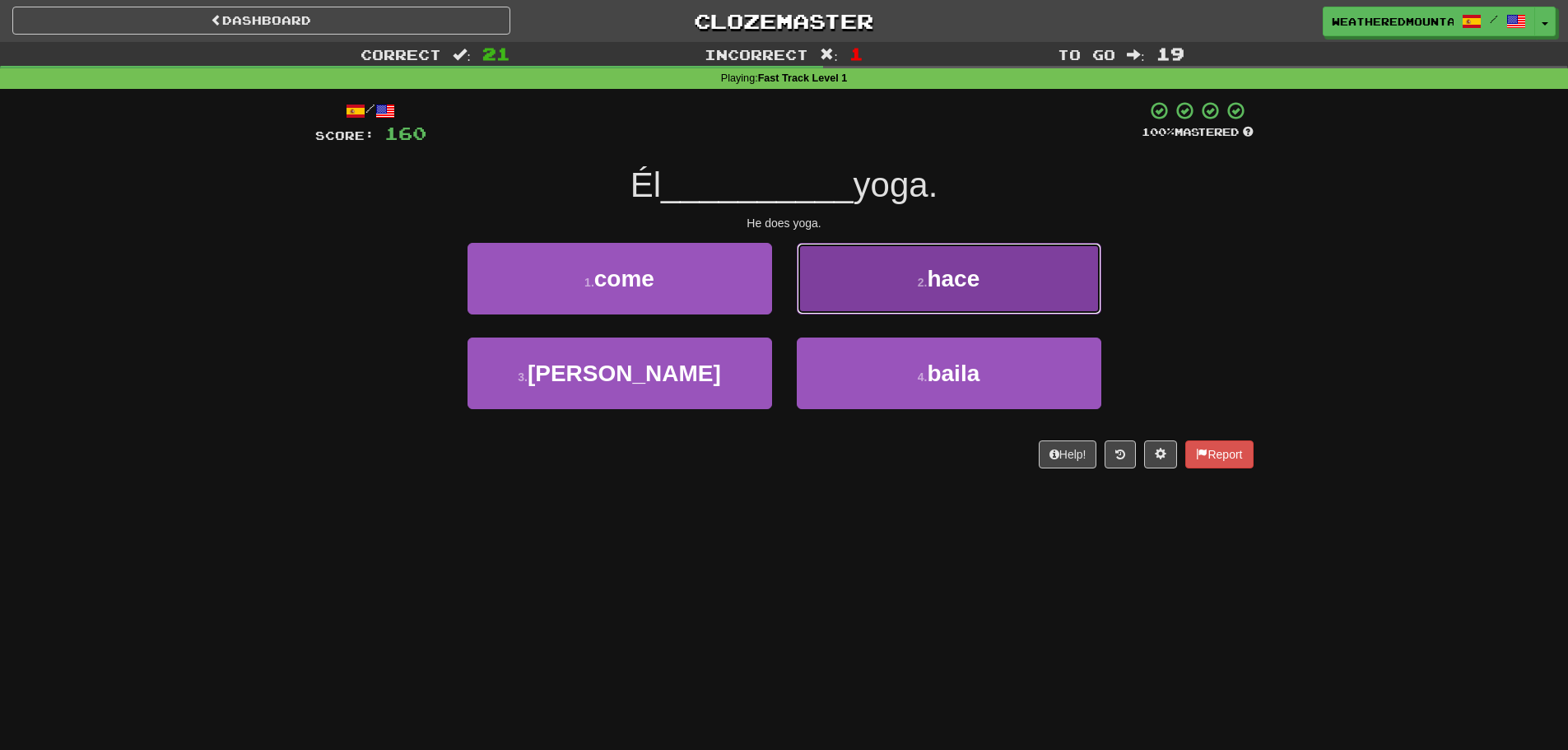
click at [824, 285] on button "2 . hace" at bounding box center [949, 278] width 305 height 72
